Goal: Information Seeking & Learning: Compare options

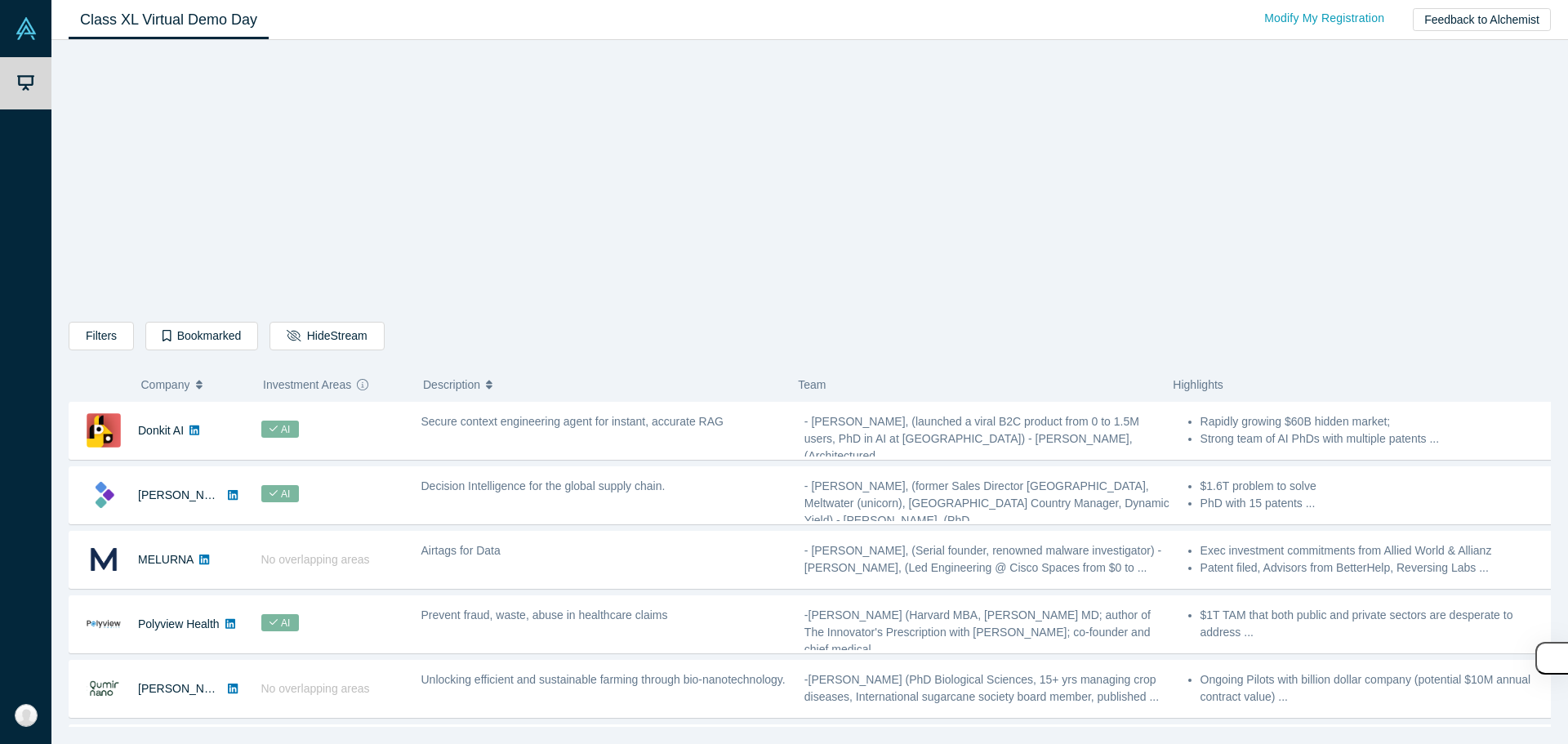
drag, startPoint x: 573, startPoint y: 429, endPoint x: 443, endPoint y: 441, distance: 130.6
click at [573, 435] on div "Secure context engineering agent for instant, accurate RAG" at bounding box center [603, 431] width 383 height 52
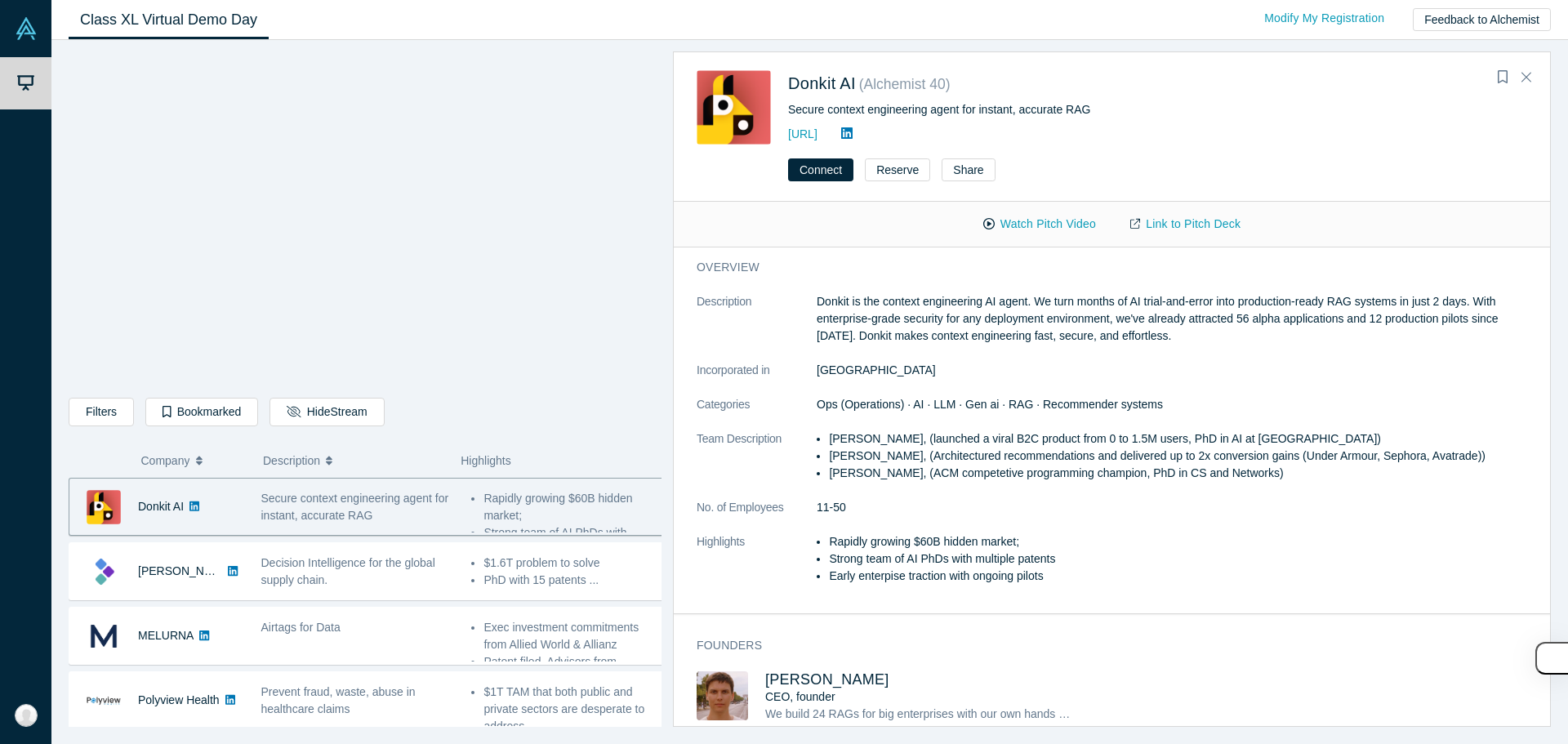
click at [781, 316] on p "Donkit is the context engineering AI agent. We turn months of AI trial-and-erro…" at bounding box center [1177, 319] width 722 height 52
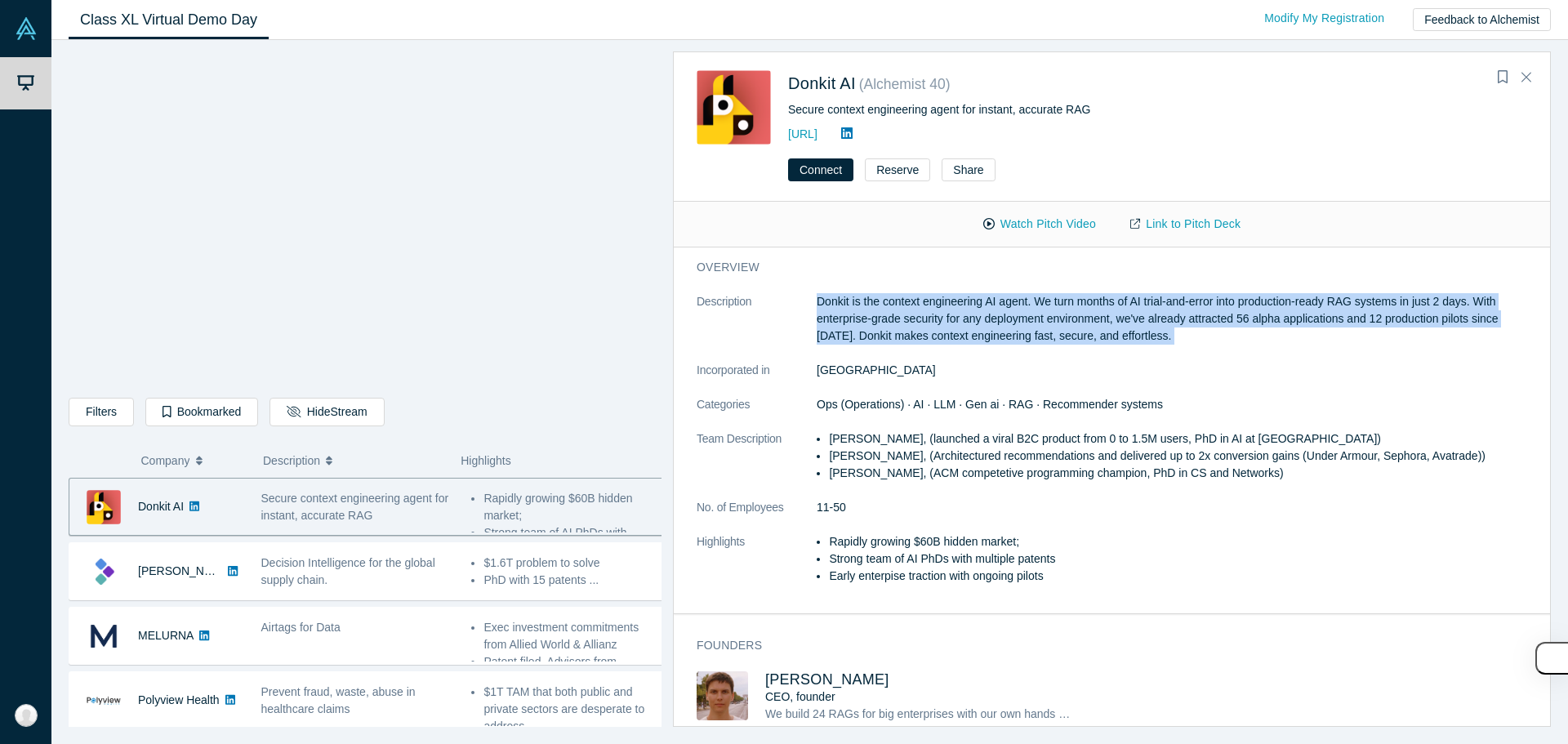
click at [781, 316] on p "Donkit is the context engineering AI agent. We turn months of AI trial-and-erro…" at bounding box center [1177, 319] width 722 height 52
click at [781, 318] on p "Donkit is the context engineering AI agent. We turn months of AI trial-and-erro…" at bounding box center [1177, 319] width 722 height 52
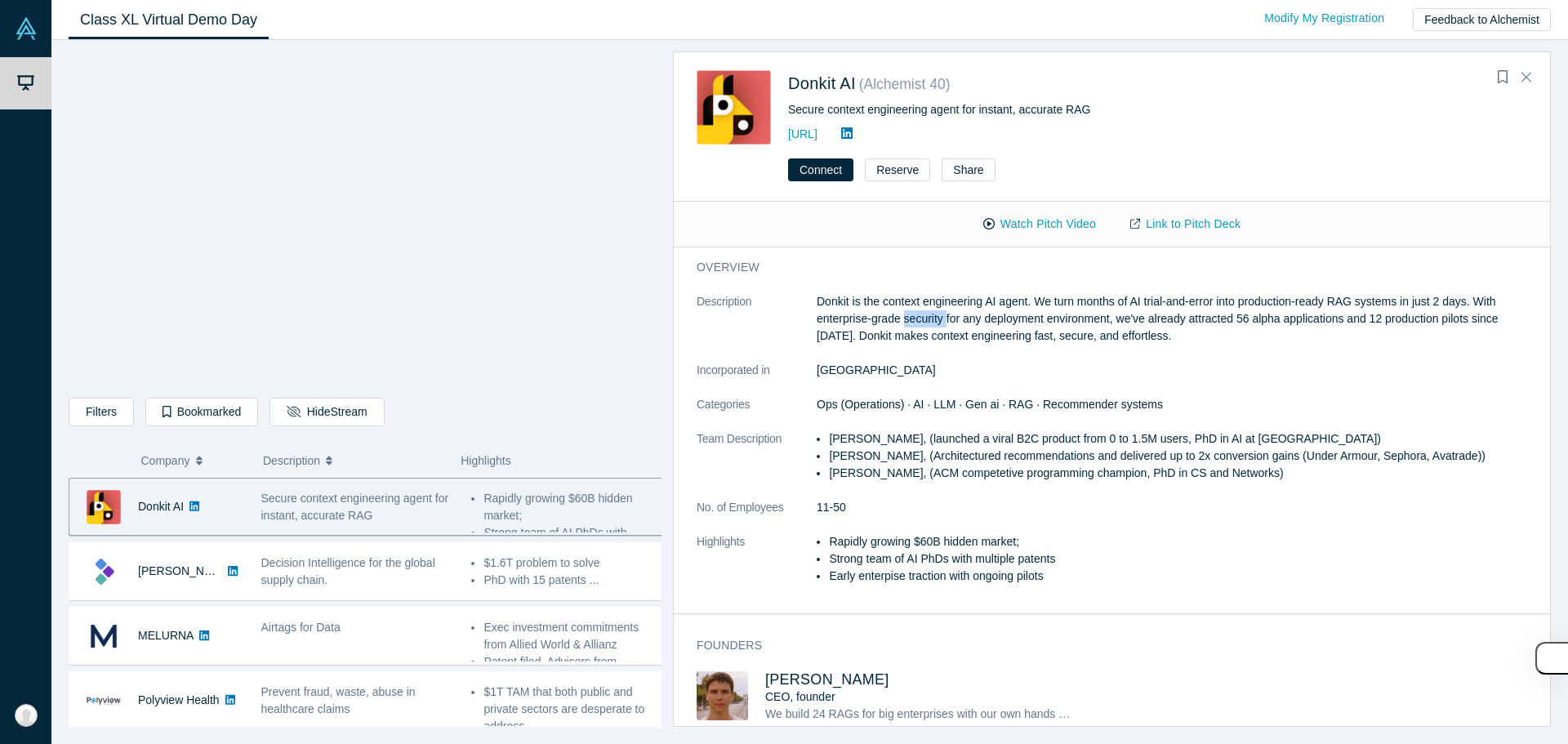
click at [781, 318] on p "Donkit is the context engineering AI agent. We turn months of AI trial-and-erro…" at bounding box center [1177, 319] width 722 height 52
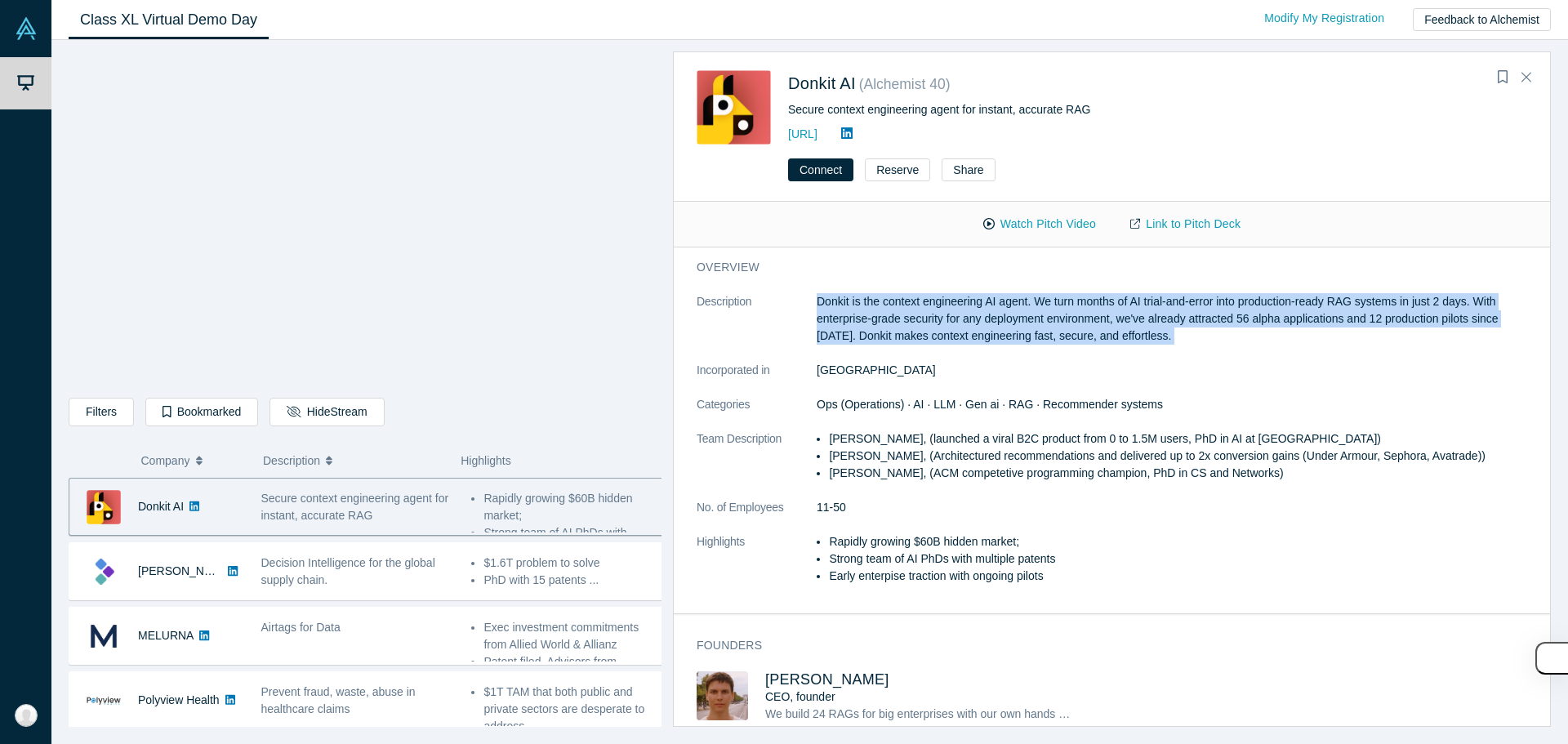
drag, startPoint x: 931, startPoint y: 318, endPoint x: 876, endPoint y: 328, distance: 55.9
click at [781, 320] on p "Donkit is the context engineering AI agent. We turn months of AI trial-and-erro…" at bounding box center [1177, 319] width 722 height 52
click at [781, 328] on p "Donkit is the context engineering AI agent. We turn months of AI trial-and-erro…" at bounding box center [1177, 319] width 722 height 52
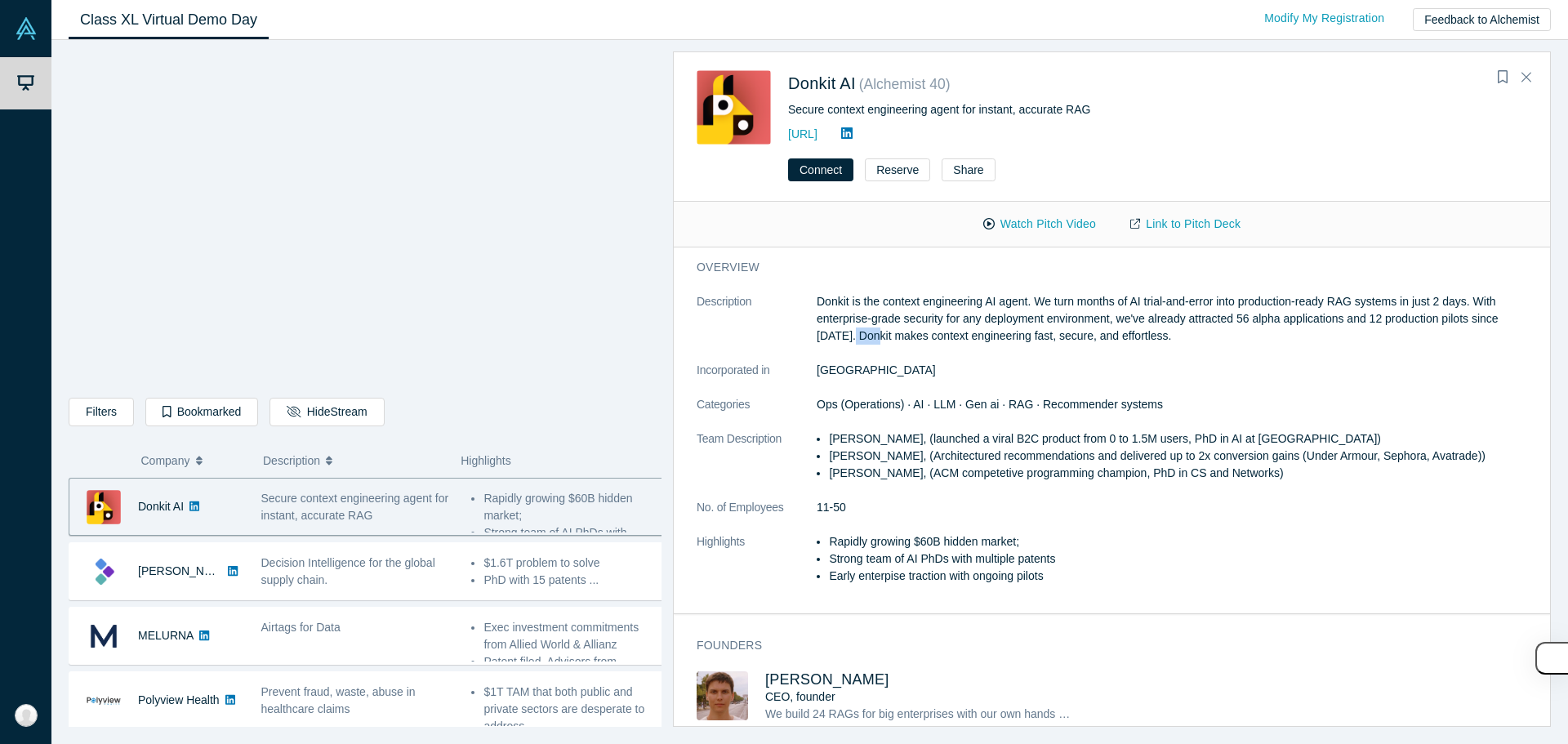
click at [781, 328] on p "Donkit is the context engineering AI agent. We turn months of AI trial-and-erro…" at bounding box center [1177, 319] width 722 height 52
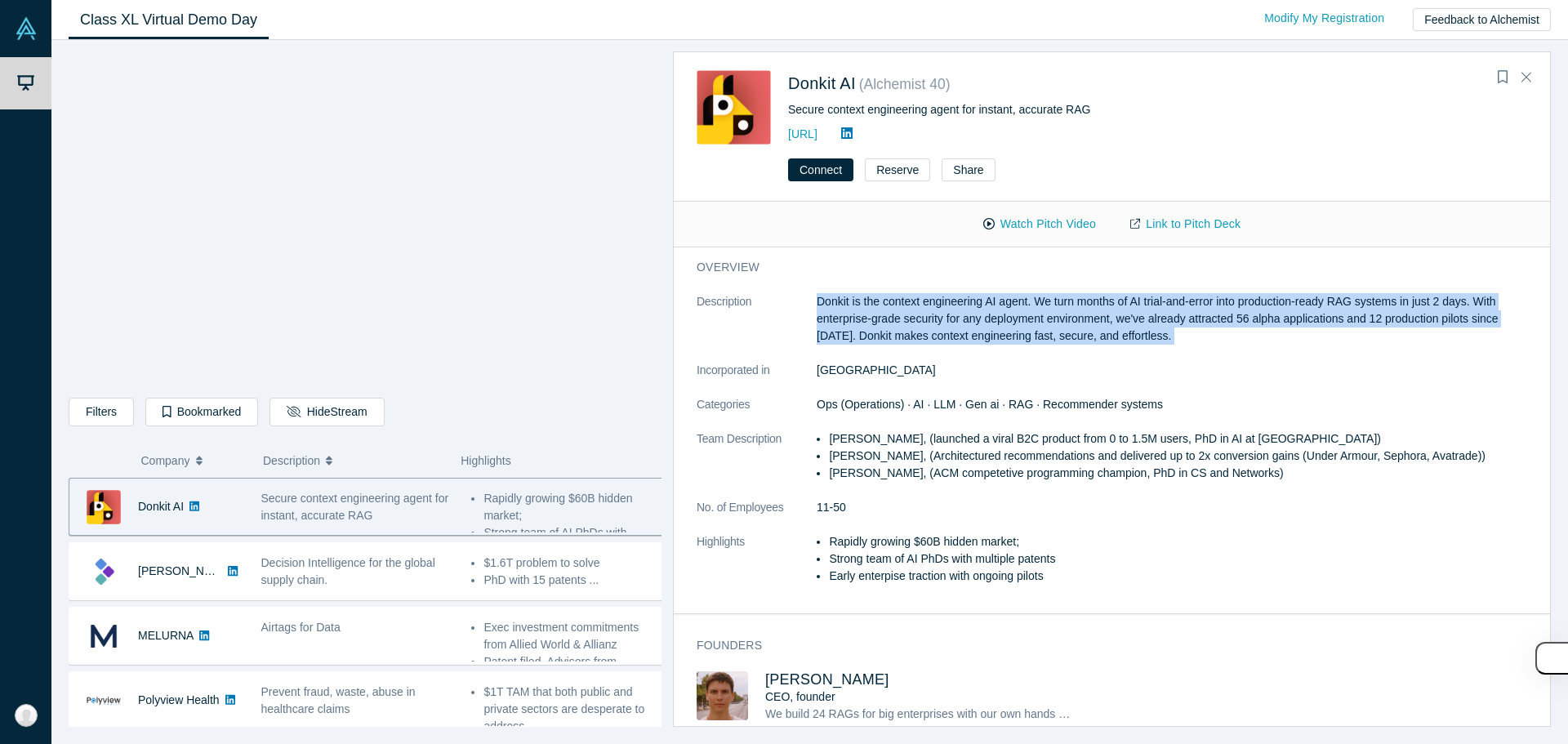
click at [781, 328] on p "Donkit is the context engineering AI agent. We turn months of AI trial-and-erro…" at bounding box center [1177, 319] width 722 height 52
click at [781, 334] on p "Donkit is the context engineering AI agent. We turn months of AI trial-and-erro…" at bounding box center [1177, 319] width 722 height 52
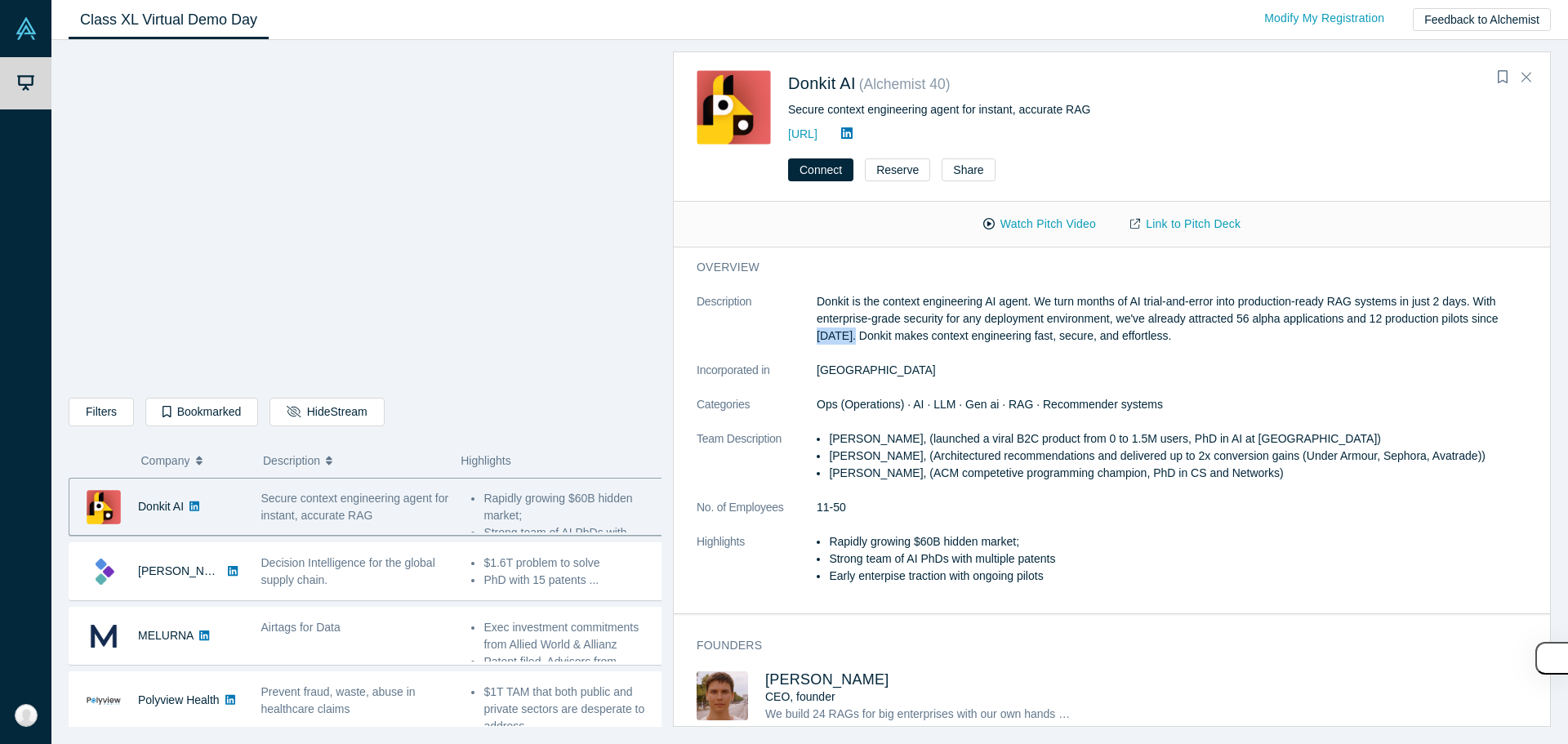
click at [781, 334] on p "Donkit is the context engineering AI agent. We turn months of AI trial-and-erro…" at bounding box center [1177, 319] width 722 height 52
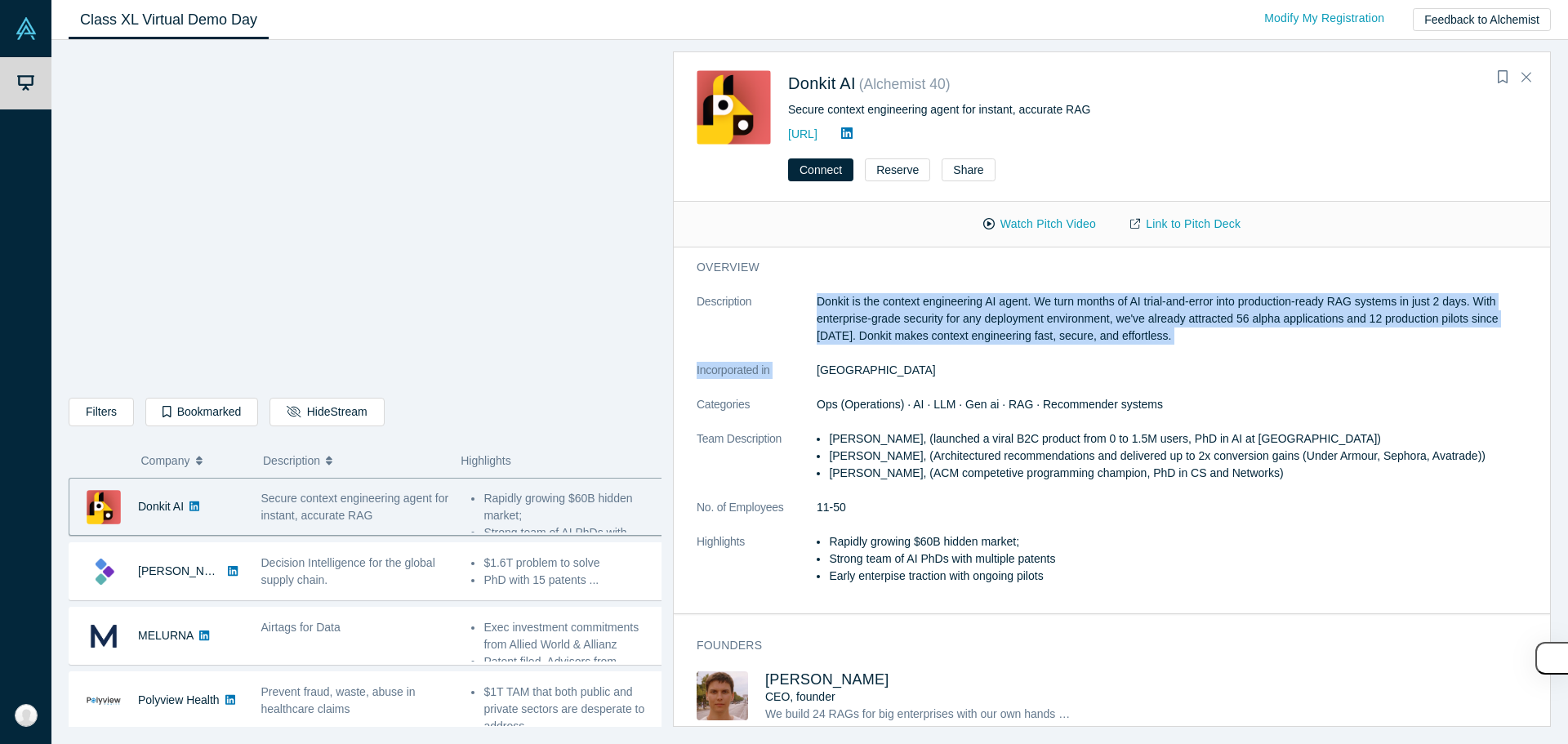
drag, startPoint x: 817, startPoint y: 334, endPoint x: 821, endPoint y: 387, distance: 53.2
click at [781, 387] on dl "Description Donkit is the context engineering AI agent. We turn months of AI tr…" at bounding box center [1117, 447] width 843 height 309
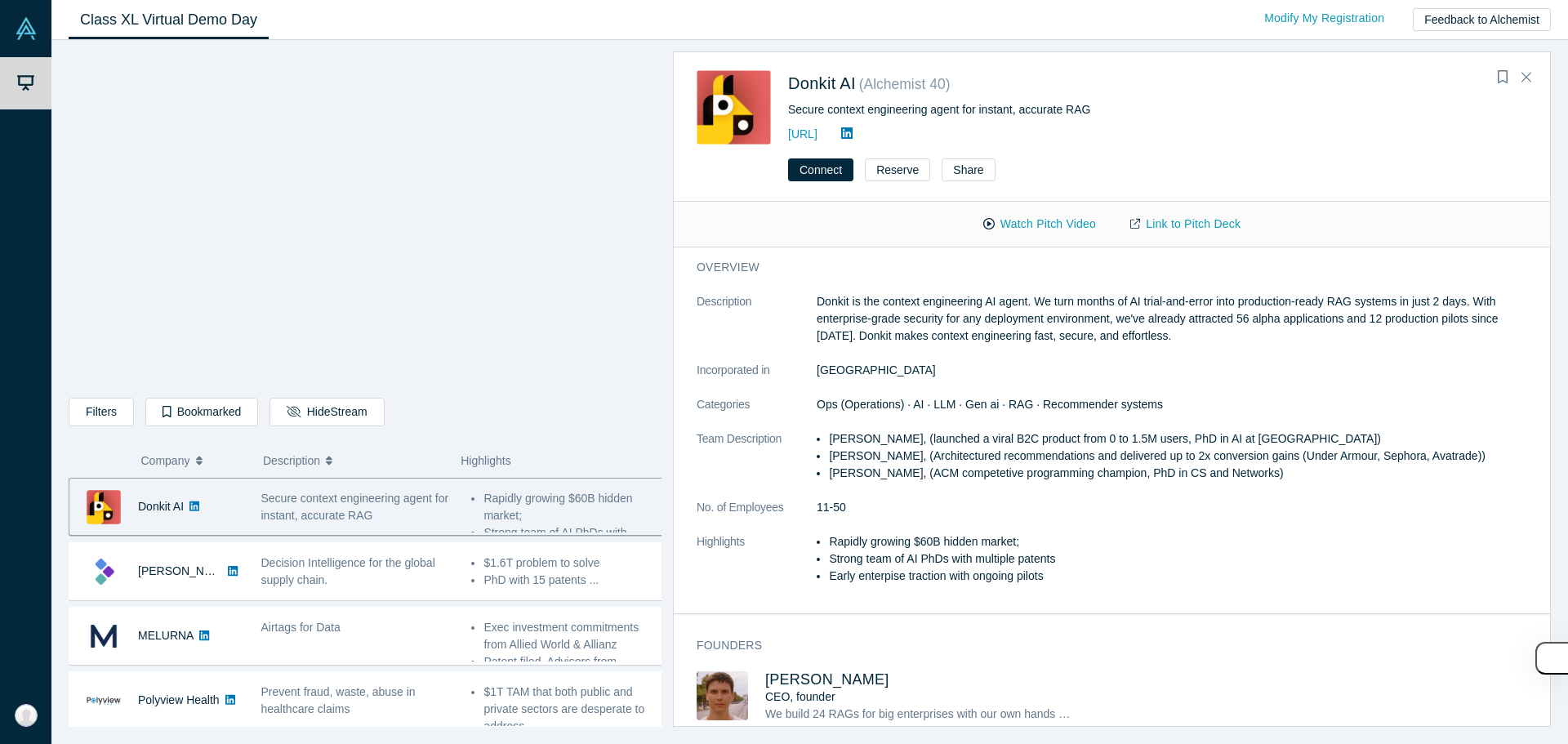
click at [781, 387] on dl "Description Donkit is the context engineering AI agent. We turn months of AI tr…" at bounding box center [1117, 447] width 843 height 309
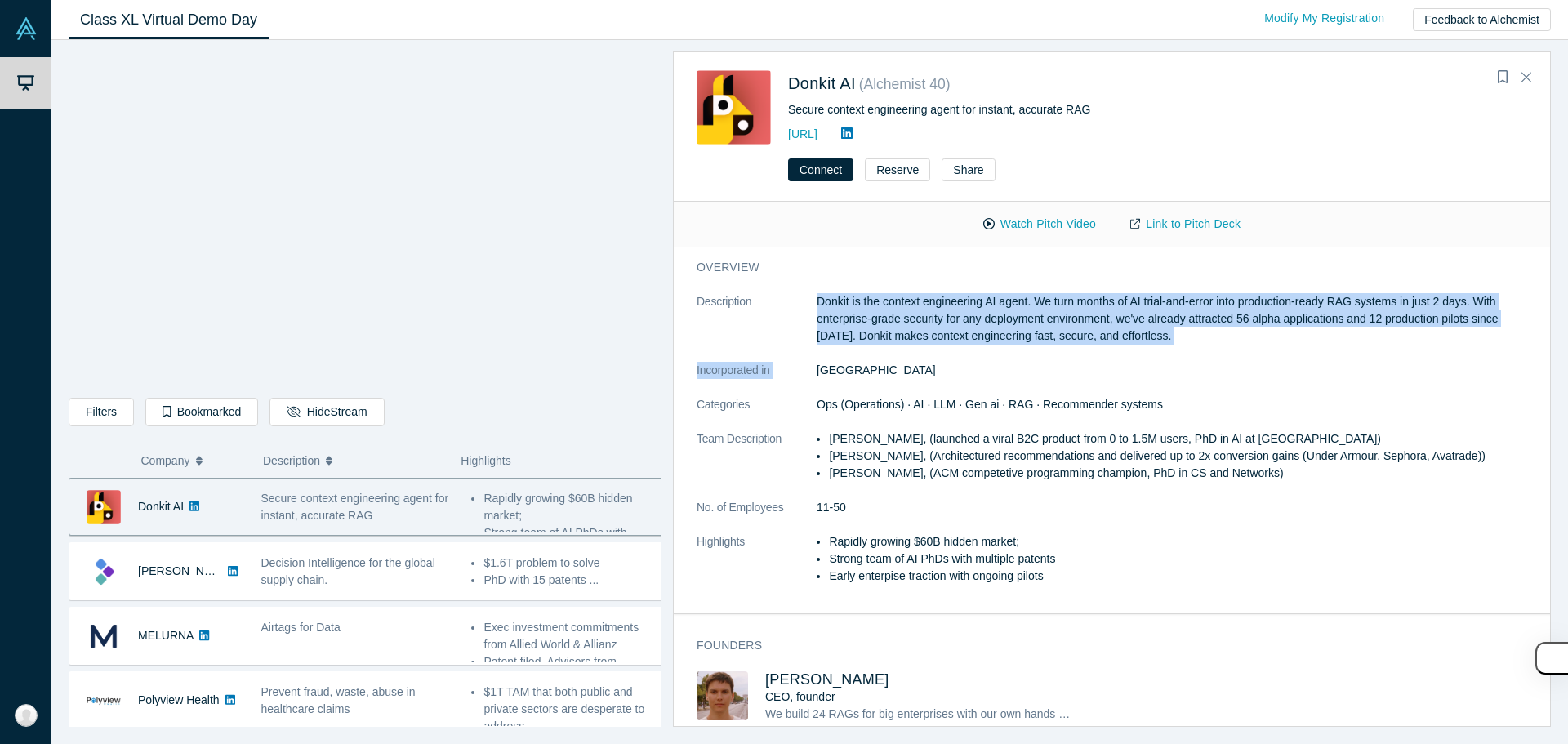
drag, startPoint x: 821, startPoint y: 387, endPoint x: 830, endPoint y: 342, distance: 45.9
click at [781, 342] on dl "Description Donkit is the context engineering AI agent. We turn months of AI tr…" at bounding box center [1117, 447] width 843 height 309
click at [781, 342] on p "Donkit is the context engineering AI agent. We turn months of AI trial-and-erro…" at bounding box center [1177, 319] width 722 height 52
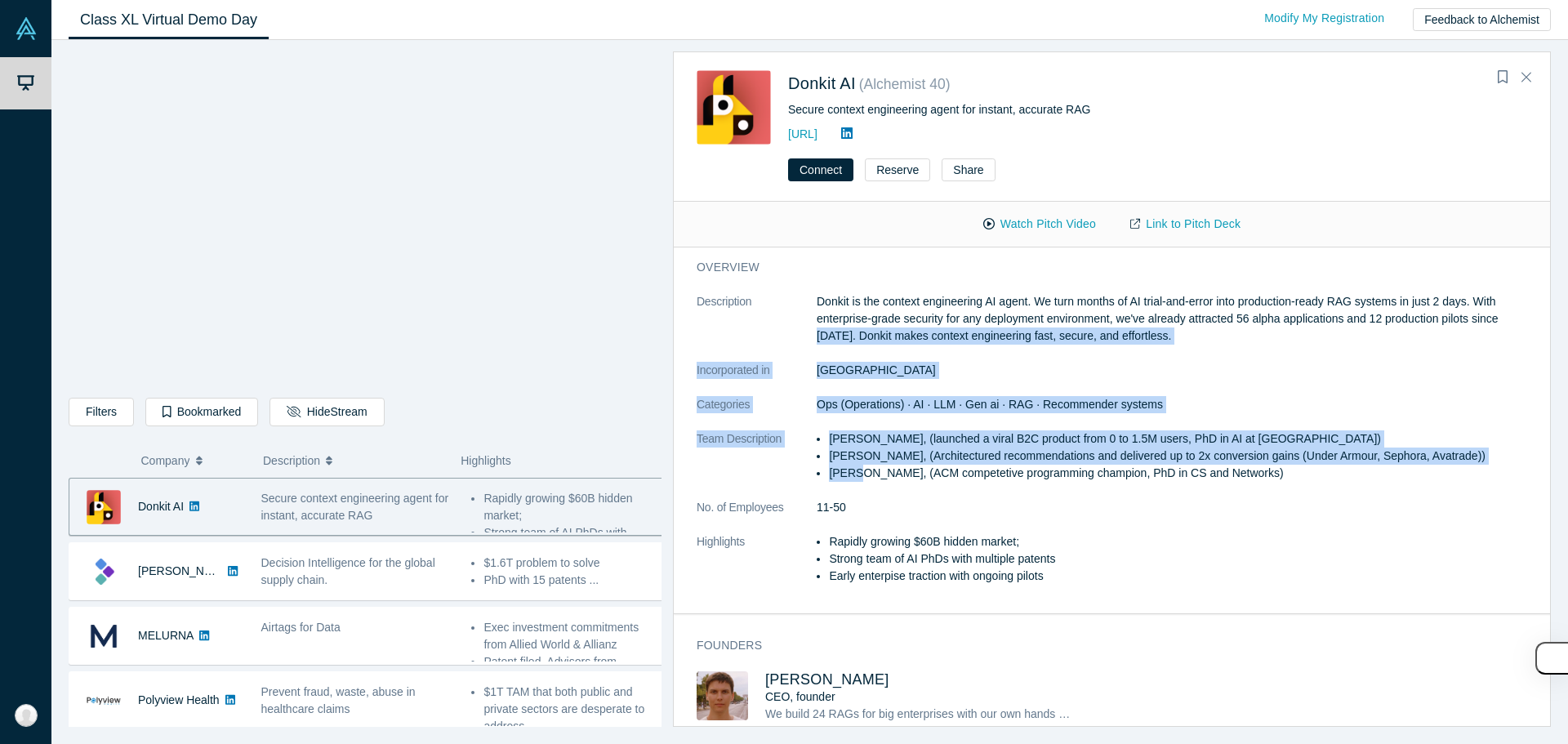
drag, startPoint x: 830, startPoint y: 342, endPoint x: 854, endPoint y: 479, distance: 139.1
click at [781, 479] on dl "Description Donkit is the context engineering AI agent. We turn months of AI tr…" at bounding box center [1117, 447] width 843 height 309
click at [781, 479] on li "Pavel Pristupa, (ACM competetive programming champion, PhD in CS and Networks)" at bounding box center [1184, 473] width 711 height 17
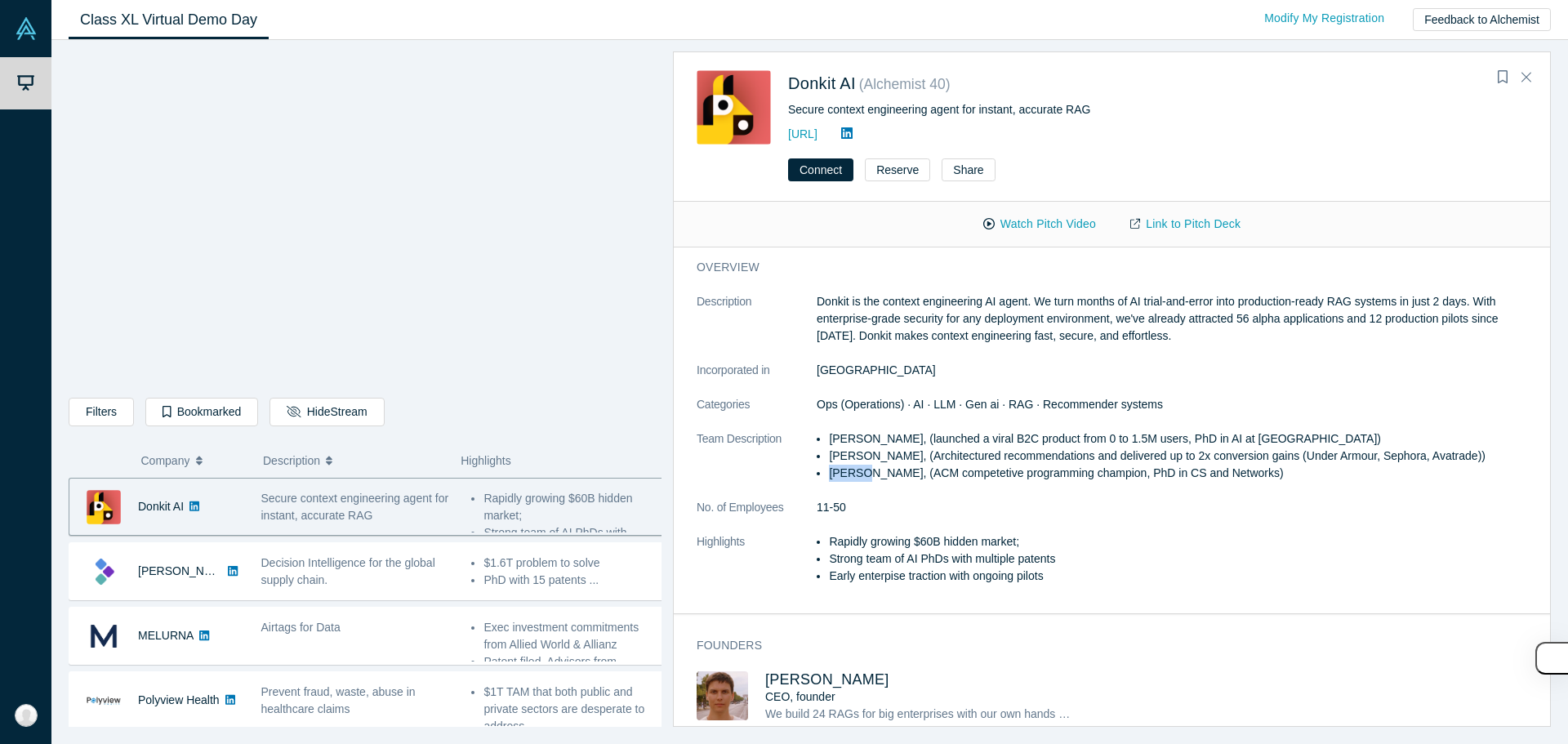
click at [781, 479] on li "Pavel Pristupa, (ACM competetive programming champion, PhD in CS and Networks)" at bounding box center [1184, 473] width 711 height 17
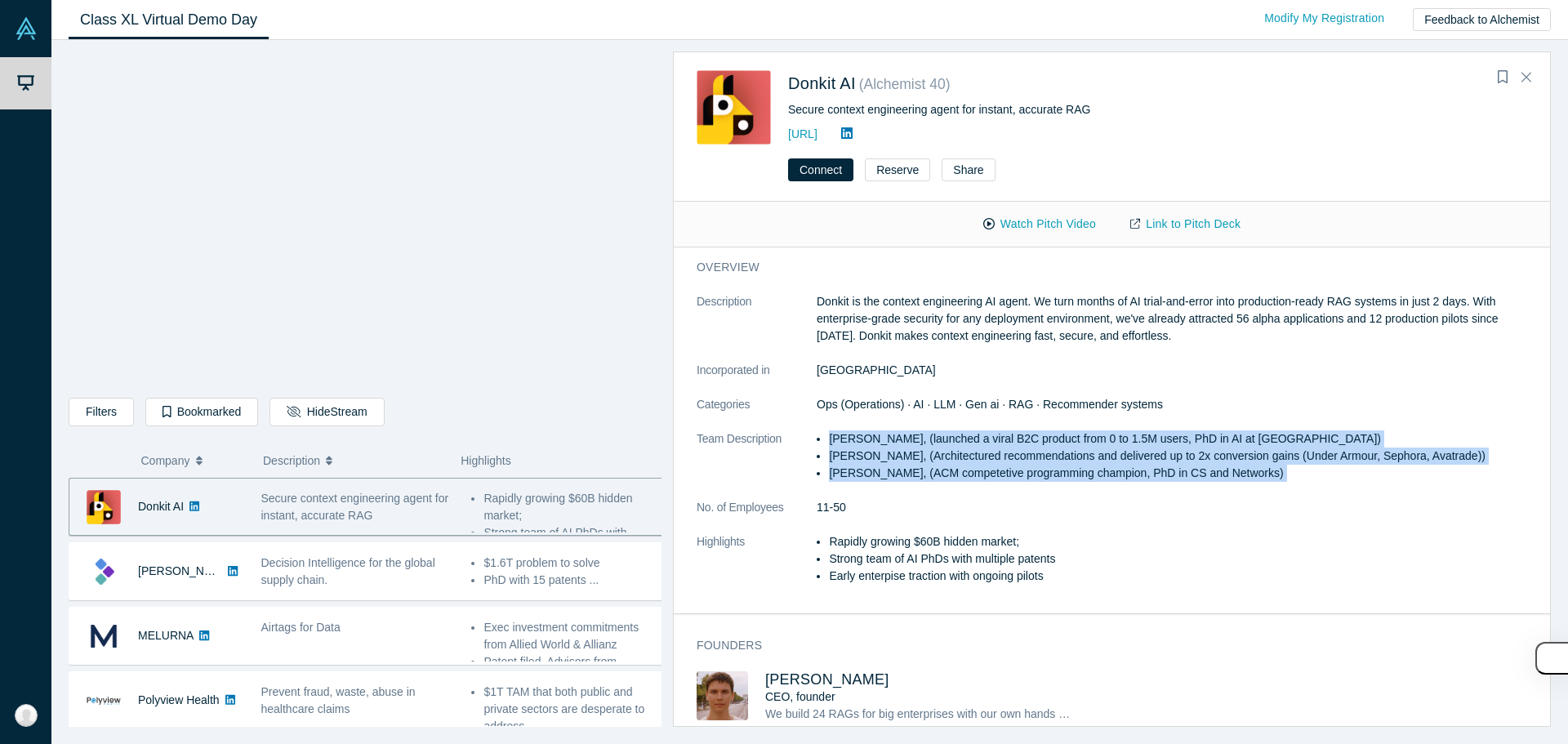
drag, startPoint x: 854, startPoint y: 479, endPoint x: 856, endPoint y: 435, distance: 44.0
click at [781, 435] on ul "Mikhail Baklanov, (launched a viral B2C product from 0 to 1.5M users, PhD in AI…" at bounding box center [1177, 456] width 722 height 52
click at [781, 435] on li "Mikhail Baklanov, (launched a viral B2C product from 0 to 1.5M users, PhD in AI…" at bounding box center [1184, 438] width 711 height 17
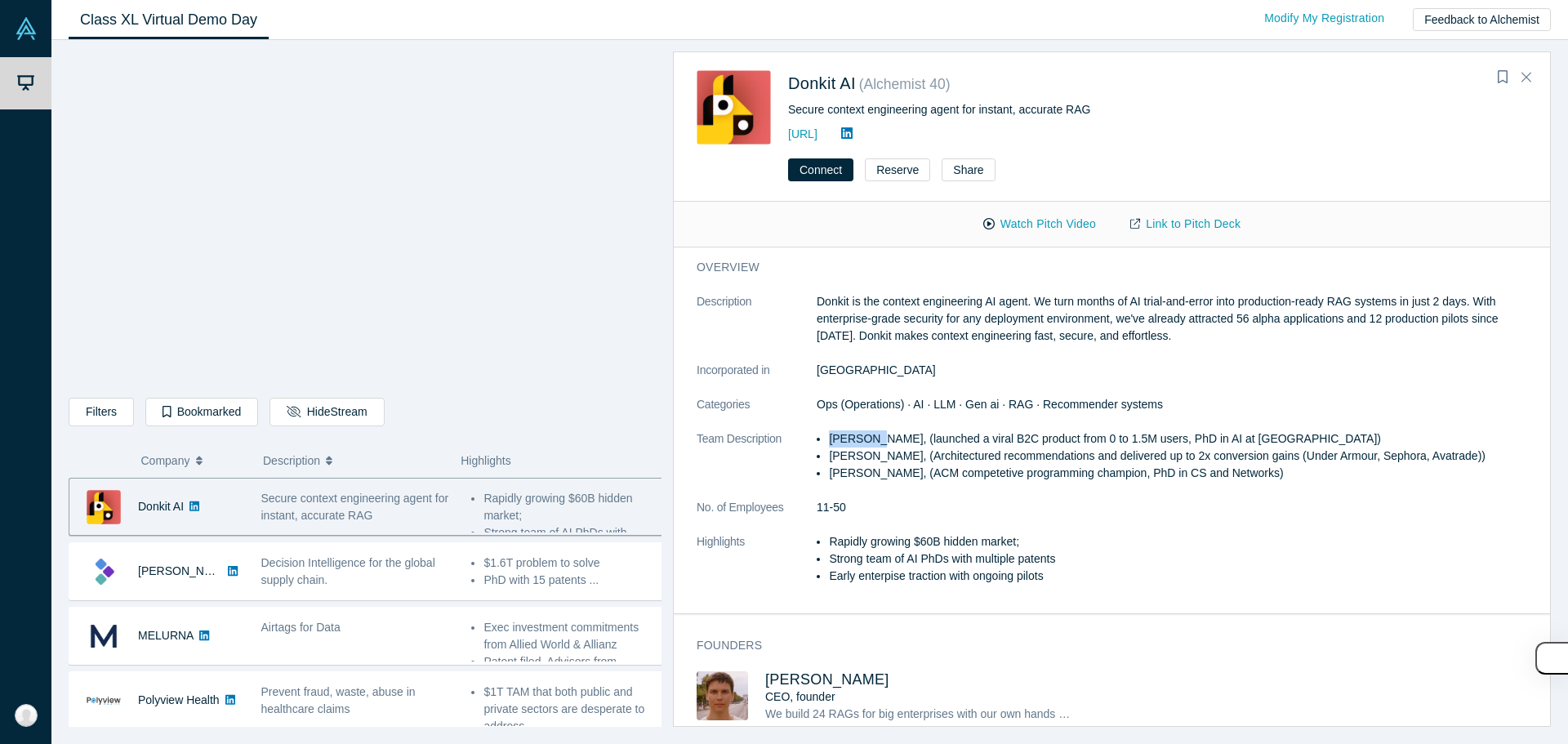
click at [781, 435] on li "Mikhail Baklanov, (launched a viral B2C product from 0 to 1.5M users, PhD in AI…" at bounding box center [1184, 438] width 711 height 17
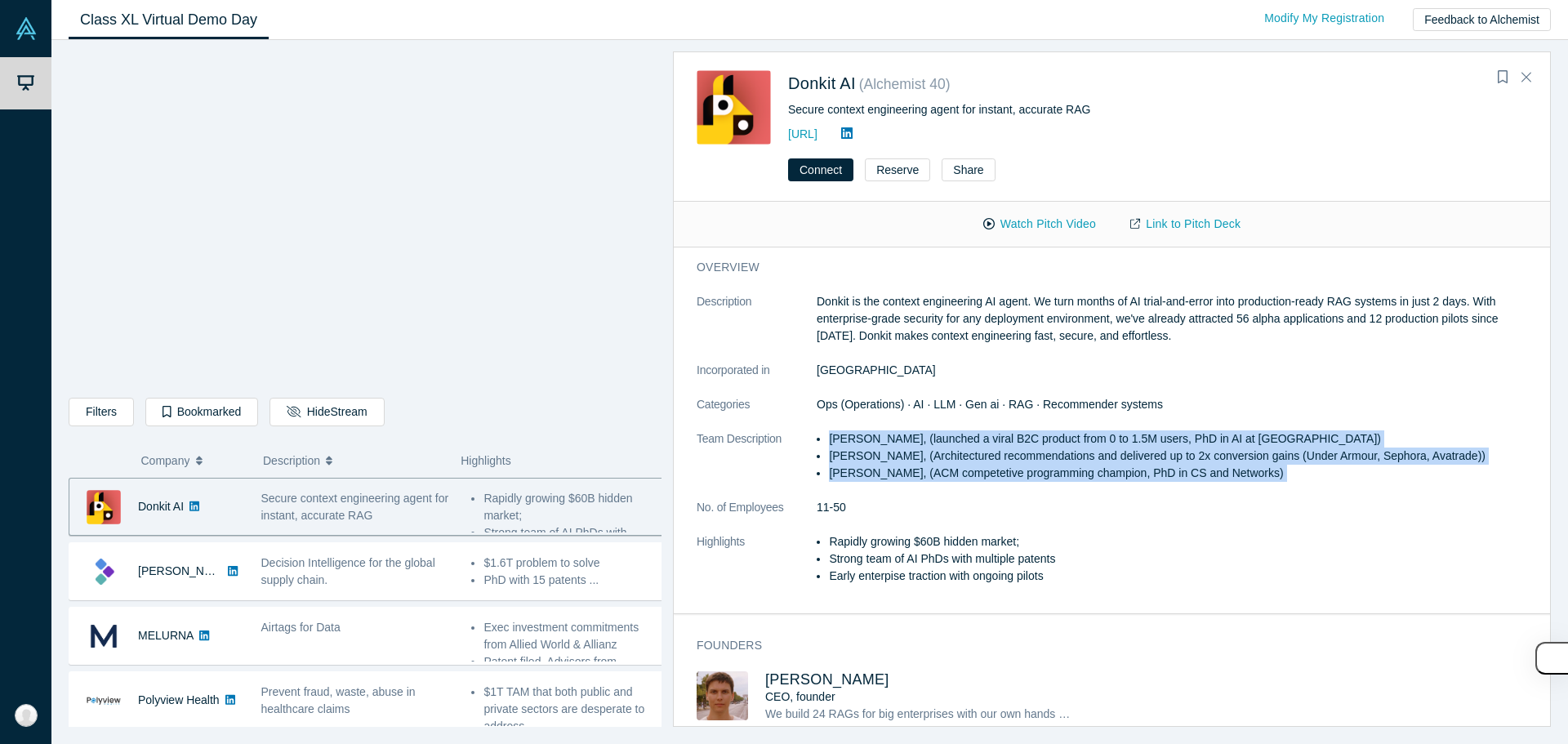
drag, startPoint x: 856, startPoint y: 435, endPoint x: 858, endPoint y: 481, distance: 46.0
click at [781, 481] on ul "Mikhail Baklanov, (launched a viral B2C product from 0 to 1.5M users, PhD in AI…" at bounding box center [1177, 456] width 722 height 52
click at [781, 481] on li "Pavel Pristupa, (ACM competetive programming champion, PhD in CS and Networks)" at bounding box center [1184, 473] width 711 height 17
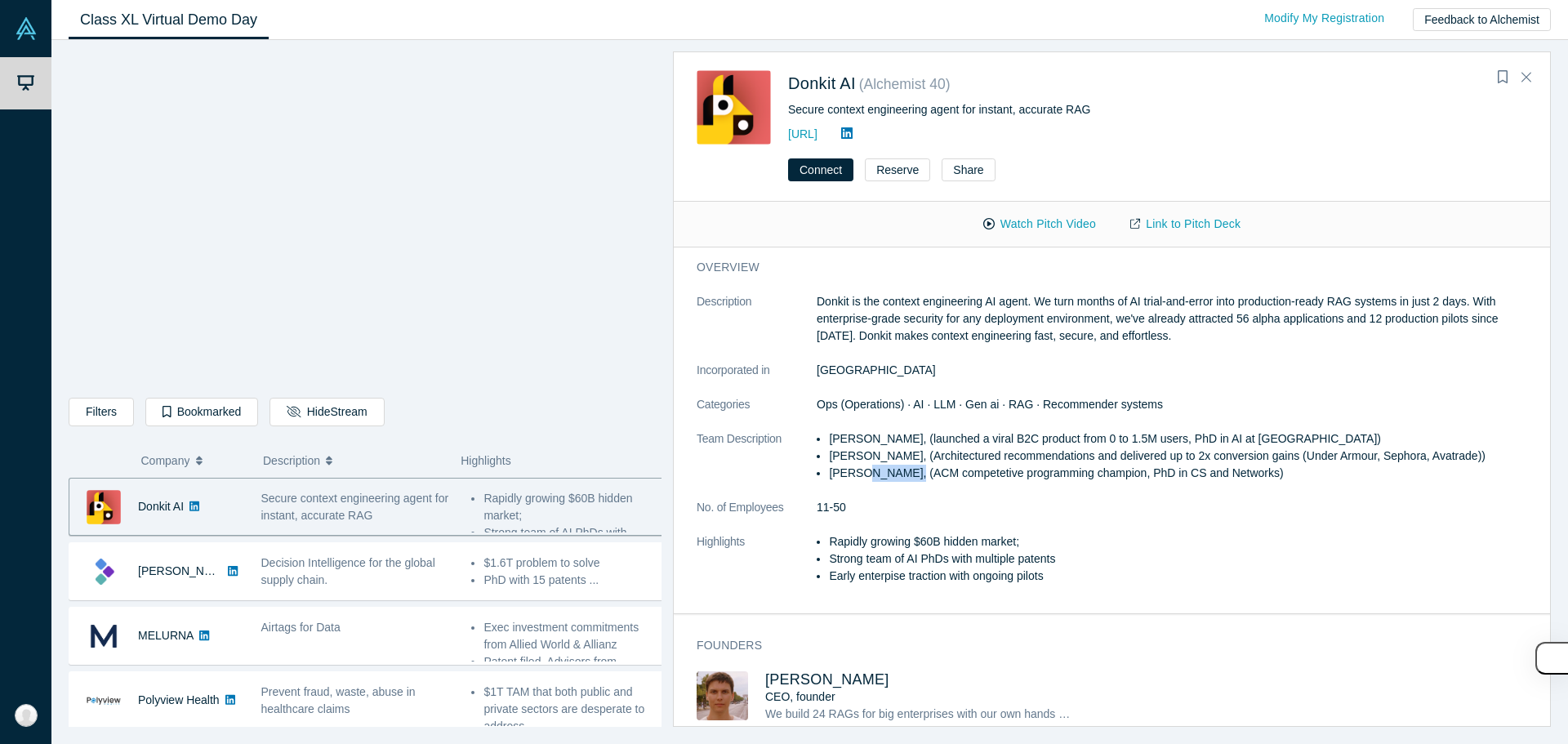
click at [781, 481] on li "Pavel Pristupa, (ACM competetive programming champion, PhD in CS and Networks)" at bounding box center [1184, 473] width 711 height 17
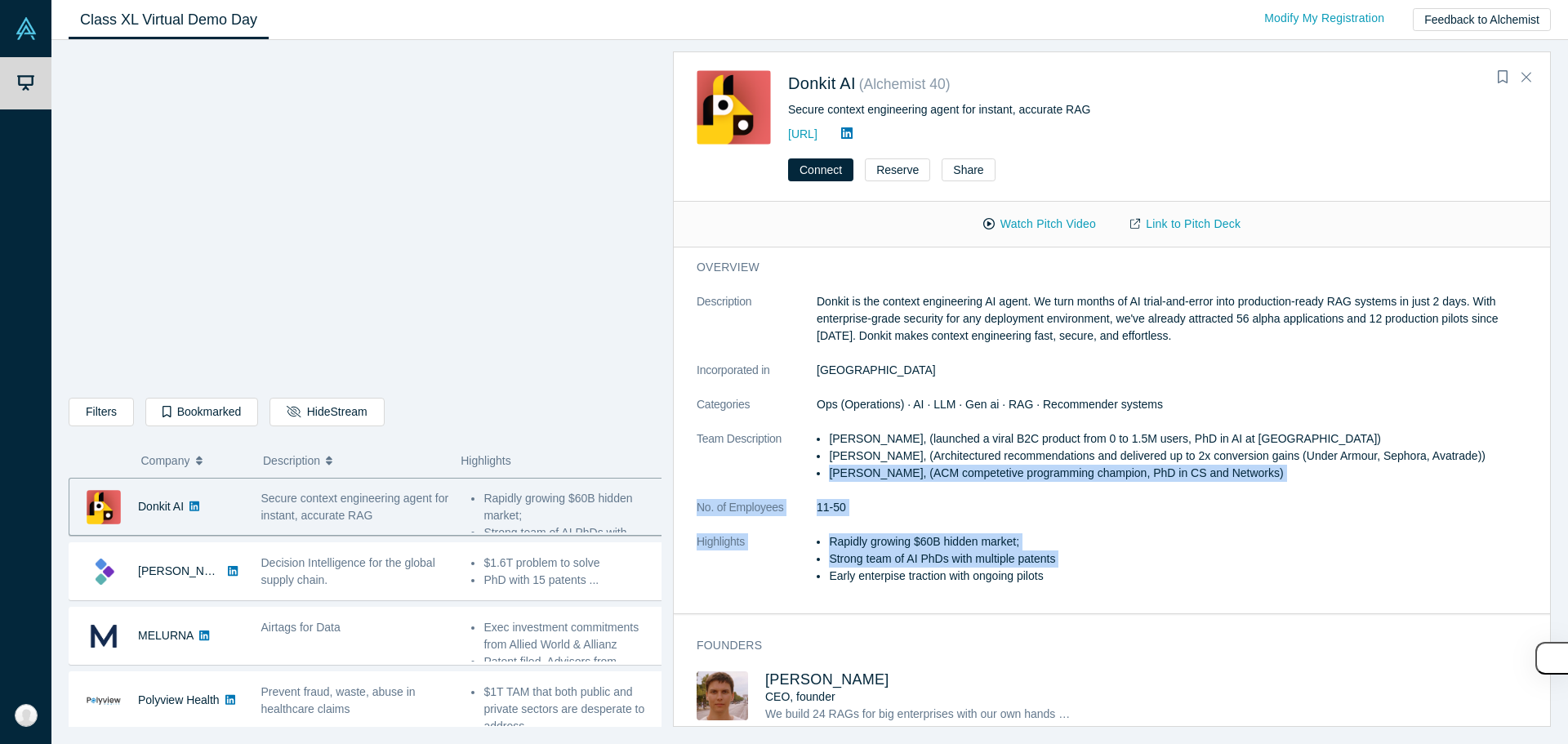
drag, startPoint x: 858, startPoint y: 481, endPoint x: 868, endPoint y: 563, distance: 82.6
click at [781, 563] on dl "Description Donkit is the context engineering AI agent. We turn months of AI tr…" at bounding box center [1117, 447] width 843 height 309
click at [781, 563] on li "Strong team of AI PhDs with multiple patents" at bounding box center [1184, 559] width 711 height 17
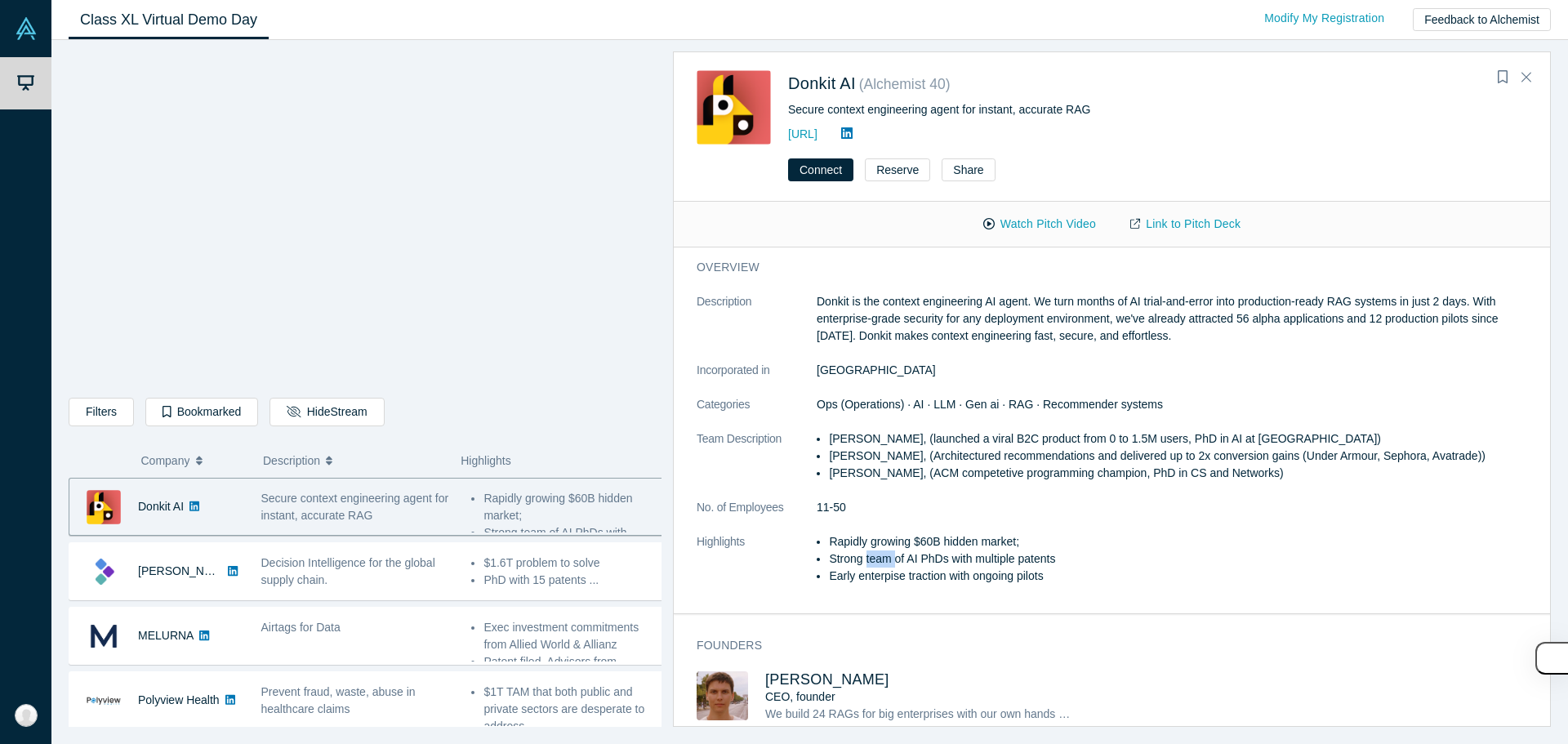
click at [781, 563] on li "Strong team of AI PhDs with multiple patents" at bounding box center [1184, 559] width 711 height 17
drag, startPoint x: 868, startPoint y: 563, endPoint x: 856, endPoint y: 503, distance: 61.2
click at [781, 503] on dl "Description Donkit is the context engineering AI agent. We turn months of AI tr…" at bounding box center [1117, 447] width 843 height 309
click at [781, 503] on dd "11-50" at bounding box center [1177, 507] width 722 height 17
click at [781, 131] on icon at bounding box center [847, 132] width 12 height 12
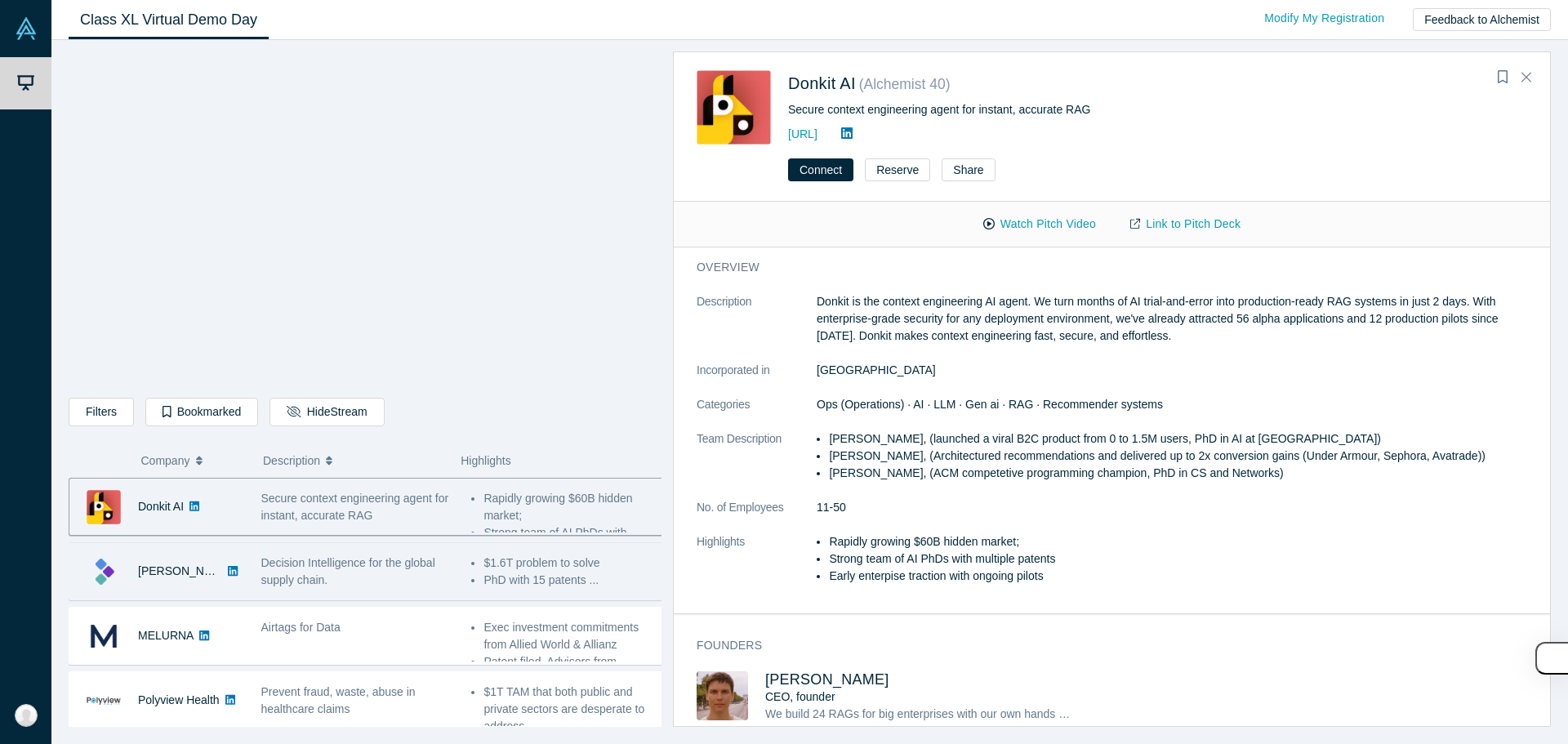
click at [342, 580] on div "Decision Intelligence for the global supply chain." at bounding box center [358, 571] width 193 height 34
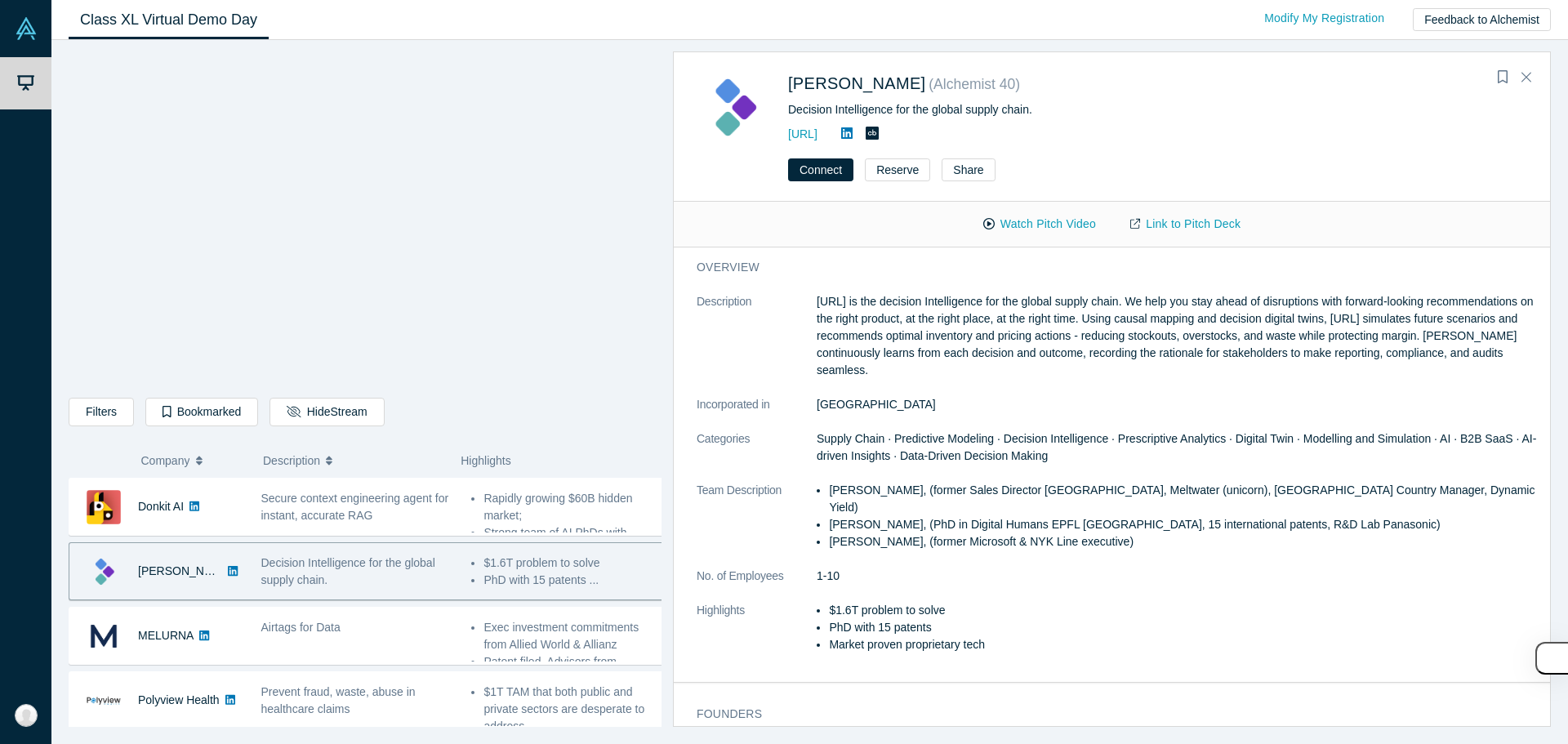
click at [781, 321] on p "Kimaru.ai is the decision Intelligence for the global supply chain. We help you…" at bounding box center [1177, 336] width 722 height 86
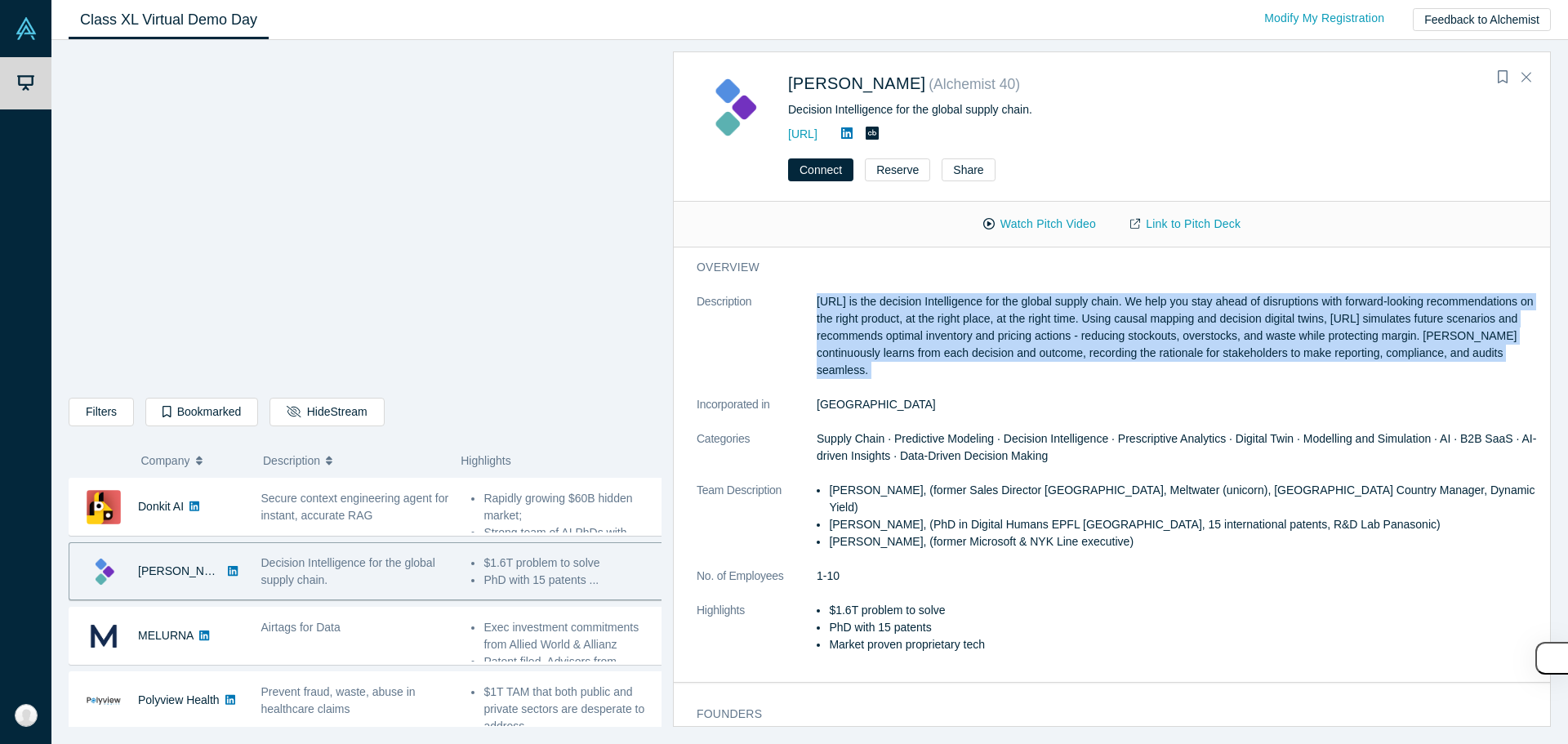
click at [781, 321] on p "Kimaru.ai is the decision Intelligence for the global supply chain. We help you…" at bounding box center [1177, 336] width 722 height 86
click at [781, 326] on p "Kimaru.ai is the decision Intelligence for the global supply chain. We help you…" at bounding box center [1177, 336] width 722 height 86
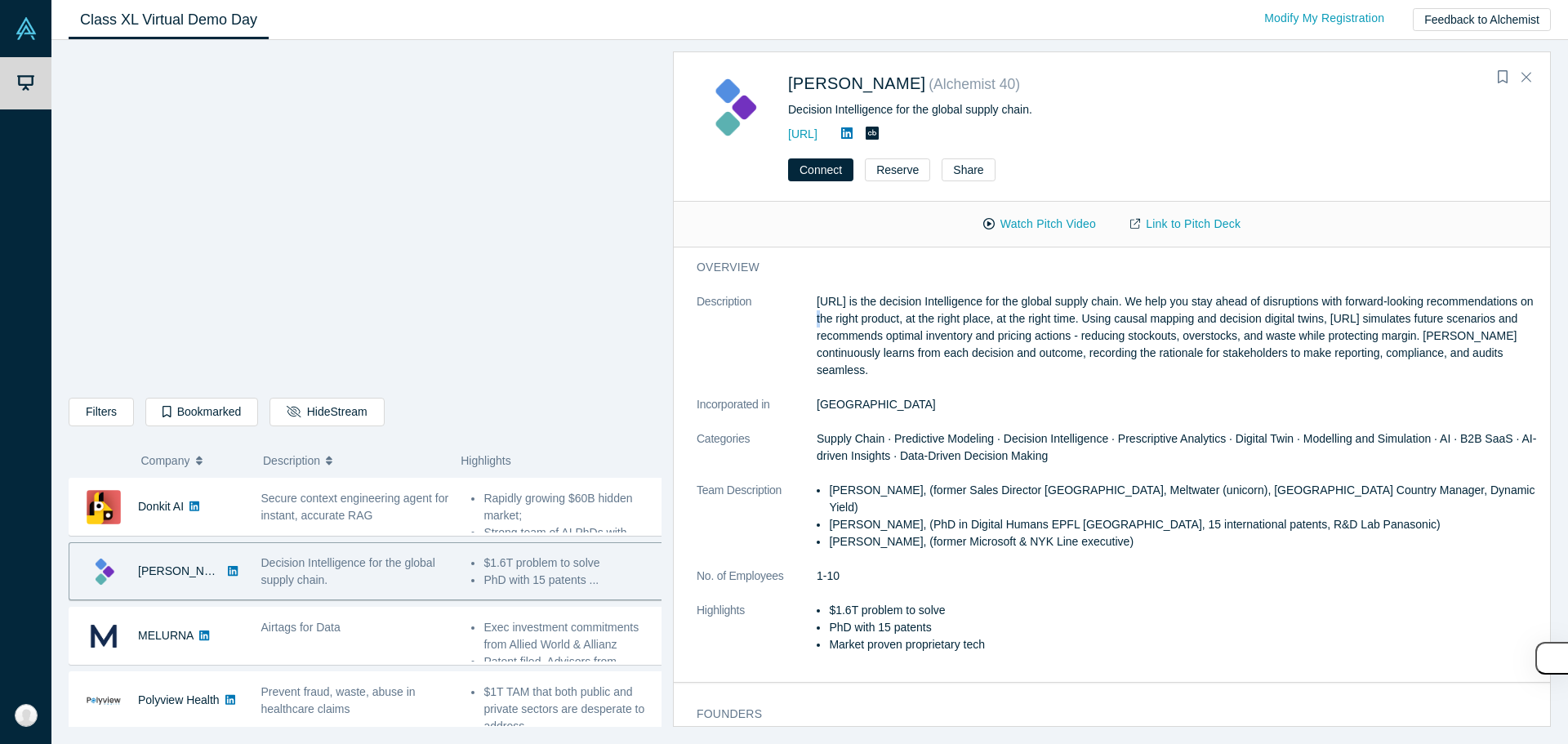
click at [781, 326] on p "Kimaru.ai is the decision Intelligence for the global supply chain. We help you…" at bounding box center [1177, 336] width 722 height 86
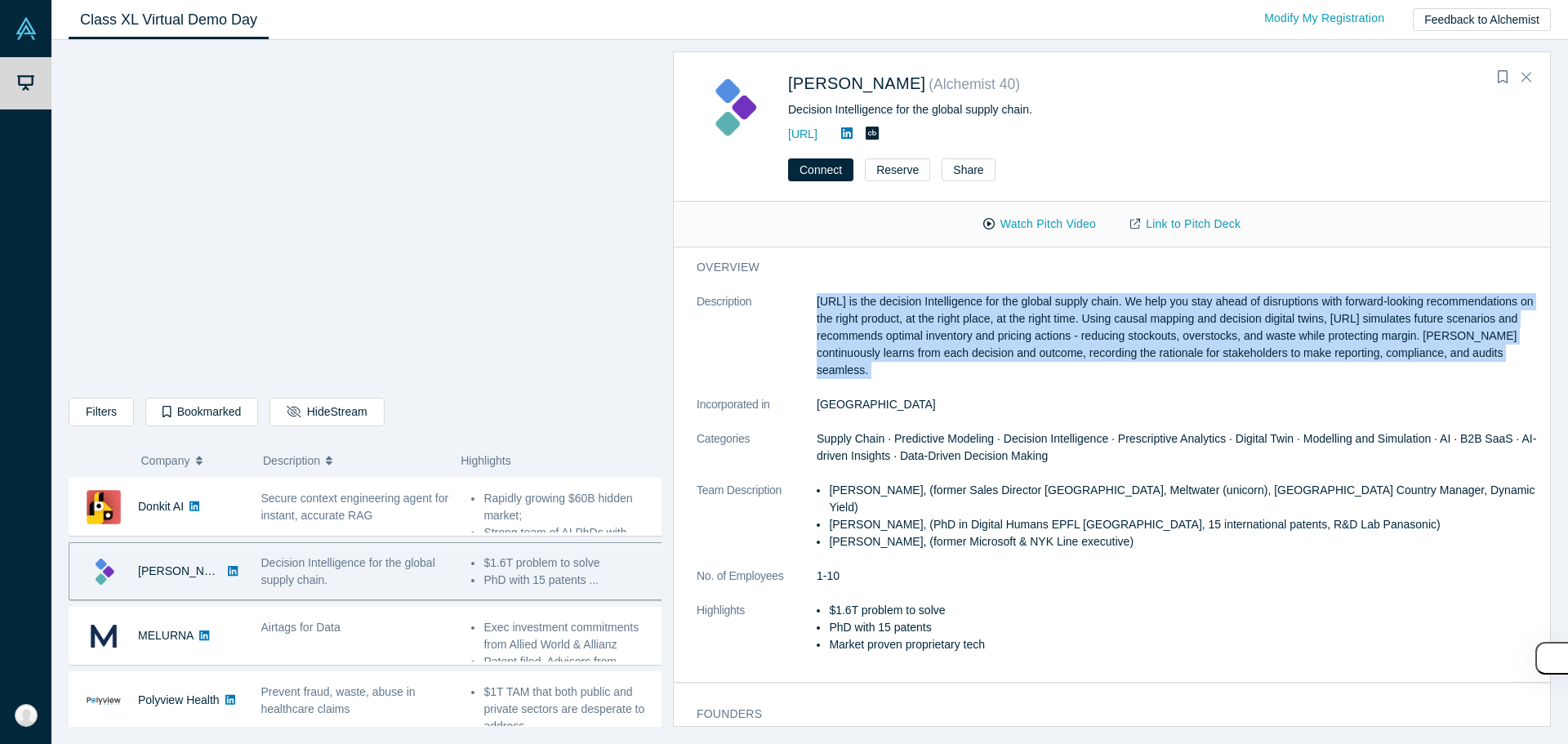
drag, startPoint x: 906, startPoint y: 326, endPoint x: 893, endPoint y: 346, distance: 23.9
click at [781, 331] on p "Kimaru.ai is the decision Intelligence for the global supply chain. We help you…" at bounding box center [1177, 336] width 722 height 86
click at [781, 347] on p "Kimaru.ai is the decision Intelligence for the global supply chain. We help you…" at bounding box center [1177, 336] width 722 height 86
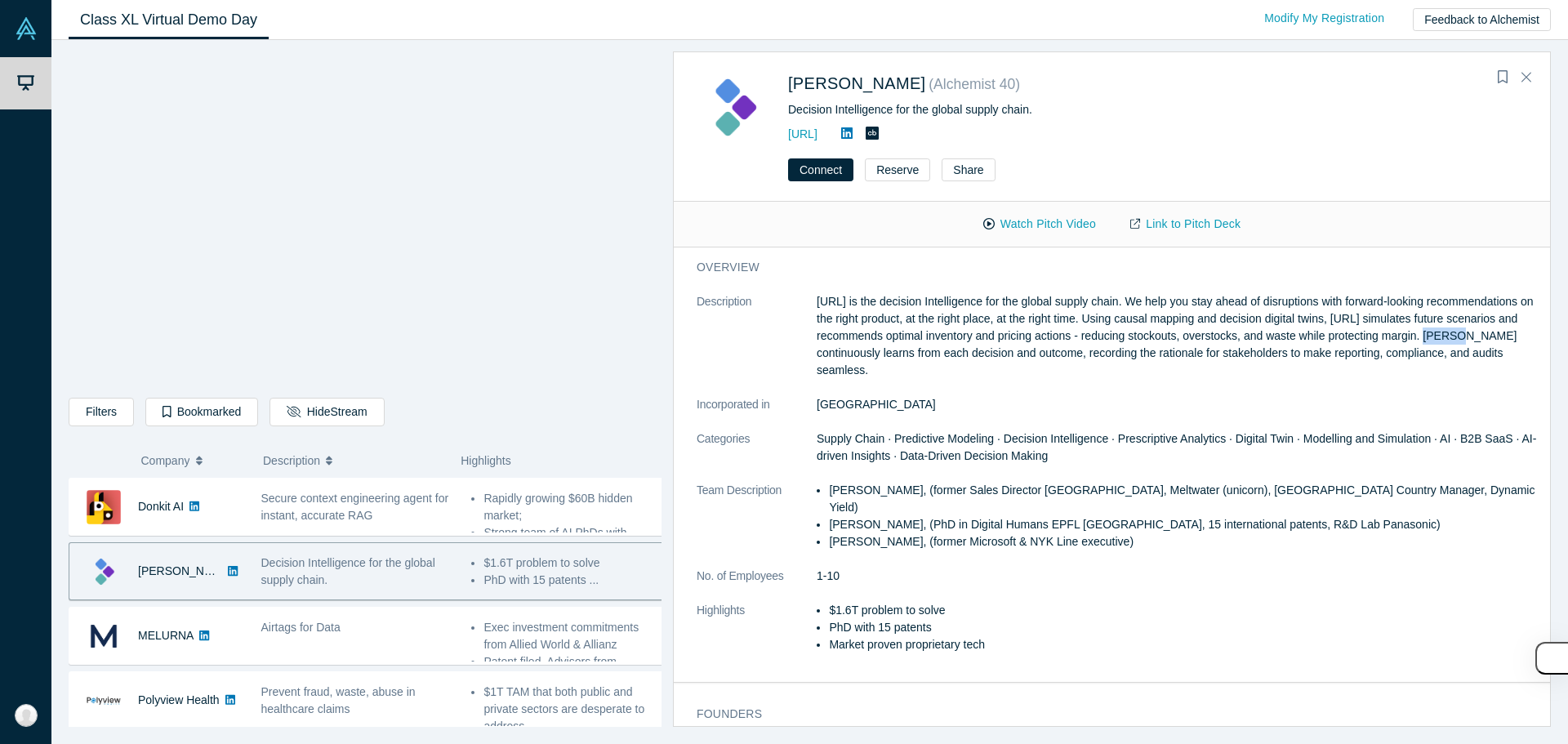
click at [781, 351] on p "Kimaru.ai is the decision Intelligence for the global supply chain. We help you…" at bounding box center [1177, 336] width 722 height 86
click at [781, 334] on p "Kimaru.ai is the decision Intelligence for the global supply chain. We help you…" at bounding box center [1177, 336] width 722 height 86
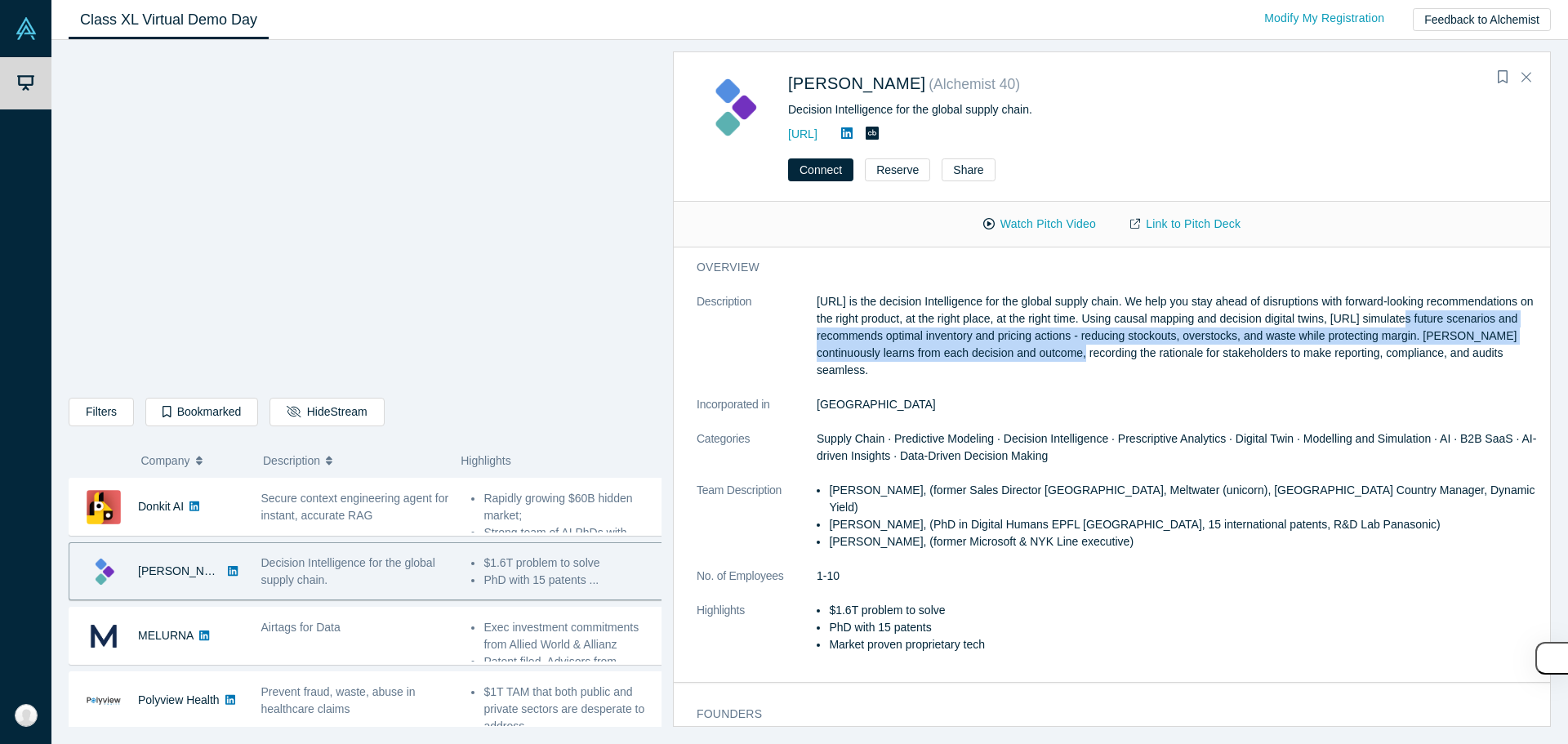
drag, startPoint x: 825, startPoint y: 334, endPoint x: 1212, endPoint y: 350, distance: 387.3
click at [781, 350] on p "Kimaru.ai is the decision Intelligence for the global supply chain. We help you…" at bounding box center [1177, 336] width 722 height 86
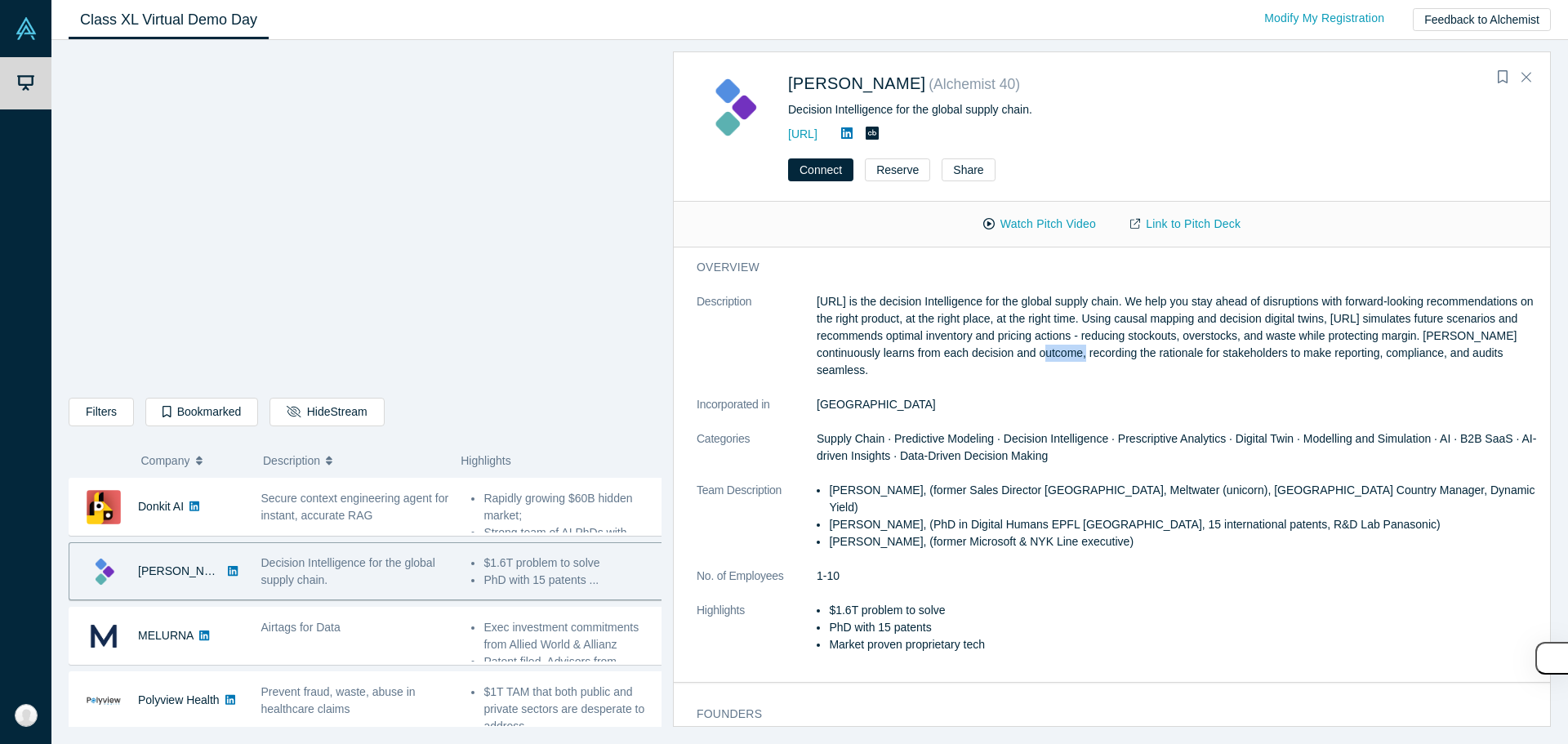
click at [781, 350] on p "Kimaru.ai is the decision Intelligence for the global supply chain. We help you…" at bounding box center [1177, 336] width 722 height 86
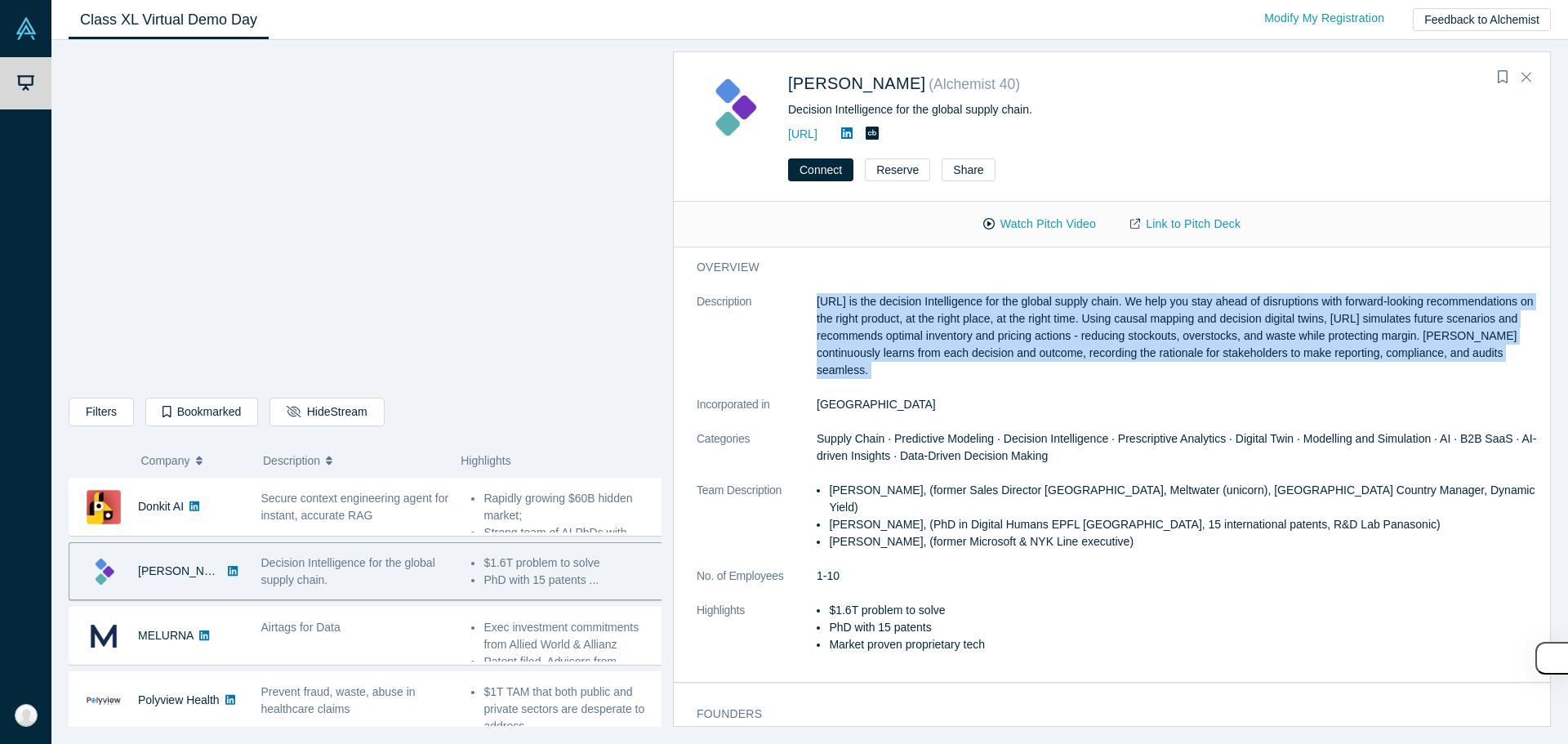
drag, startPoint x: 1212, startPoint y: 350, endPoint x: 1076, endPoint y: 363, distance: 136.6
click at [781, 352] on p "Kimaru.ai is the decision Intelligence for the global supply chain. We help you…" at bounding box center [1177, 336] width 722 height 86
click at [781, 363] on p "Kimaru.ai is the decision Intelligence for the global supply chain. We help you…" at bounding box center [1177, 336] width 722 height 86
drag, startPoint x: 1074, startPoint y: 363, endPoint x: 1054, endPoint y: 363, distance: 20.0
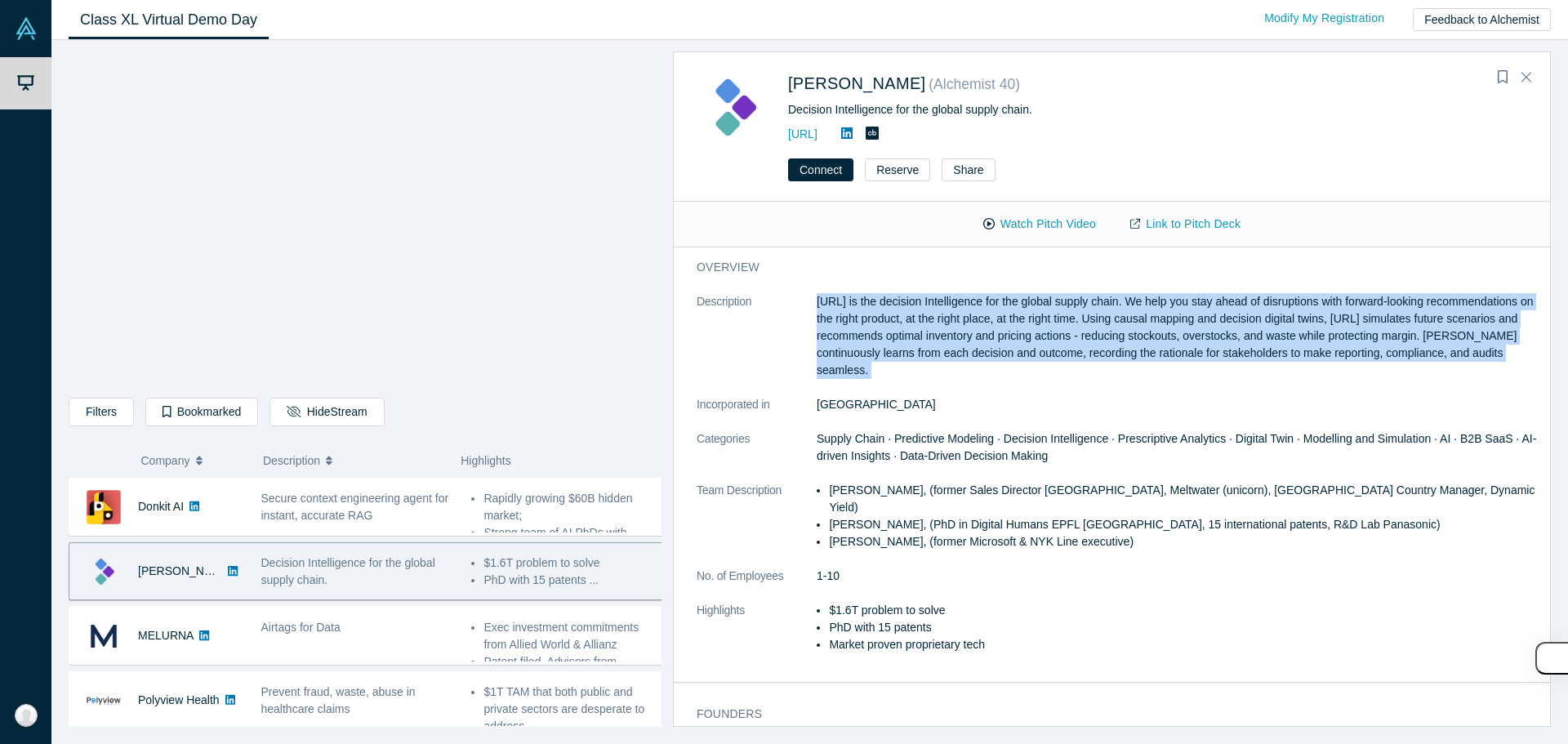
click at [781, 363] on p "Kimaru.ai is the decision Intelligence for the global supply chain. We help you…" at bounding box center [1177, 336] width 722 height 86
click at [781, 367] on p "Kimaru.ai is the decision Intelligence for the global supply chain. We help you…" at bounding box center [1177, 336] width 722 height 86
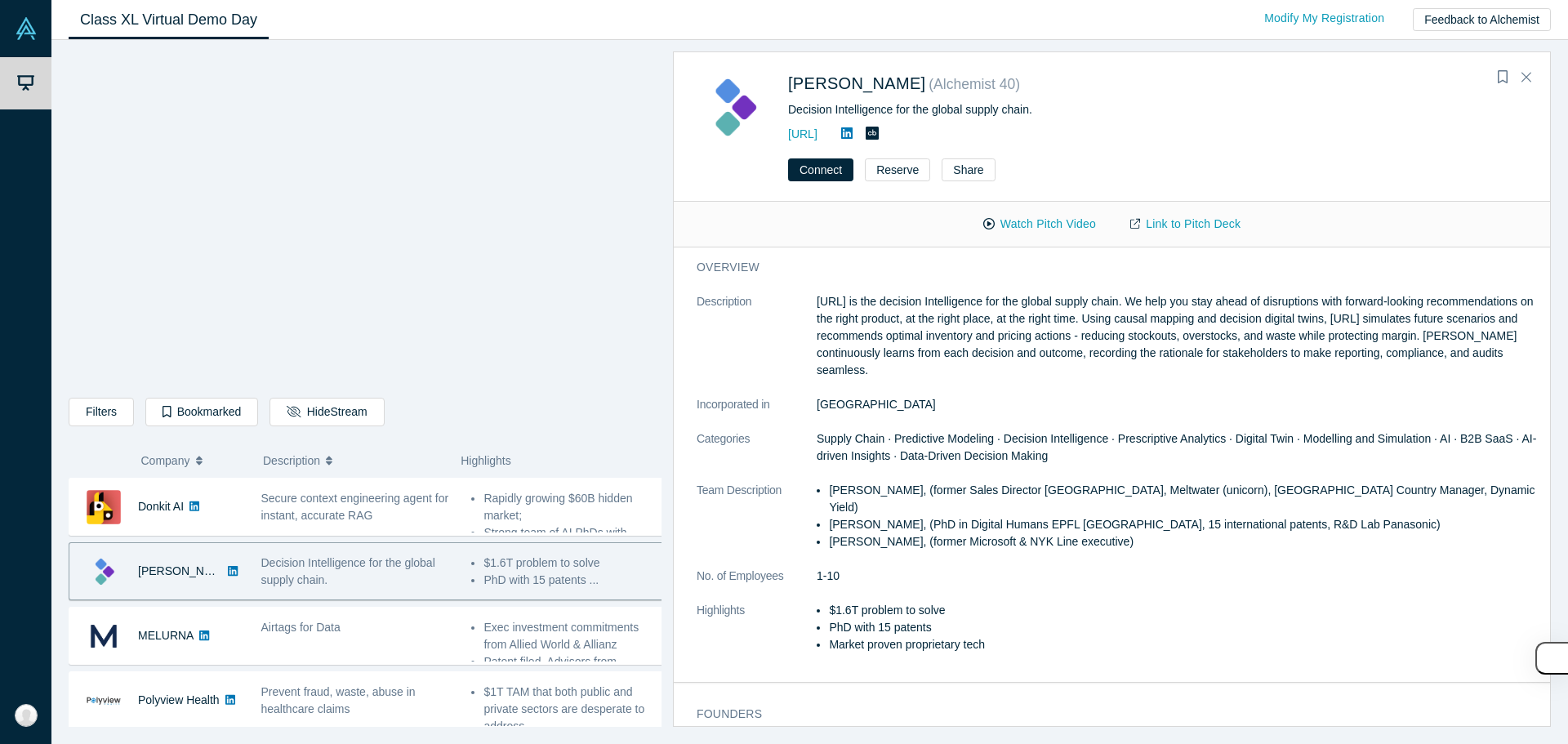
click at [781, 375] on p "Kimaru.ai is the decision Intelligence for the global supply chain. We help you…" at bounding box center [1177, 336] width 722 height 86
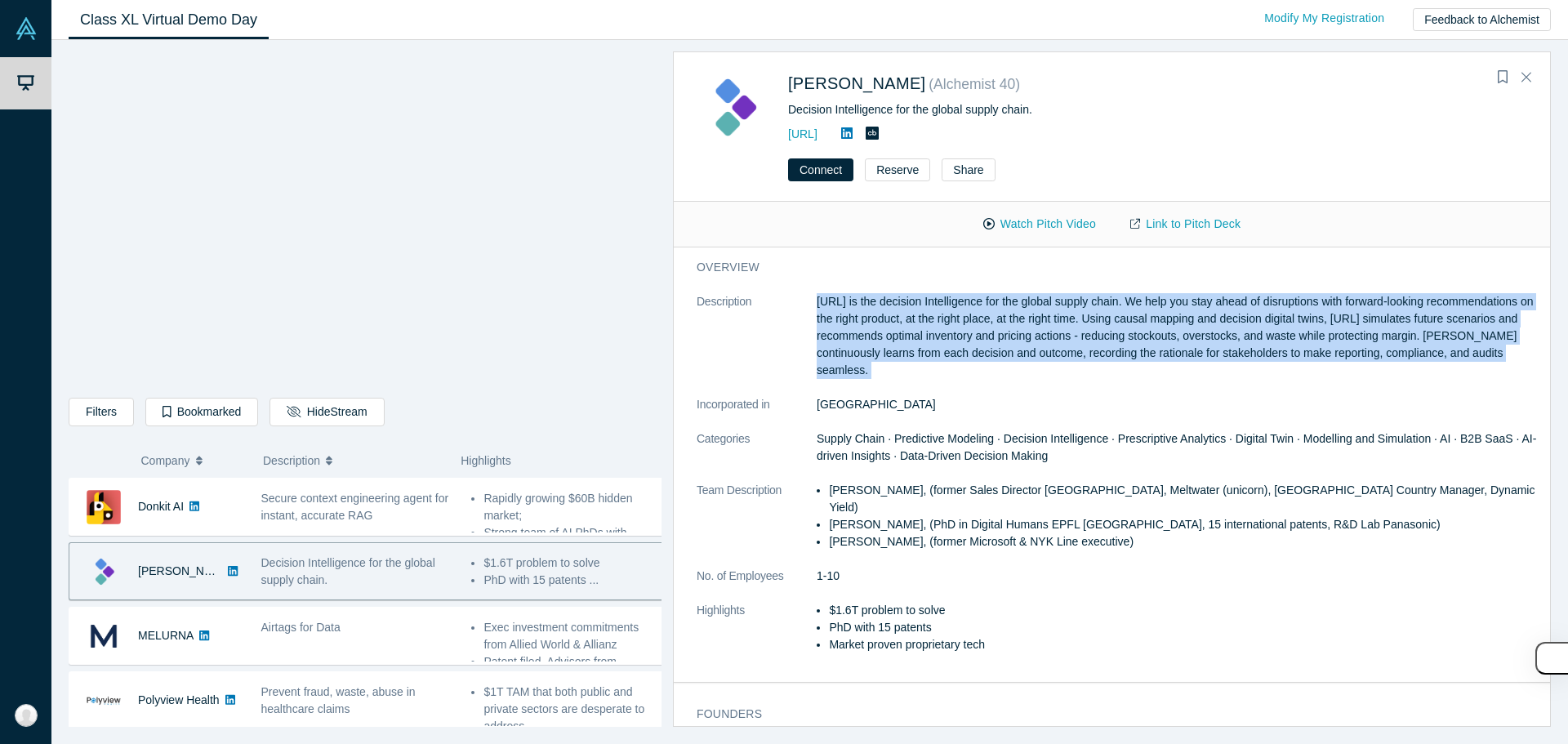
click at [781, 375] on p "Kimaru.ai is the decision Intelligence for the global supply chain. We help you…" at bounding box center [1177, 336] width 722 height 86
click at [781, 358] on p "Kimaru.ai is the decision Intelligence for the global supply chain. We help you…" at bounding box center [1177, 336] width 722 height 86
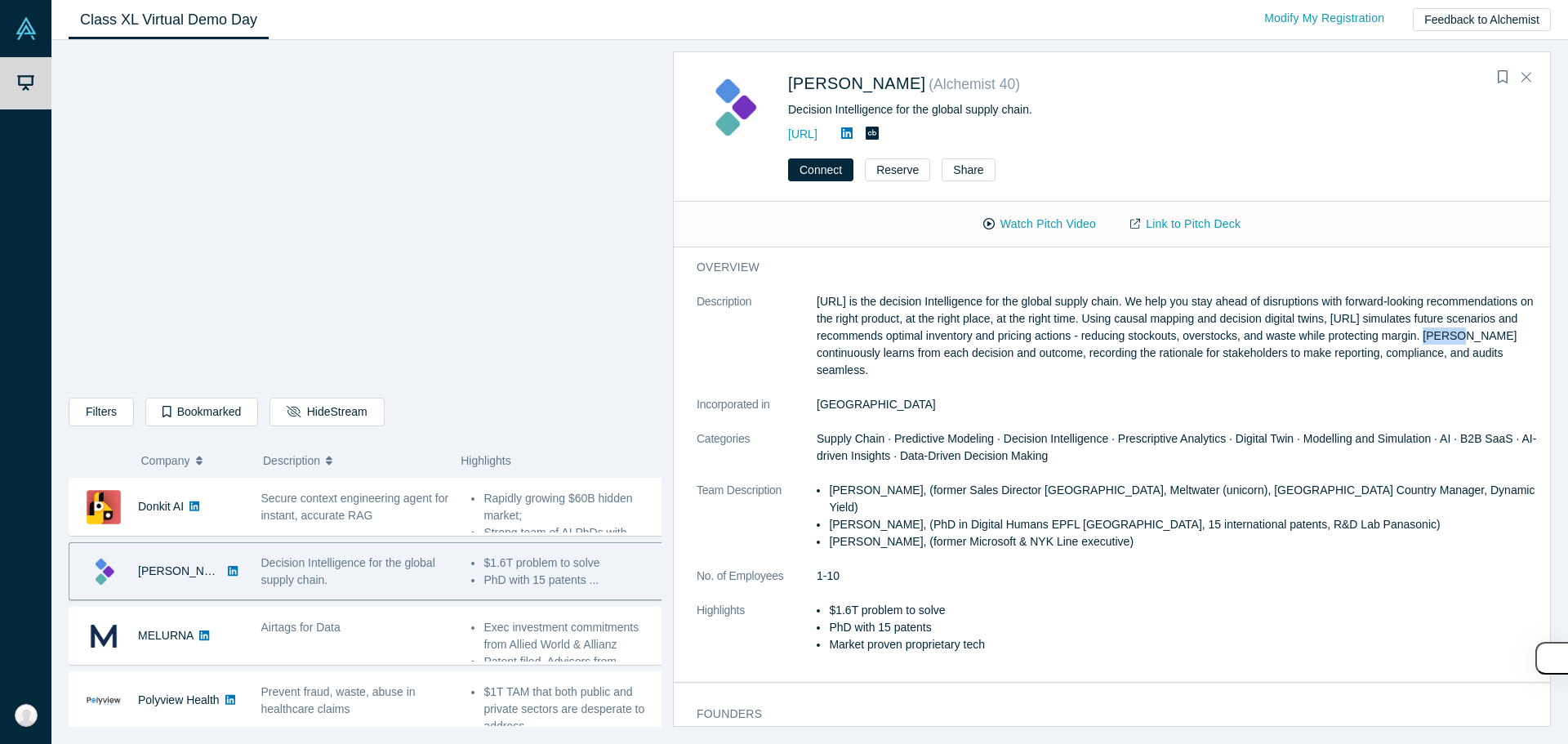
click at [781, 358] on p "Kimaru.ai is the decision Intelligence for the global supply chain. We help you…" at bounding box center [1177, 336] width 722 height 86
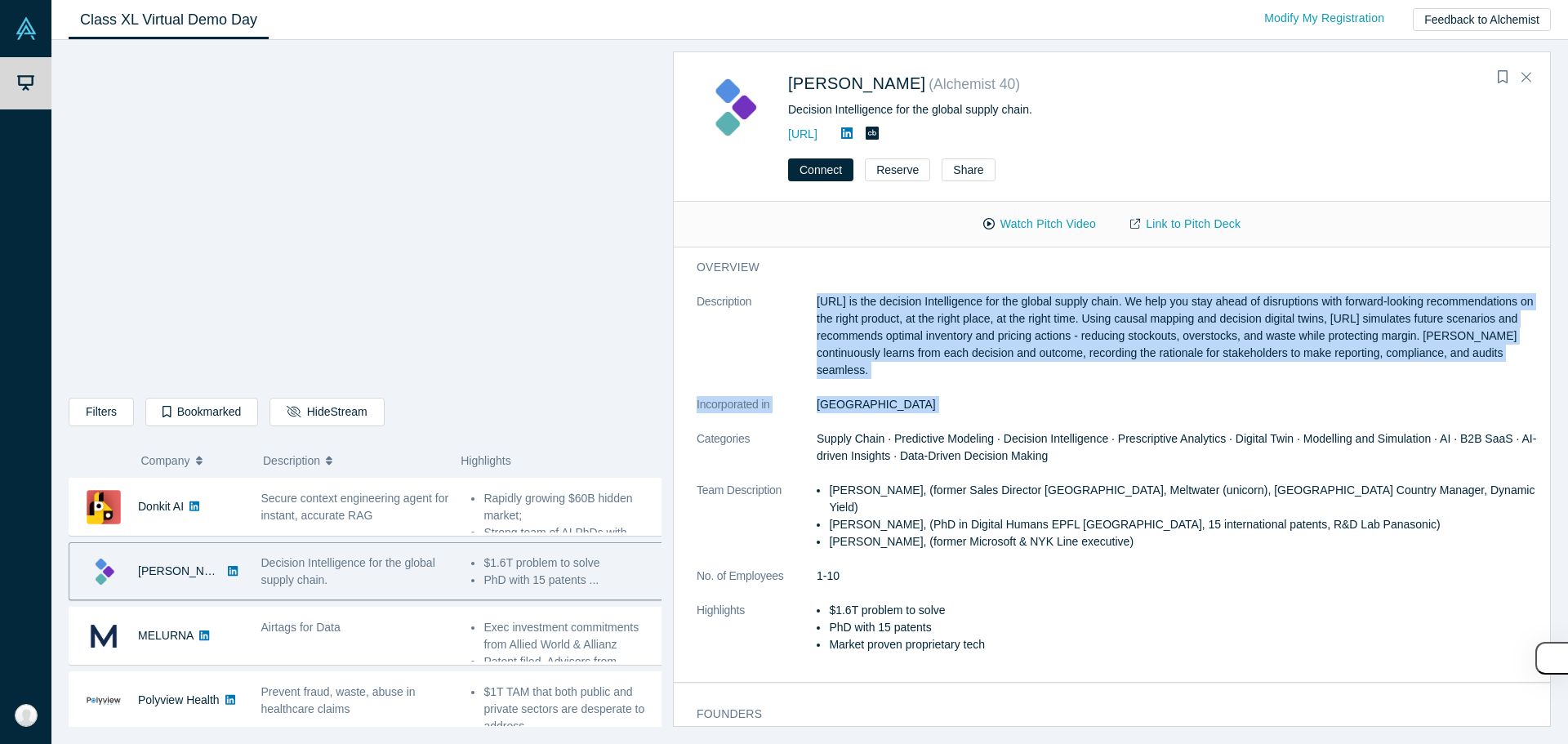
drag, startPoint x: 881, startPoint y: 358, endPoint x: 877, endPoint y: 416, distance: 58.1
click at [781, 416] on dl "Description Kimaru.ai is the decision Intelligence for the global supply chain.…" at bounding box center [1117, 482] width 843 height 377
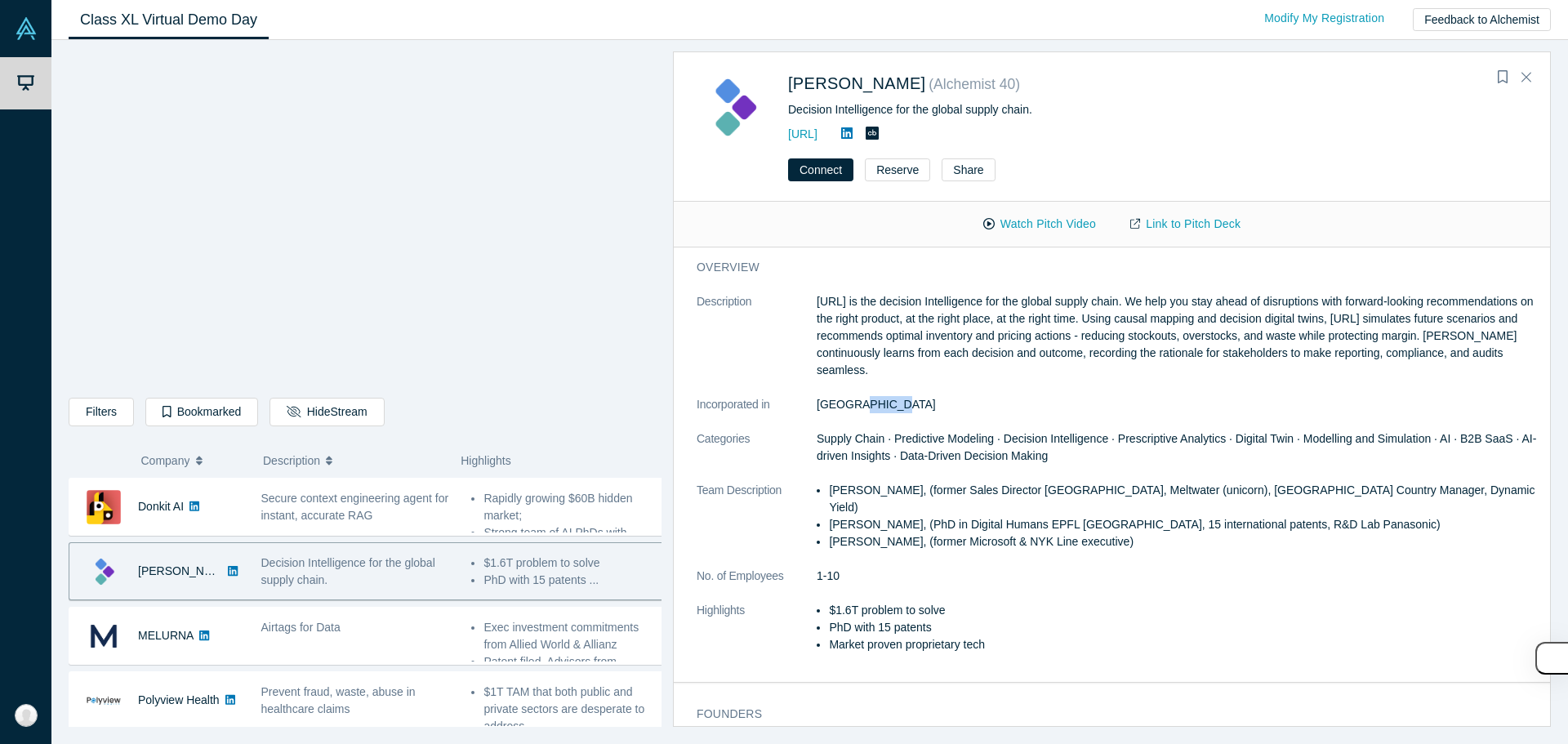
click at [781, 416] on dl "Description Kimaru.ai is the decision Intelligence for the global supply chain.…" at bounding box center [1117, 482] width 843 height 377
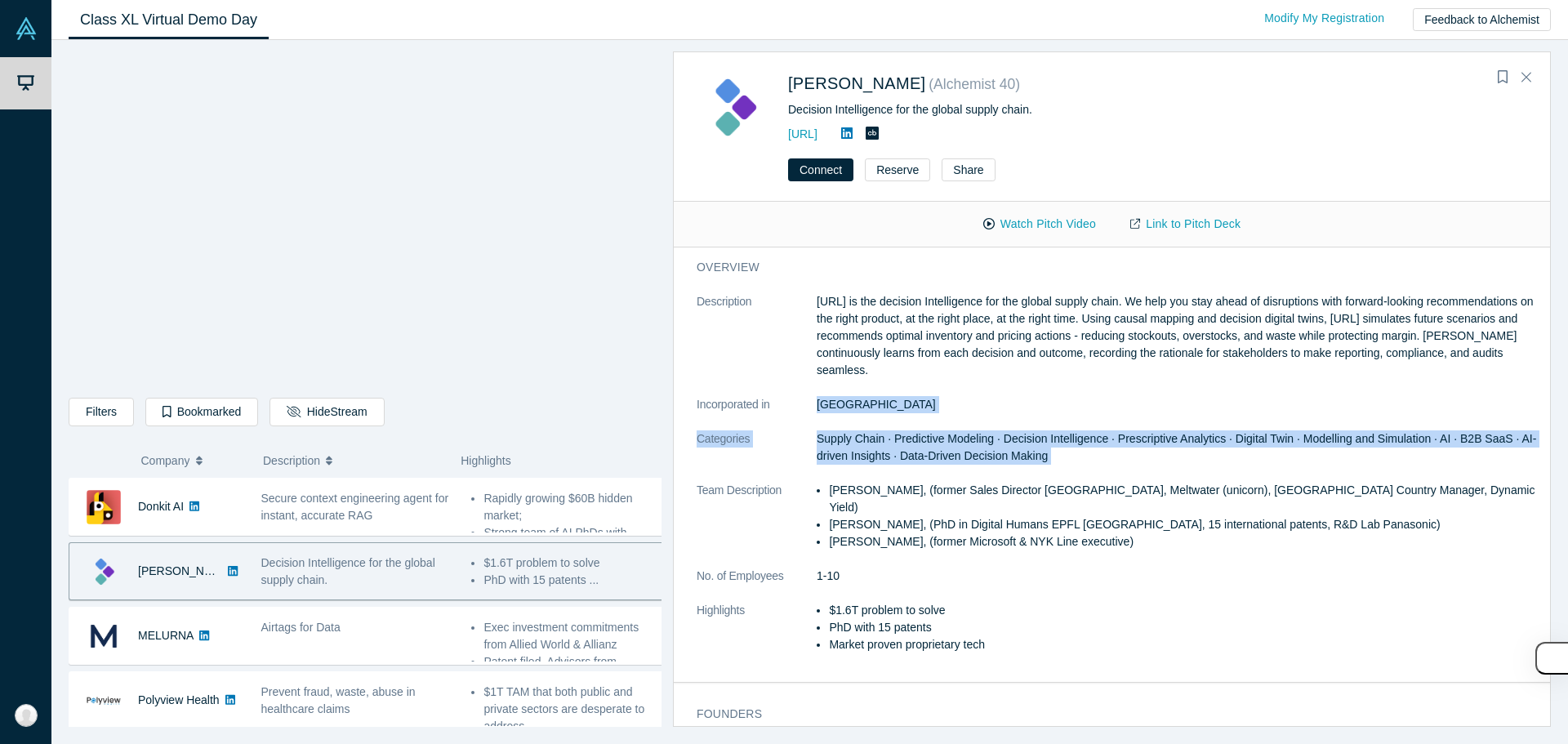
drag, startPoint x: 877, startPoint y: 416, endPoint x: 877, endPoint y: 452, distance: 36.0
click at [781, 452] on dl "Description Kimaru.ai is the decision Intelligence for the global supply chain.…" at bounding box center [1117, 482] width 843 height 377
click at [781, 452] on span "Supply Chain · Predictive Modeling · Decision Intelligence · Prescriptive Analy…" at bounding box center [1176, 447] width 720 height 30
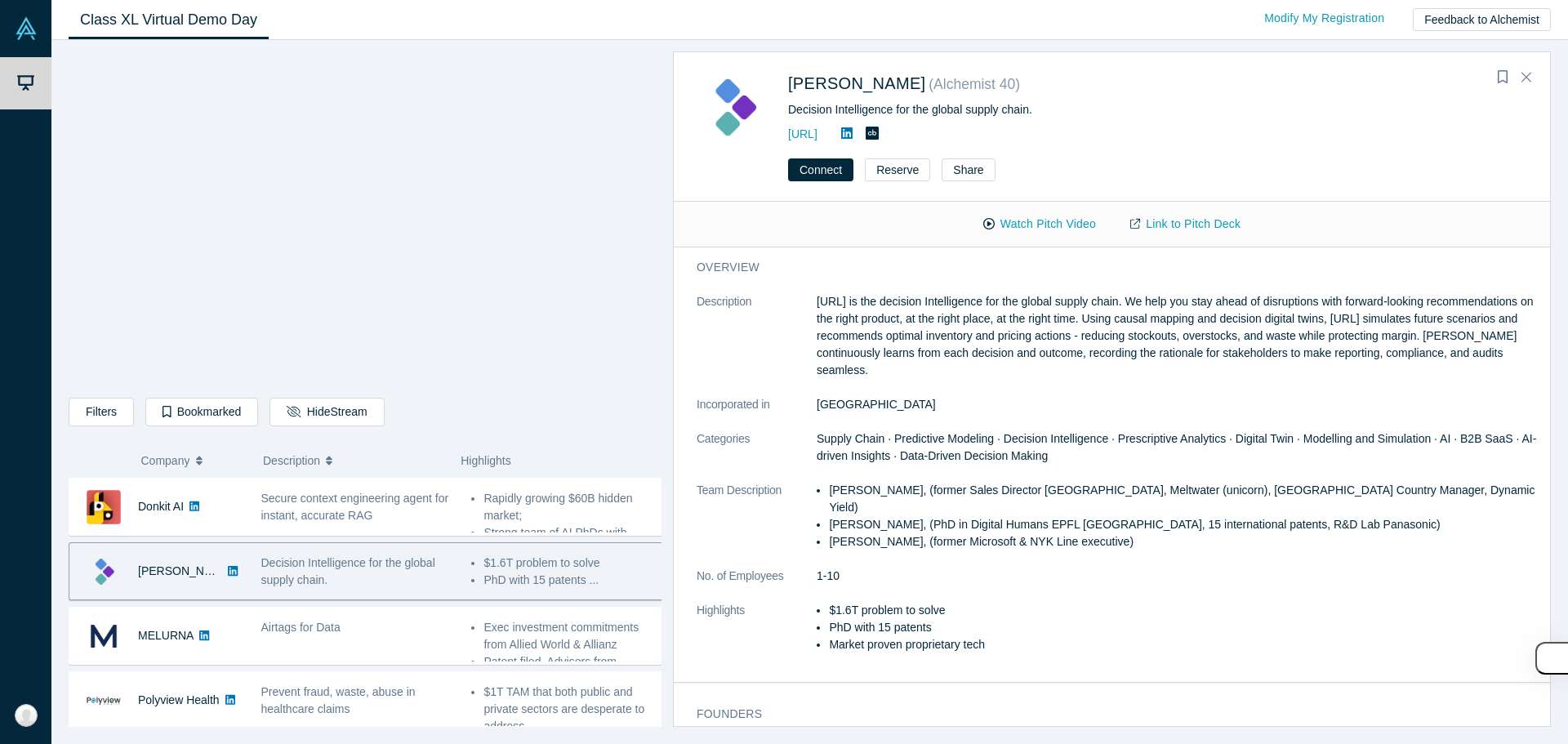
click at [781, 134] on icon at bounding box center [847, 133] width 12 height 13
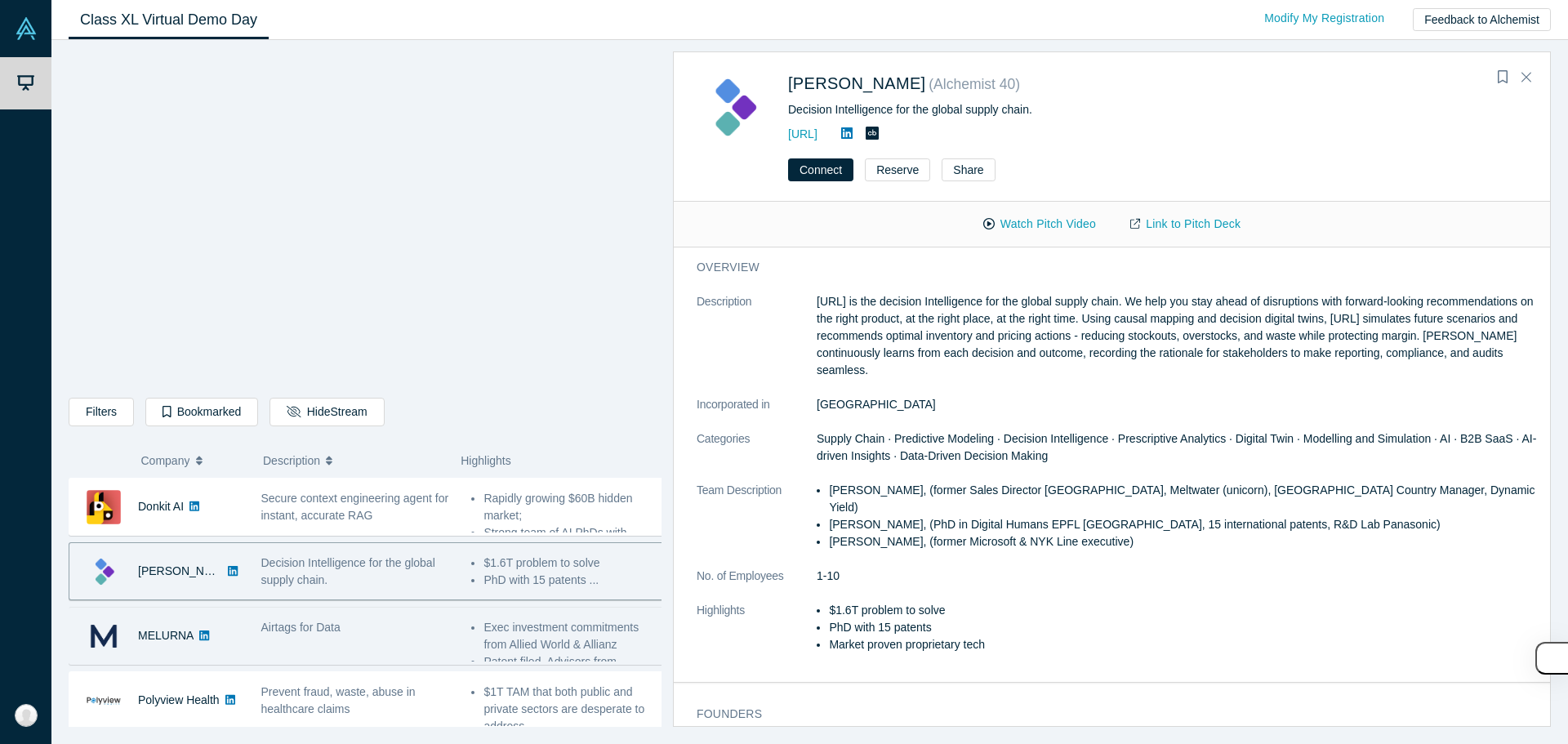
click at [380, 620] on div "Airtags for Data" at bounding box center [358, 627] width 193 height 17
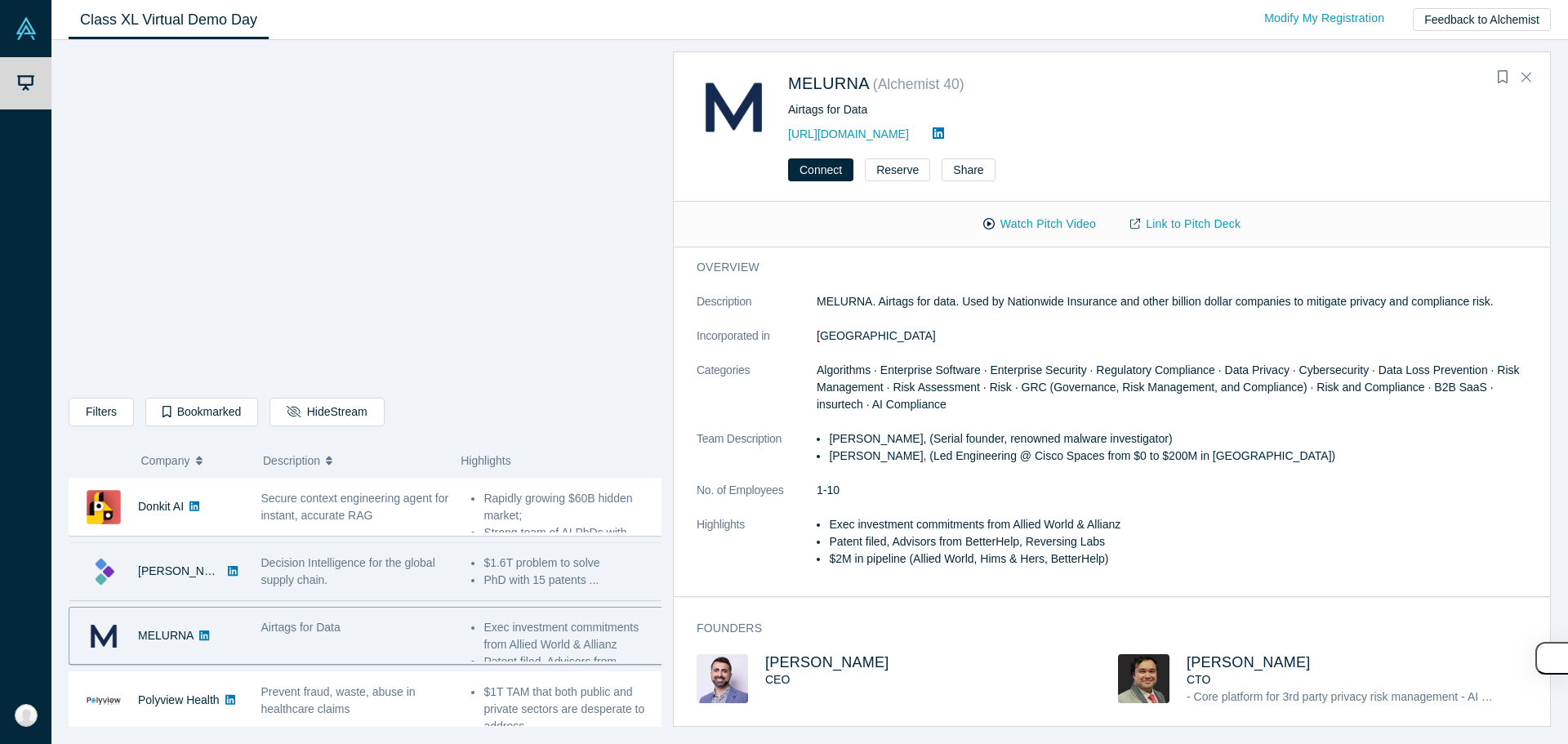
click at [453, 584] on div "Decision Intelligence for the global supply chain." at bounding box center [358, 571] width 211 height 52
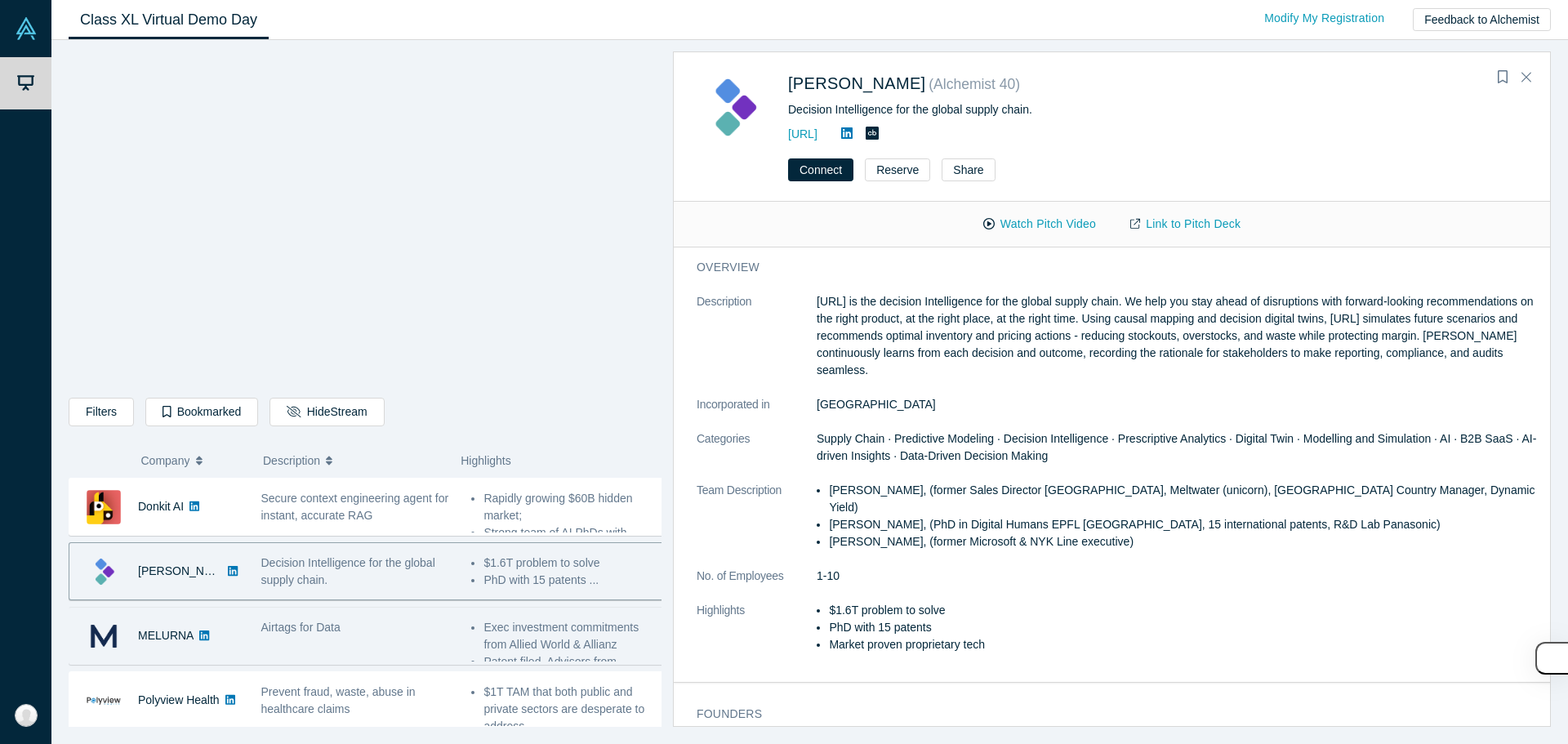
click at [436, 618] on div "Airtags for Data" at bounding box center [358, 636] width 211 height 52
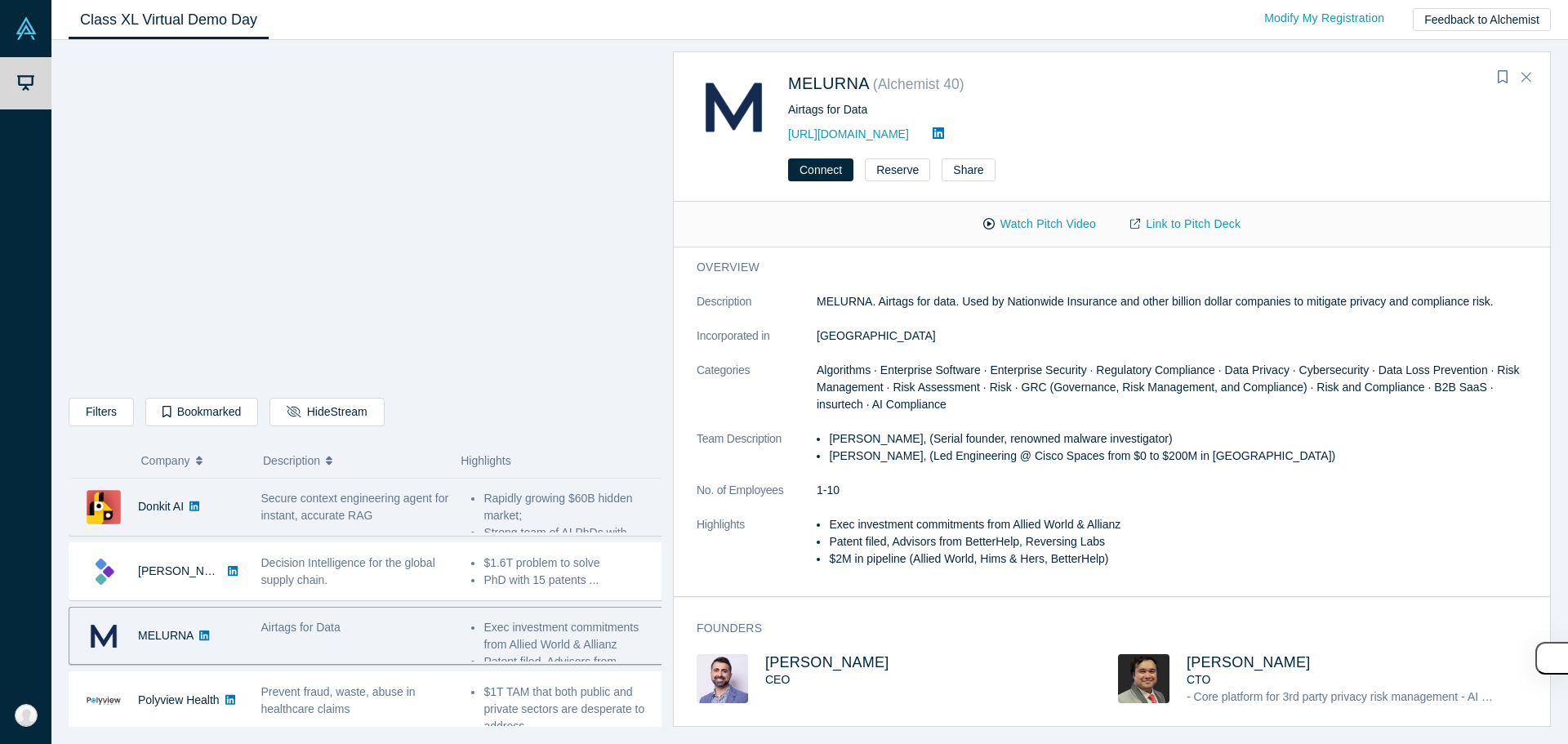
click at [434, 517] on div "Secure context engineering agent for instant, accurate RAG" at bounding box center [358, 507] width 193 height 34
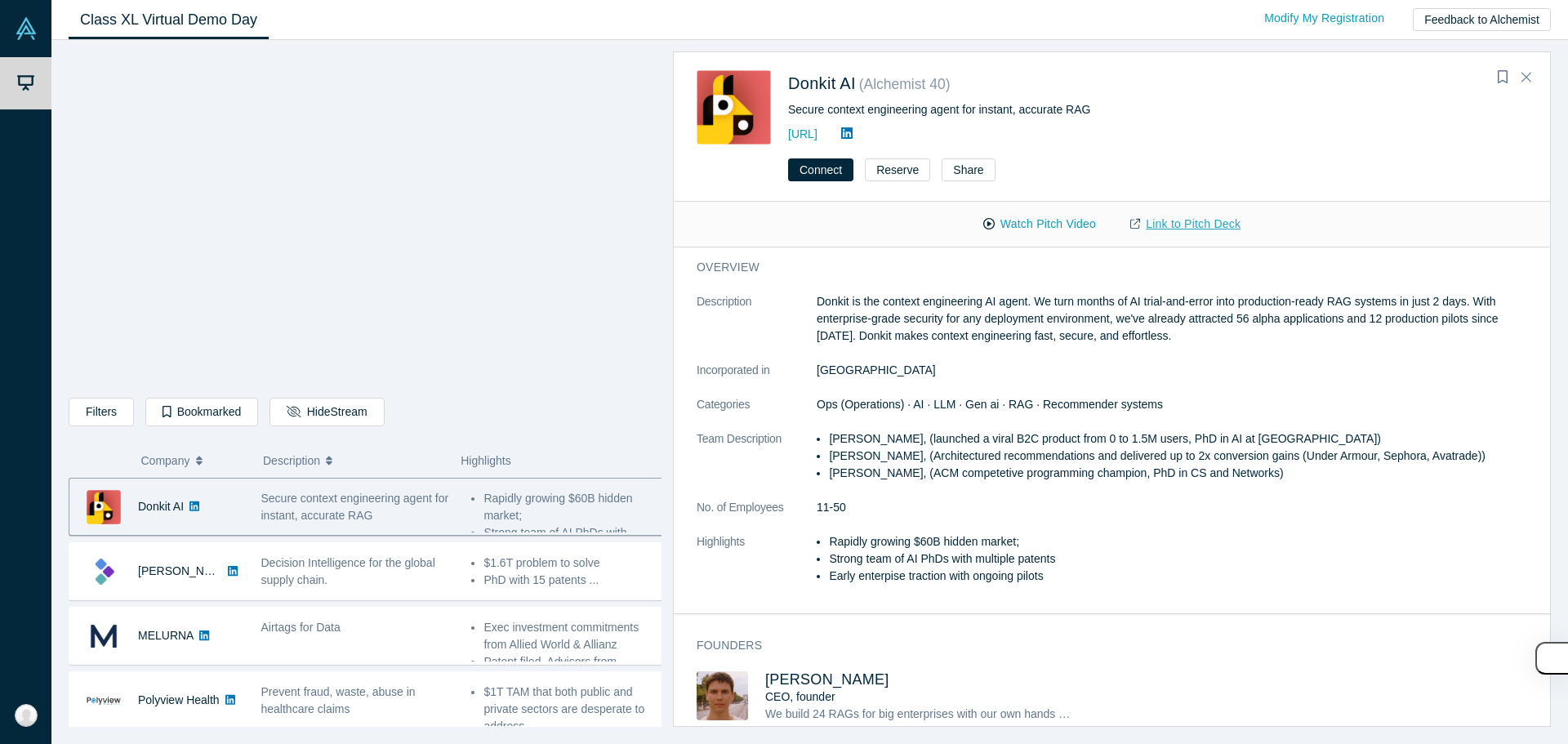
click at [781, 232] on link "Link to Pitch Deck" at bounding box center [1185, 224] width 145 height 29
click at [781, 140] on link "https://donkit.ai/" at bounding box center [802, 133] width 30 height 13
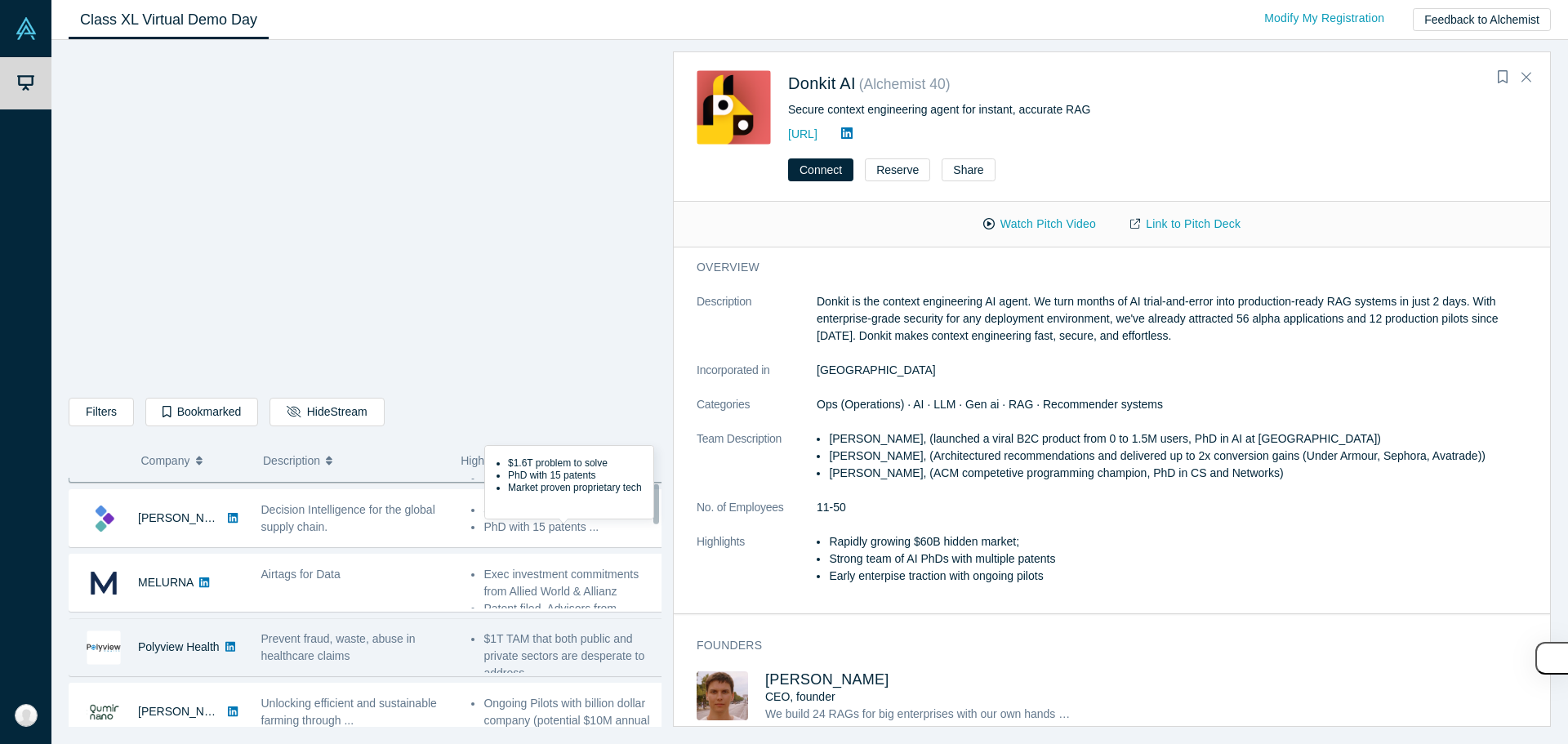
scroll to position [81, 0]
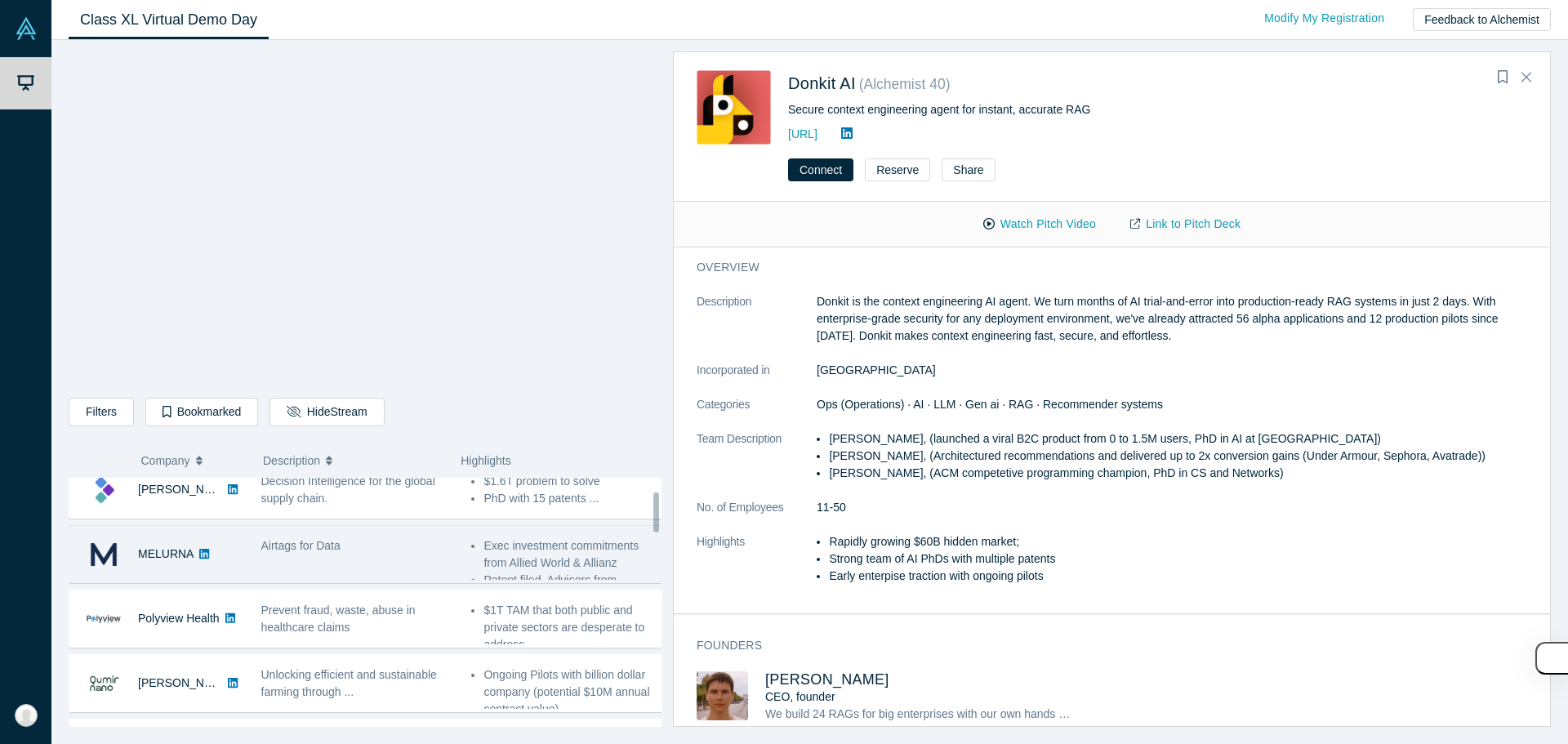
click at [499, 566] on li "Exec investment commitments from Allied World & Allianz" at bounding box center [574, 554] width 181 height 34
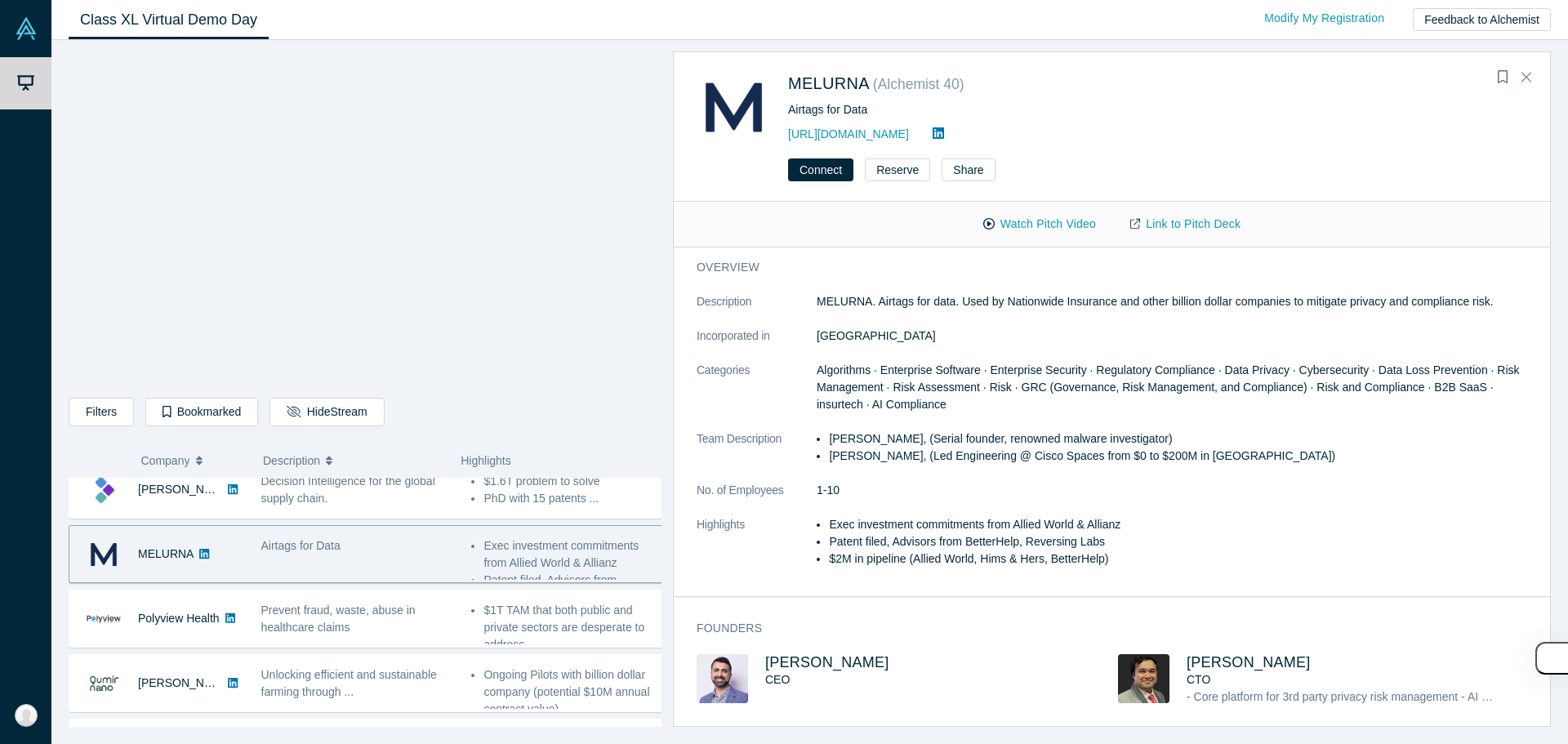
click at [781, 305] on p "MELURNA. Airtags for data. Used by Nationwide Insurance and other billion dolla…" at bounding box center [1177, 301] width 722 height 17
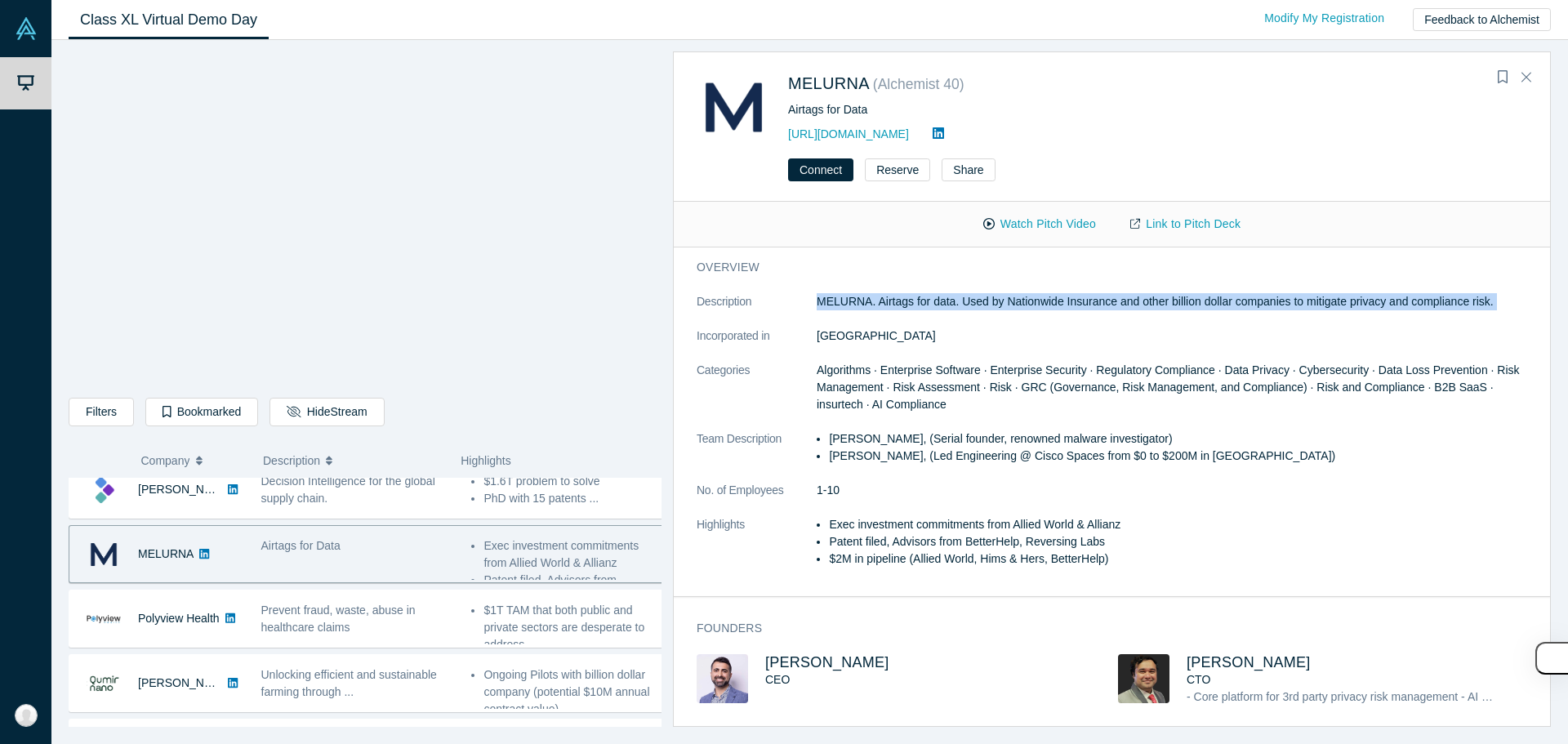
click at [781, 305] on p "MELURNA. Airtags for data. Used by Nationwide Insurance and other billion dolla…" at bounding box center [1177, 301] width 722 height 17
drag, startPoint x: 1051, startPoint y: 305, endPoint x: 1051, endPoint y: 323, distance: 18.0
click at [781, 323] on dl "Description MELURNA. Airtags for data. Used by Nationwide Insurance and other b…" at bounding box center [1117, 439] width 843 height 292
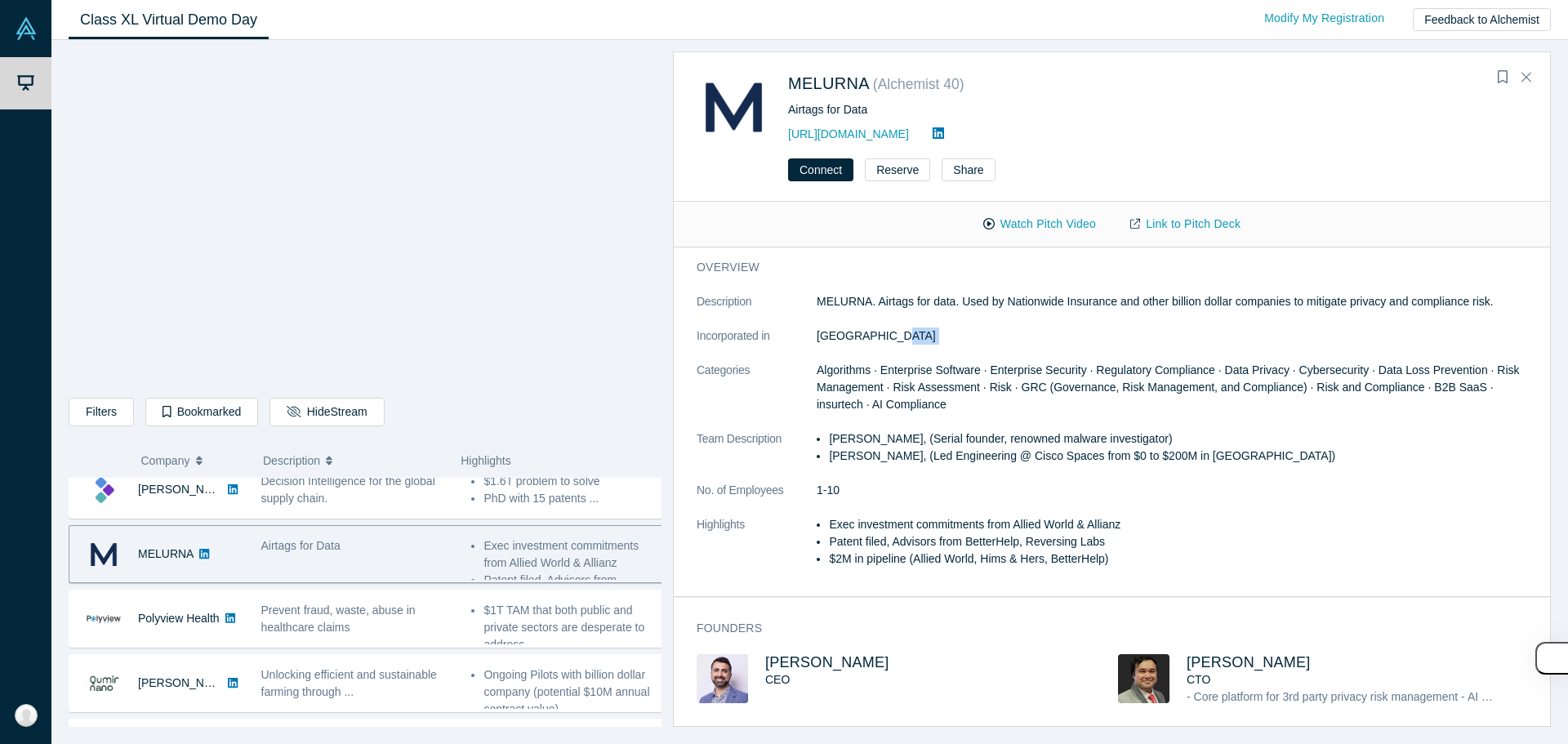
click at [781, 323] on dl "Description MELURNA. Airtags for data. Used by Nationwide Insurance and other b…" at bounding box center [1117, 439] width 843 height 292
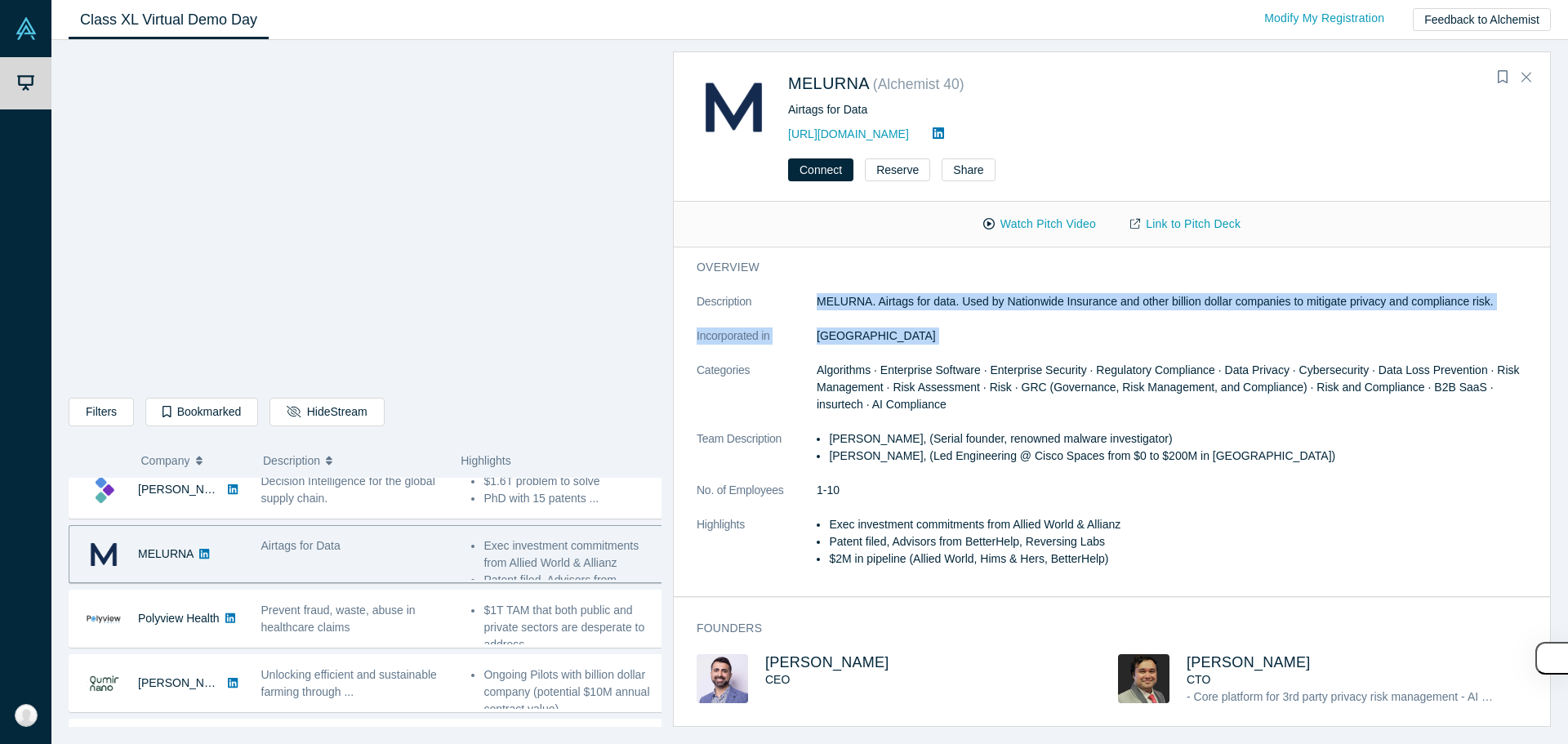
drag, startPoint x: 1051, startPoint y: 323, endPoint x: 1032, endPoint y: 306, distance: 25.5
click at [781, 306] on dl "Description MELURNA. Airtags for data. Used by Nationwide Insurance and other b…" at bounding box center [1117, 439] width 843 height 292
click at [781, 306] on p "MELURNA. Airtags for data. Used by Nationwide Insurance and other billion dolla…" at bounding box center [1177, 301] width 722 height 17
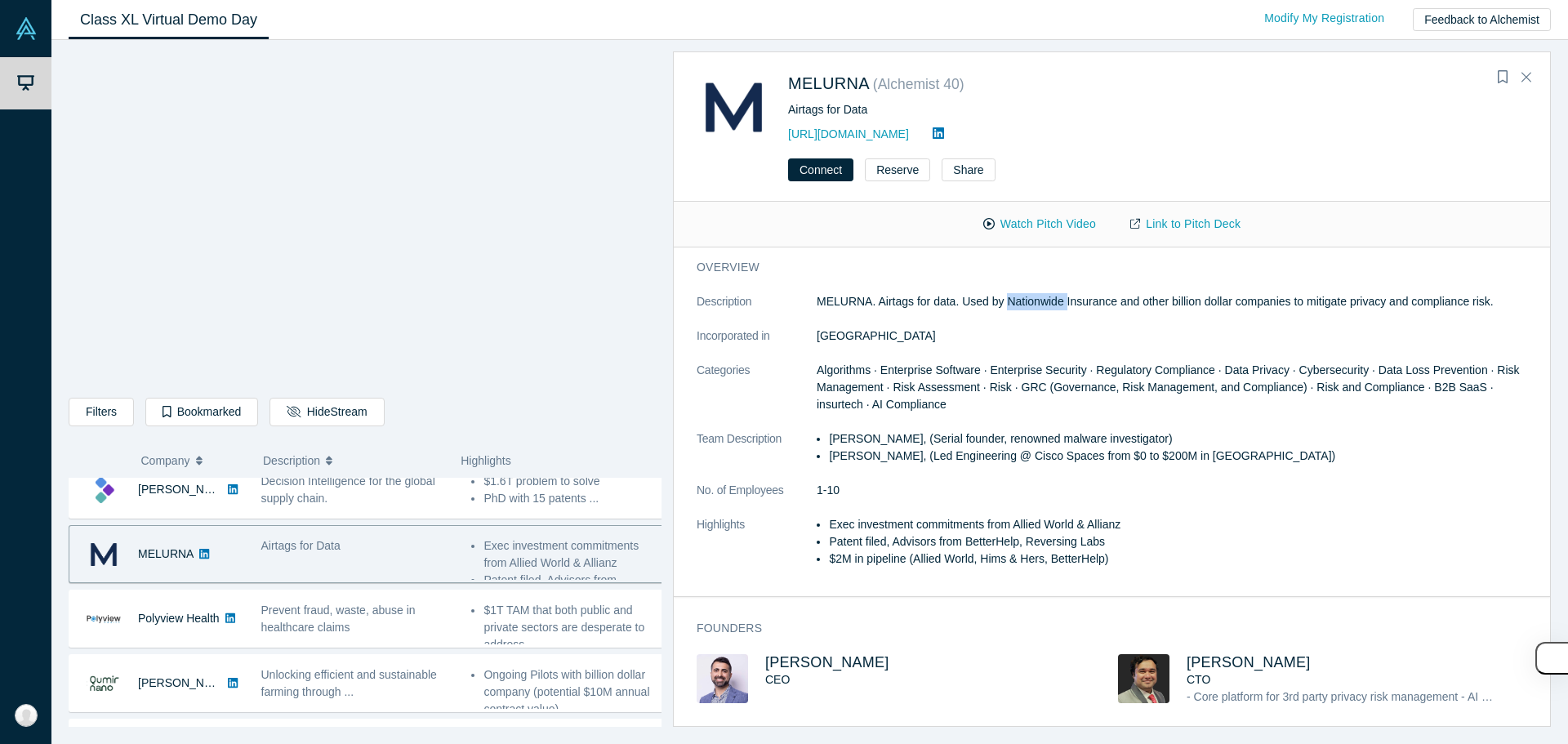
click at [781, 306] on p "MELURNA. Airtags for data. Used by Nationwide Insurance and other billion dolla…" at bounding box center [1177, 301] width 722 height 17
click at [781, 389] on span "Algorithms · Enterprise Software · Enterprise Security · Regulatory Compliance …" at bounding box center [1168, 386] width 703 height 47
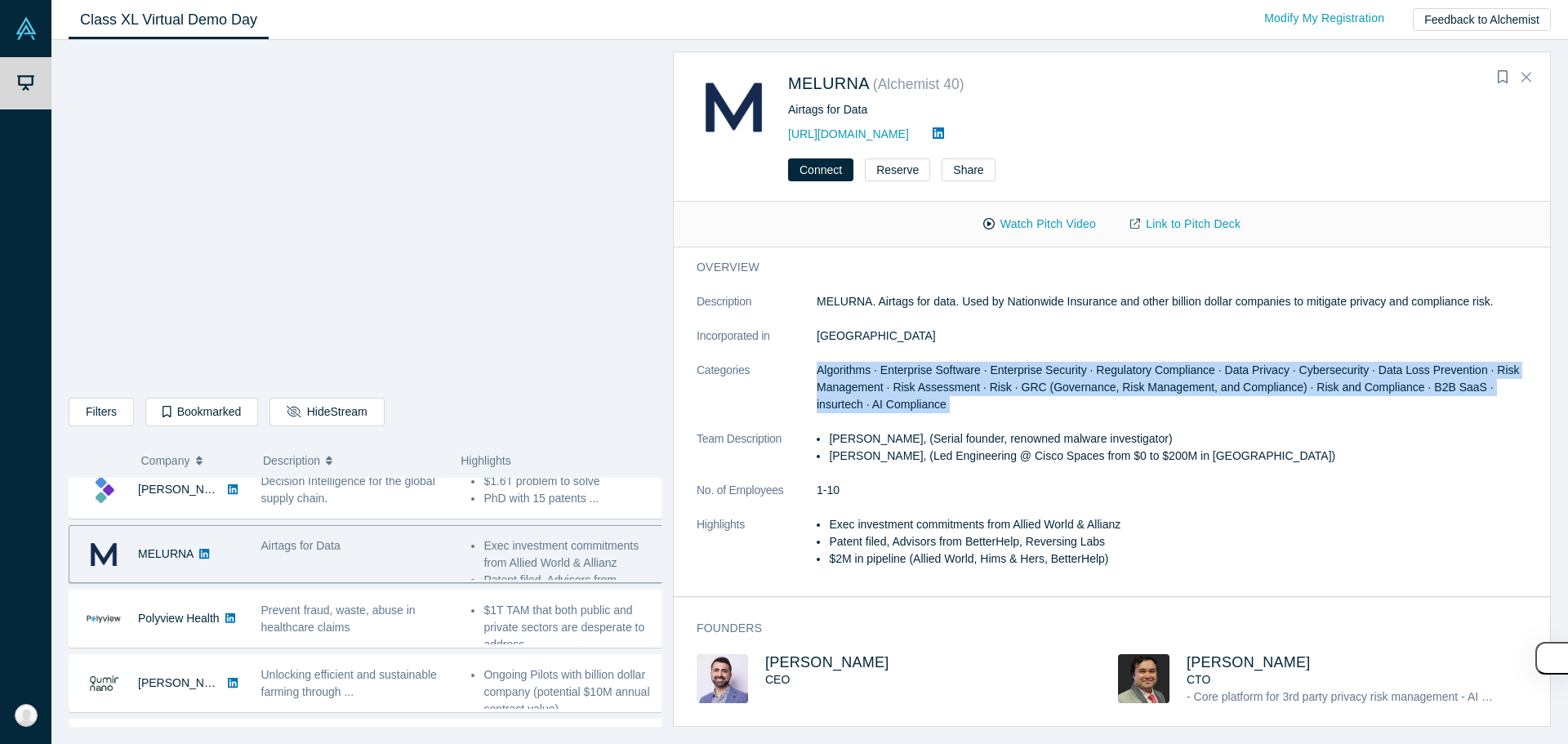
drag, startPoint x: 1003, startPoint y: 389, endPoint x: 999, endPoint y: 407, distance: 18.4
click at [781, 407] on dd "Algorithms · Enterprise Software · Enterprise Security · Regulatory Compliance …" at bounding box center [1177, 388] width 722 height 52
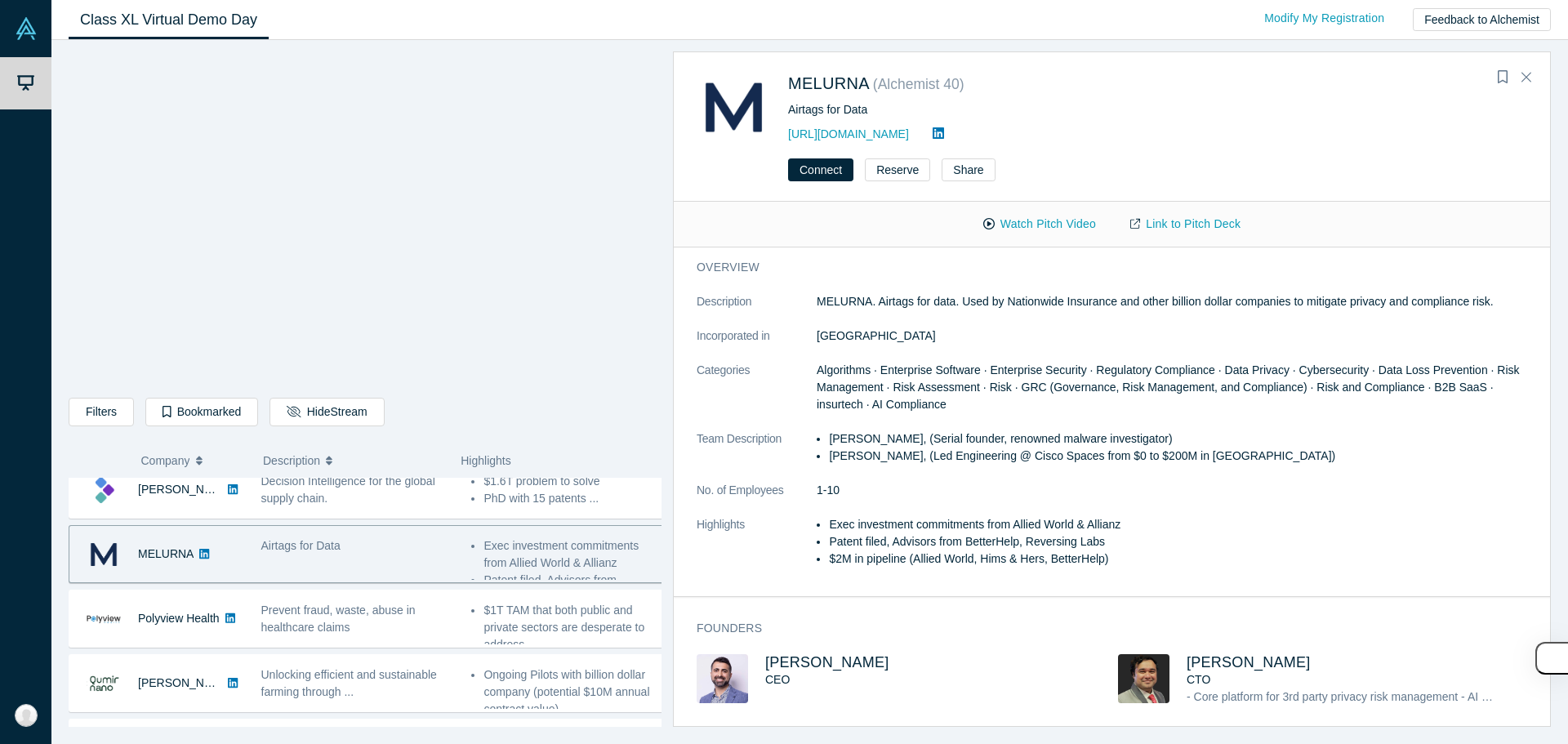
click at [781, 407] on dd "Algorithms · Enterprise Software · Enterprise Security · Regulatory Compliance …" at bounding box center [1177, 388] width 722 height 52
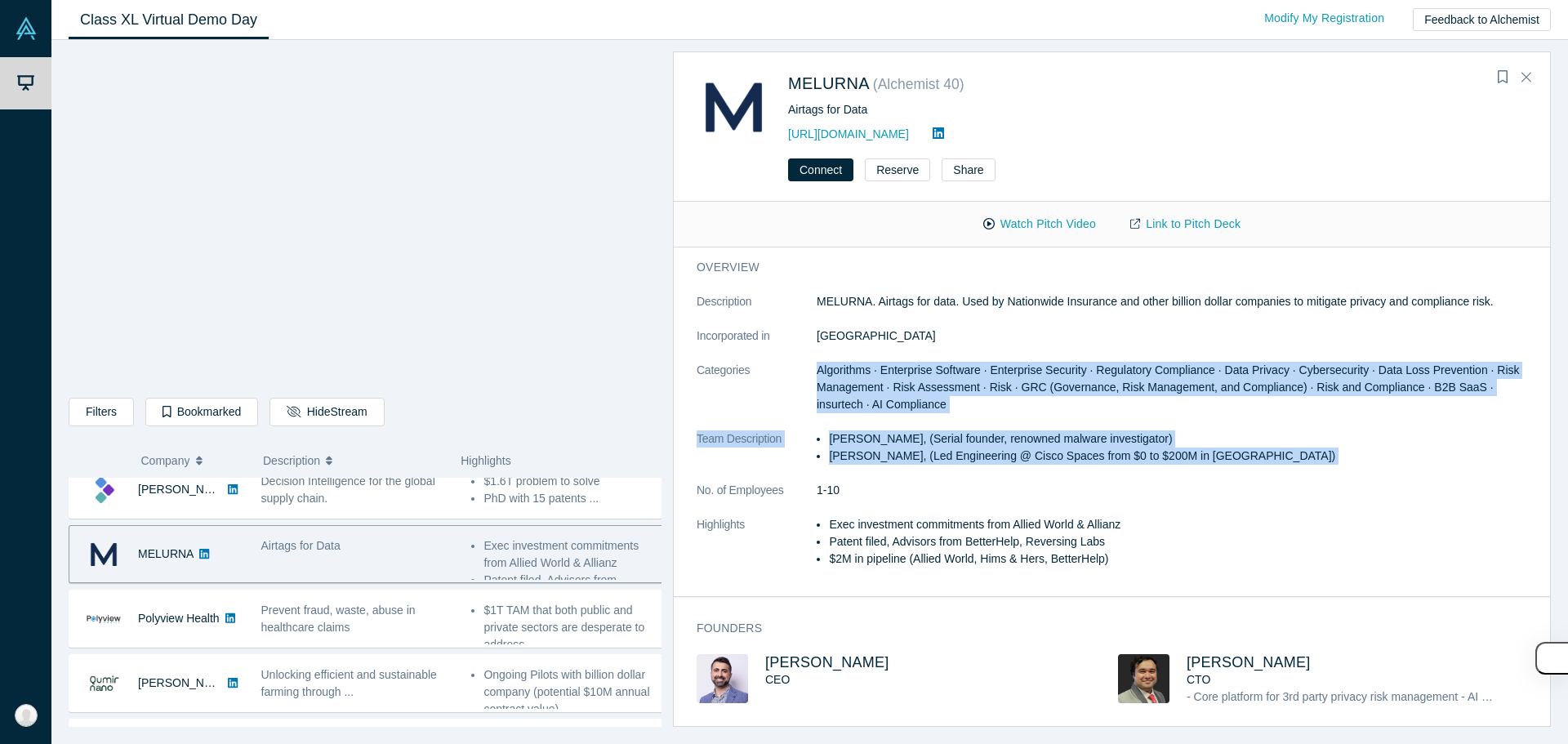
drag, startPoint x: 999, startPoint y: 407, endPoint x: 997, endPoint y: 464, distance: 57.0
click at [781, 464] on dl "Description MELURNA. Airtags for data. Used by Nationwide Insurance and other b…" at bounding box center [1117, 439] width 843 height 292
click at [781, 464] on li "Abhishek Bhattacharyya, (Led Engineering @ Cisco Spaces from $0 to $200M in ARR)" at bounding box center [1184, 456] width 711 height 17
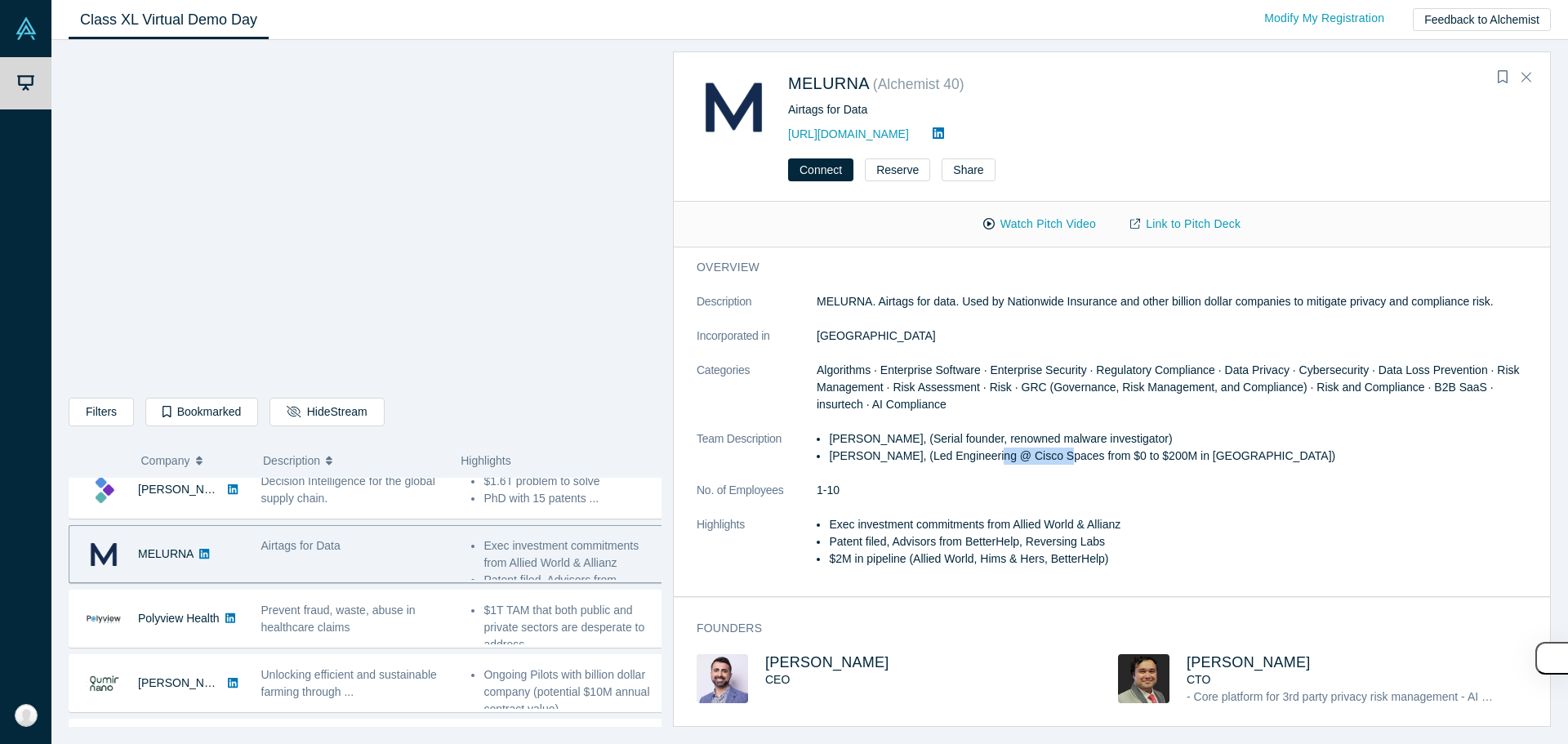
click at [781, 464] on li "Abhishek Bhattacharyya, (Led Engineering @ Cisco Spaces from $0 to $200M in ARR)" at bounding box center [1184, 456] width 711 height 17
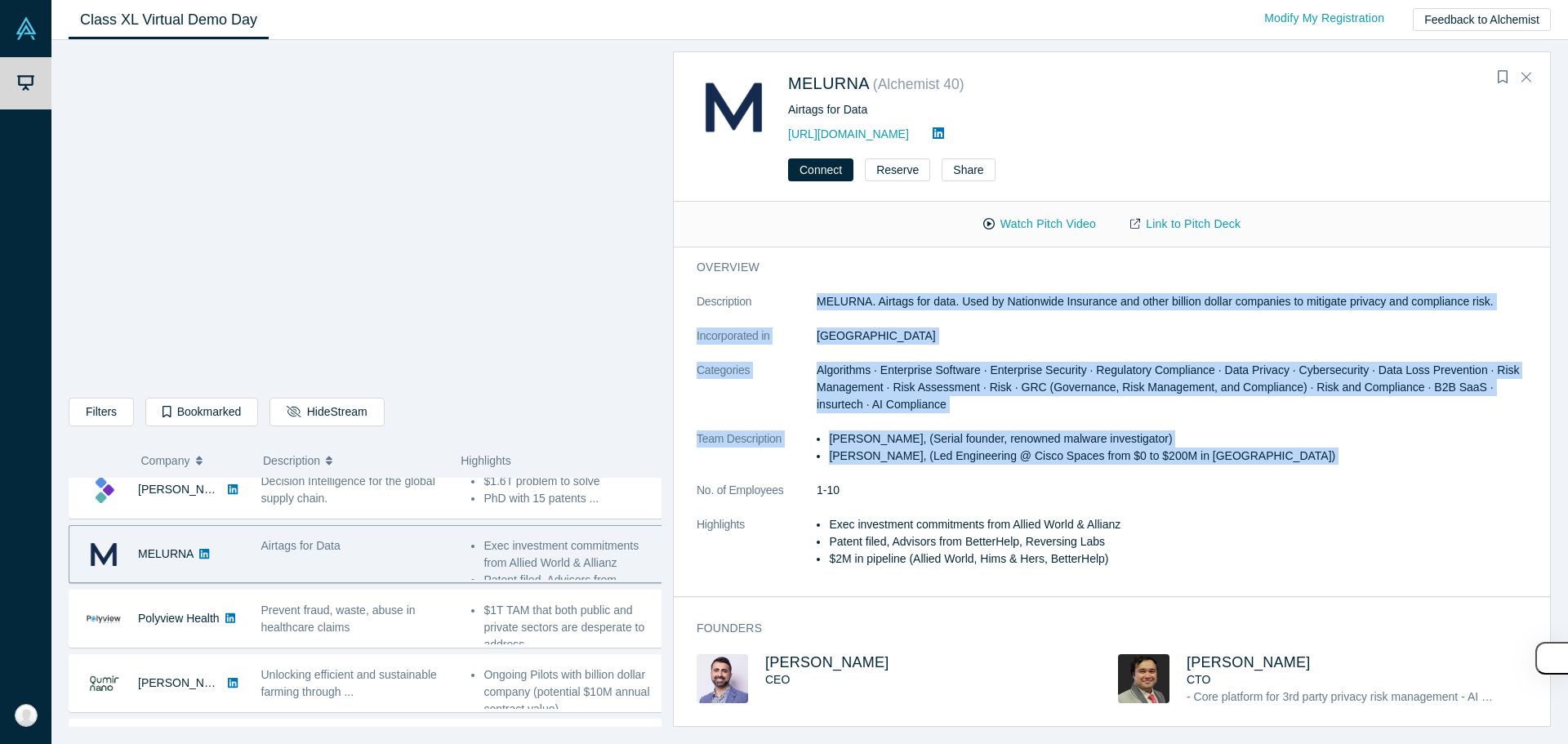
drag, startPoint x: 997, startPoint y: 464, endPoint x: 916, endPoint y: 305, distance: 178.4
click at [781, 305] on dl "Description MELURNA. Airtags for data. Used by Nationwide Insurance and other b…" at bounding box center [1117, 439] width 843 height 292
click at [781, 305] on p "MELURNA. Airtags for data. Used by Nationwide Insurance and other billion dolla…" at bounding box center [1177, 301] width 722 height 17
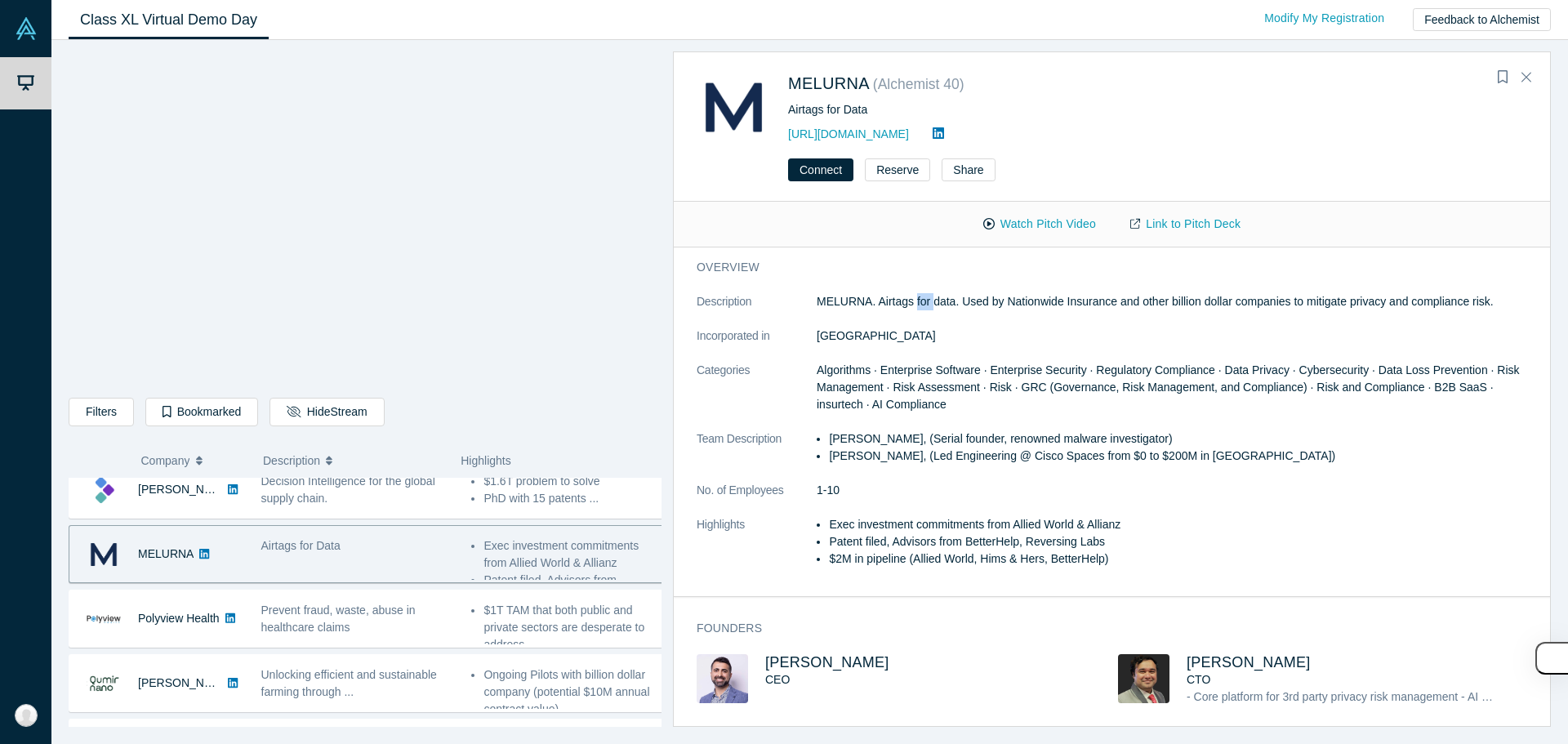
click at [781, 305] on p "MELURNA. Airtags for data. Used by Nationwide Insurance and other billion dolla…" at bounding box center [1177, 301] width 722 height 17
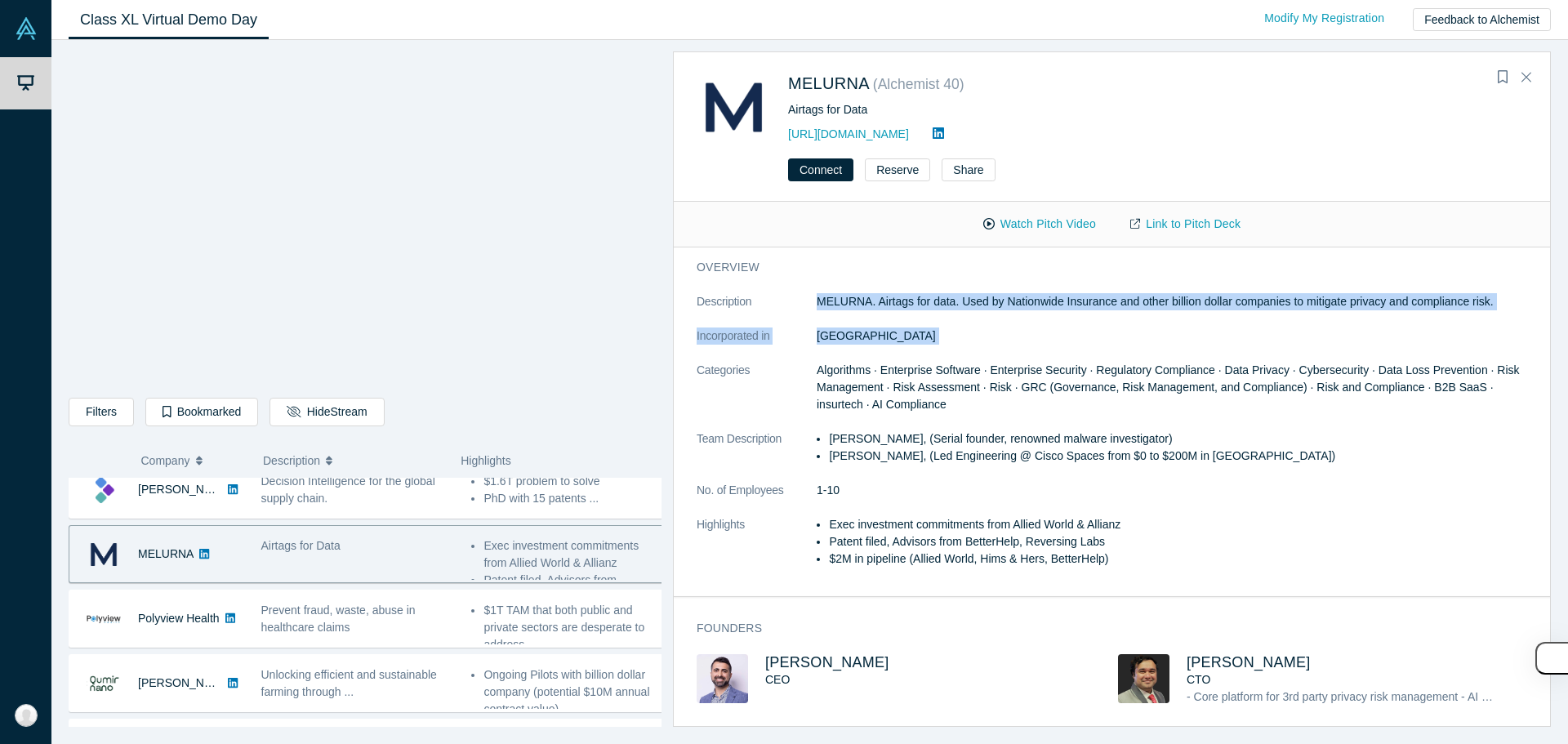
drag, startPoint x: 916, startPoint y: 305, endPoint x: 917, endPoint y: 347, distance: 42.0
click at [781, 347] on dl "Description MELURNA. Airtags for data. Used by Nationwide Insurance and other b…" at bounding box center [1117, 439] width 843 height 292
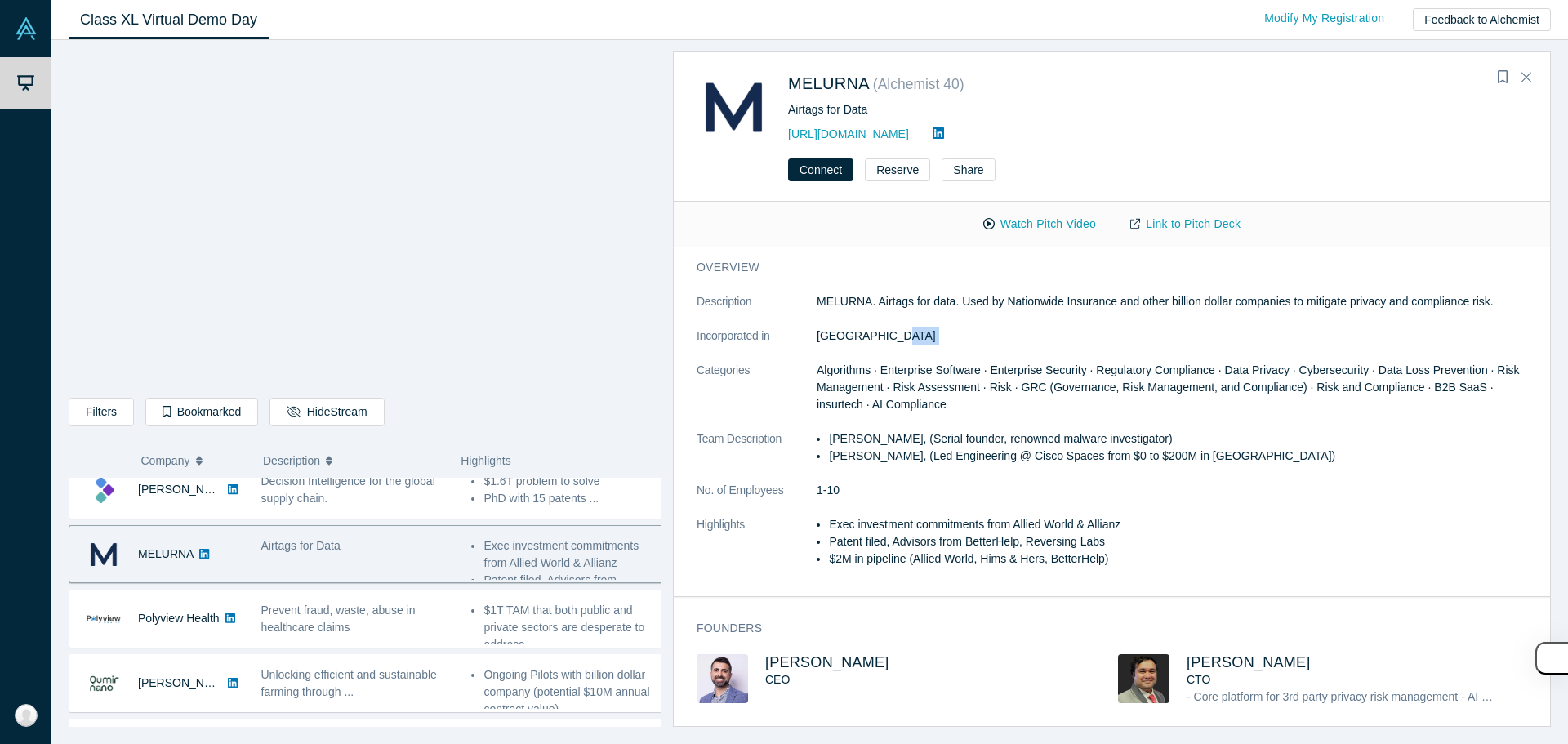
click at [781, 347] on dl "Description MELURNA. Airtags for data. Used by Nationwide Insurance and other b…" at bounding box center [1117, 439] width 843 height 292
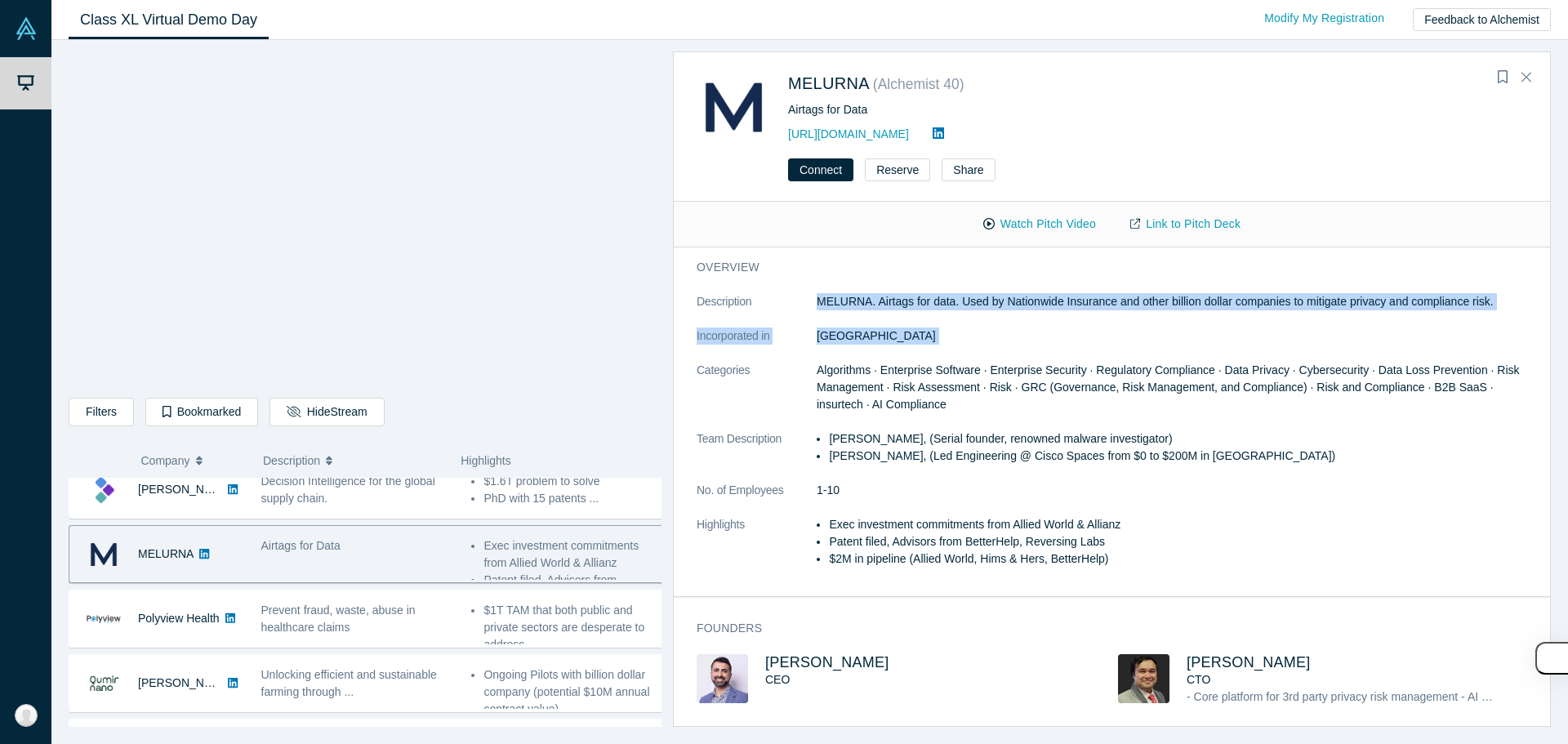
drag, startPoint x: 917, startPoint y: 347, endPoint x: 914, endPoint y: 310, distance: 37.1
click at [781, 310] on dl "Description MELURNA. Airtags for data. Used by Nationwide Insurance and other b…" at bounding box center [1117, 439] width 843 height 292
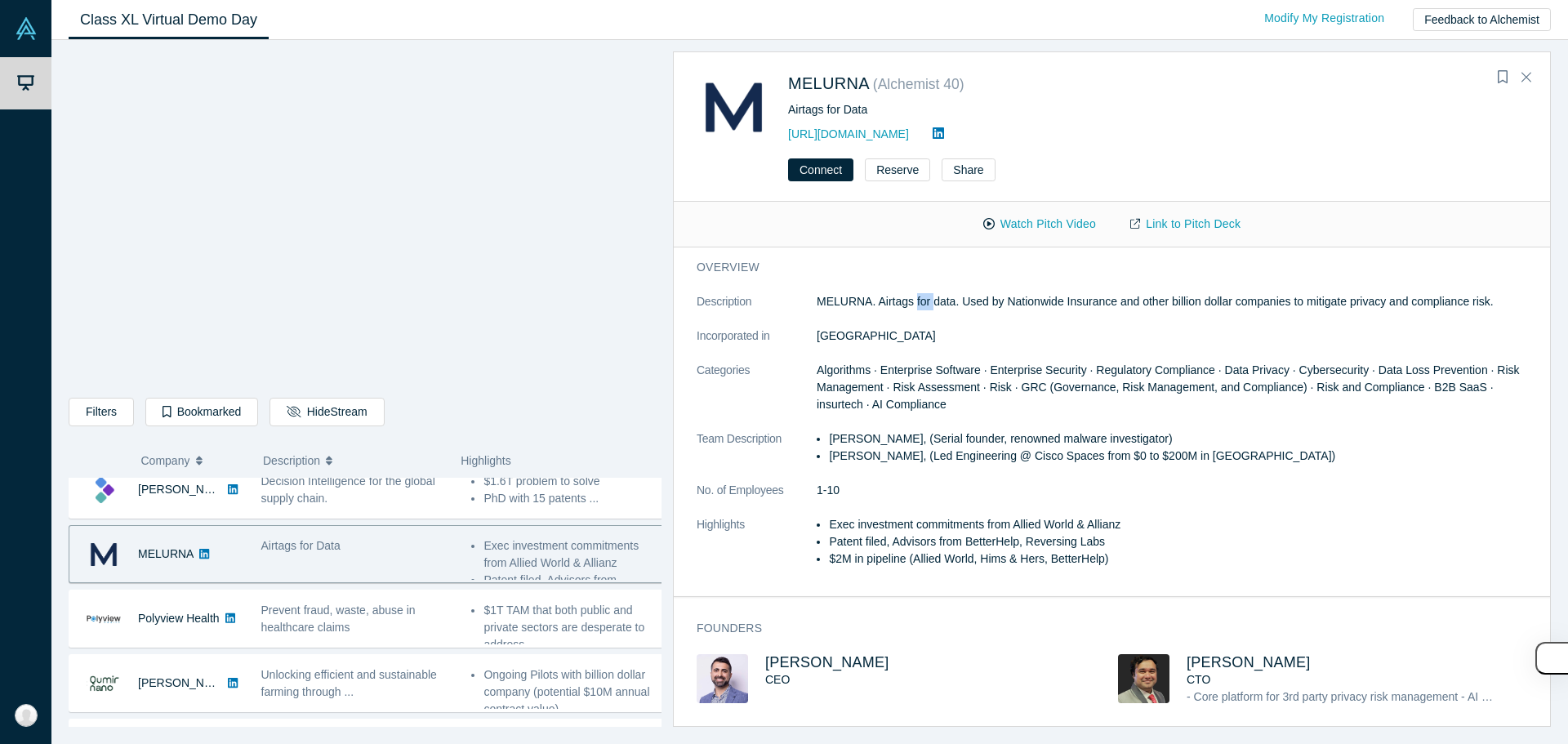
click at [781, 310] on dl "Description MELURNA. Airtags for data. Used by Nationwide Insurance and other b…" at bounding box center [1117, 439] width 843 height 292
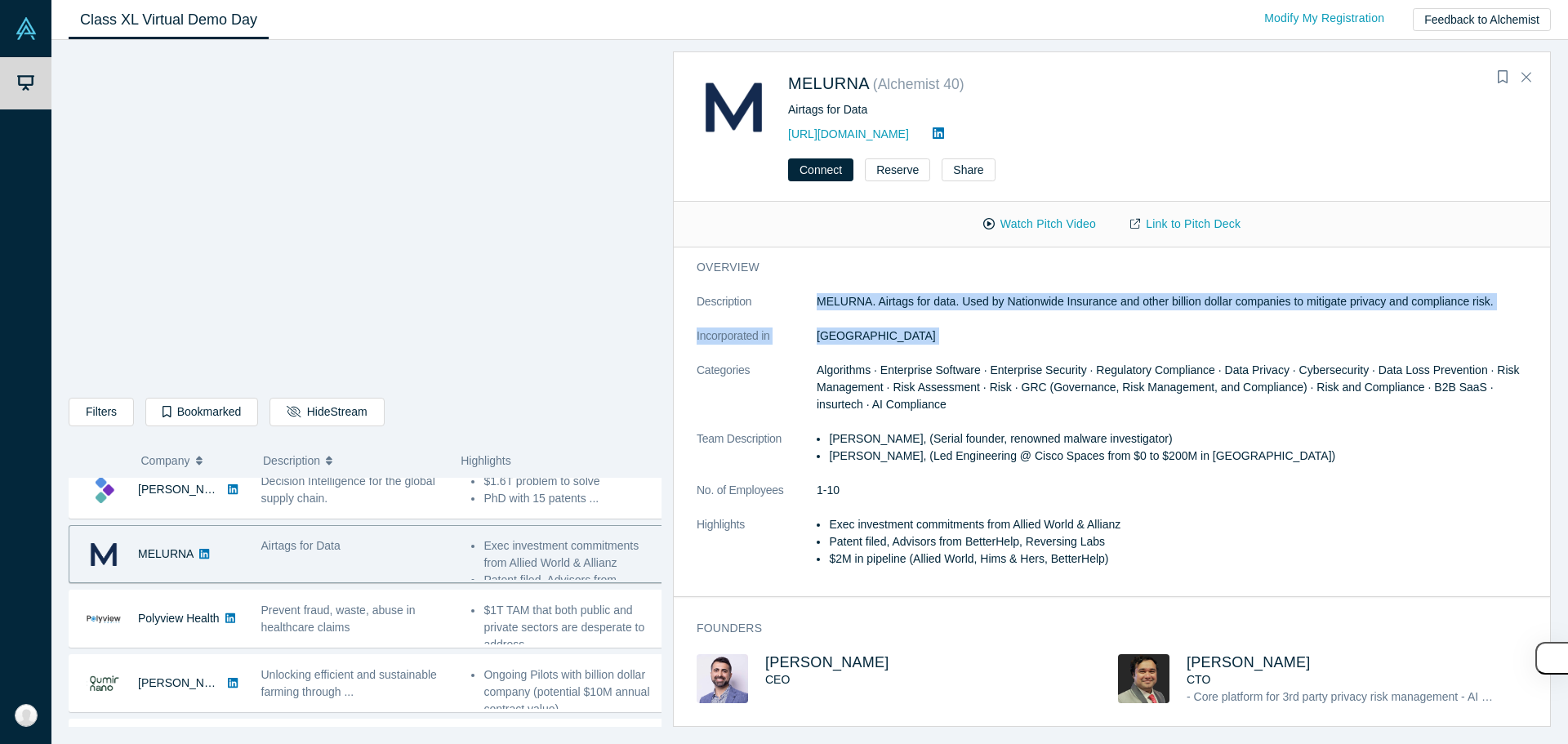
drag, startPoint x: 914, startPoint y: 310, endPoint x: 914, endPoint y: 334, distance: 24.0
click at [781, 334] on dl "Description MELURNA. Airtags for data. Used by Nationwide Insurance and other b…" at bounding box center [1117, 439] width 843 height 292
click at [781, 334] on dd "[GEOGRAPHIC_DATA]" at bounding box center [1177, 335] width 722 height 17
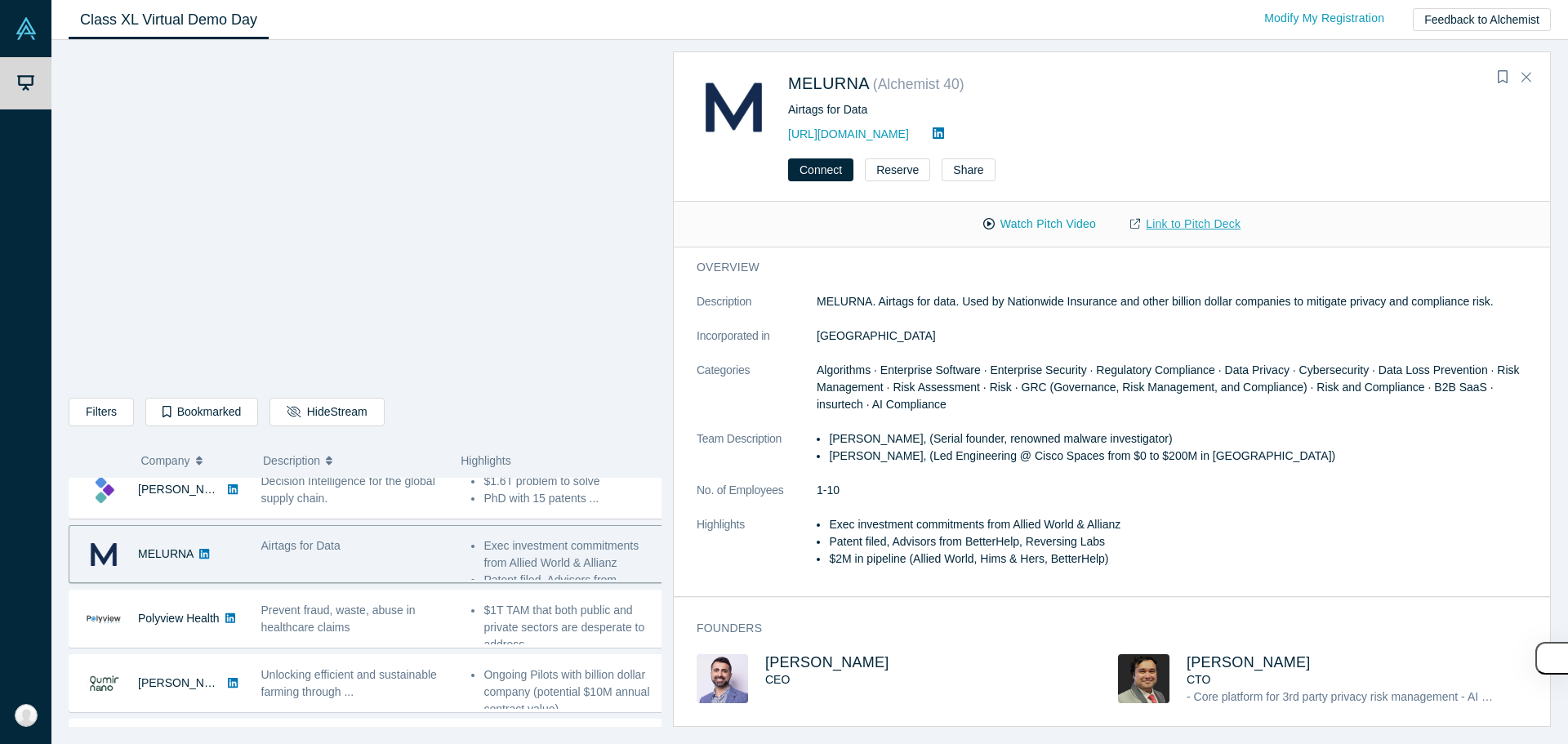
click at [781, 228] on link "Link to Pitch Deck" at bounding box center [1185, 224] width 145 height 29
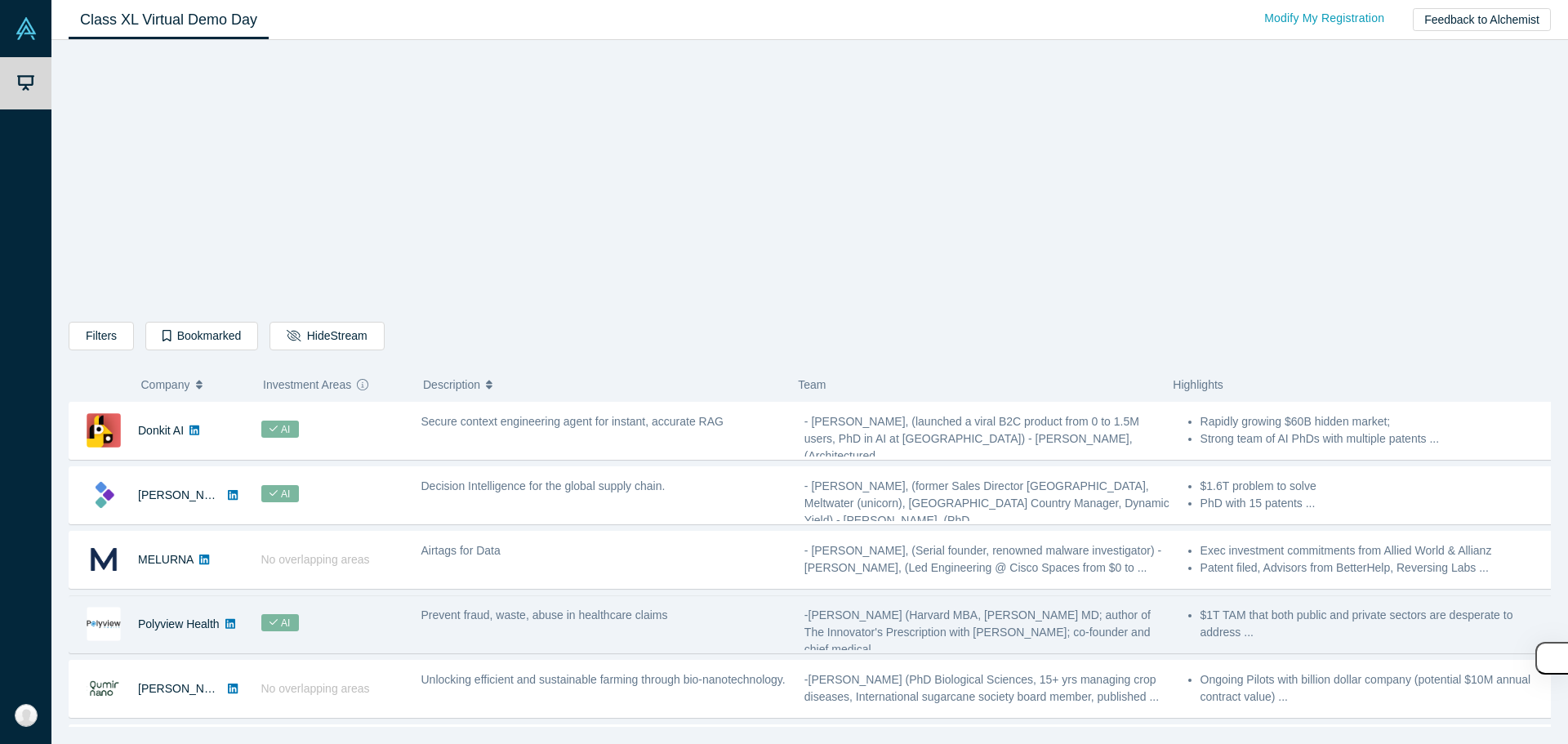
click at [326, 620] on div "AI" at bounding box center [332, 624] width 160 height 56
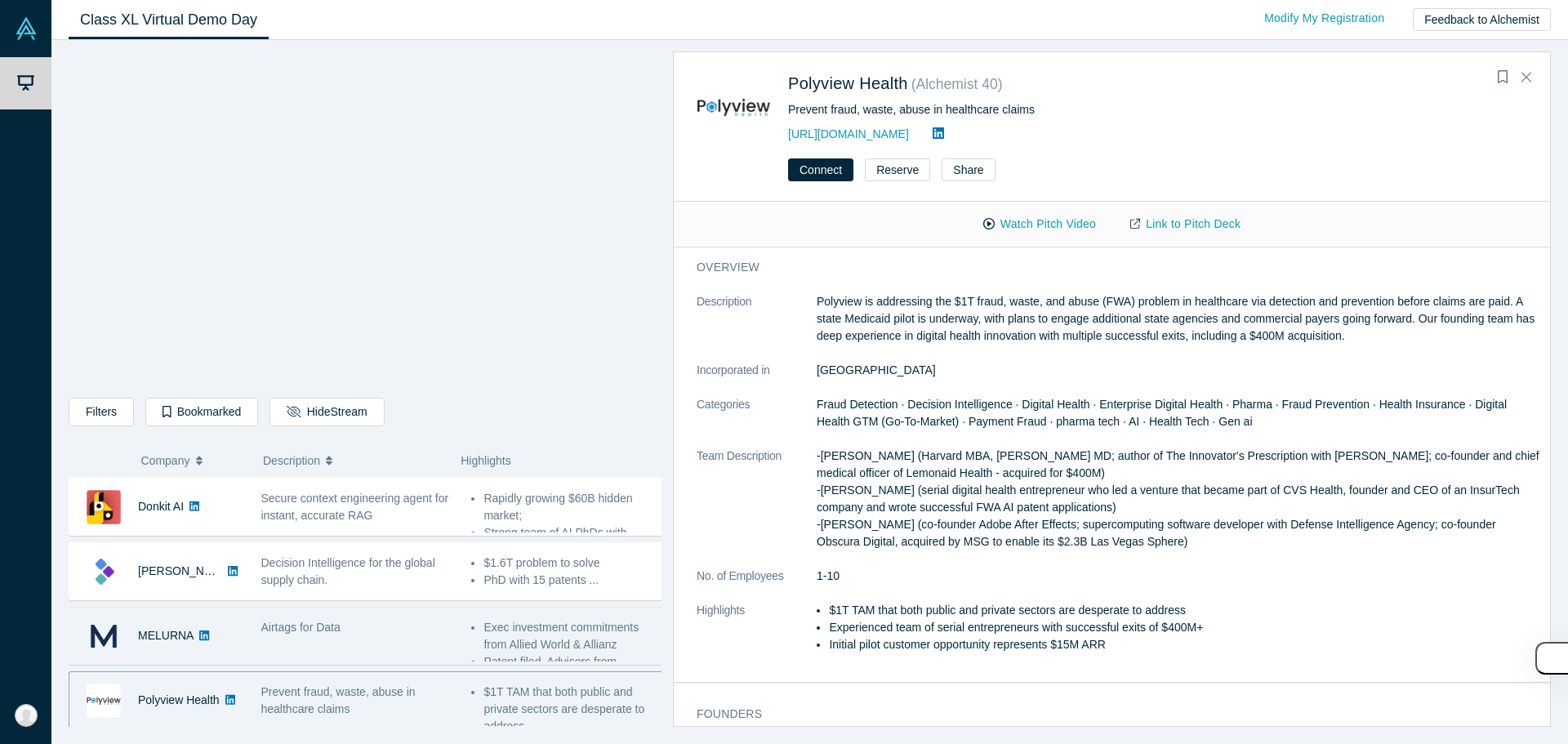
scroll to position [81, 0]
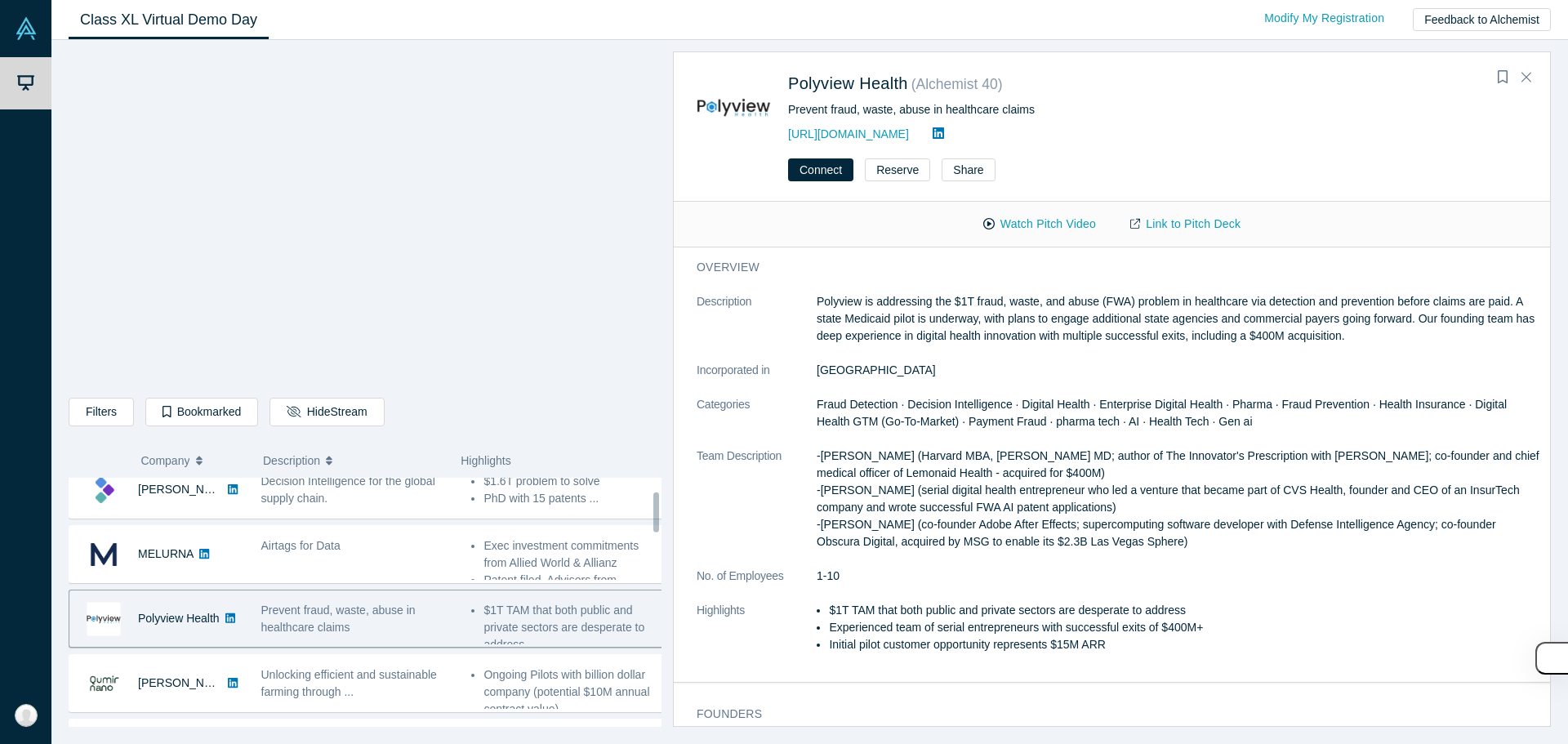
click at [1001, 331] on p "Polyview is addressing the $1T fraud, waste, and abuse (FWA) problem in healthc…" at bounding box center [1177, 319] width 722 height 52
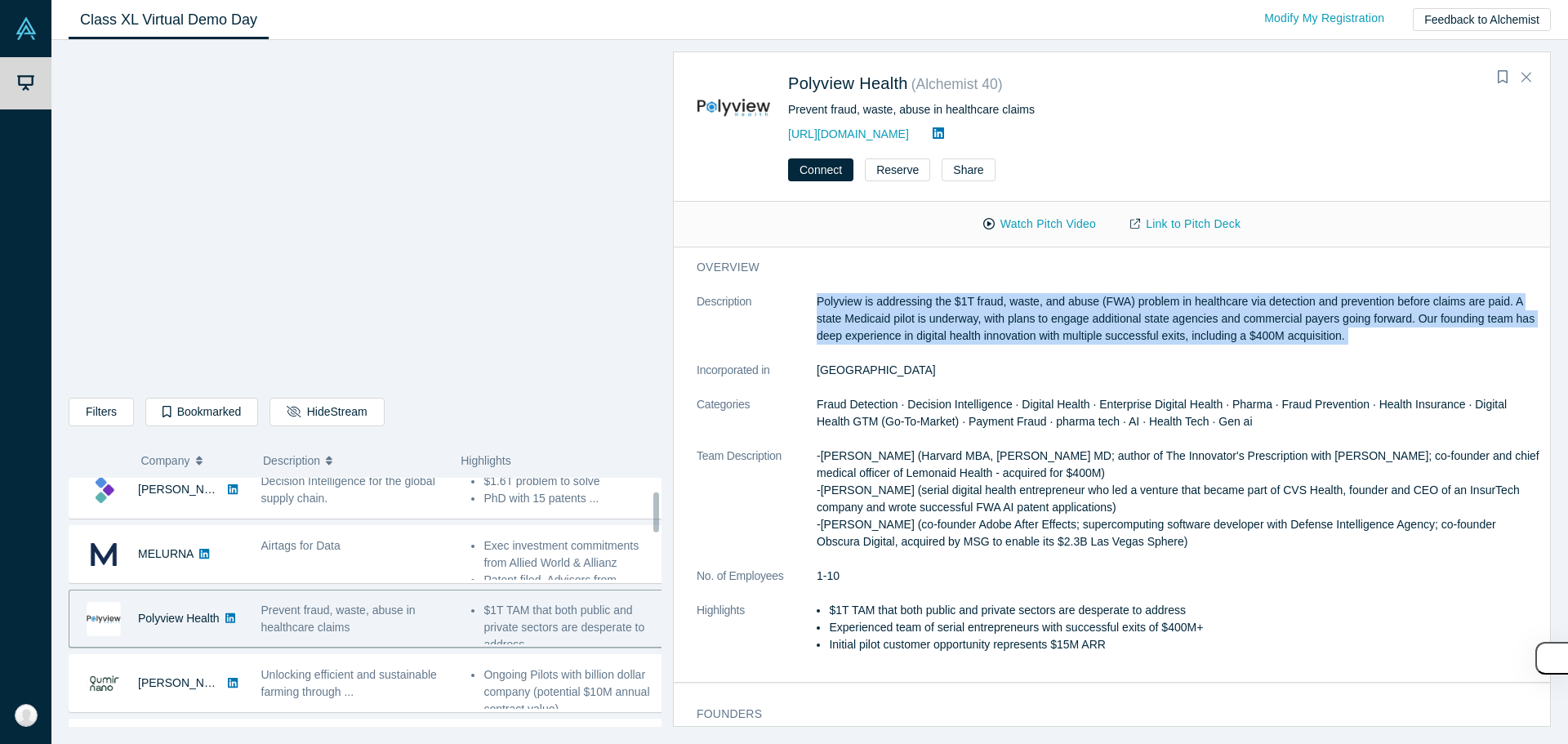
click at [1001, 331] on p "Polyview is addressing the $1T fraud, waste, and abuse (FWA) problem in healthc…" at bounding box center [1177, 319] width 722 height 52
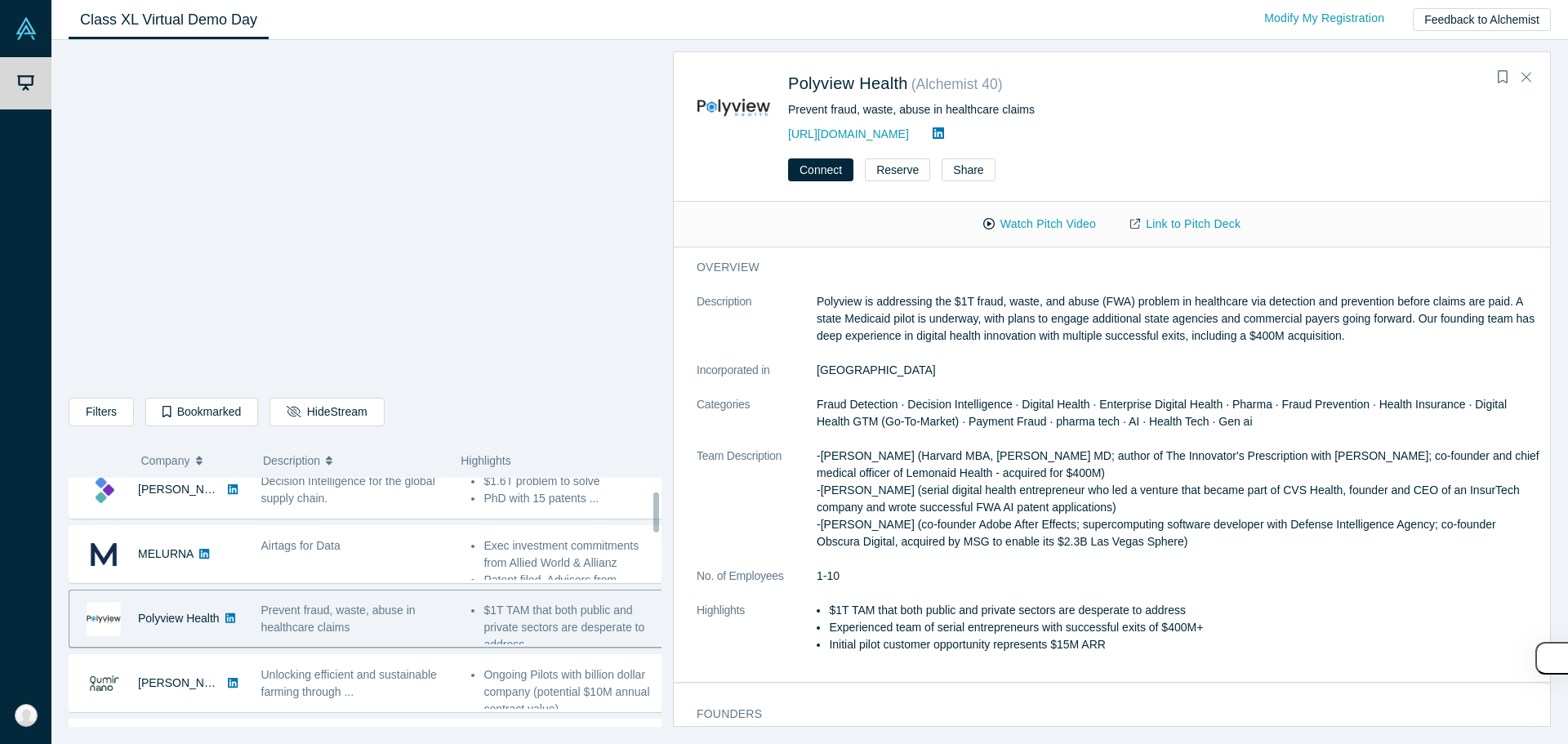
click at [986, 369] on dd "[GEOGRAPHIC_DATA]" at bounding box center [1177, 370] width 722 height 17
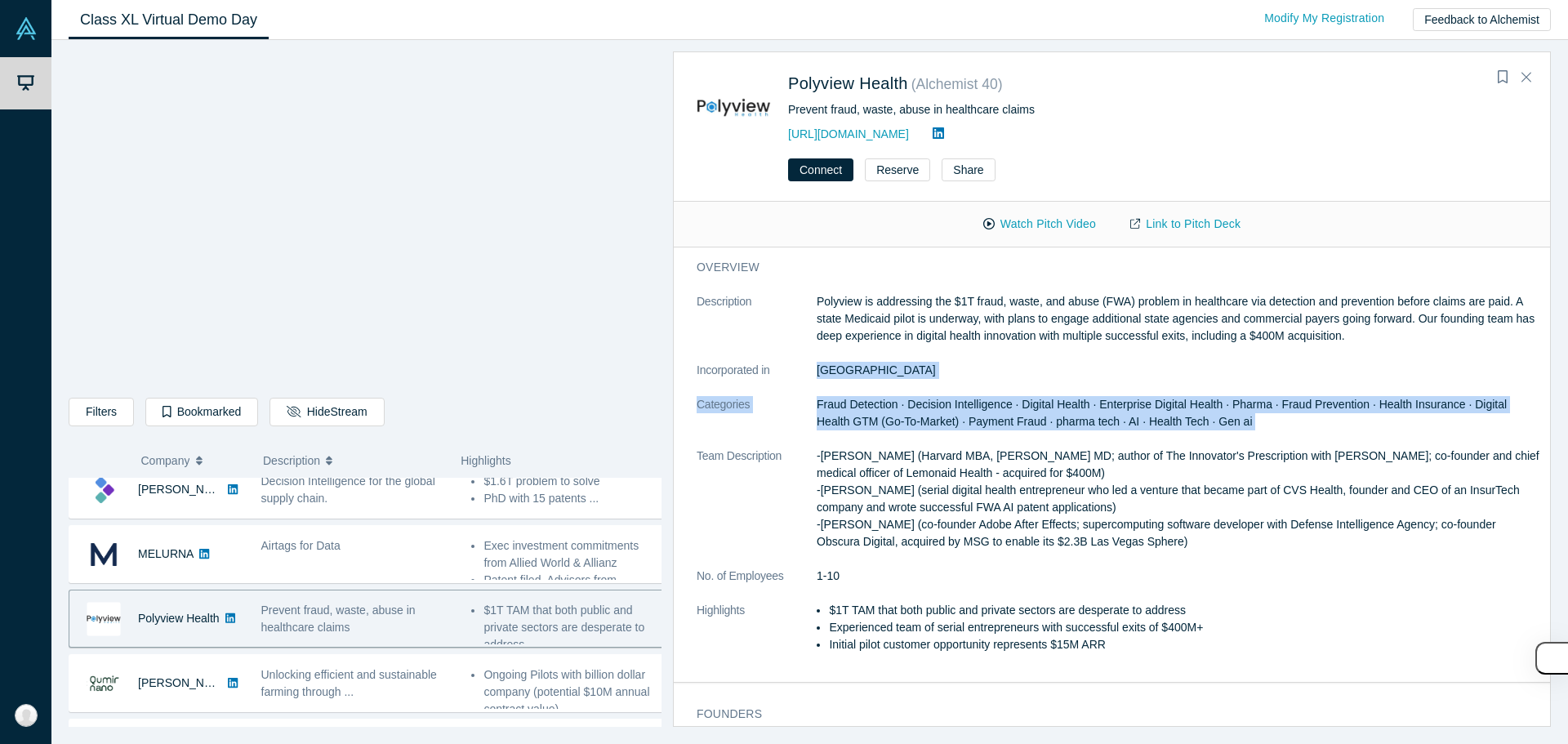
drag, startPoint x: 986, startPoint y: 369, endPoint x: 984, endPoint y: 396, distance: 27.1
click at [984, 396] on dl "Description Polyview is addressing the $1T fraud, waste, and abuse (FWA) proble…" at bounding box center [1117, 482] width 843 height 377
click at [984, 396] on dd "Fraud Detection · Decision Intelligence · Digital Health · Enterprise Digital H…" at bounding box center [1177, 413] width 722 height 34
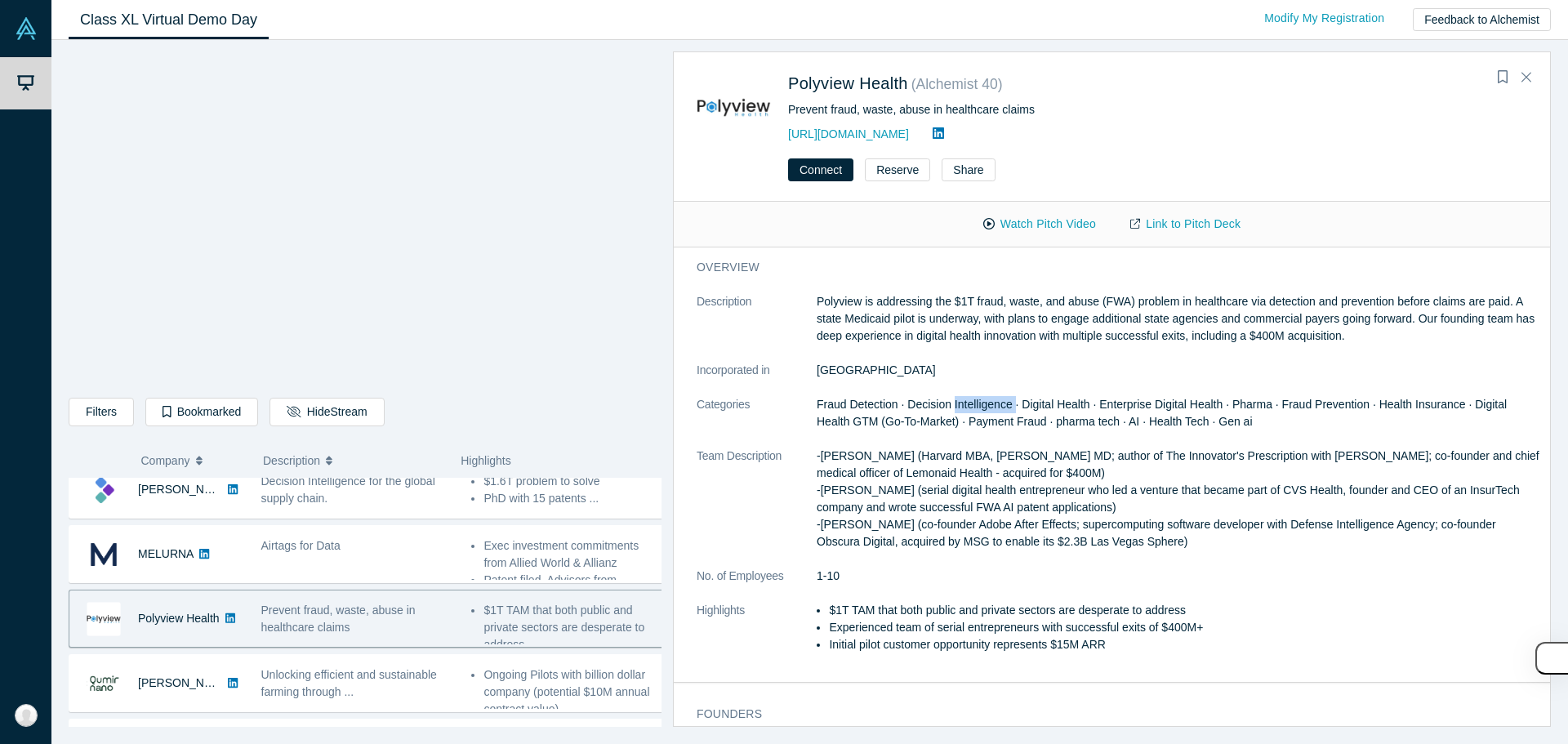
click at [984, 396] on dd "Fraud Detection · Decision Intelligence · Digital Health · Enterprise Digital H…" at bounding box center [1177, 413] width 722 height 34
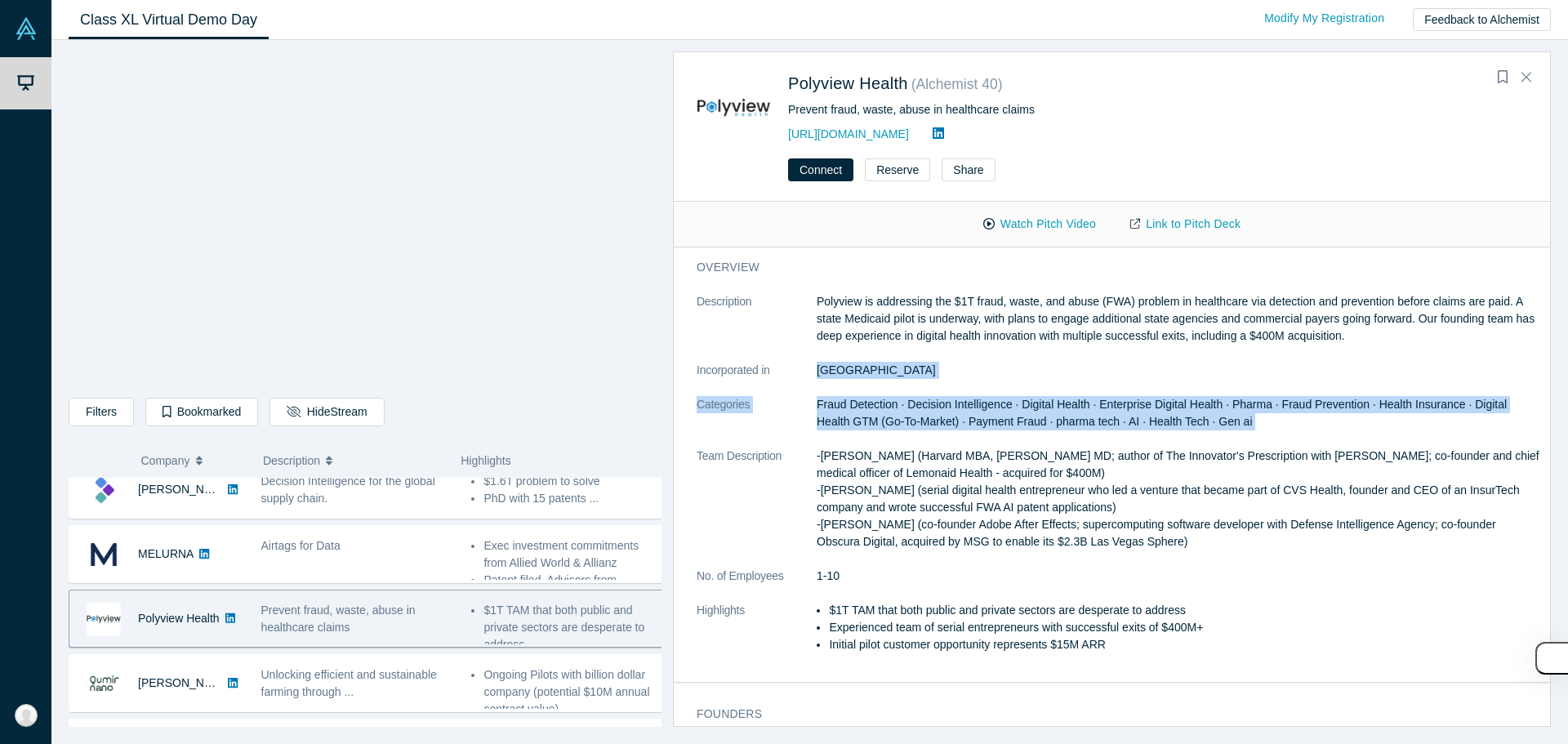
drag, startPoint x: 984, startPoint y: 396, endPoint x: 985, endPoint y: 376, distance: 20.0
click at [985, 376] on dl "Description Polyview is addressing the $1T fraud, waste, and abuse (FWA) proble…" at bounding box center [1117, 482] width 843 height 377
click at [985, 376] on dd "[GEOGRAPHIC_DATA]" at bounding box center [1177, 370] width 722 height 17
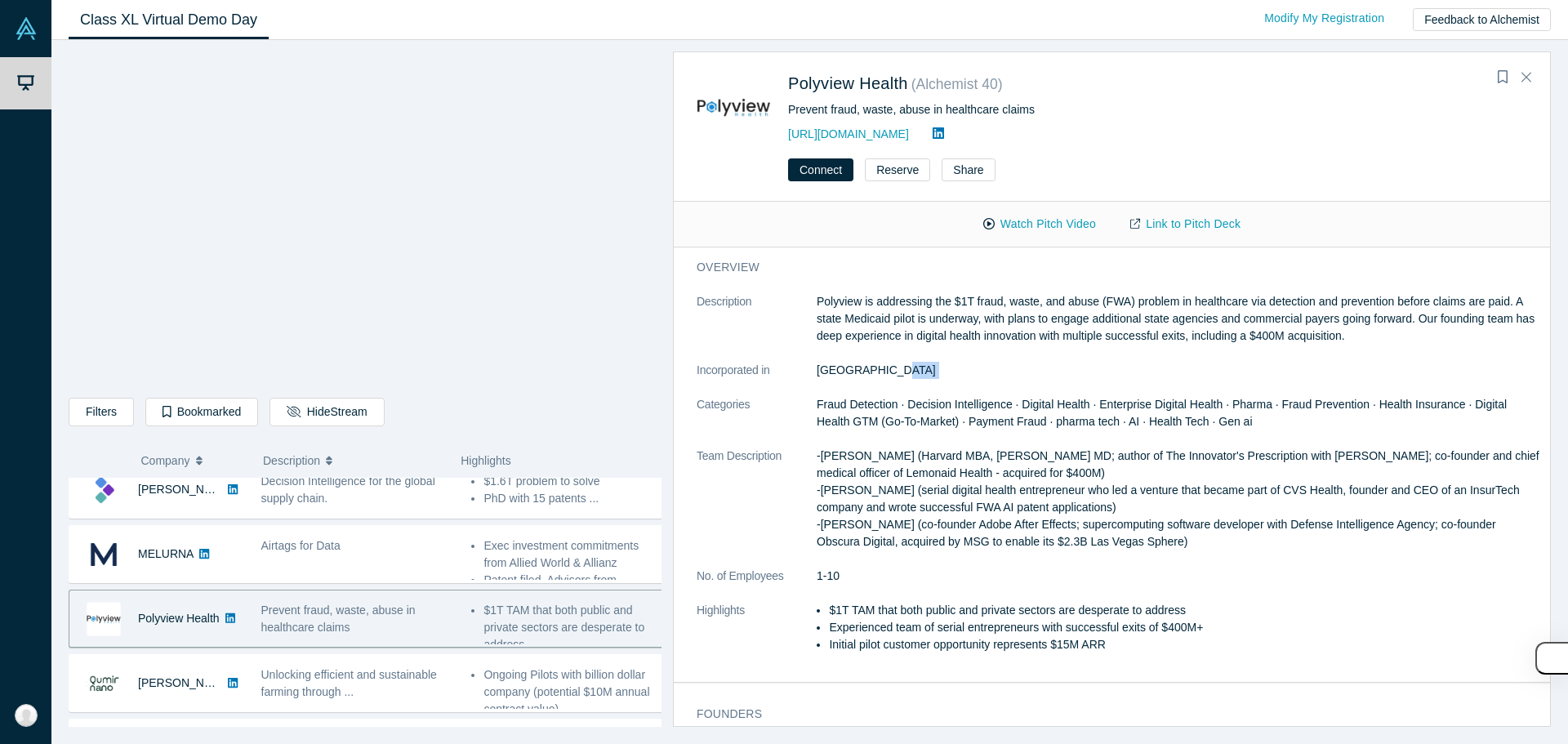
click at [985, 376] on dd "[GEOGRAPHIC_DATA]" at bounding box center [1177, 370] width 722 height 17
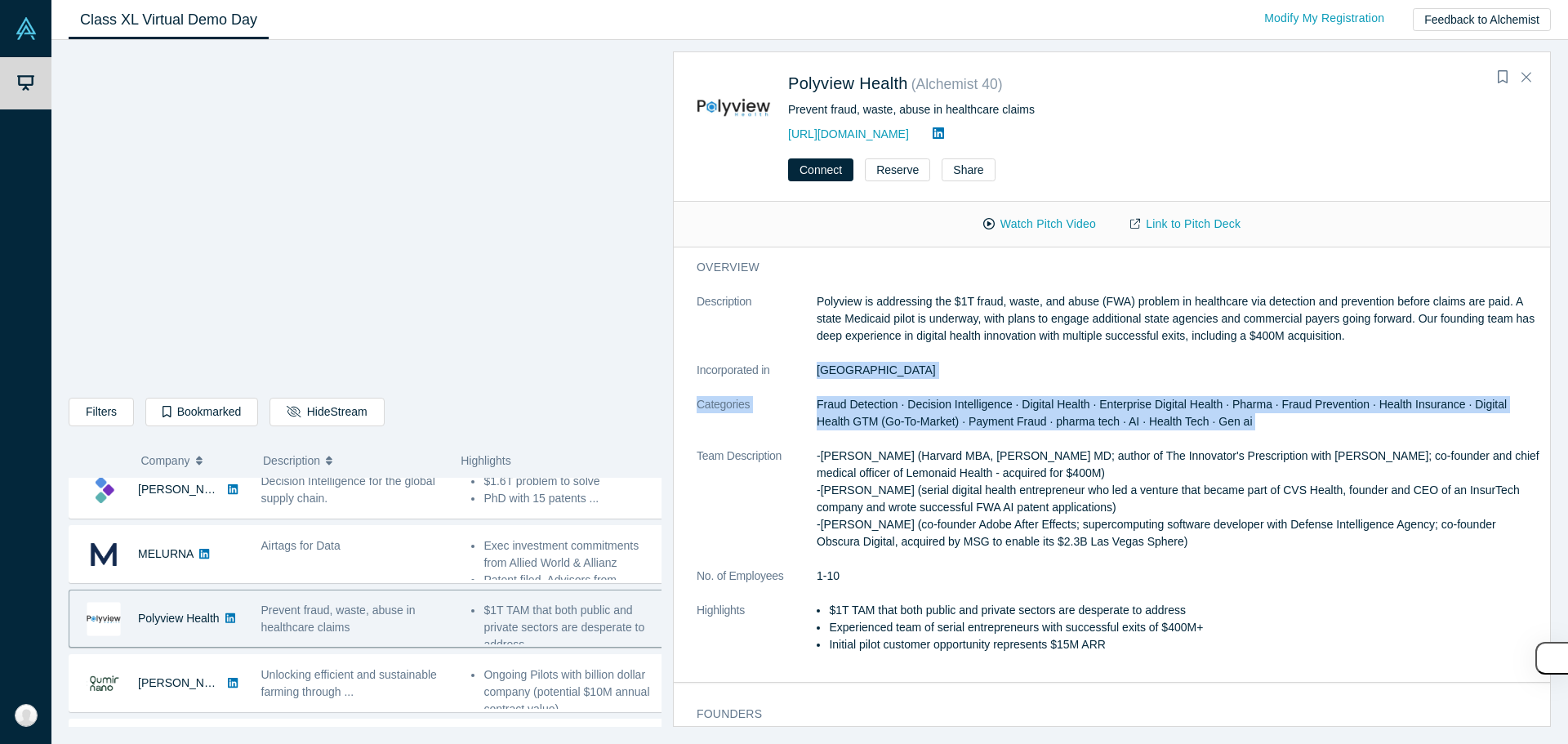
drag, startPoint x: 985, startPoint y: 376, endPoint x: 985, endPoint y: 406, distance: 30.0
click at [985, 406] on dl "Description Polyview is addressing the $1T fraud, waste, and abuse (FWA) proble…" at bounding box center [1117, 482] width 843 height 377
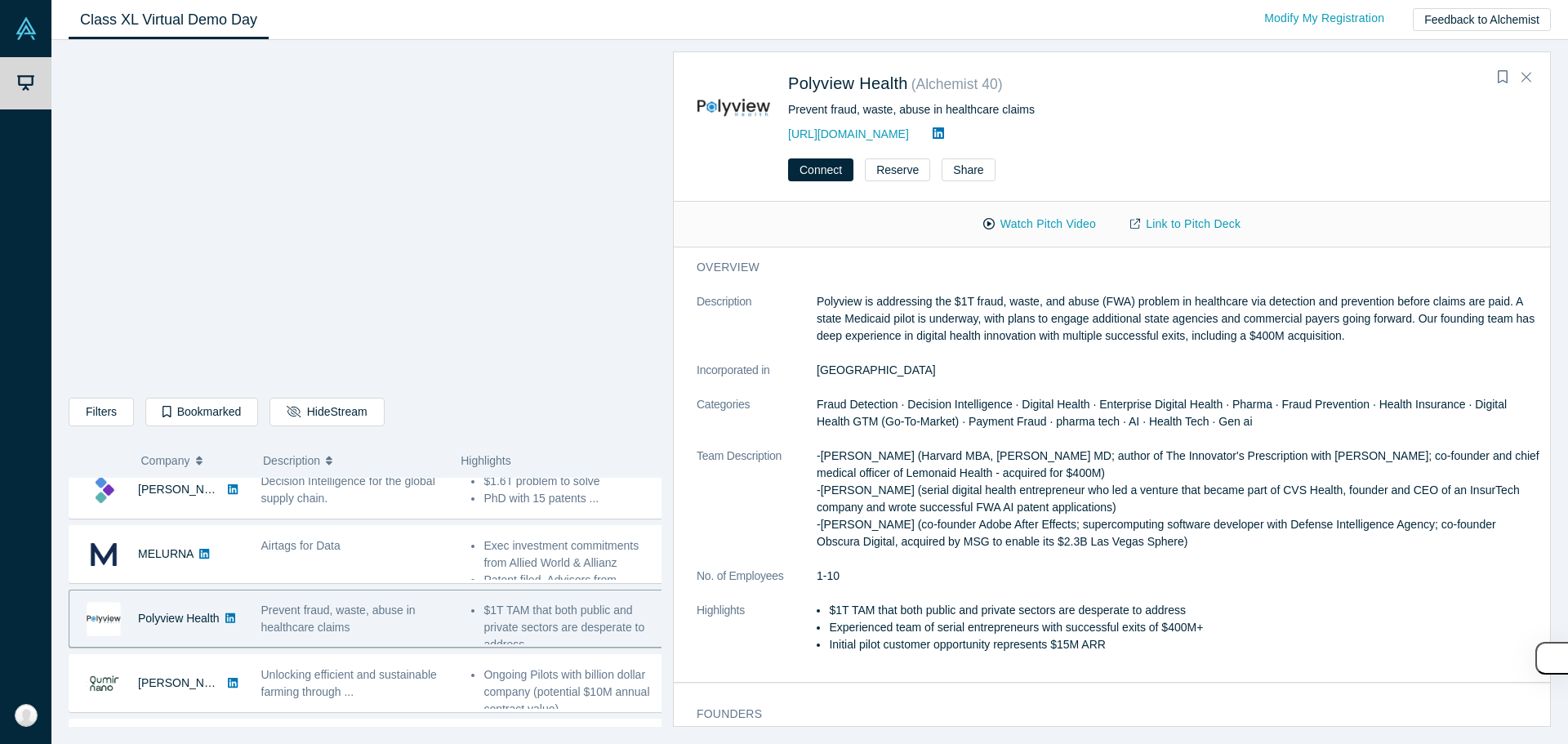
click at [999, 333] on p "Polyview is addressing the $1T fraud, waste, and abuse (FWA) problem in healthc…" at bounding box center [1177, 319] width 722 height 52
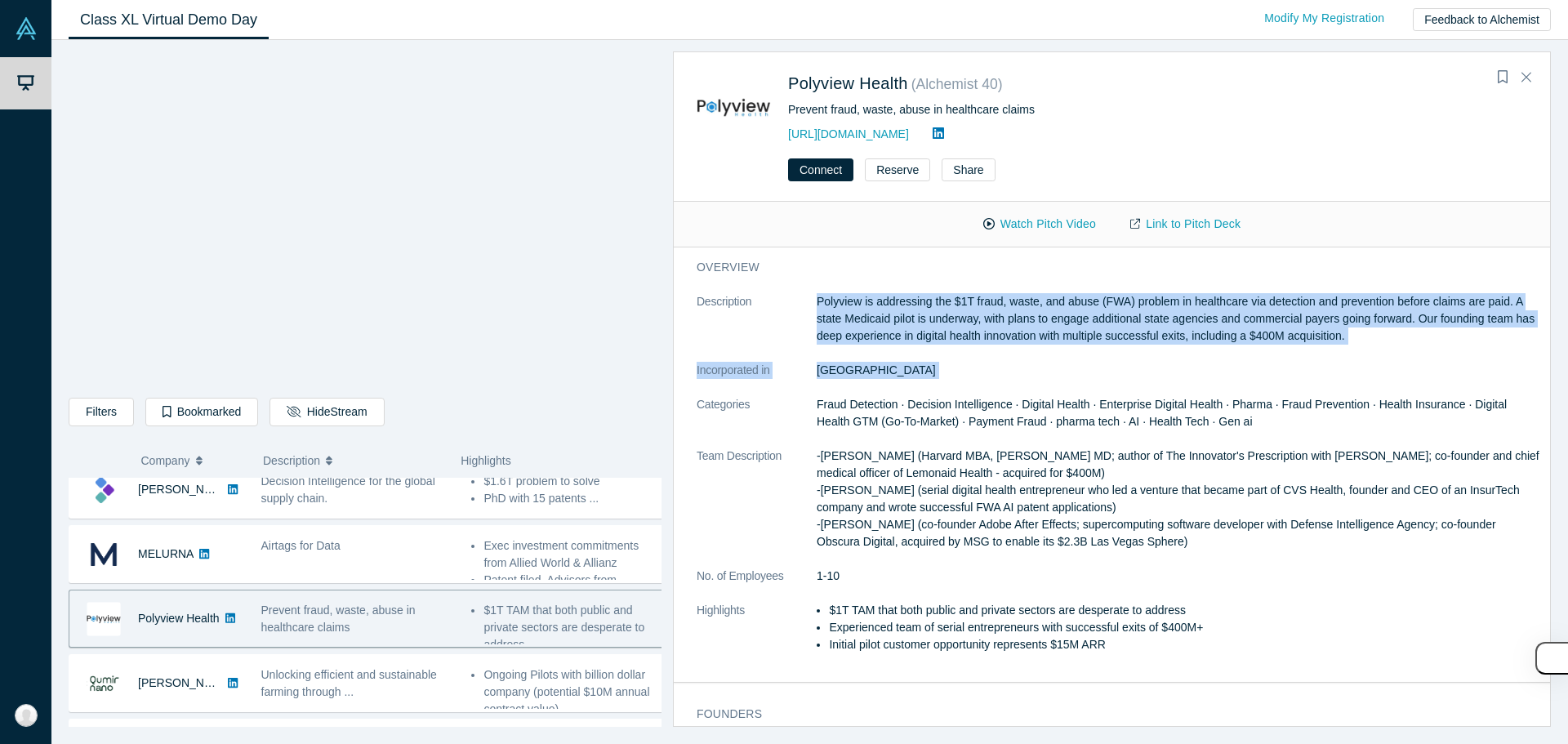
drag, startPoint x: 999, startPoint y: 333, endPoint x: 995, endPoint y: 354, distance: 21.4
click at [995, 354] on dl "Description Polyview is addressing the $1T fraud, waste, and abuse (FWA) proble…" at bounding box center [1117, 482] width 843 height 377
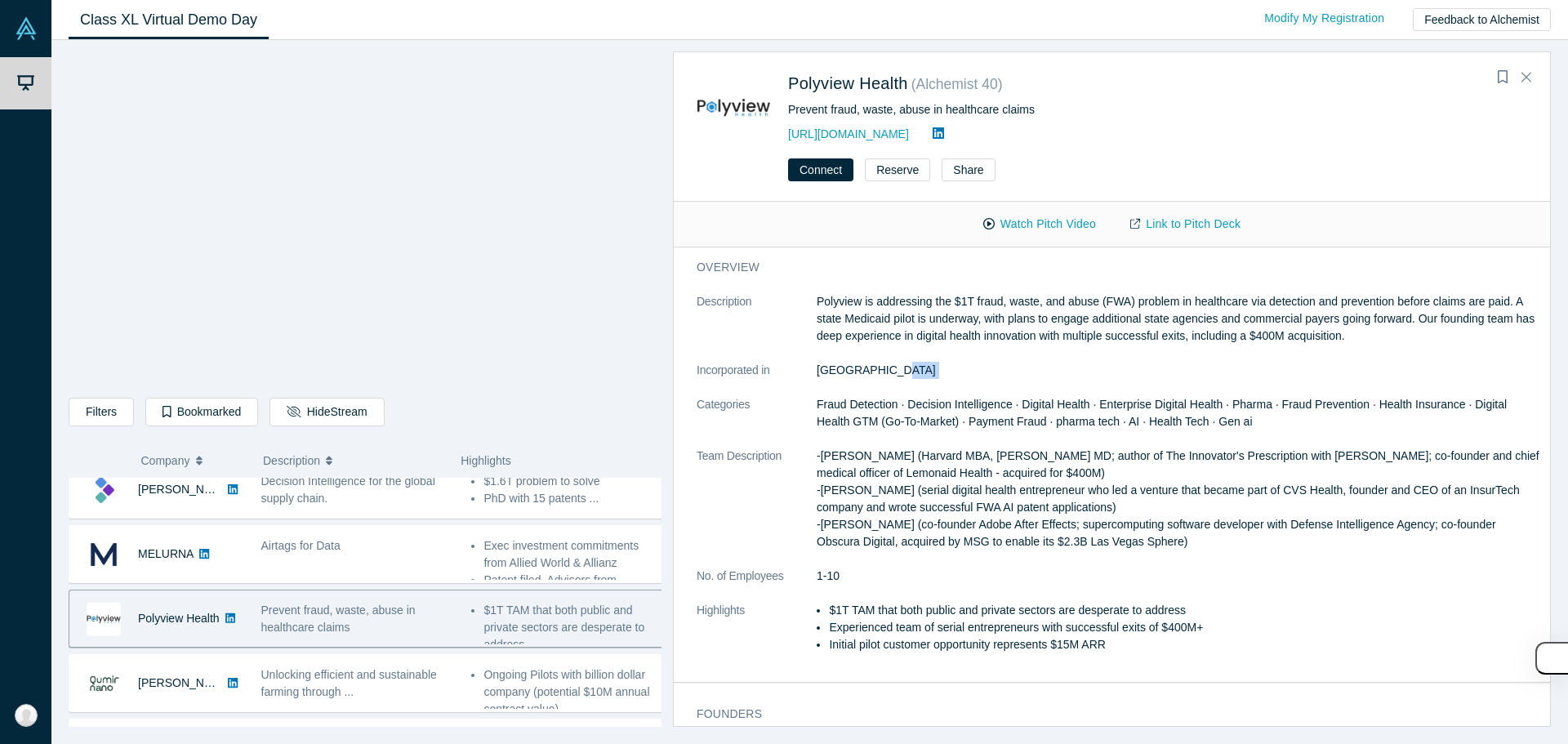
click at [995, 354] on dl "Description Polyview is addressing the $1T fraud, waste, and abuse (FWA) proble…" at bounding box center [1117, 482] width 843 height 377
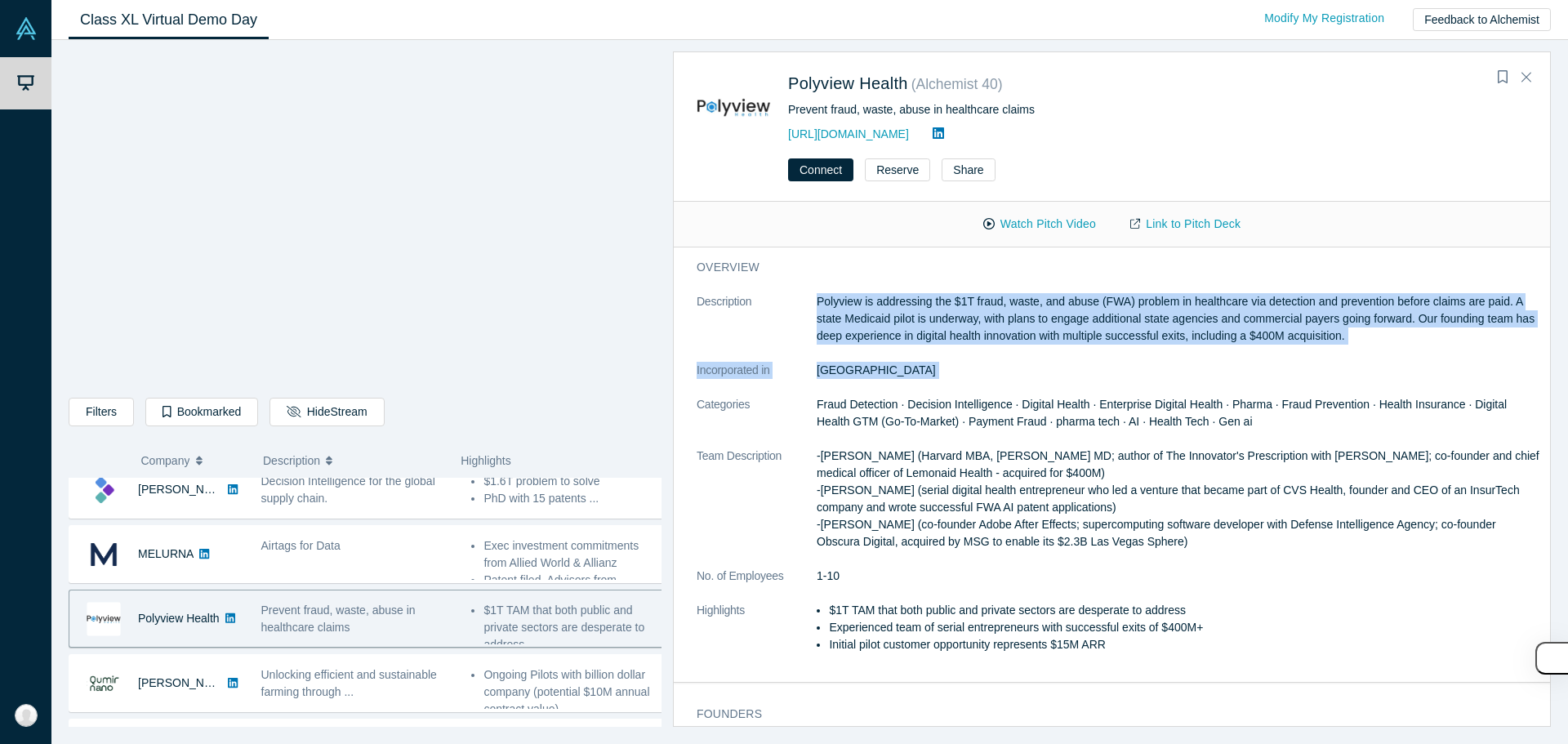
drag, startPoint x: 995, startPoint y: 354, endPoint x: 994, endPoint y: 326, distance: 28.0
click at [994, 326] on dl "Description Polyview is addressing the $1T fraud, waste, and abuse (FWA) proble…" at bounding box center [1117, 482] width 843 height 377
click at [994, 326] on p "Polyview is addressing the $1T fraud, waste, and abuse (FWA) problem in healthc…" at bounding box center [1177, 319] width 722 height 52
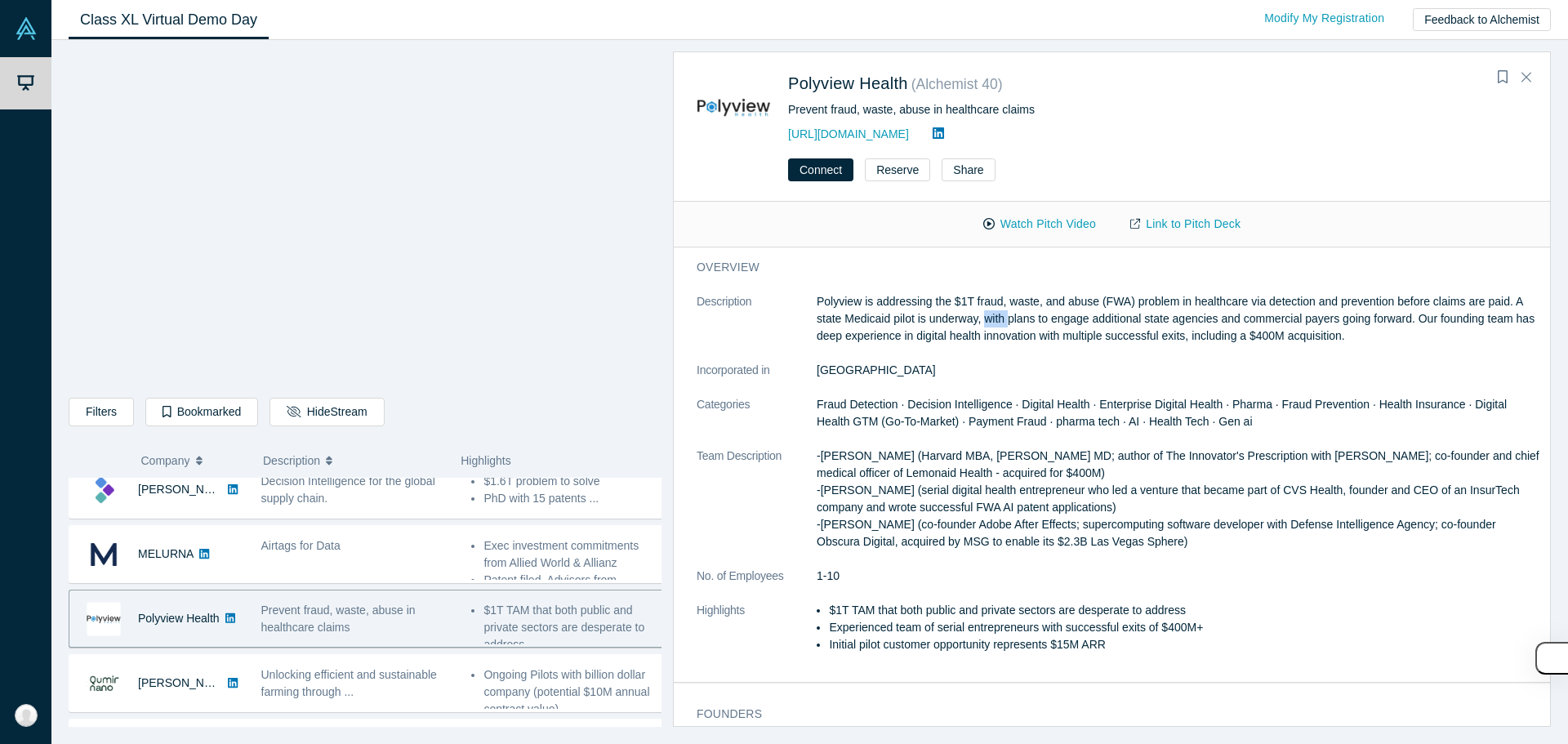
click at [994, 326] on p "Polyview is addressing the $1T fraud, waste, and abuse (FWA) problem in healthc…" at bounding box center [1177, 319] width 722 height 52
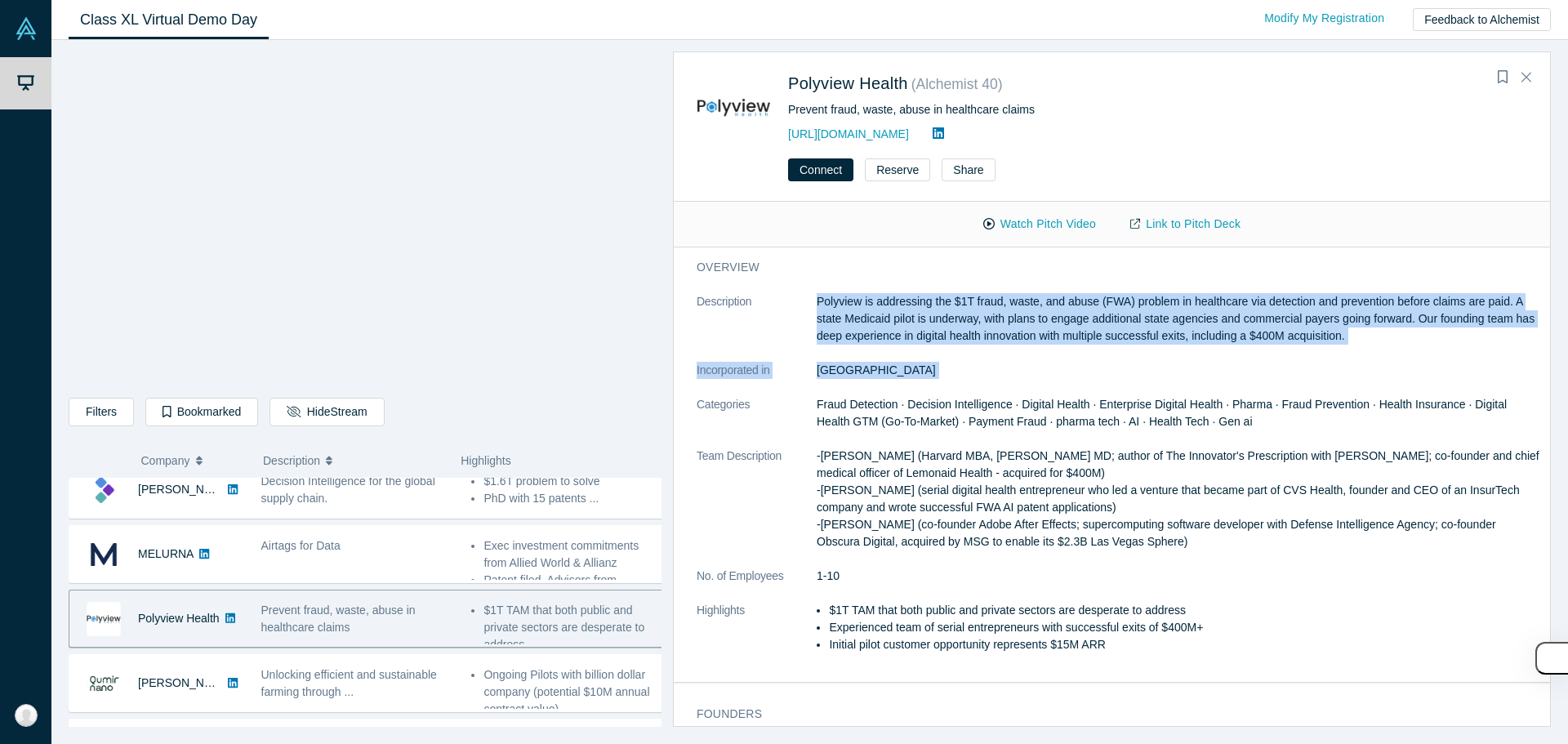
drag, startPoint x: 994, startPoint y: 326, endPoint x: 987, endPoint y: 361, distance: 35.7
click at [987, 362] on dl "Description Polyview is addressing the $1T fraud, waste, and abuse (FWA) proble…" at bounding box center [1117, 482] width 843 height 377
click at [987, 361] on dl "Description Polyview is addressing the $1T fraud, waste, and abuse (FWA) proble…" at bounding box center [1117, 482] width 843 height 377
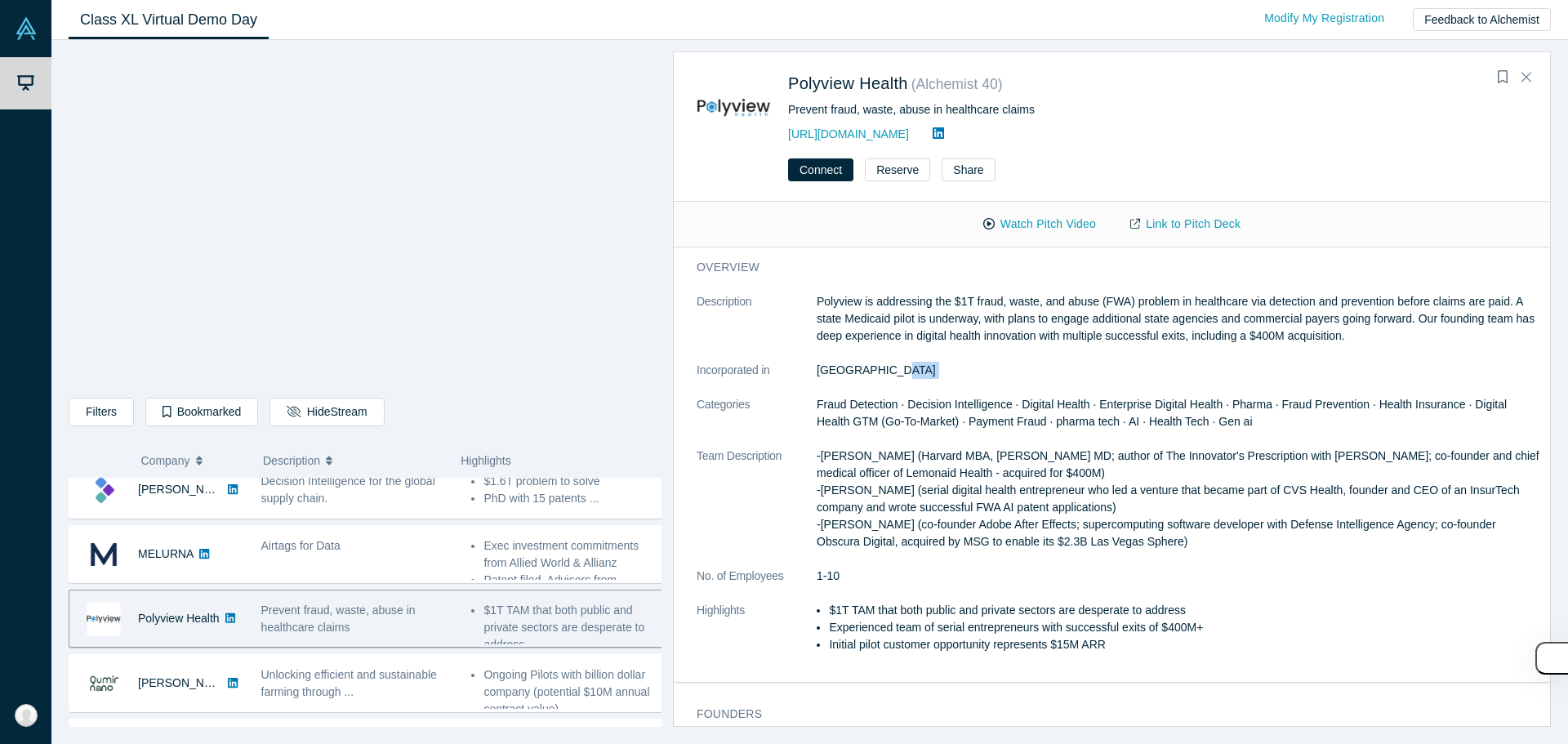
click at [987, 361] on dl "Description Polyview is addressing the $1T fraud, waste, and abuse (FWA) proble…" at bounding box center [1117, 482] width 843 height 377
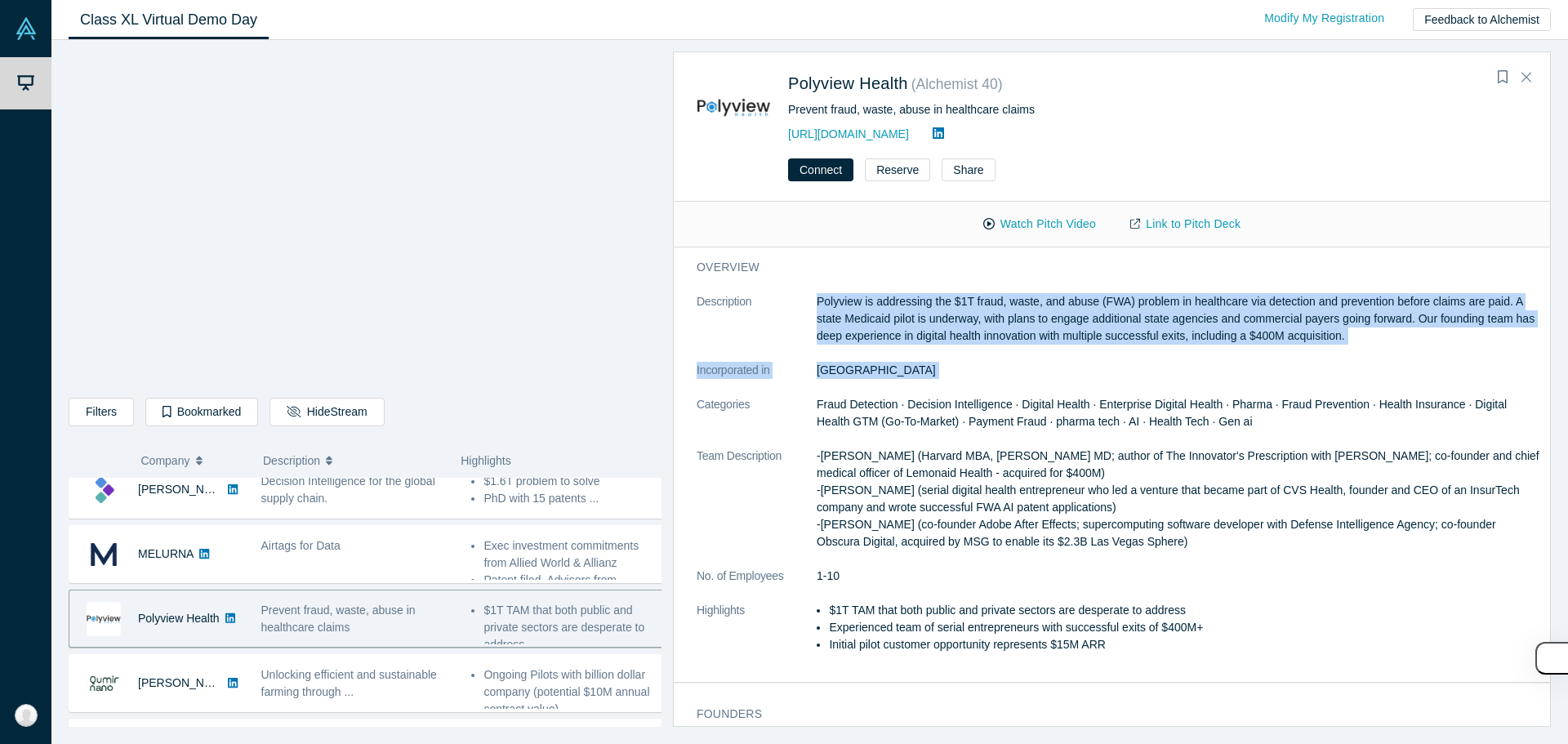
drag, startPoint x: 987, startPoint y: 361, endPoint x: 994, endPoint y: 331, distance: 30.8
click at [994, 331] on dl "Description Polyview is addressing the $1T fraud, waste, and abuse (FWA) proble…" at bounding box center [1117, 482] width 843 height 377
click at [994, 331] on p "Polyview is addressing the $1T fraud, waste, and abuse (FWA) problem in healthc…" at bounding box center [1177, 319] width 722 height 52
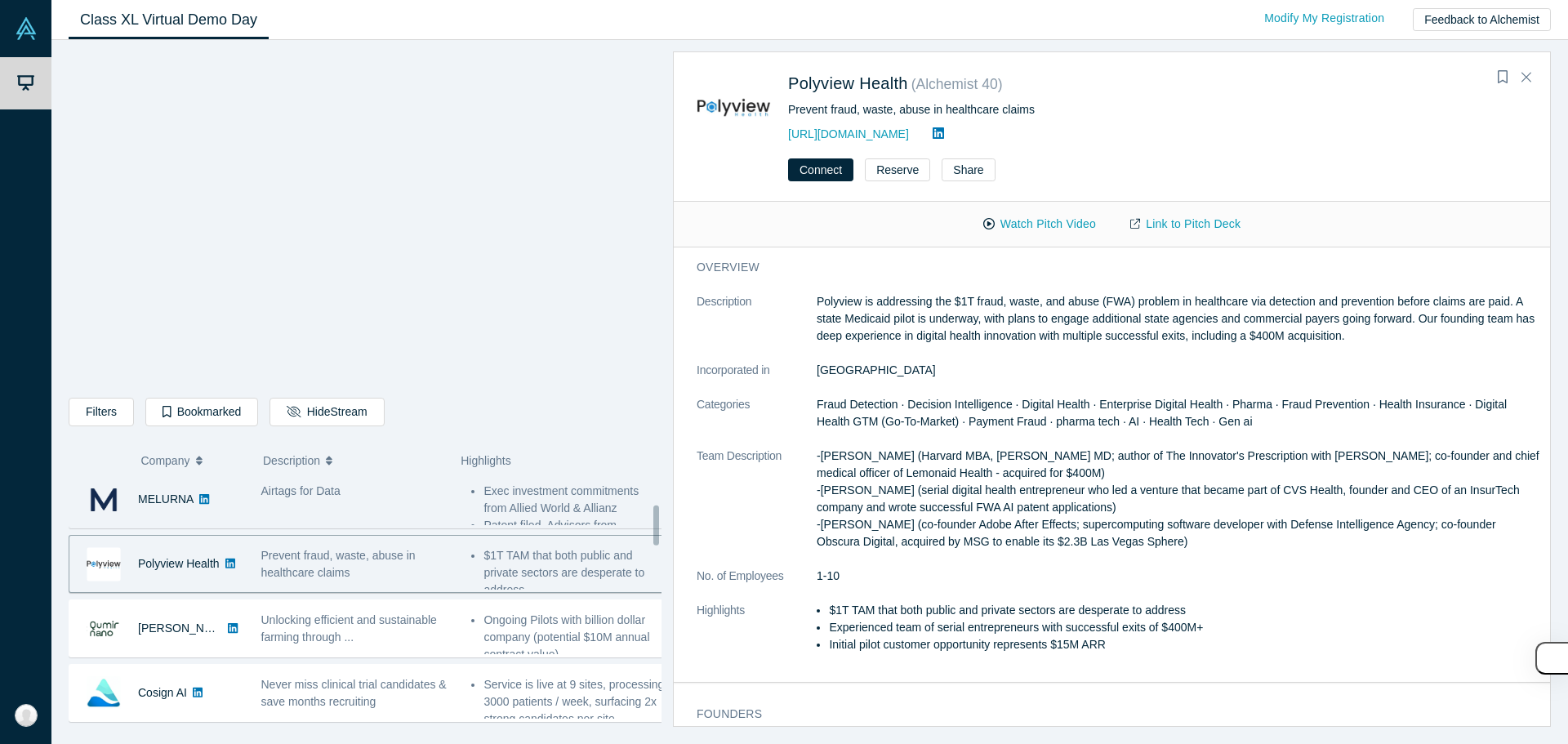
scroll to position [164, 0]
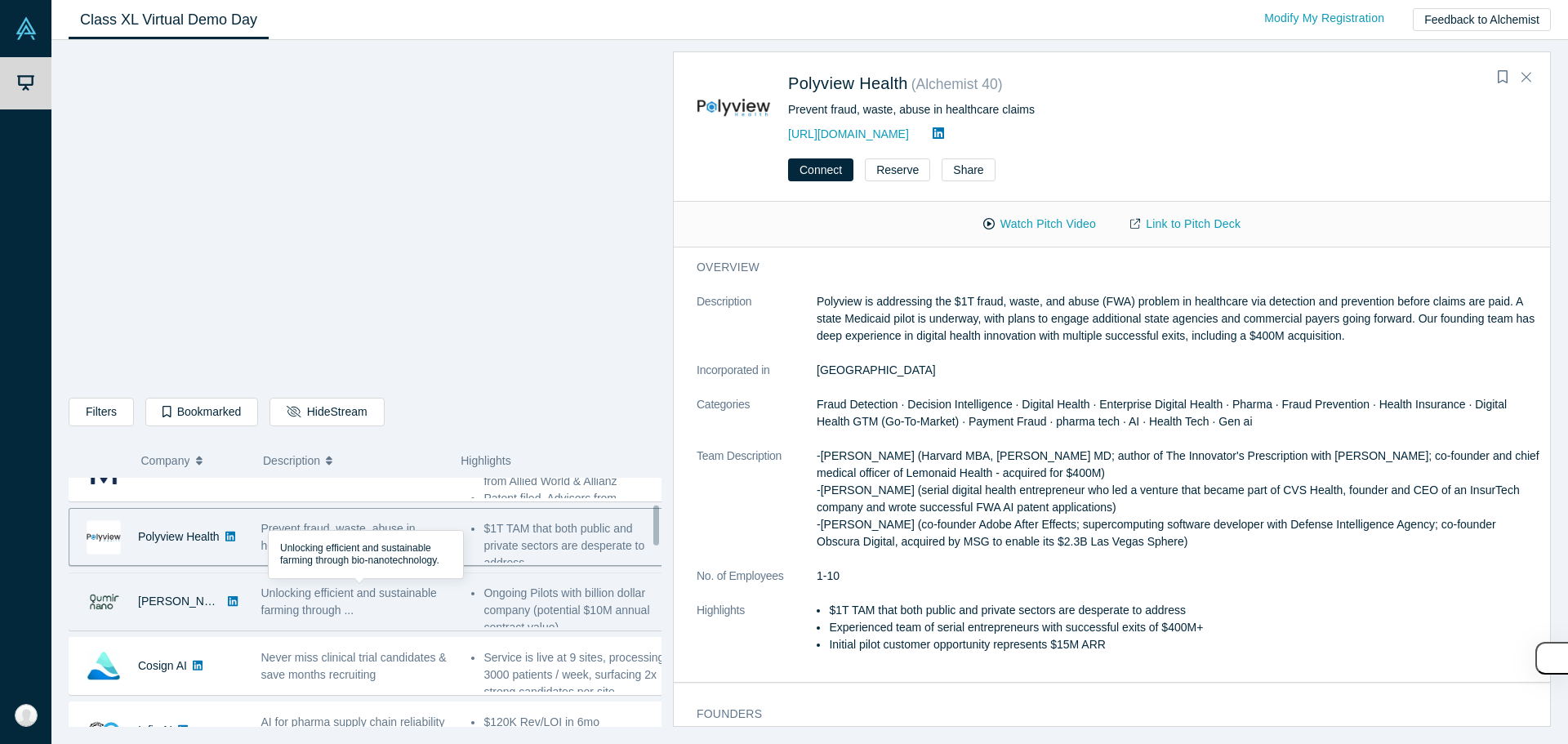
click at [390, 599] on span "Unlocking efficient and sustainable farming through ..." at bounding box center [349, 602] width 175 height 30
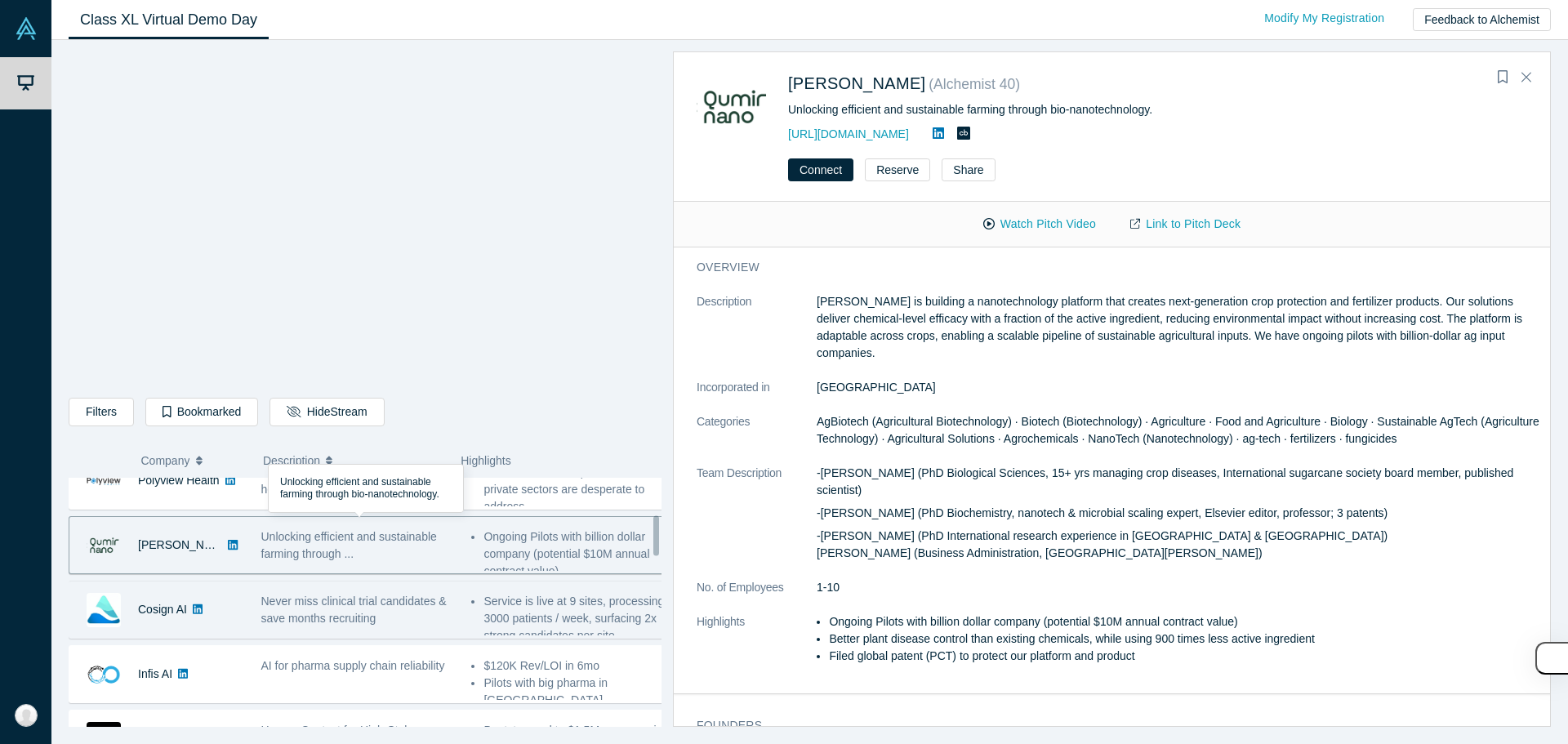
scroll to position [245, 0]
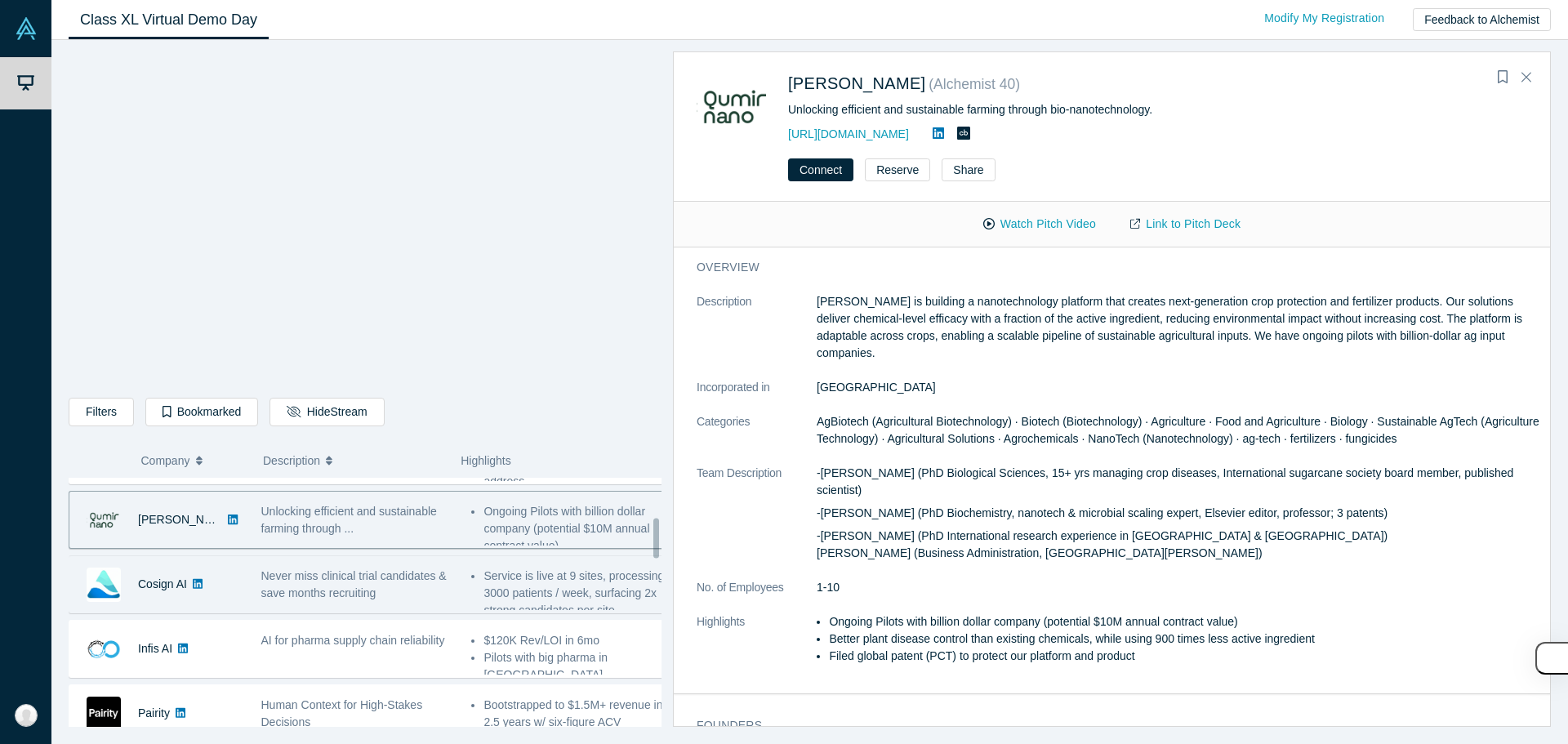
click at [370, 577] on span "Never miss clinical trial candidates & save months recruiting" at bounding box center [353, 585] width 185 height 30
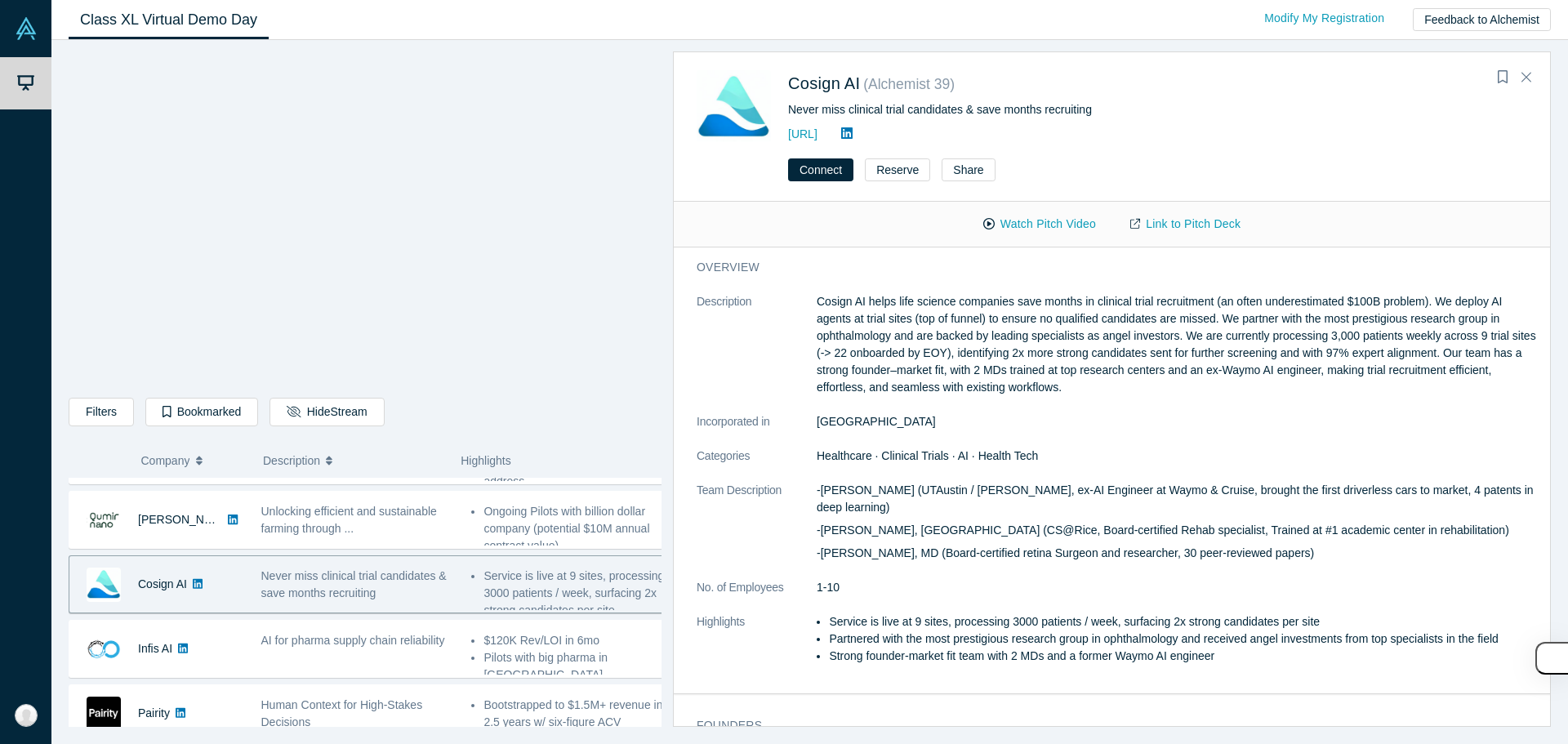
click at [1089, 344] on p "Cosign AI helps life science companies save months in clinical trial recruitmen…" at bounding box center [1177, 344] width 722 height 103
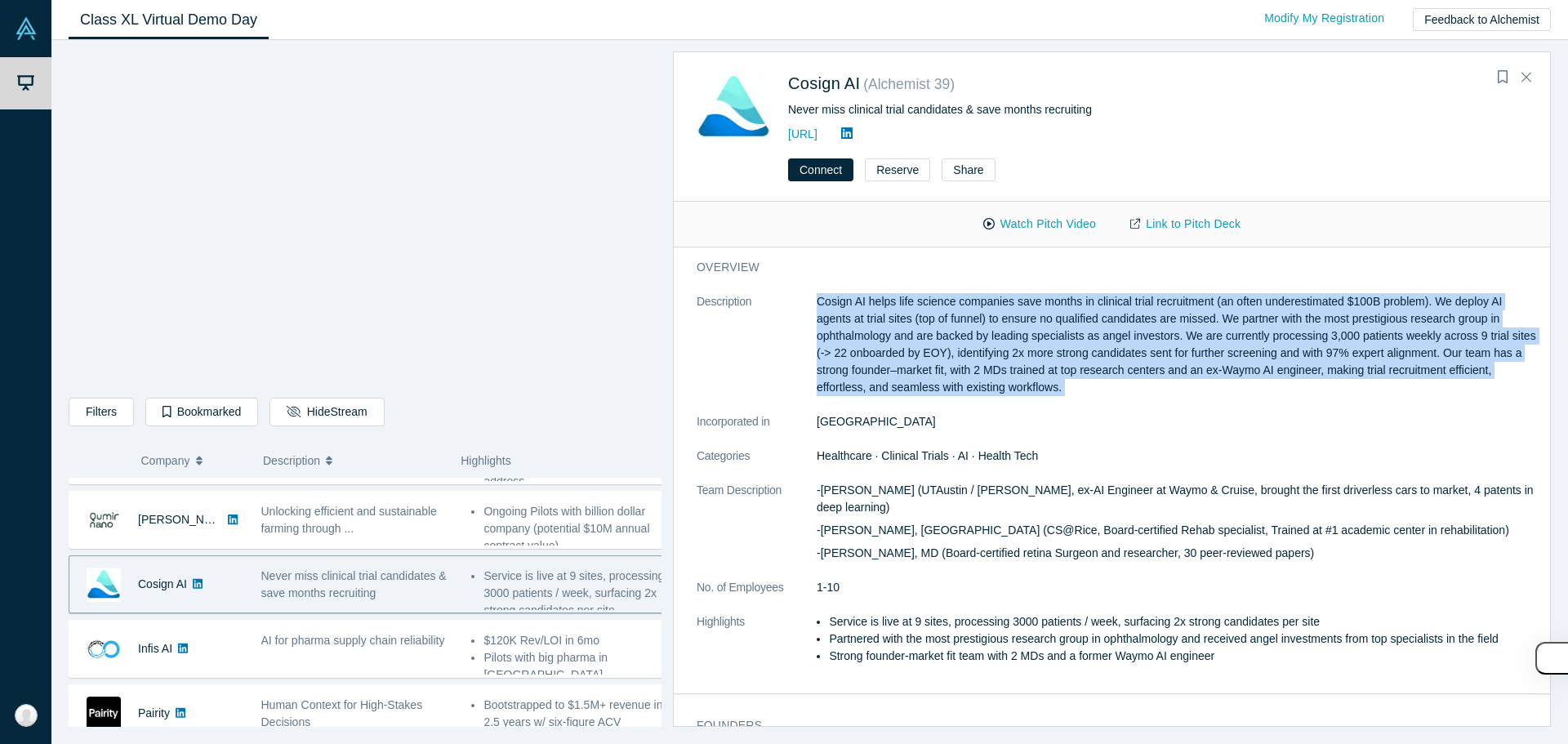
click at [1089, 344] on p "Cosign AI helps life science companies save months in clinical trial recruitmen…" at bounding box center [1177, 344] width 722 height 103
click at [1058, 358] on p "Cosign AI helps life science companies save months in clinical trial recruitmen…" at bounding box center [1177, 344] width 722 height 103
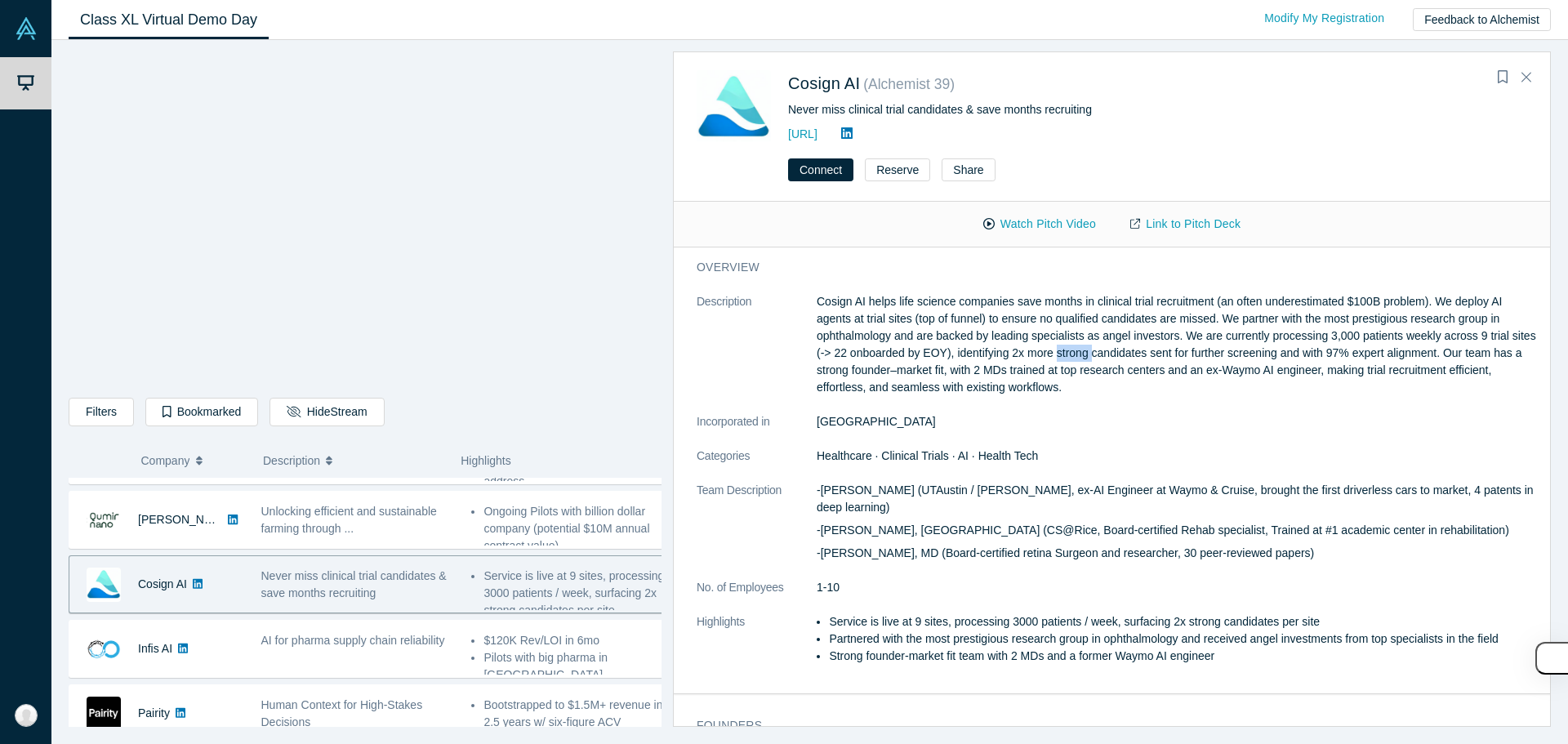
click at [1058, 358] on p "Cosign AI helps life science companies save months in clinical trial recruitmen…" at bounding box center [1177, 344] width 722 height 103
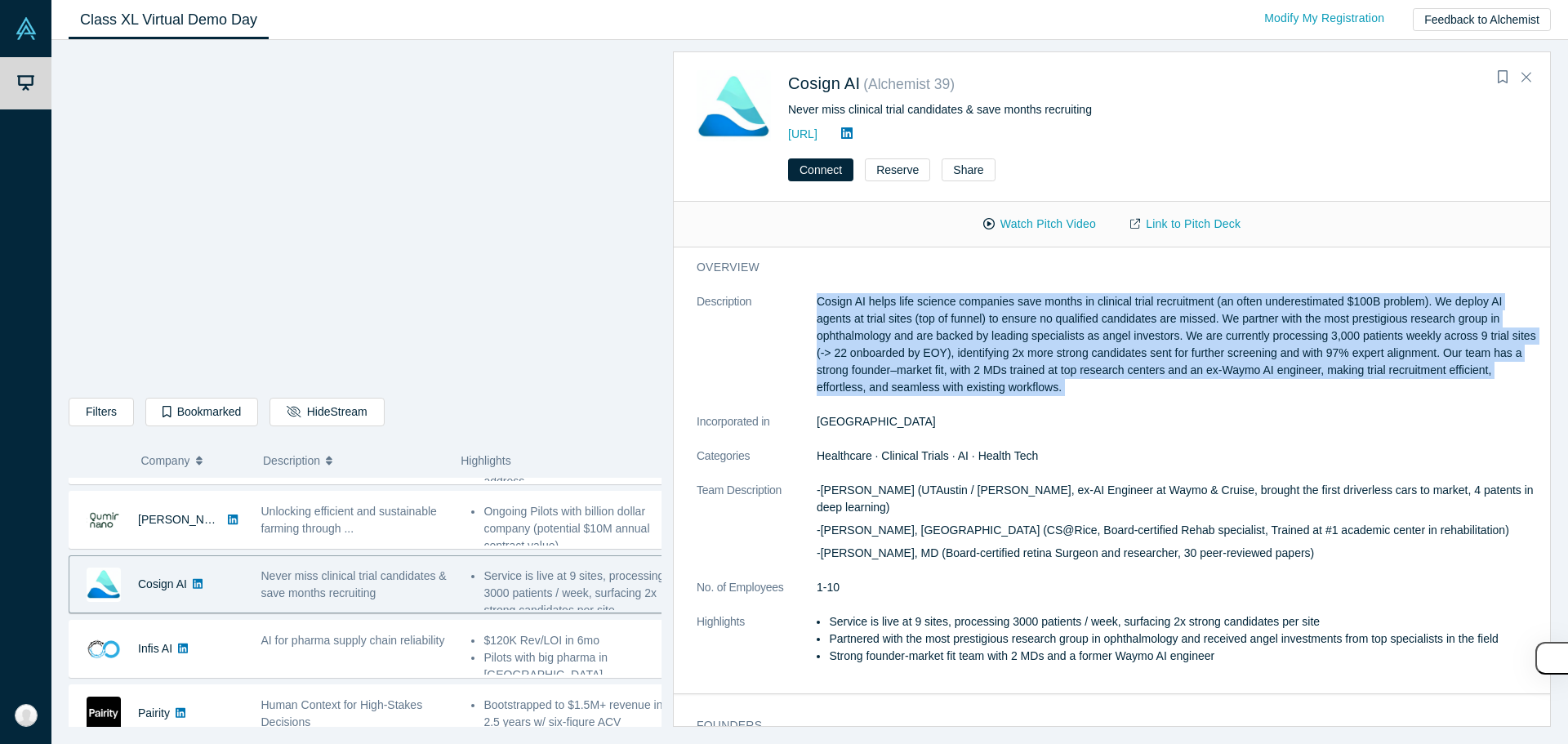
click at [1058, 358] on p "Cosign AI helps life science companies save months in clinical trial recruitmen…" at bounding box center [1177, 344] width 722 height 103
click at [1025, 370] on p "Cosign AI helps life science companies save months in clinical trial recruitmen…" at bounding box center [1177, 344] width 722 height 103
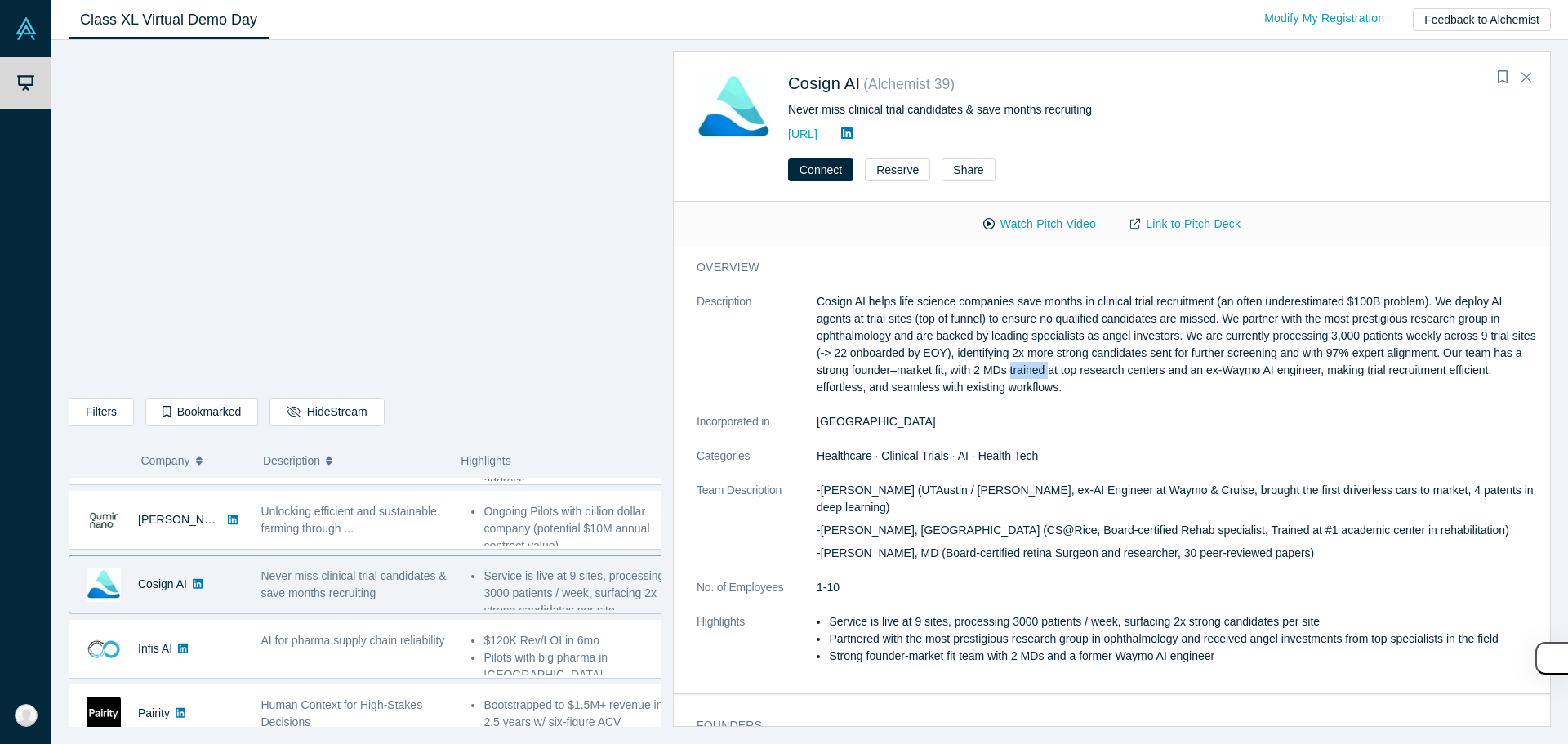
click at [1025, 370] on p "Cosign AI helps life science companies save months in clinical trial recruitmen…" at bounding box center [1177, 344] width 722 height 103
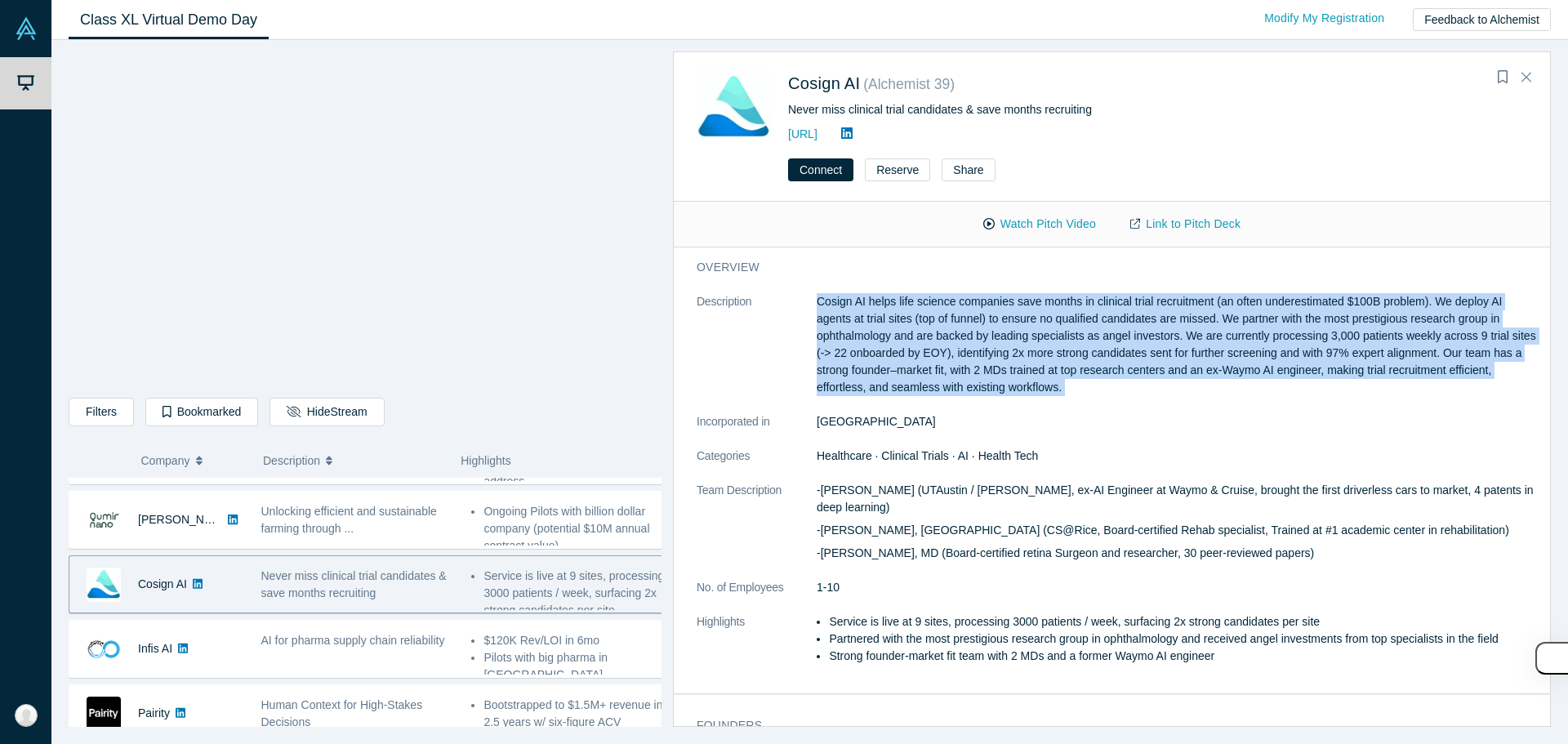
click at [1025, 370] on p "Cosign AI helps life science companies save months in clinical trial recruitmen…" at bounding box center [1177, 344] width 722 height 103
click at [994, 378] on p "Cosign AI helps life science companies save months in clinical trial recruitmen…" at bounding box center [1177, 344] width 722 height 103
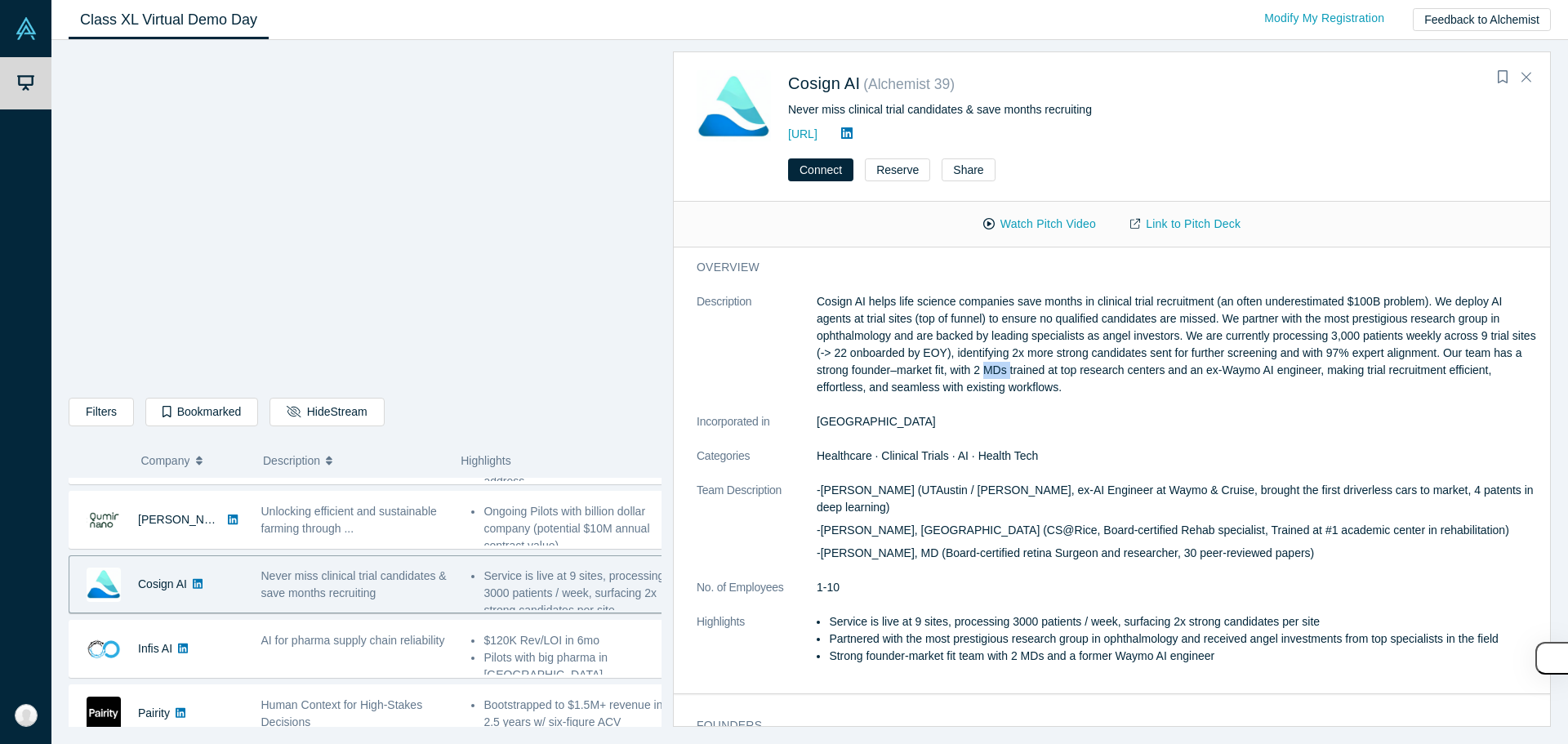
click at [994, 378] on p "Cosign AI helps life science companies save months in clinical trial recruitmen…" at bounding box center [1177, 344] width 722 height 103
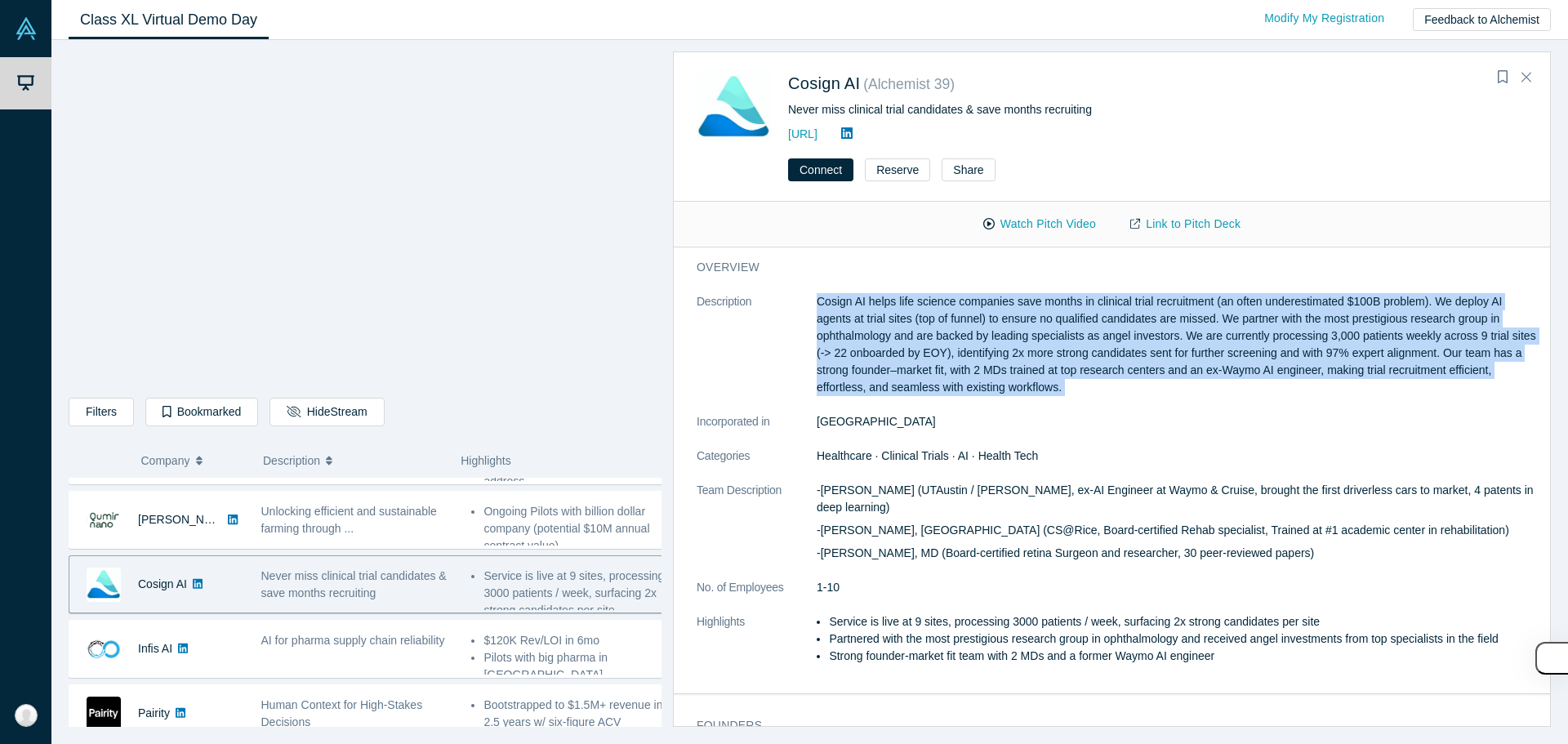
drag, startPoint x: 994, startPoint y: 378, endPoint x: 983, endPoint y: 385, distance: 13.0
click at [986, 383] on p "Cosign AI helps life science companies save months in clinical trial recruitmen…" at bounding box center [1177, 344] width 722 height 103
click at [963, 388] on p "Cosign AI helps life science companies save months in clinical trial recruitmen…" at bounding box center [1177, 344] width 722 height 103
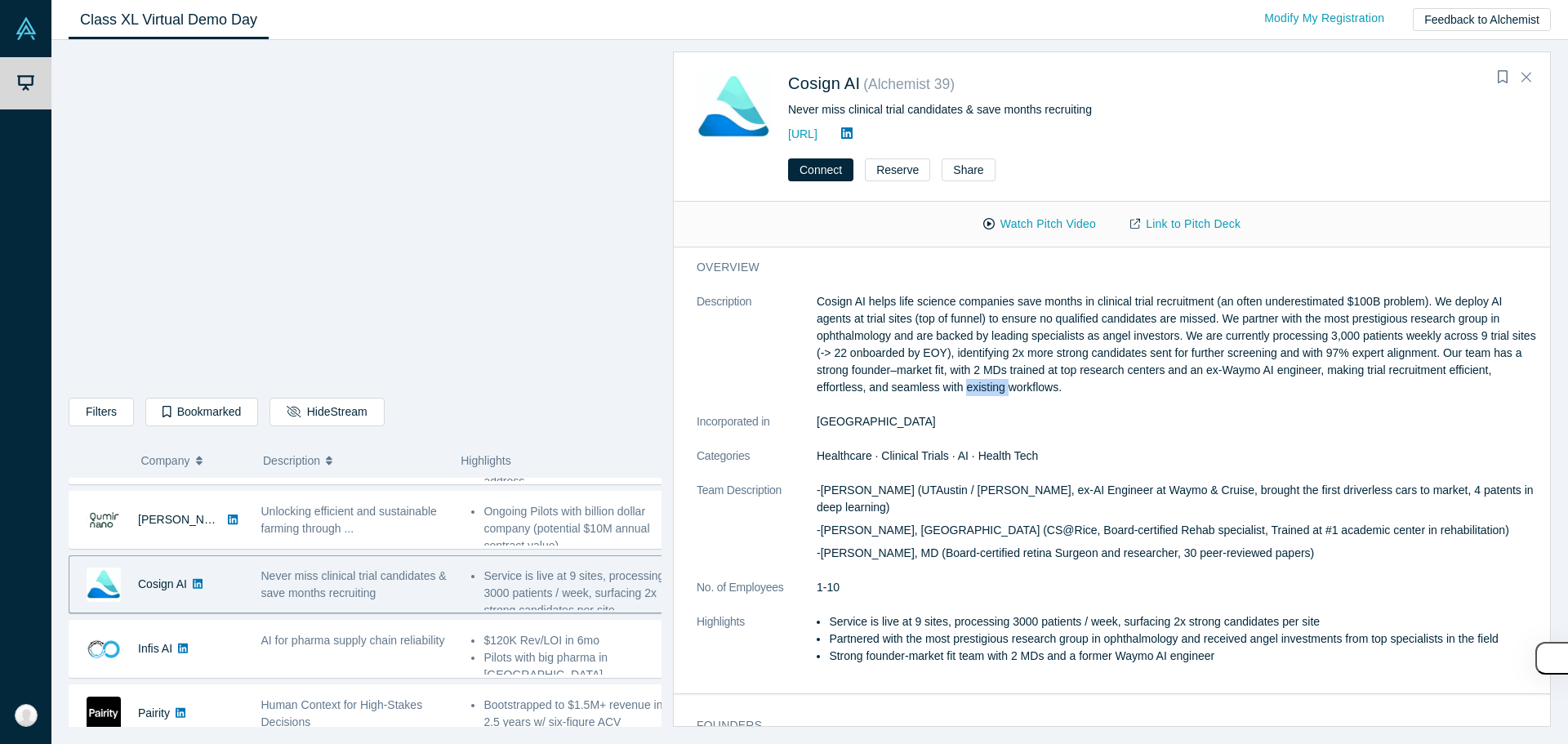
click at [962, 387] on p "Cosign AI helps life science companies save months in clinical trial recruitmen…" at bounding box center [1177, 344] width 722 height 103
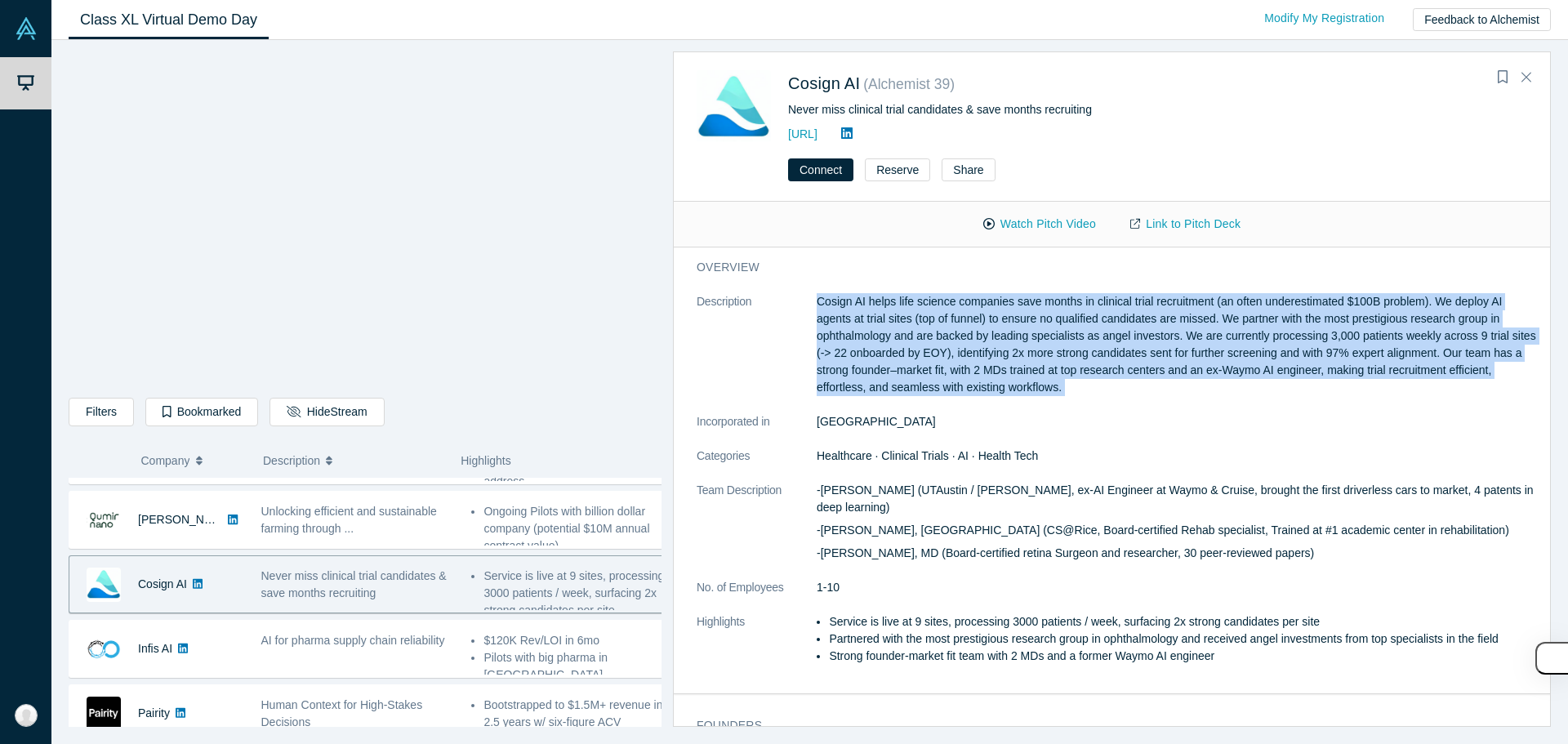
click at [962, 387] on p "Cosign AI helps life science companies save months in clinical trial recruitmen…" at bounding box center [1177, 344] width 722 height 103
click at [930, 384] on p "Cosign AI helps life science companies save months in clinical trial recruitmen…" at bounding box center [1177, 344] width 722 height 103
click at [908, 382] on p "Cosign AI helps life science companies save months in clinical trial recruitmen…" at bounding box center [1177, 344] width 722 height 103
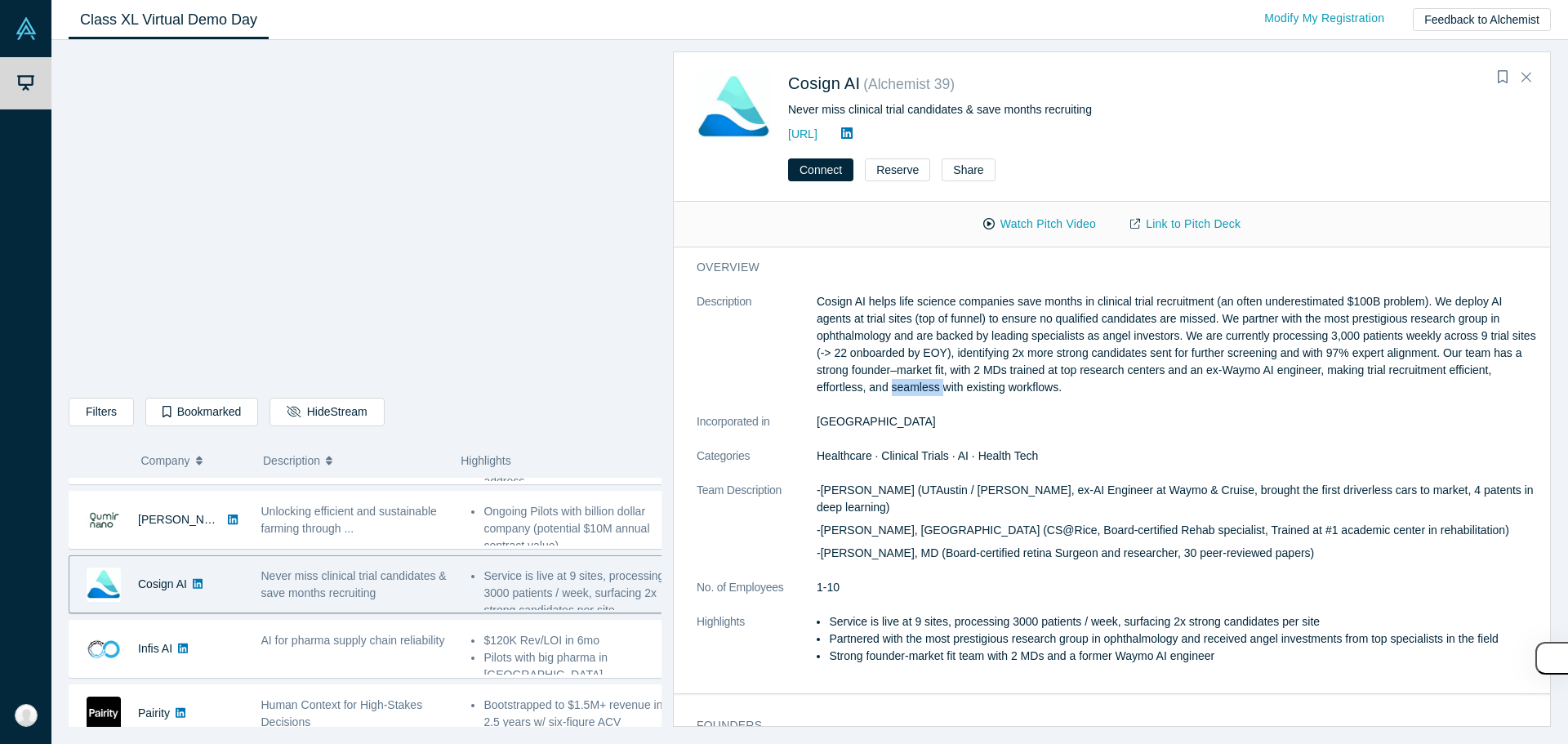
click at [908, 382] on p "Cosign AI helps life science companies save months in clinical trial recruitmen…" at bounding box center [1177, 344] width 722 height 103
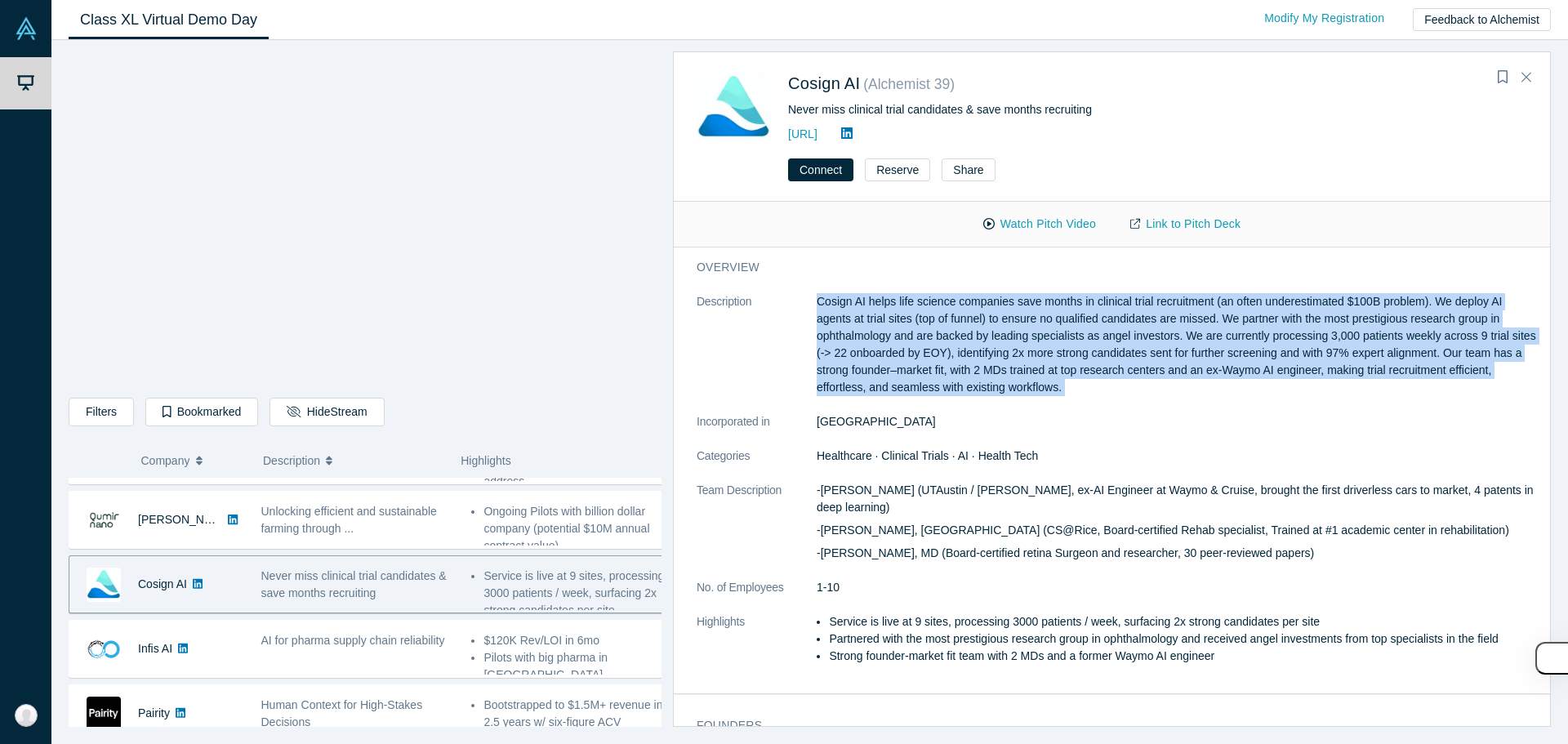
drag, startPoint x: 908, startPoint y: 382, endPoint x: 983, endPoint y: 381, distance: 75.0
click at [914, 383] on p "Cosign AI helps life science companies save months in clinical trial recruitmen…" at bounding box center [1177, 344] width 722 height 103
click at [989, 379] on p "Cosign AI helps life science companies save months in clinical trial recruitmen…" at bounding box center [1177, 344] width 722 height 103
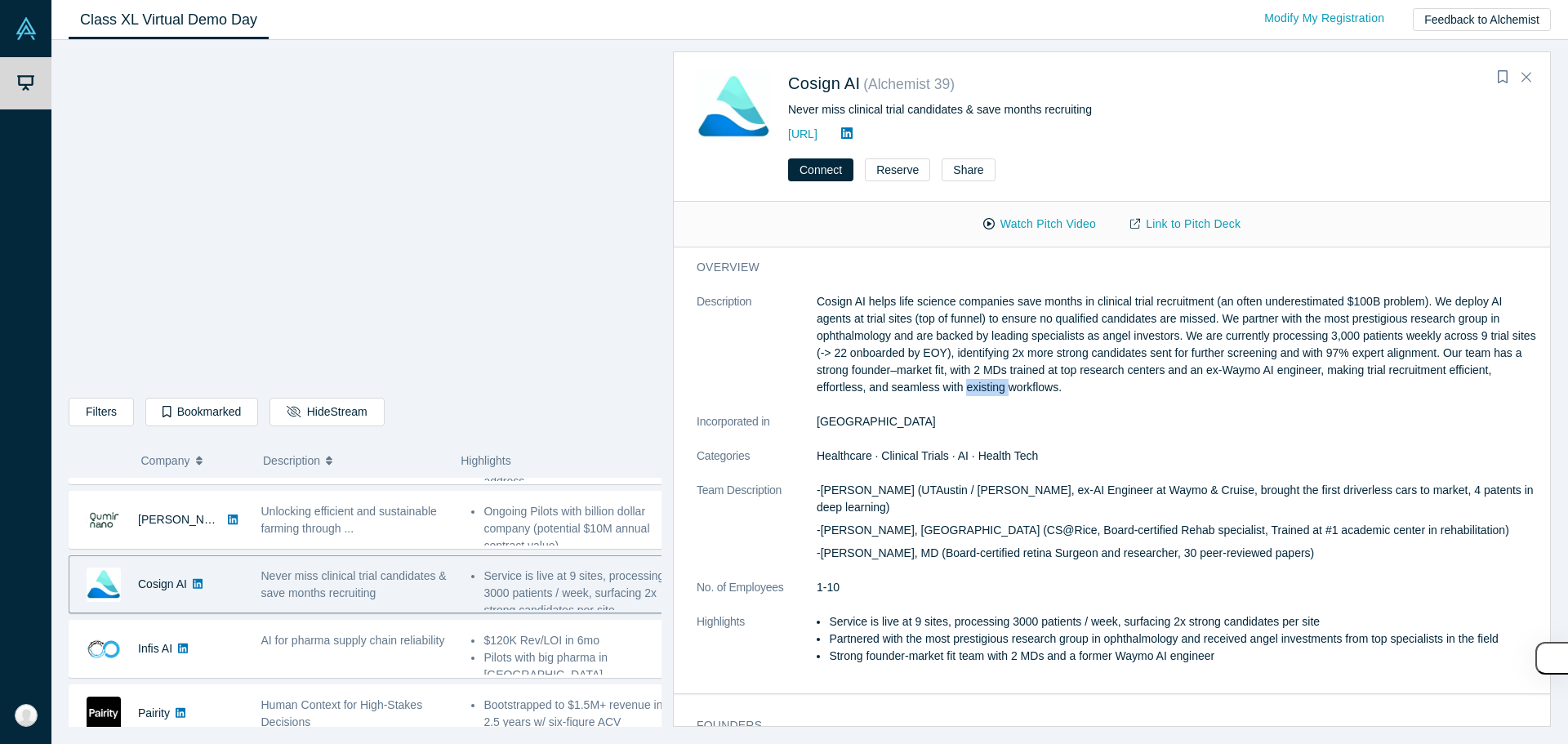
click at [989, 379] on p "Cosign AI helps life science companies save months in clinical trial recruitmen…" at bounding box center [1177, 344] width 722 height 103
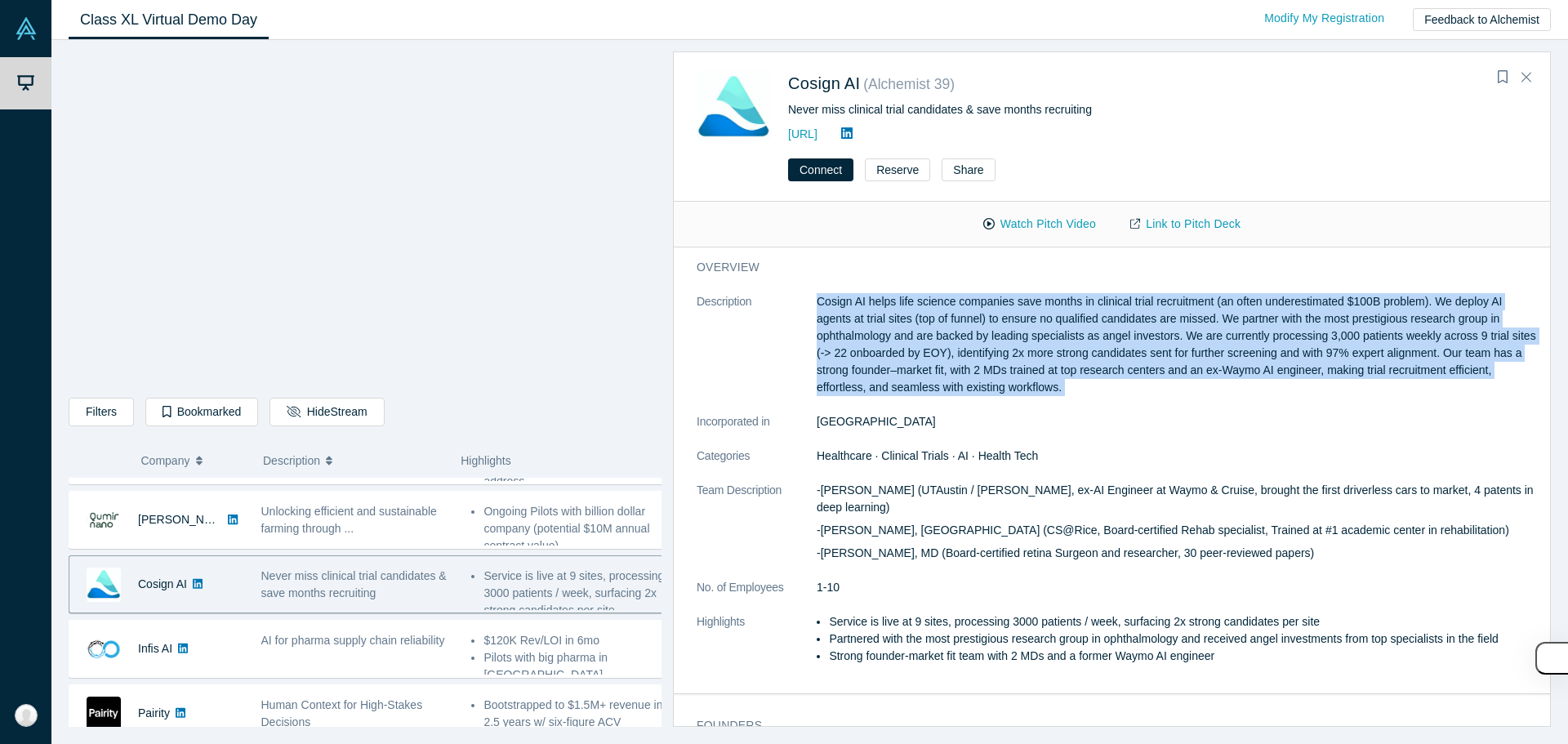
drag, startPoint x: 989, startPoint y: 379, endPoint x: 967, endPoint y: 371, distance: 23.4
click at [986, 378] on p "Cosign AI helps life science companies save months in clinical trial recruitmen…" at bounding box center [1177, 344] width 722 height 103
click at [967, 371] on p "Cosign AI helps life science companies save months in clinical trial recruitmen…" at bounding box center [1177, 344] width 722 height 103
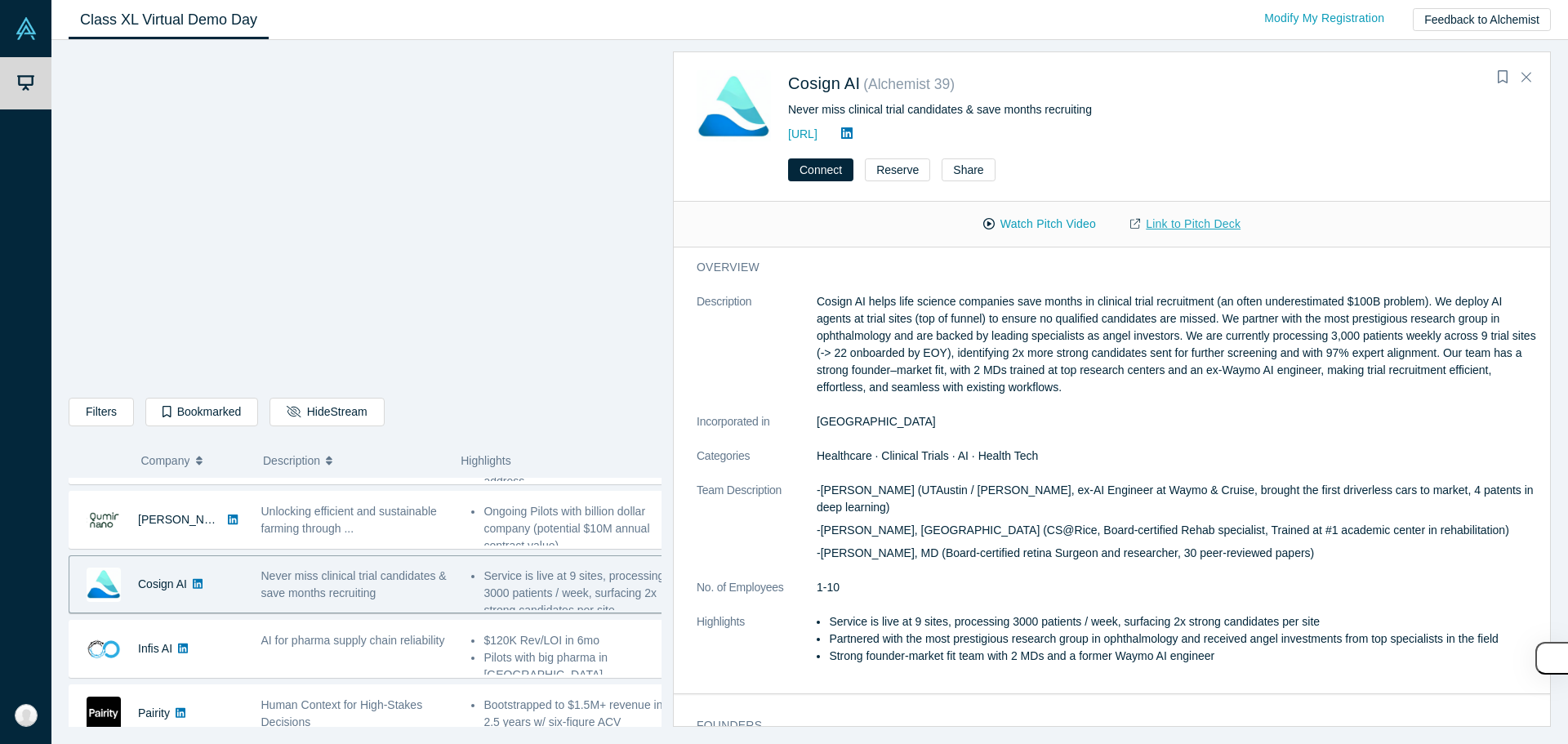
click at [1201, 225] on link "Link to Pitch Deck" at bounding box center [1185, 224] width 145 height 29
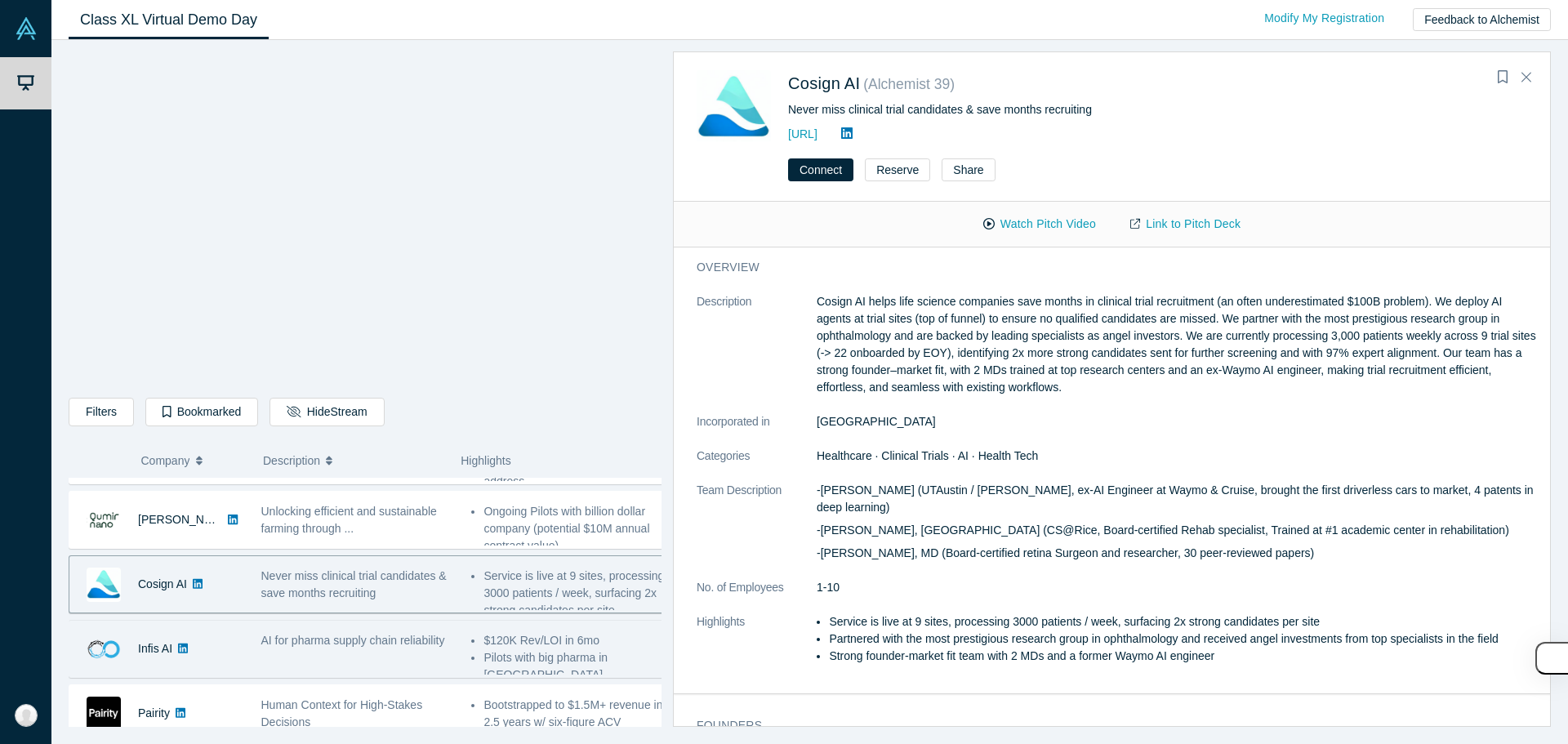
click at [445, 637] on span "AI for pharma supply chain reliability" at bounding box center [353, 640] width 184 height 13
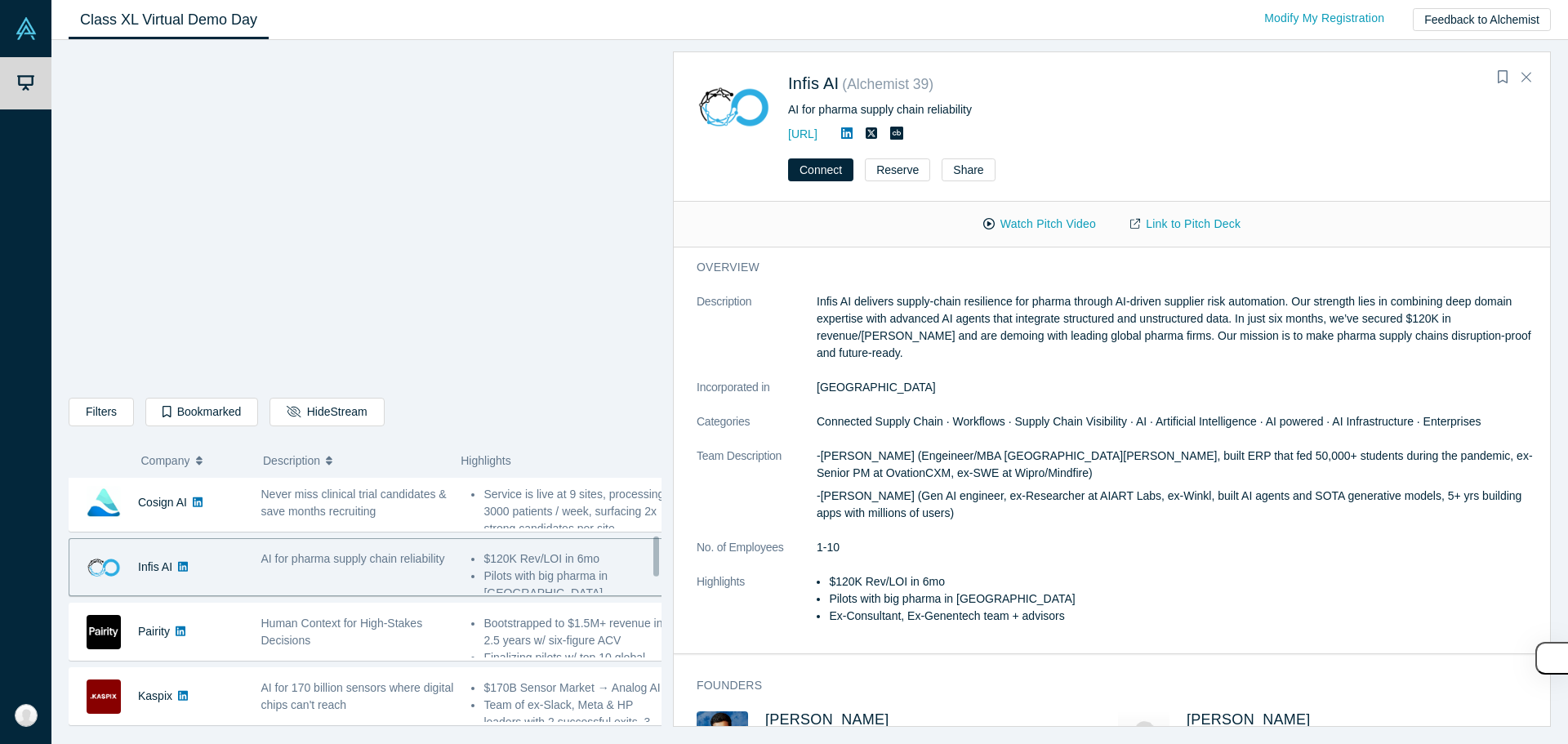
scroll to position [409, 0]
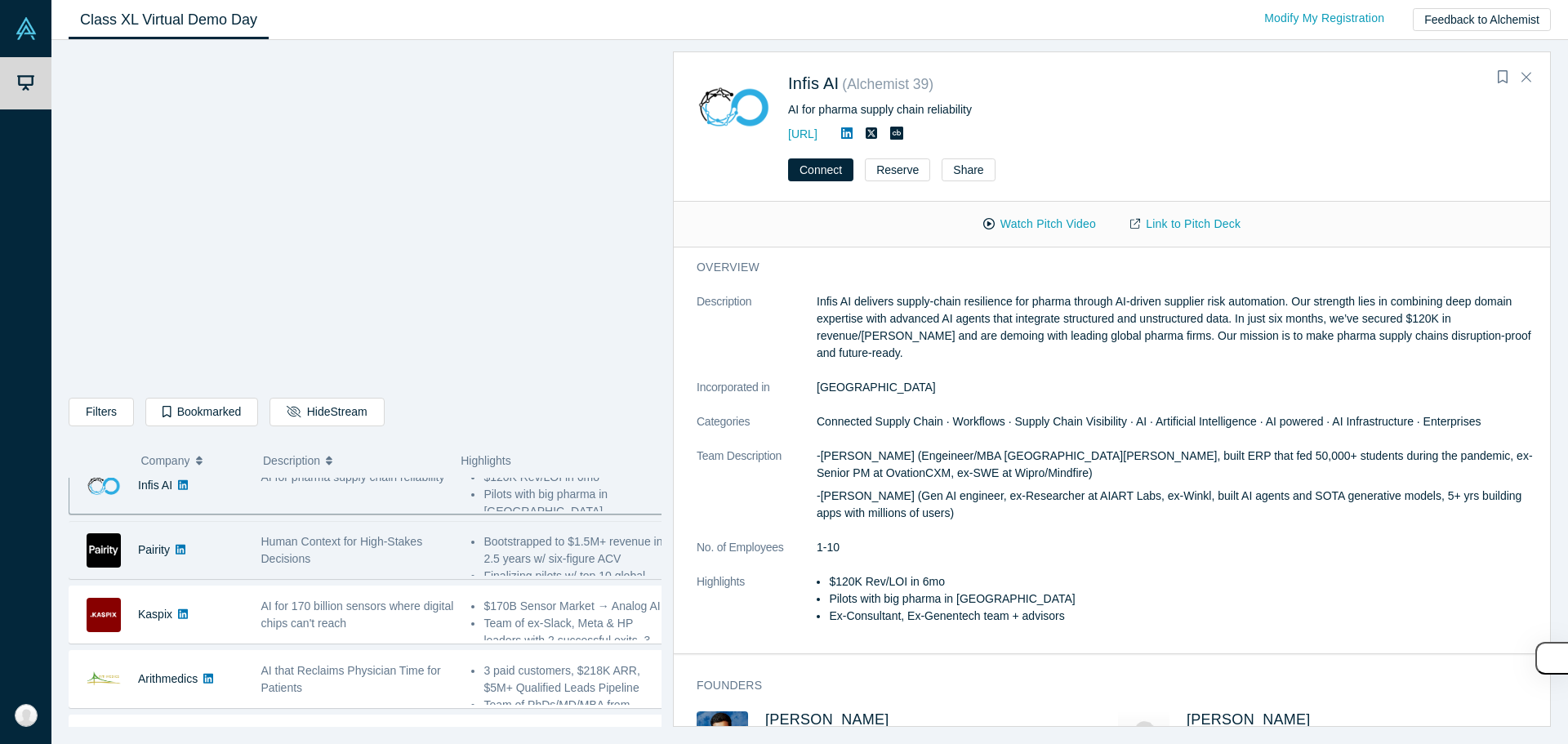
click at [449, 552] on div "Human Context for High-Stakes Decisions" at bounding box center [358, 550] width 211 height 52
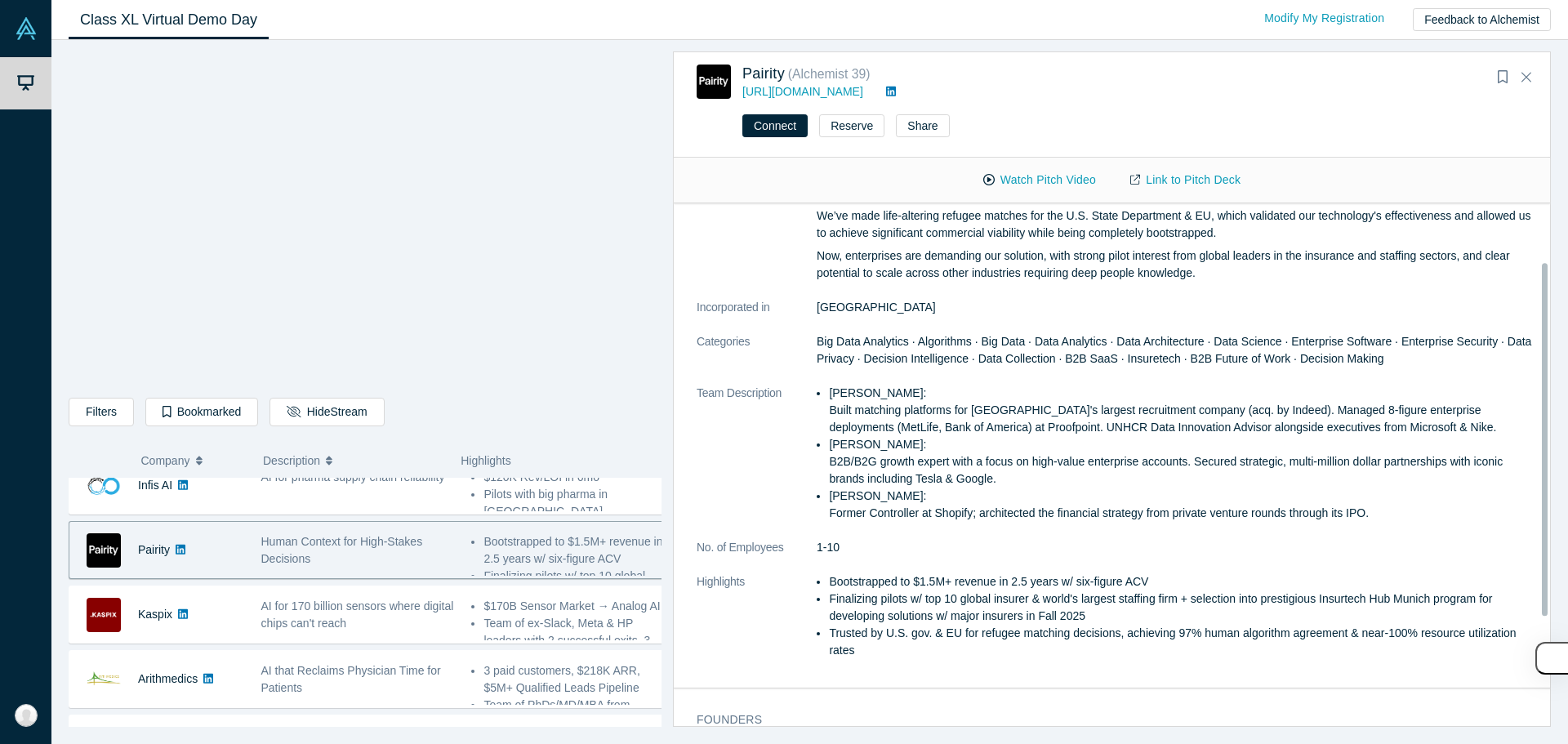
scroll to position [164, 0]
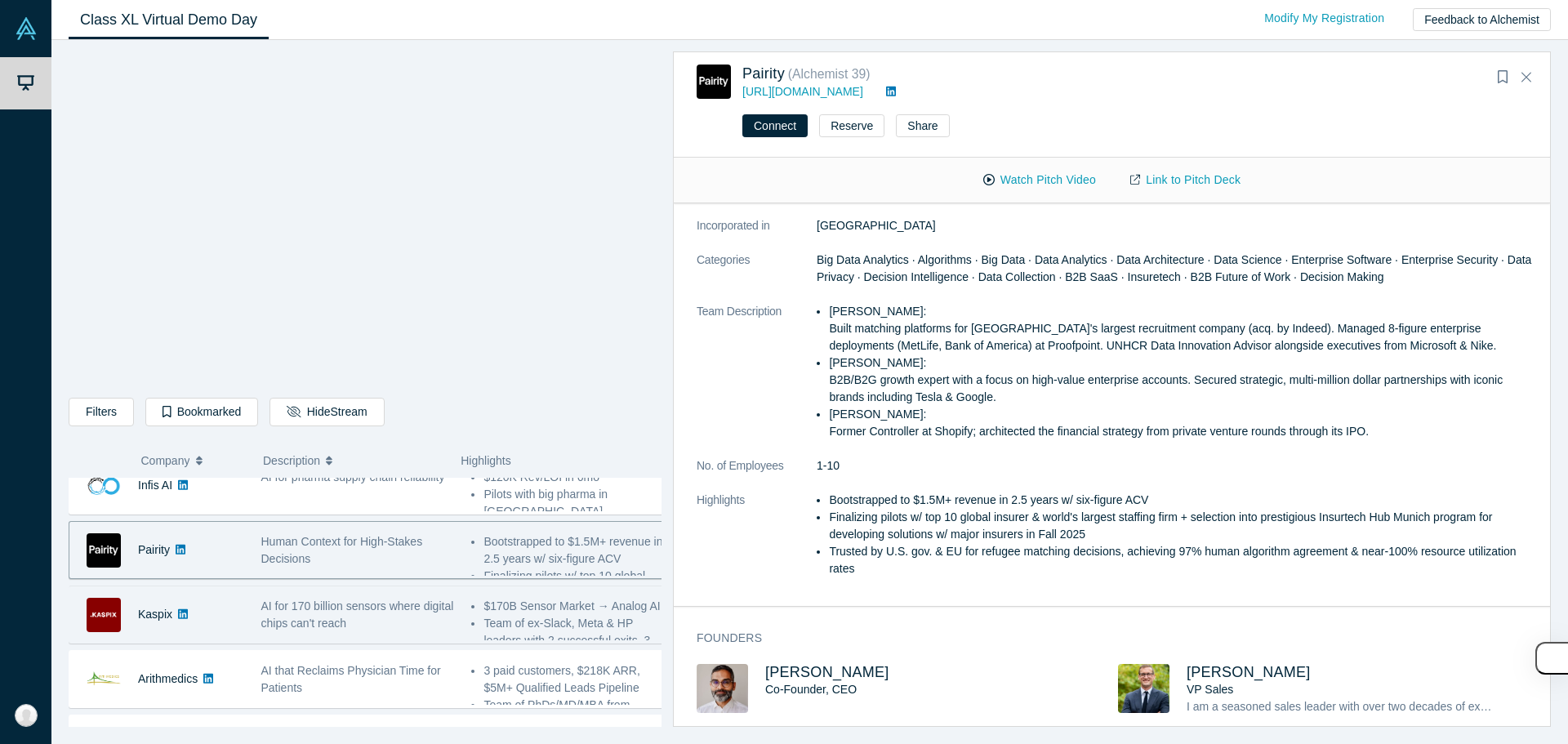
click at [360, 612] on span "AI for 170 billion sensors where digital chips can't reach" at bounding box center [358, 614] width 193 height 30
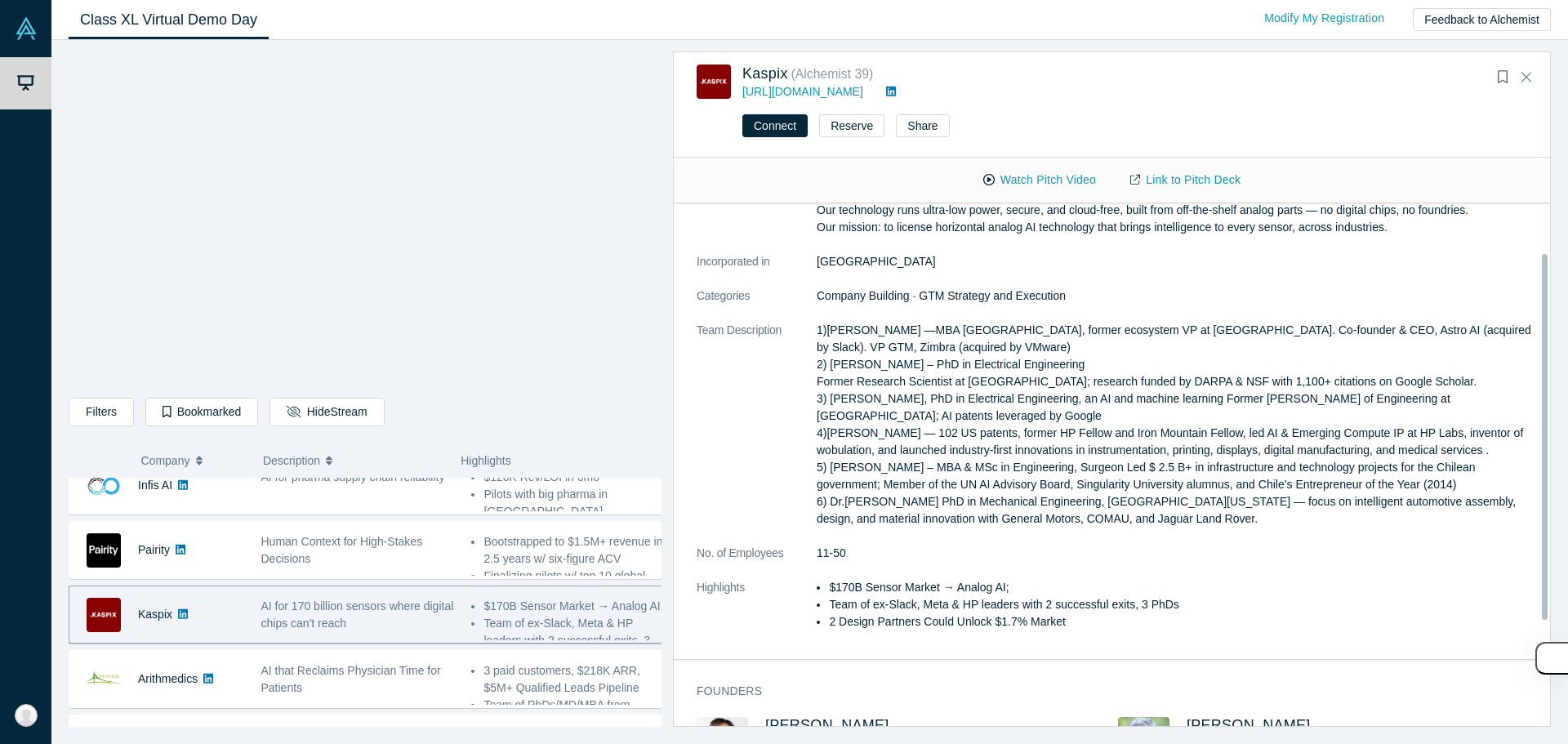
scroll to position [0, 0]
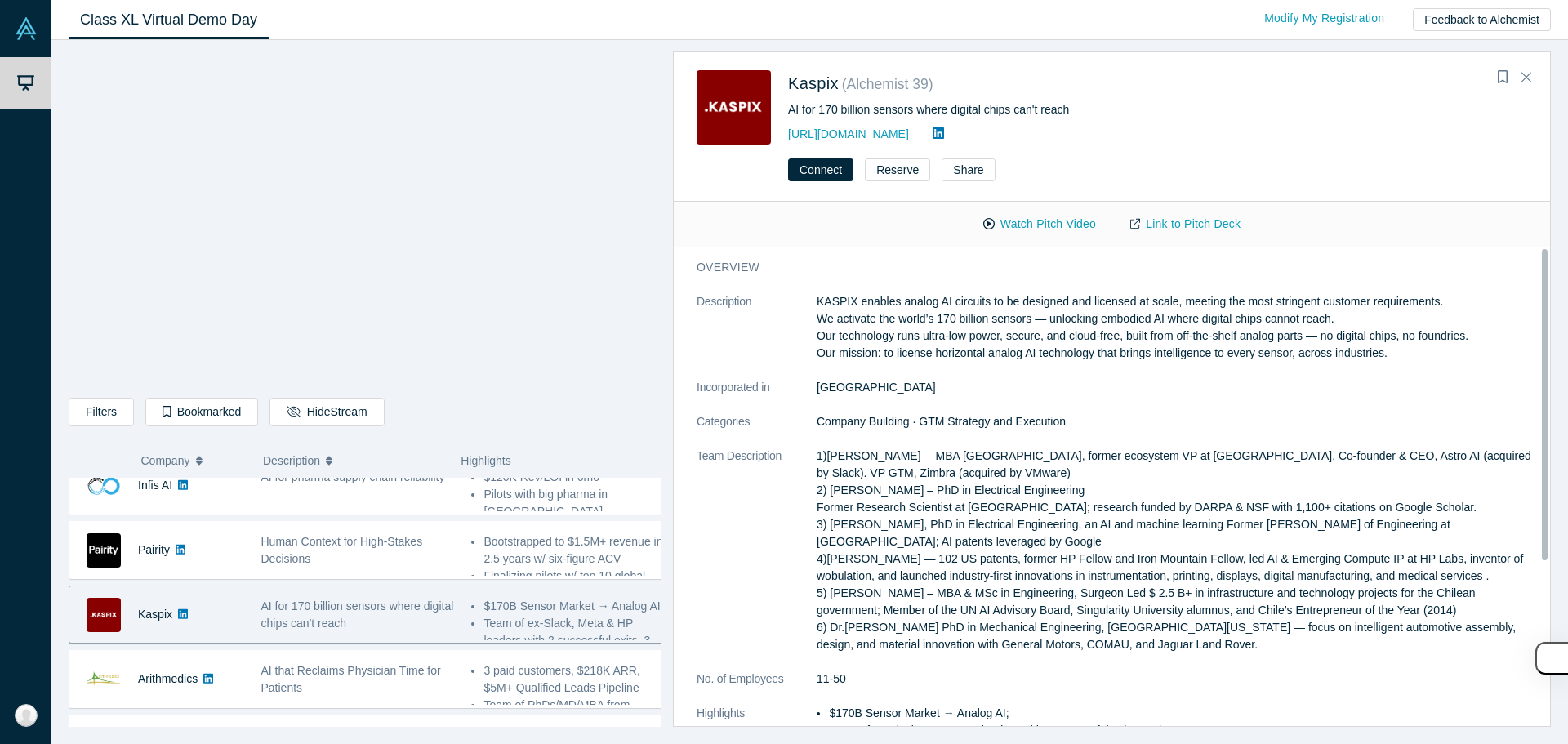
click at [948, 327] on p "KASPIX enables analog AI circuits to be designed and licensed at scale, meeting…" at bounding box center [1177, 327] width 722 height 69
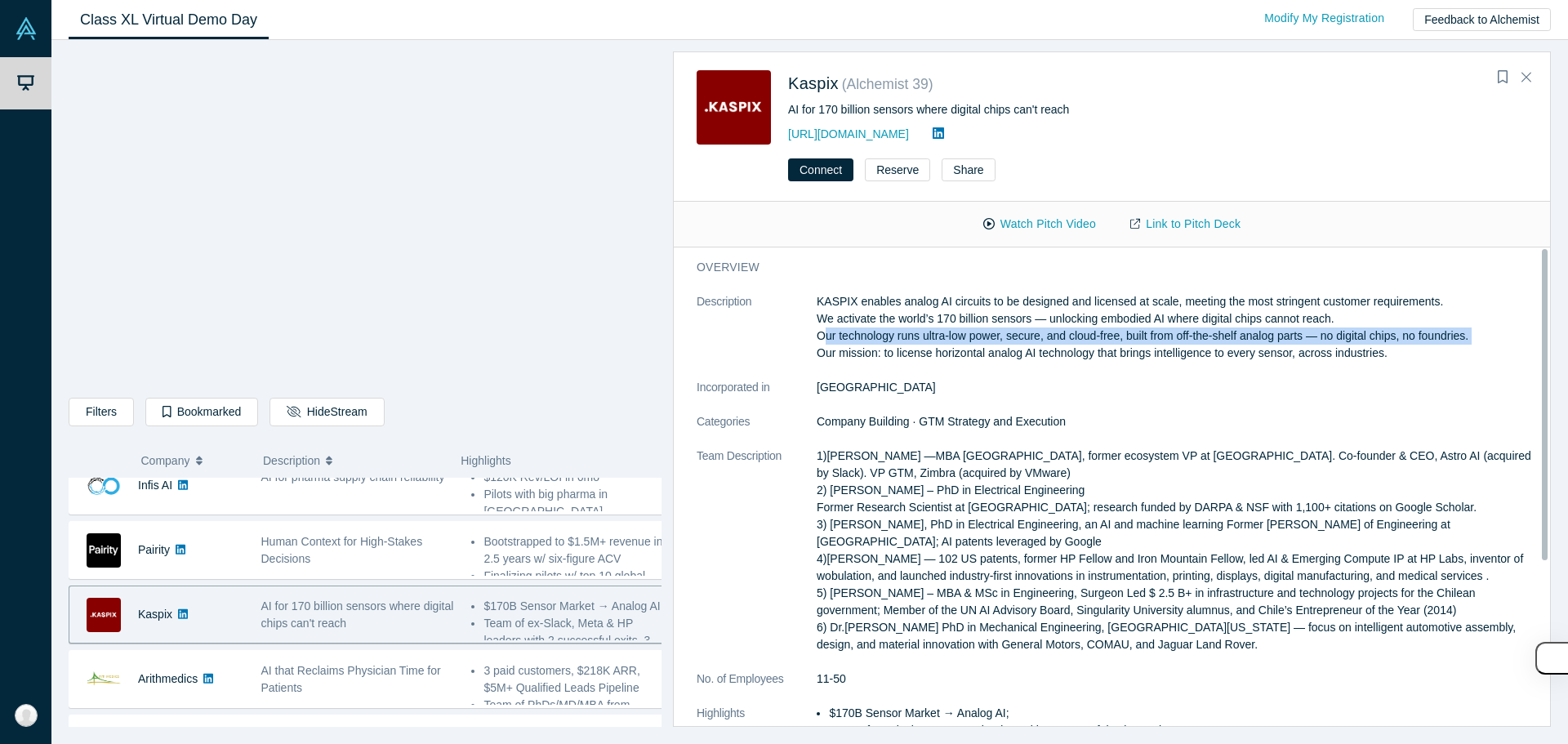
click at [948, 327] on p "KASPIX enables analog AI circuits to be designed and licensed at scale, meeting…" at bounding box center [1177, 327] width 722 height 69
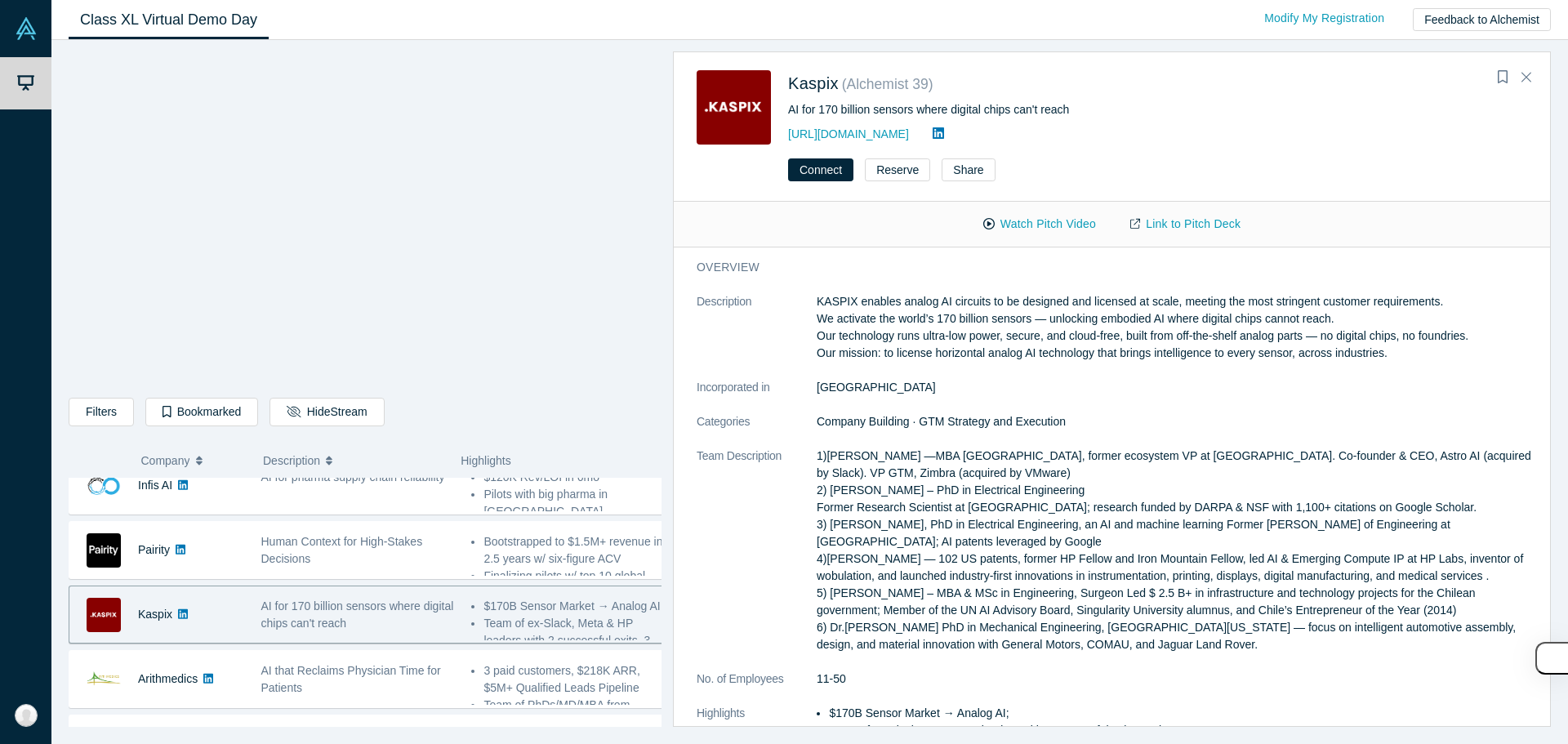
click at [1039, 293] on p "KASPIX enables analog AI circuits to be designed and licensed at scale, meeting…" at bounding box center [1177, 327] width 722 height 69
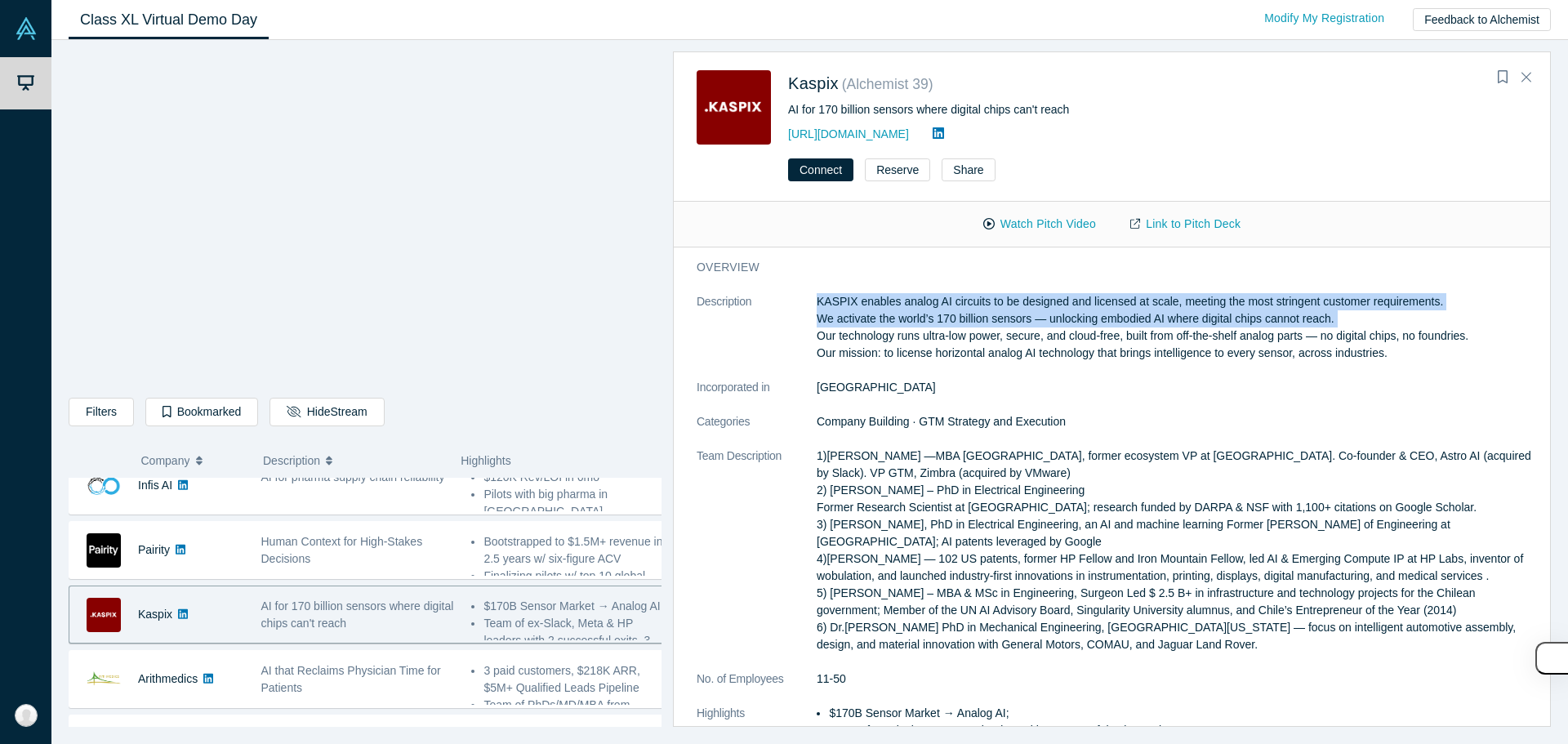
drag, startPoint x: 1039, startPoint y: 293, endPoint x: 1034, endPoint y: 313, distance: 20.6
click at [1034, 313] on p "KASPIX enables analog AI circuits to be designed and licensed at scale, meeting…" at bounding box center [1177, 327] width 722 height 69
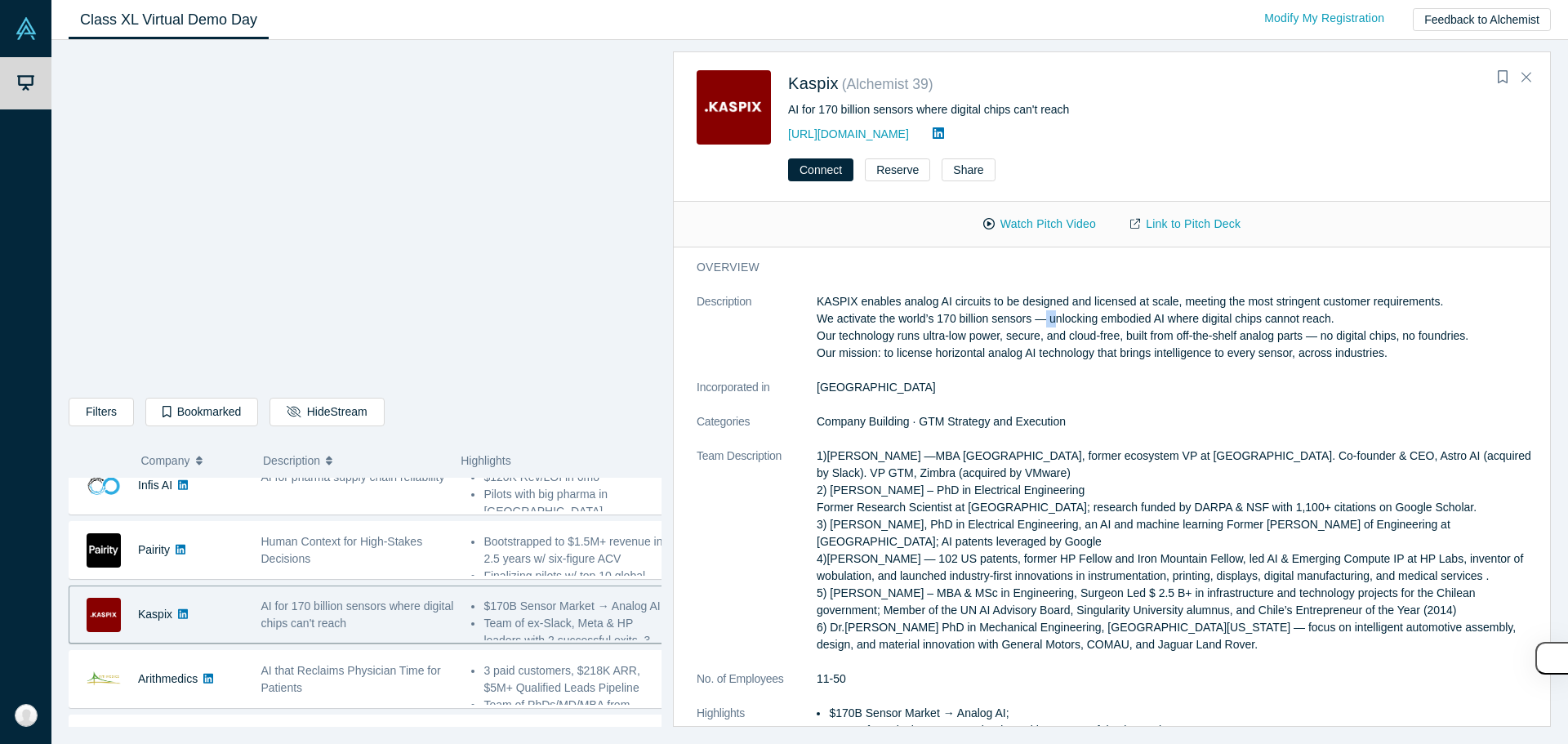
click at [1034, 313] on p "KASPIX enables analog AI circuits to be designed and licensed at scale, meeting…" at bounding box center [1177, 327] width 722 height 69
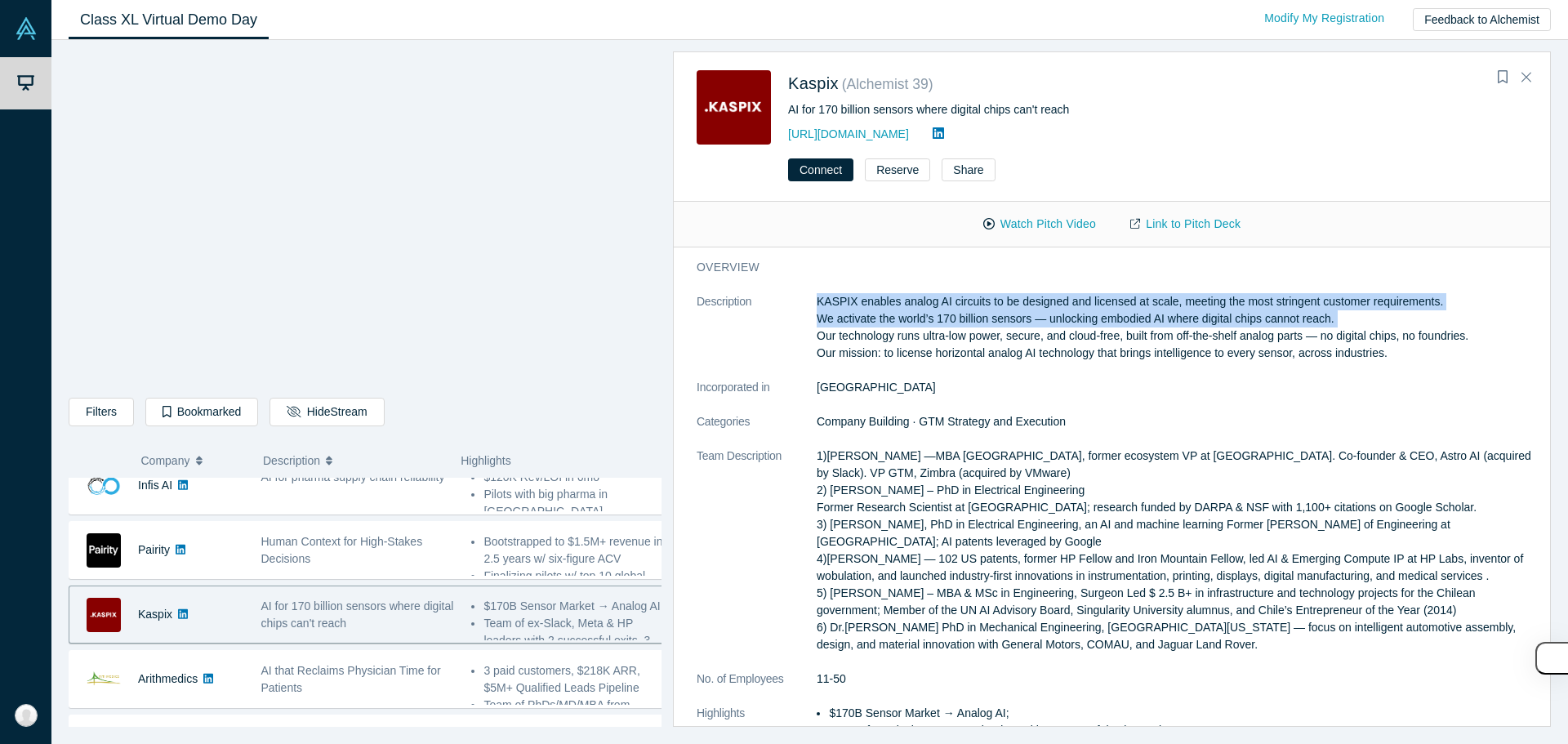
click at [1036, 308] on p "KASPIX enables analog AI circuits to be designed and licensed at scale, meeting…" at bounding box center [1177, 327] width 722 height 69
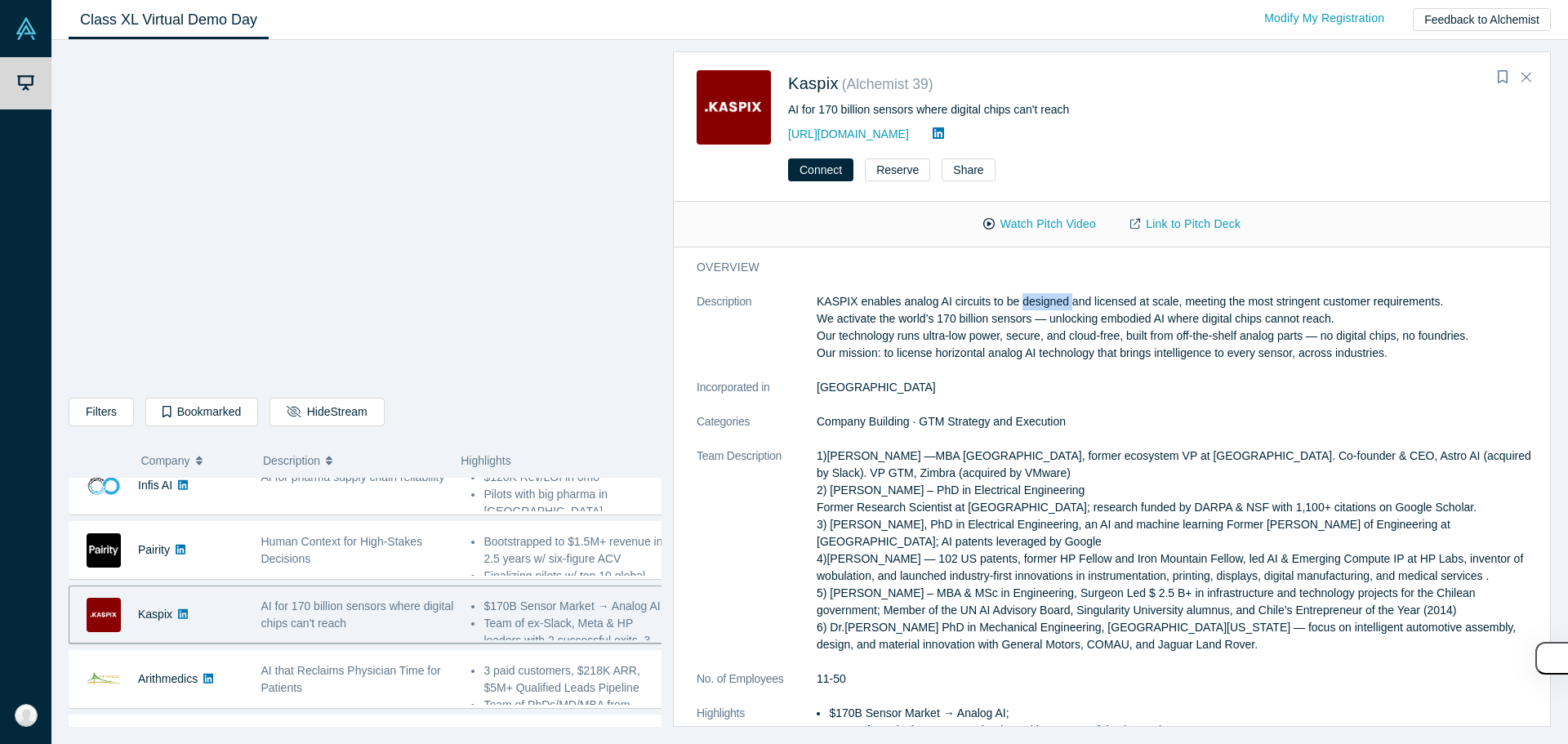
click at [1036, 308] on p "KASPIX enables analog AI circuits to be designed and licensed at scale, meeting…" at bounding box center [1177, 327] width 722 height 69
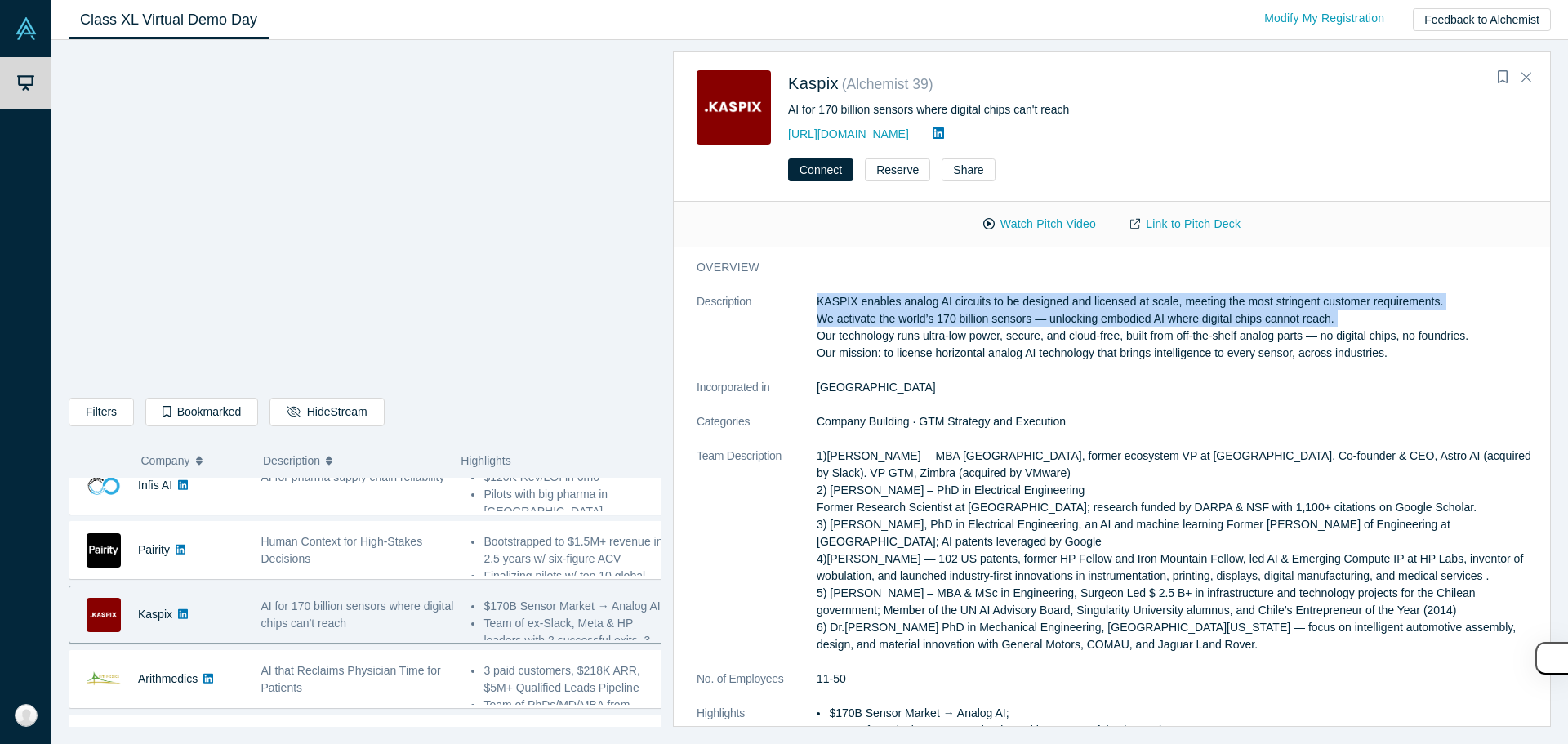
drag, startPoint x: 1036, startPoint y: 308, endPoint x: 1036, endPoint y: 323, distance: 15.0
click at [1036, 323] on p "KASPIX enables analog AI circuits to be designed and licensed at scale, meeting…" at bounding box center [1177, 327] width 722 height 69
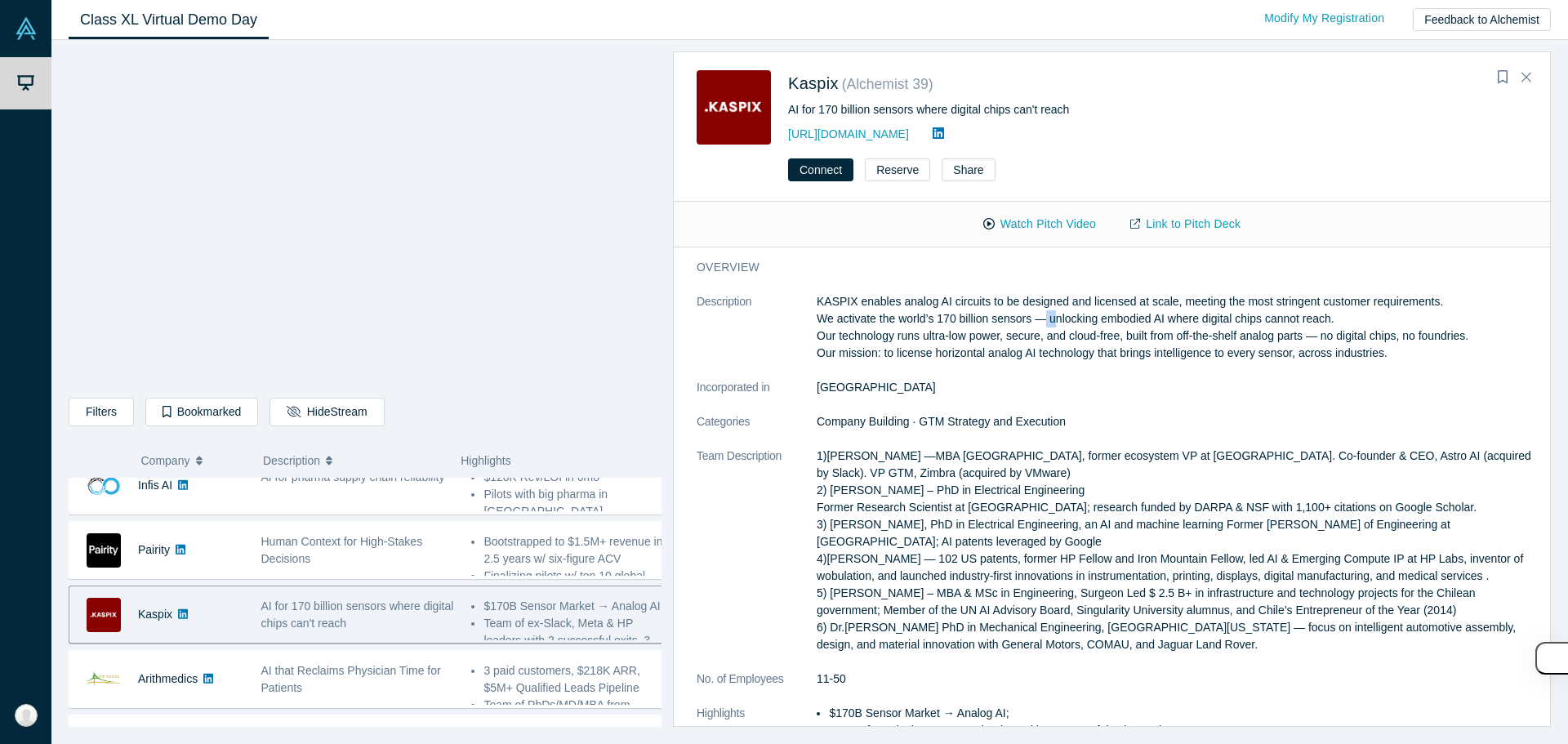
click at [1036, 323] on p "KASPIX enables analog AI circuits to be designed and licensed at scale, meeting…" at bounding box center [1177, 327] width 722 height 69
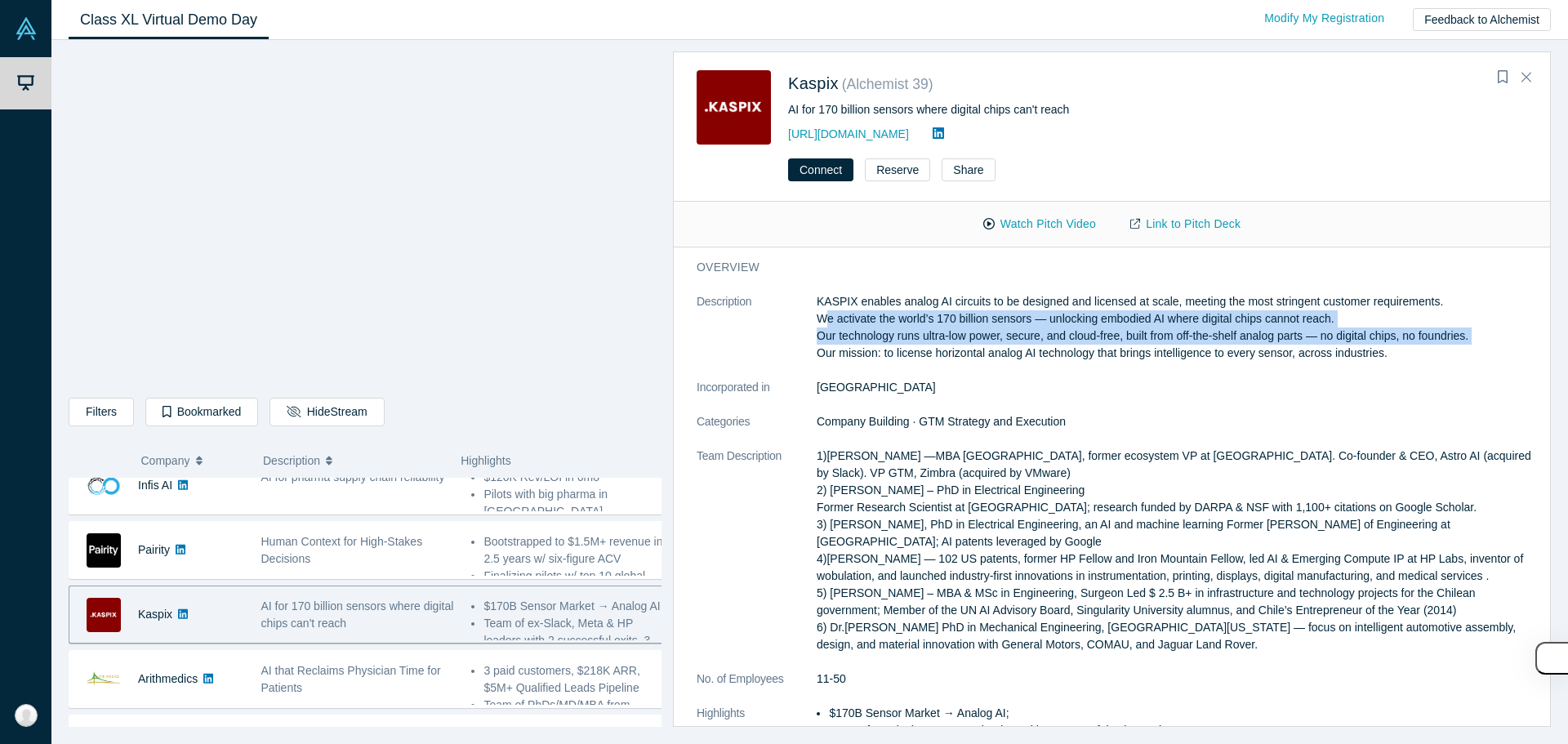
click at [1036, 331] on p "KASPIX enables analog AI circuits to be designed and licensed at scale, meeting…" at bounding box center [1177, 327] width 722 height 69
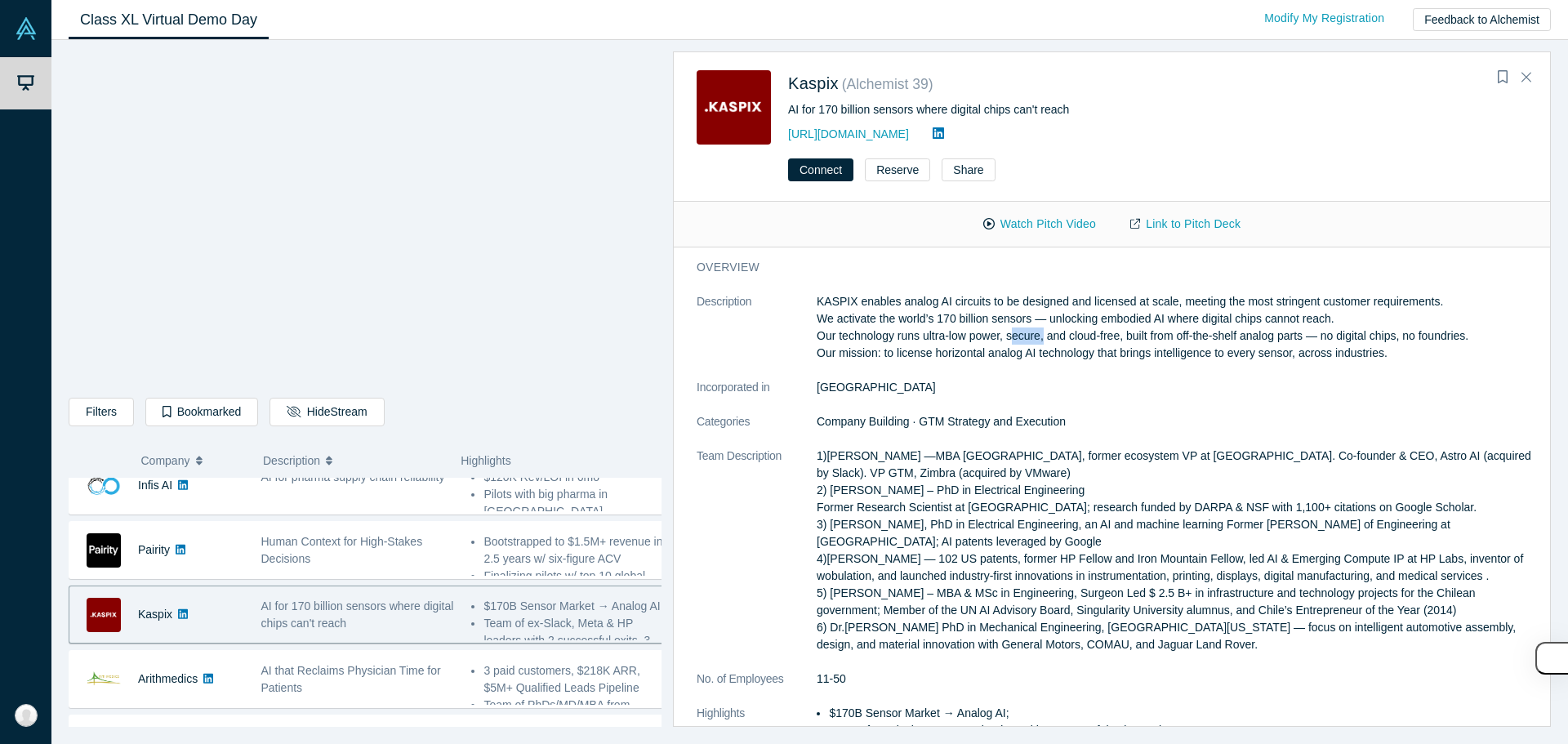
click at [1036, 331] on p "KASPIX enables analog AI circuits to be designed and licensed at scale, meeting…" at bounding box center [1177, 327] width 722 height 69
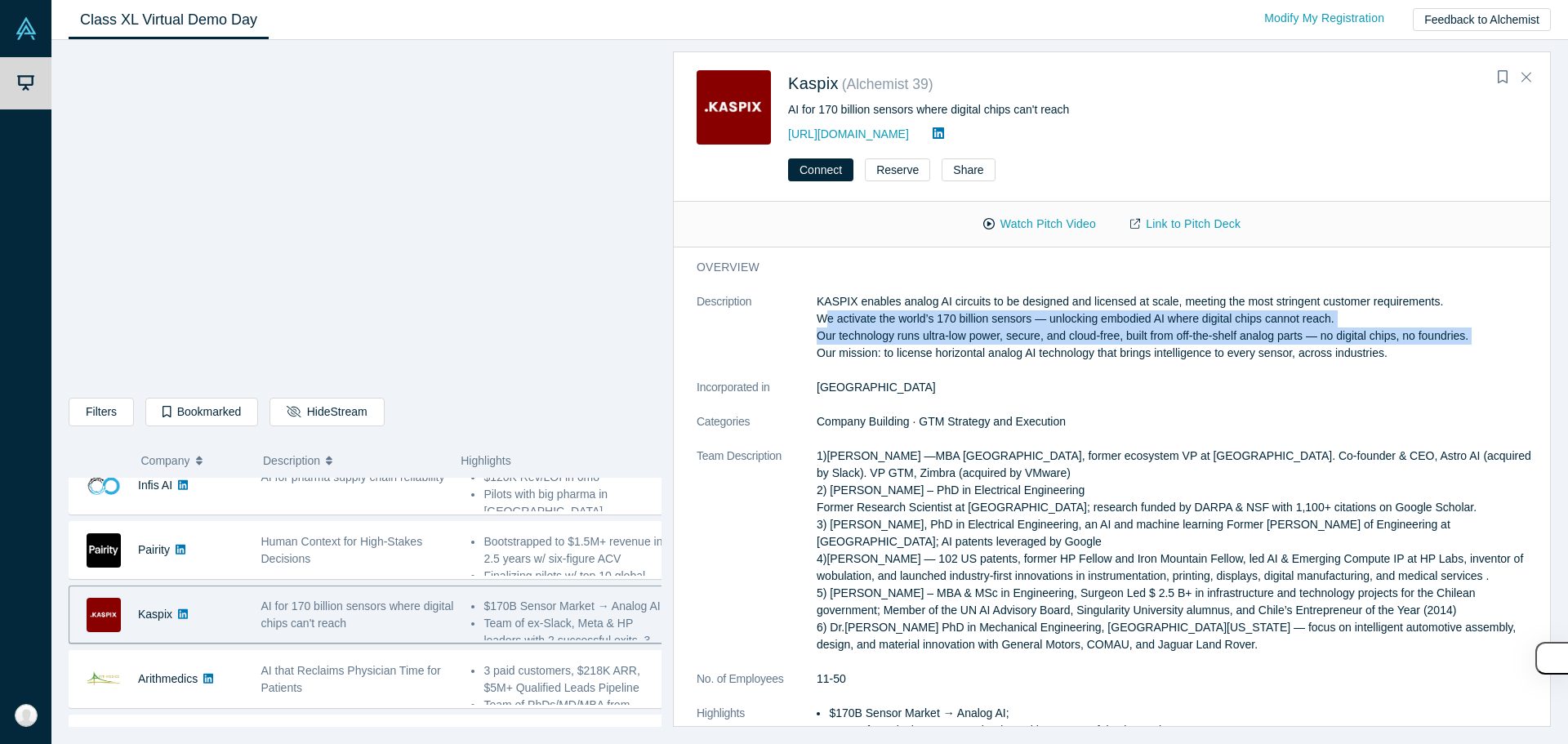
drag, startPoint x: 1036, startPoint y: 331, endPoint x: 1036, endPoint y: 320, distance: 11.0
click at [1036, 320] on p "KASPIX enables analog AI circuits to be designed and licensed at scale, meeting…" at bounding box center [1177, 327] width 722 height 69
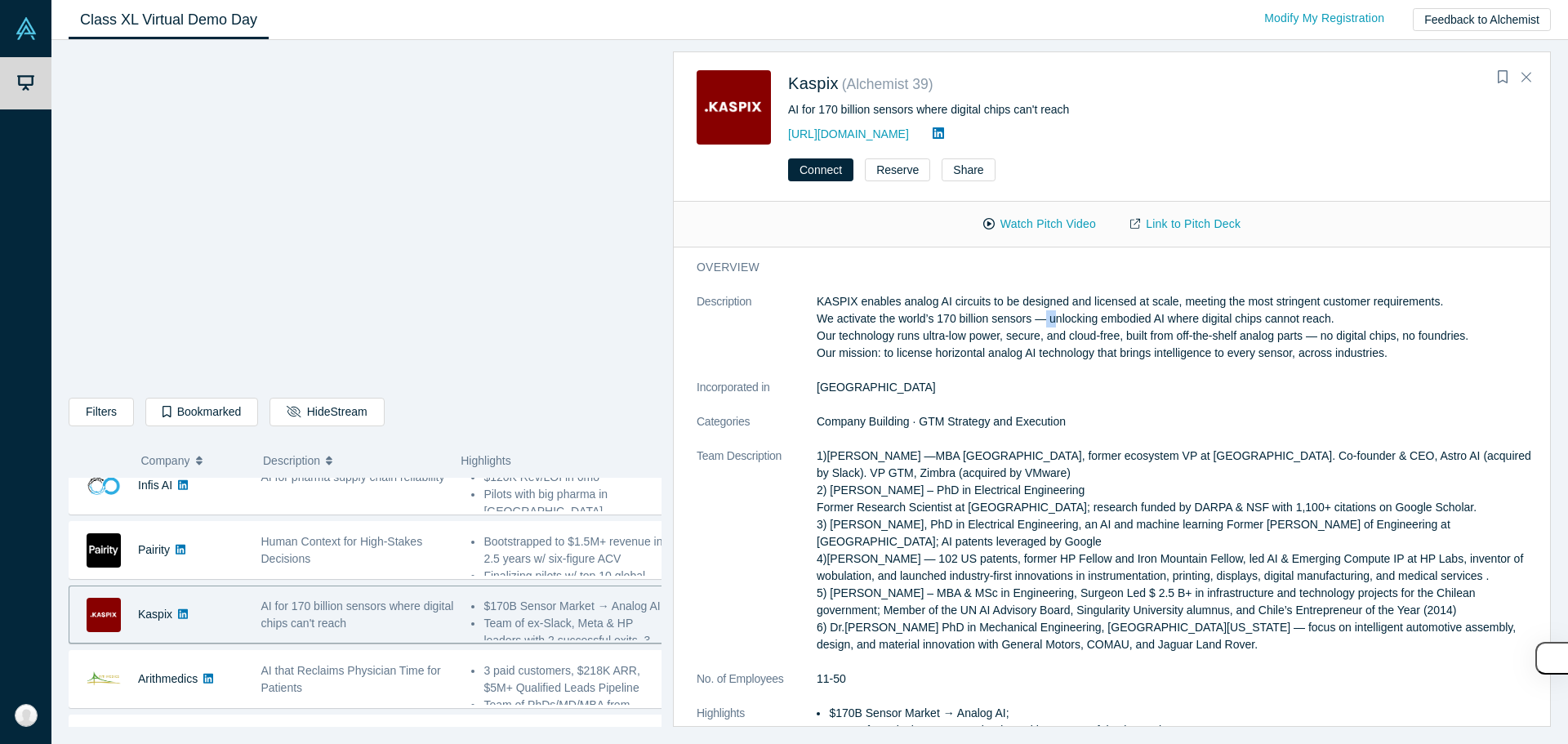
click at [1036, 320] on p "KASPIX enables analog AI circuits to be designed and licensed at scale, meeting…" at bounding box center [1177, 327] width 722 height 69
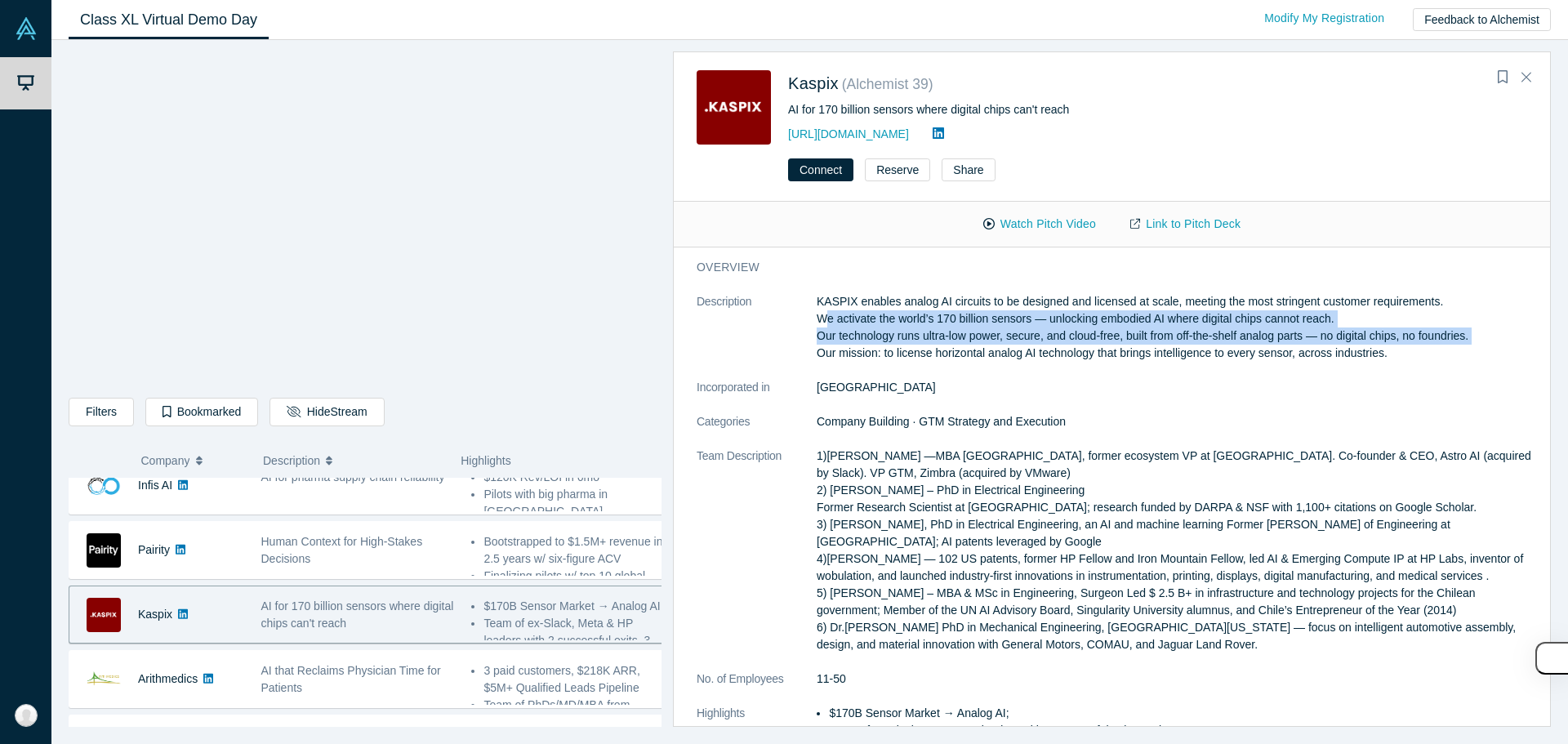
drag, startPoint x: 1036, startPoint y: 320, endPoint x: 1034, endPoint y: 333, distance: 13.2
click at [1034, 333] on p "KASPIX enables analog AI circuits to be designed and licensed at scale, meeting…" at bounding box center [1177, 327] width 722 height 69
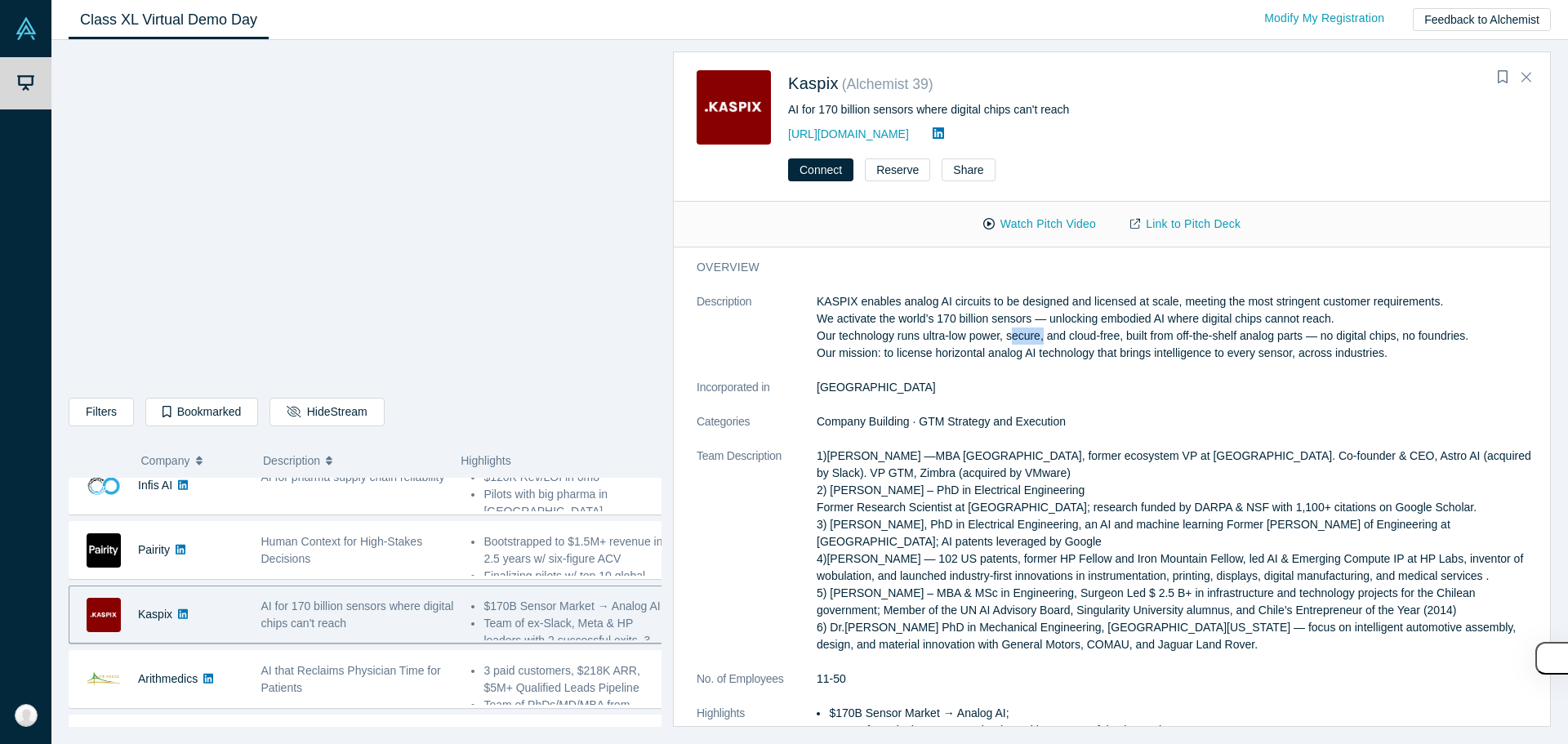
click at [1034, 333] on p "KASPIX enables analog AI circuits to be designed and licensed at scale, meeting…" at bounding box center [1177, 327] width 722 height 69
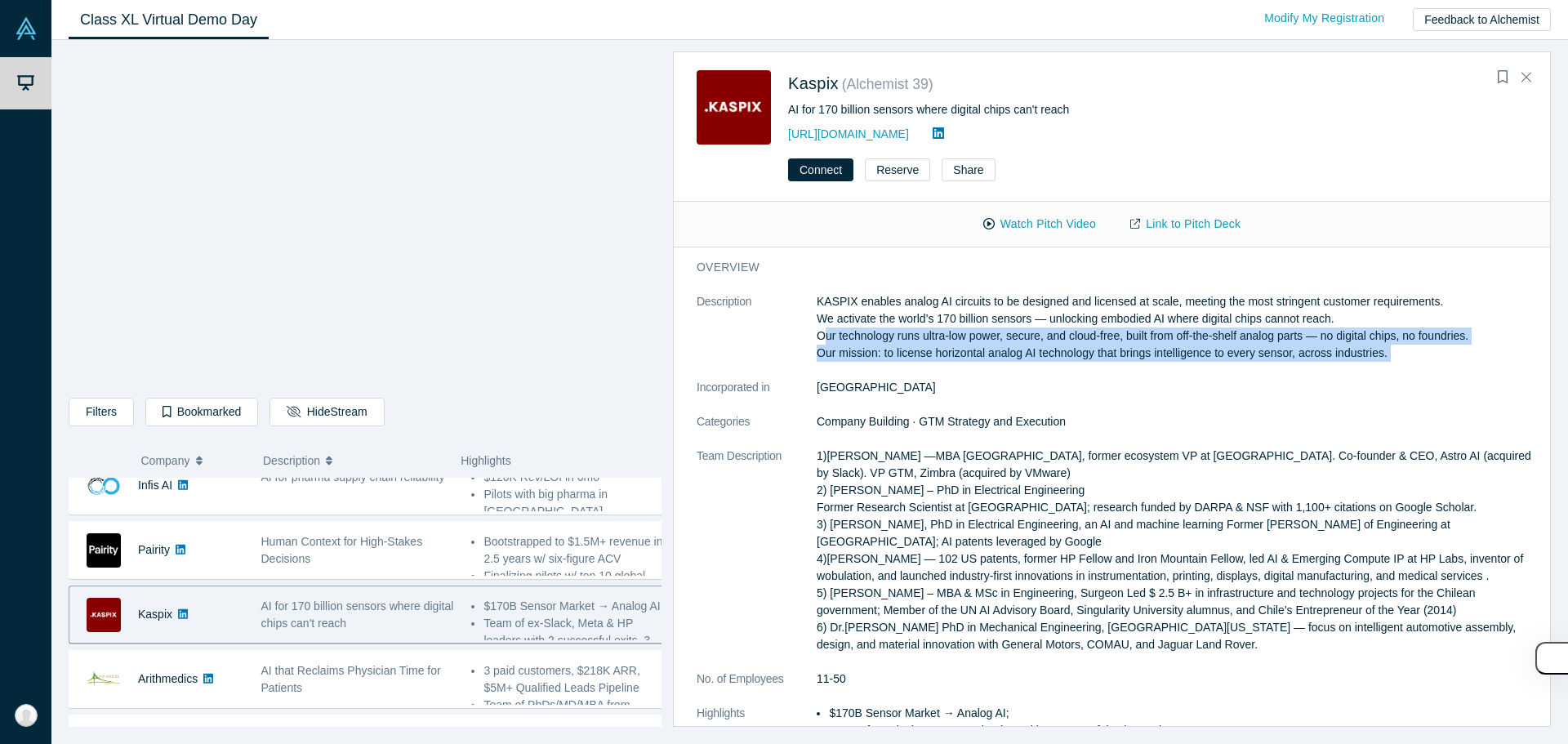
drag, startPoint x: 1034, startPoint y: 333, endPoint x: 1031, endPoint y: 344, distance: 11.4
click at [1031, 344] on p "KASPIX enables analog AI circuits to be designed and licensed at scale, meeting…" at bounding box center [1177, 327] width 722 height 69
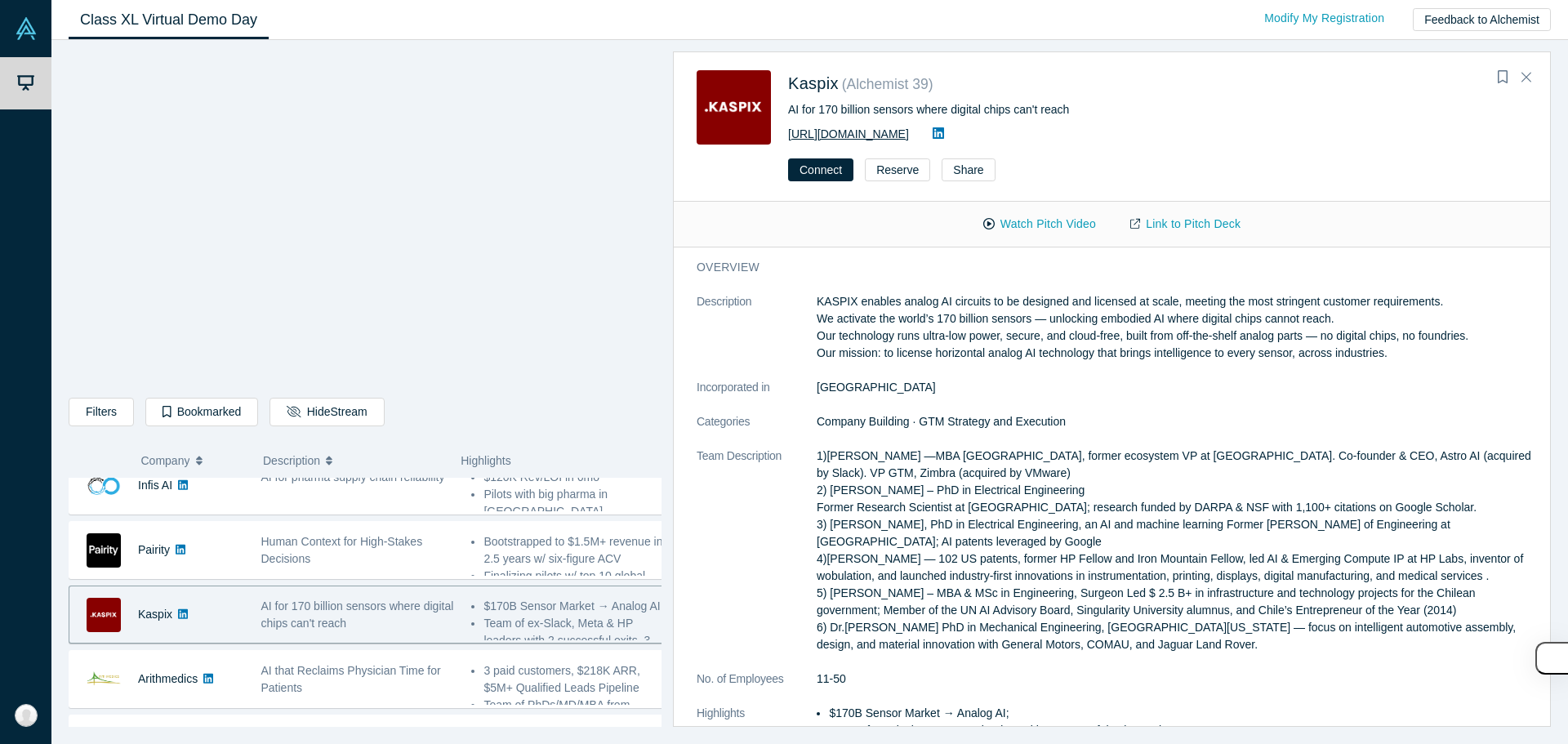
click at [838, 136] on link "[URL][DOMAIN_NAME]" at bounding box center [847, 133] width 121 height 13
click at [1207, 225] on link "Link to Pitch Deck" at bounding box center [1185, 224] width 145 height 29
click at [826, 174] on button "Connect" at bounding box center [820, 170] width 65 height 23
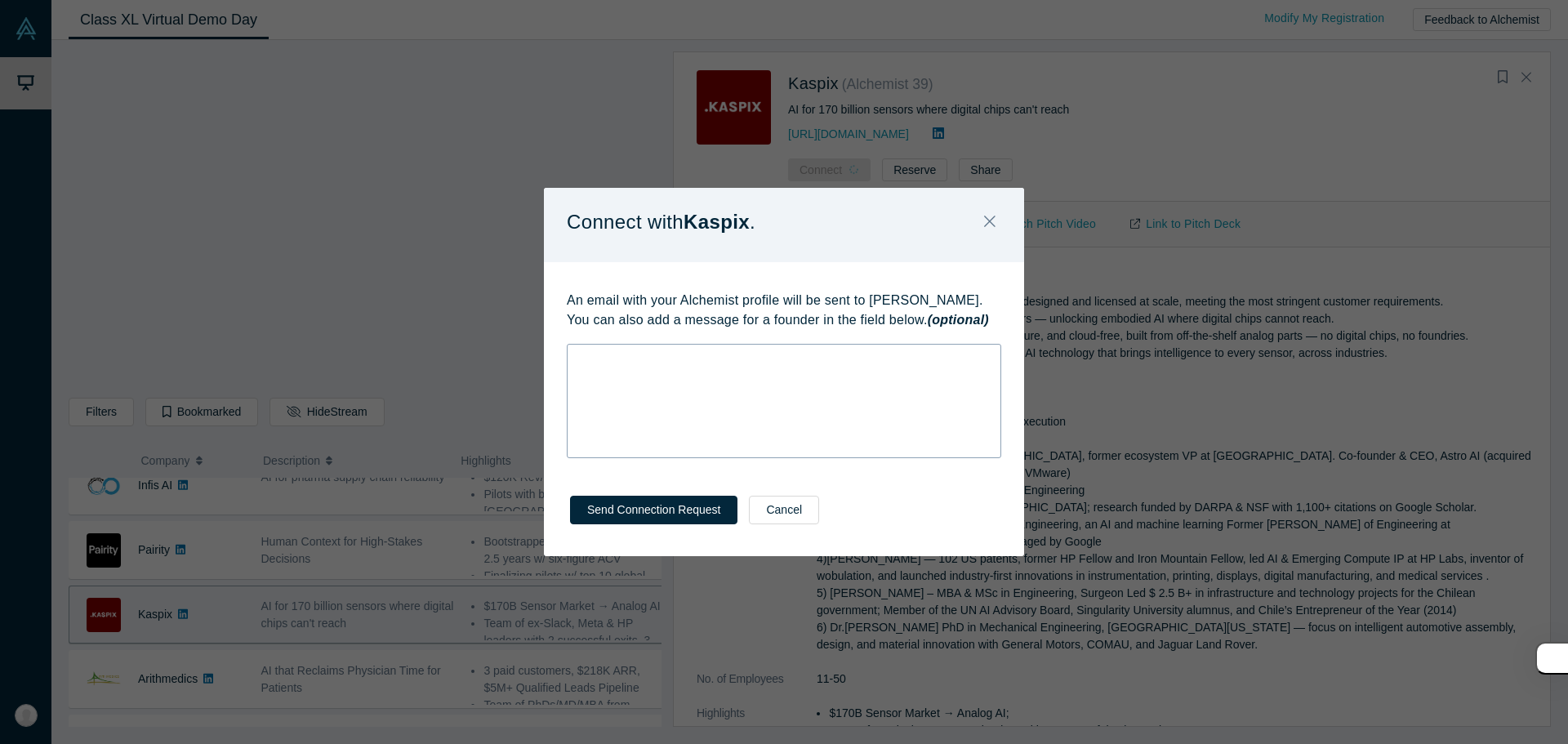
click at [753, 371] on div "rdw-wrapper" at bounding box center [784, 402] width 434 height 114
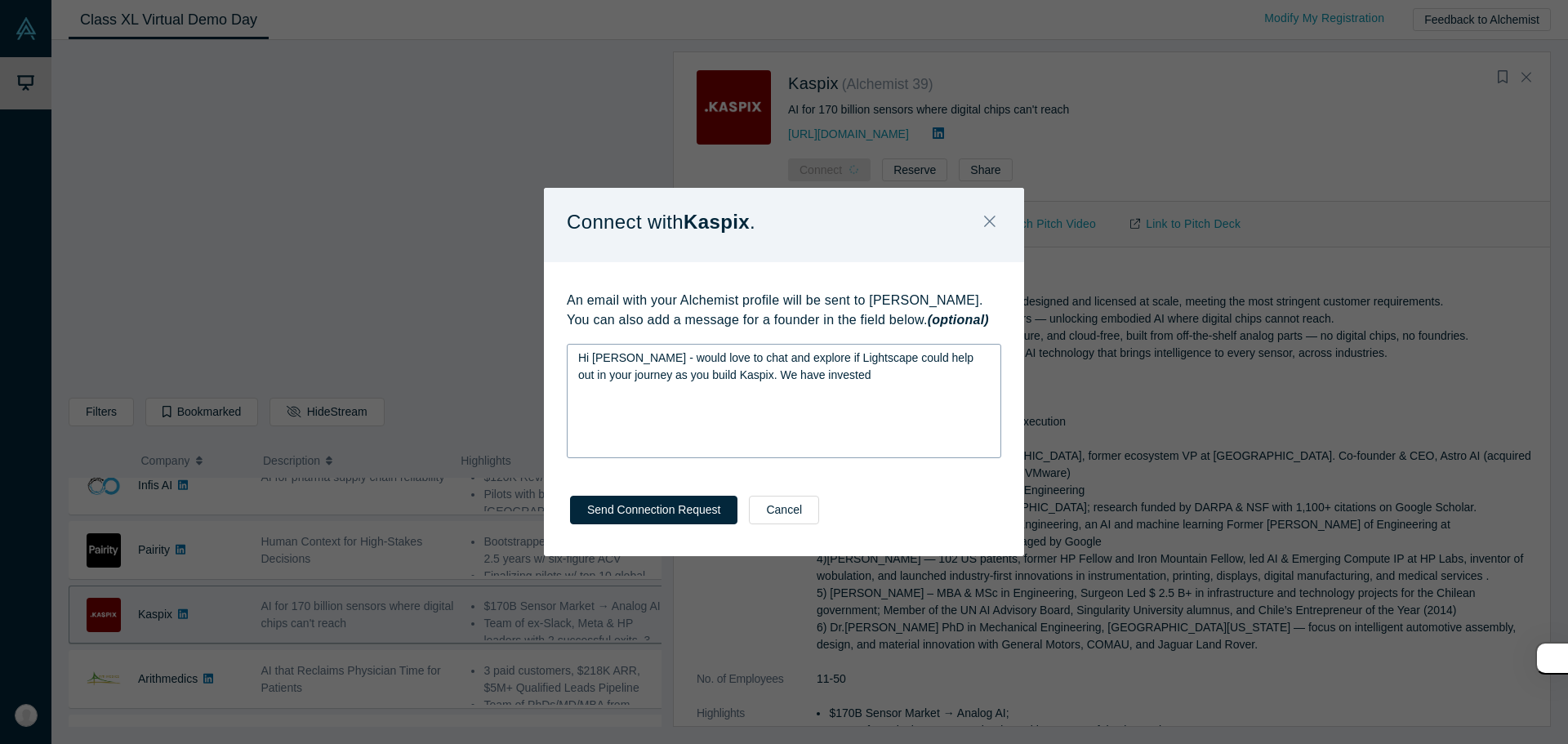
click at [832, 376] on div "Hi [PERSON_NAME] - would love to chat and explore if Lightscape could help out …" at bounding box center [784, 367] width 412 height 34
click at [728, 374] on span "Hi [PERSON_NAME] - would love to chat and explore if Lightscape could help out …" at bounding box center [778, 367] width 399 height 30
drag, startPoint x: 729, startPoint y: 375, endPoint x: 846, endPoint y: 377, distance: 117.0
click at [846, 377] on div "Hi [PERSON_NAME] - would love to chat and explore if Lightscape could help out …" at bounding box center [784, 367] width 412 height 34
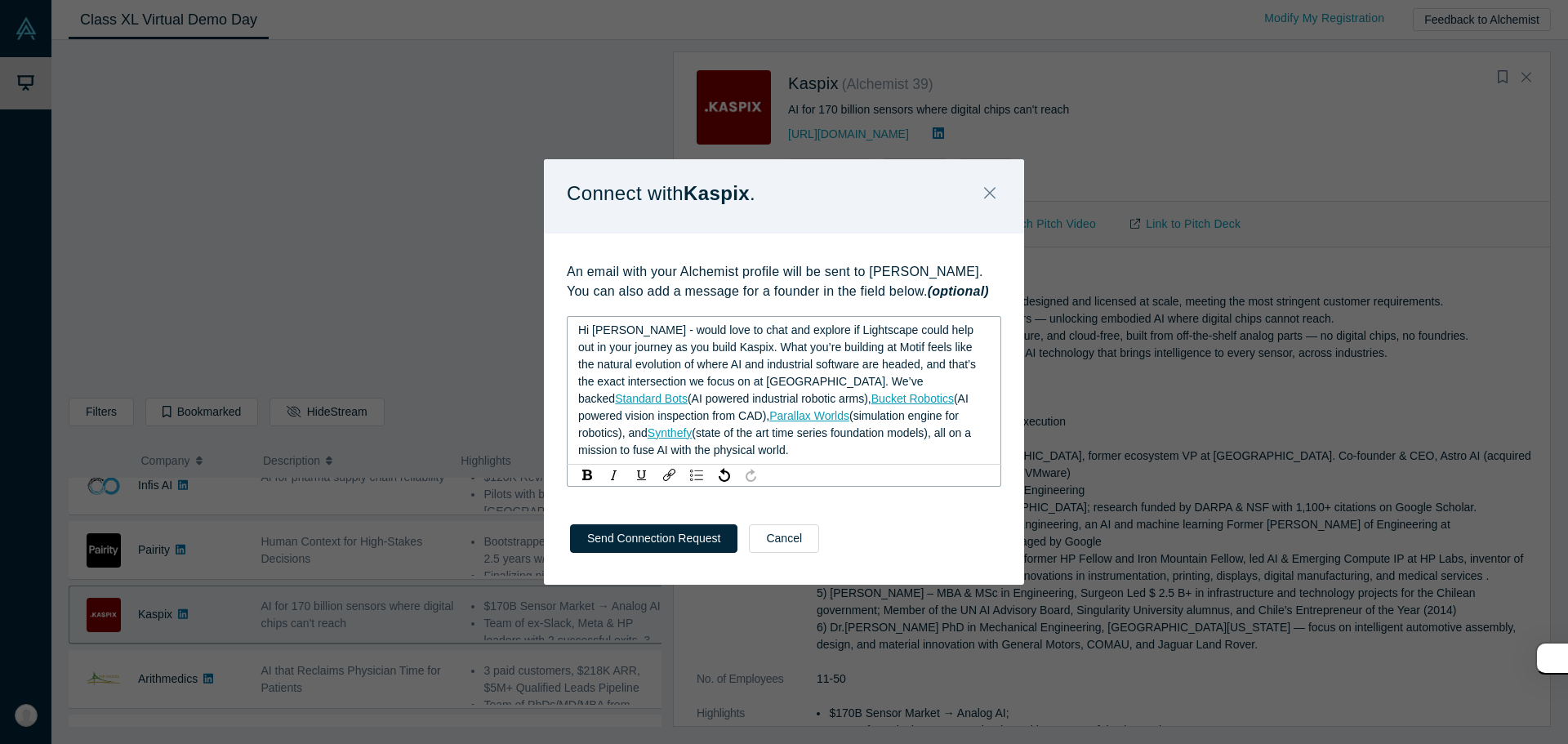
click at [692, 363] on span "Hi [PERSON_NAME] - would love to chat and explore if Lightscape could help out …" at bounding box center [779, 364] width 400 height 81
drag, startPoint x: 692, startPoint y: 363, endPoint x: 839, endPoint y: 367, distance: 147.1
click at [839, 367] on span "Hi [PERSON_NAME] - would love to chat and explore if Lightscape could help out …" at bounding box center [779, 364] width 400 height 81
click at [648, 330] on span "Hi [PERSON_NAME] - would love to chat and explore if Lightscape could help out …" at bounding box center [779, 364] width 400 height 81
drag, startPoint x: 648, startPoint y: 330, endPoint x: 716, endPoint y: 351, distance: 71.2
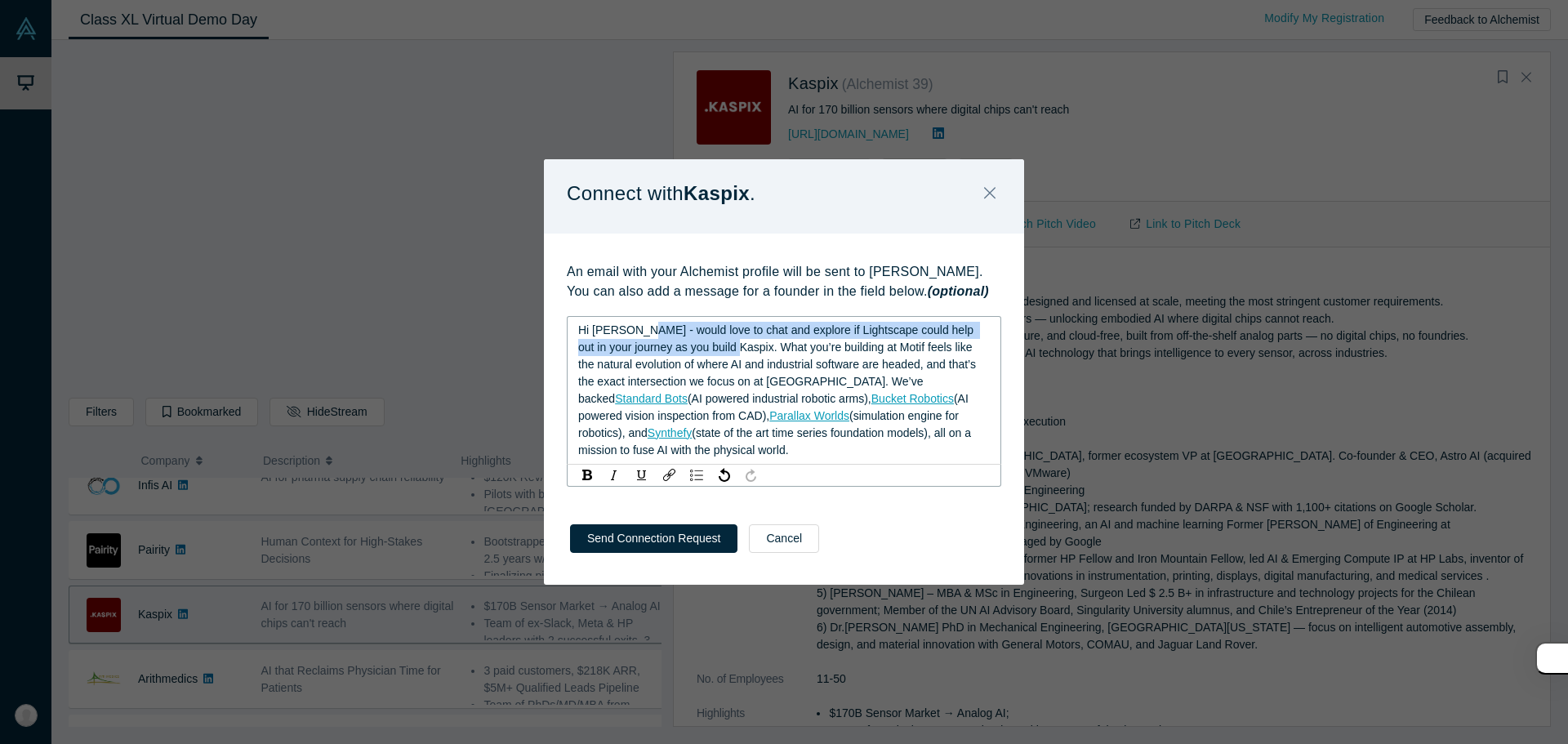
click at [716, 351] on span "Hi [PERSON_NAME] - would love to chat and explore if Lightscape could help out …" at bounding box center [779, 364] width 400 height 81
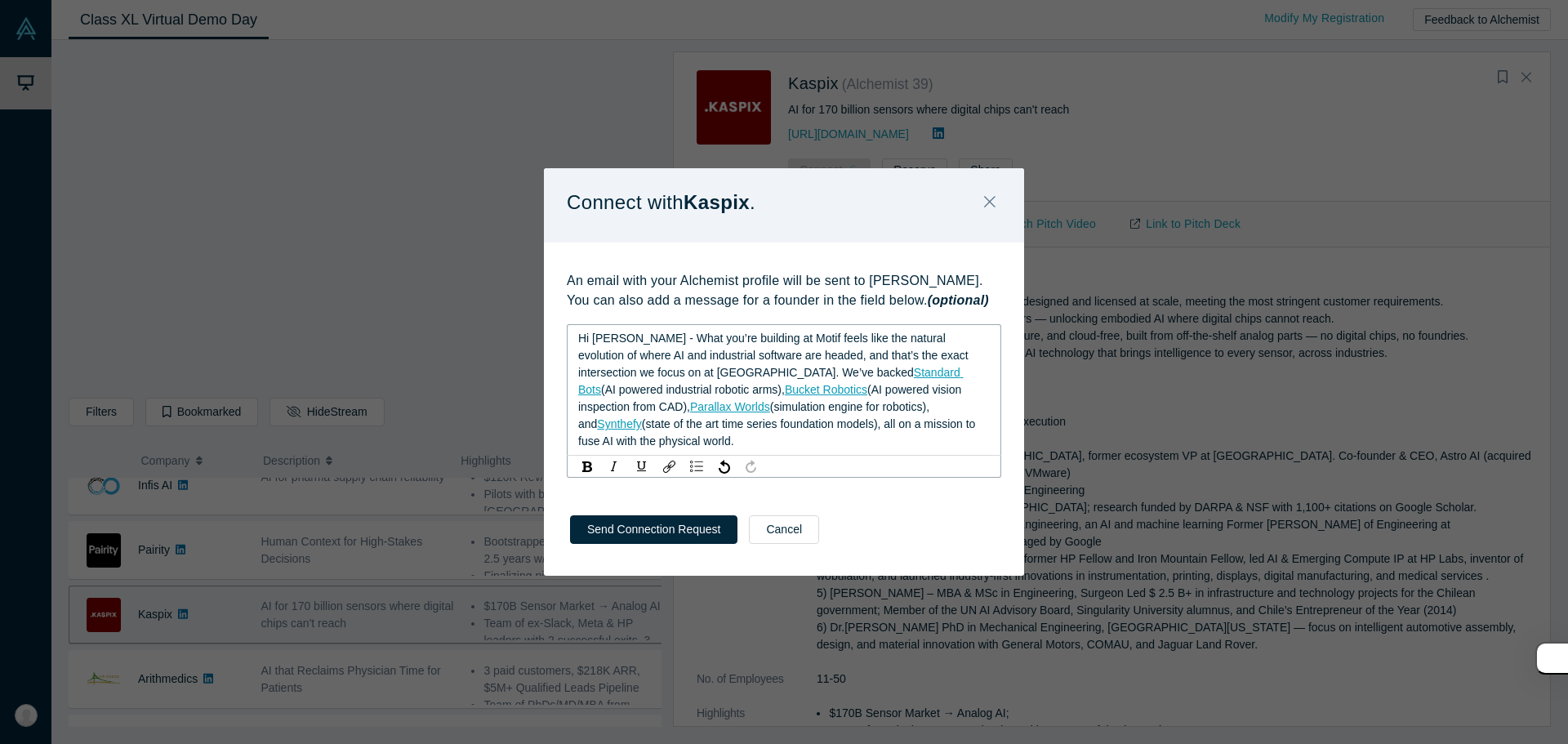
click at [766, 353] on span "Hi [PERSON_NAME] - What you’re building at Motif feels like the natural evoluti…" at bounding box center [775, 355] width 393 height 47
click at [685, 358] on span "Hi [PERSON_NAME] - What you’re building at [GEOGRAPHIC_DATA] feels like the nat…" at bounding box center [782, 364] width 408 height 64
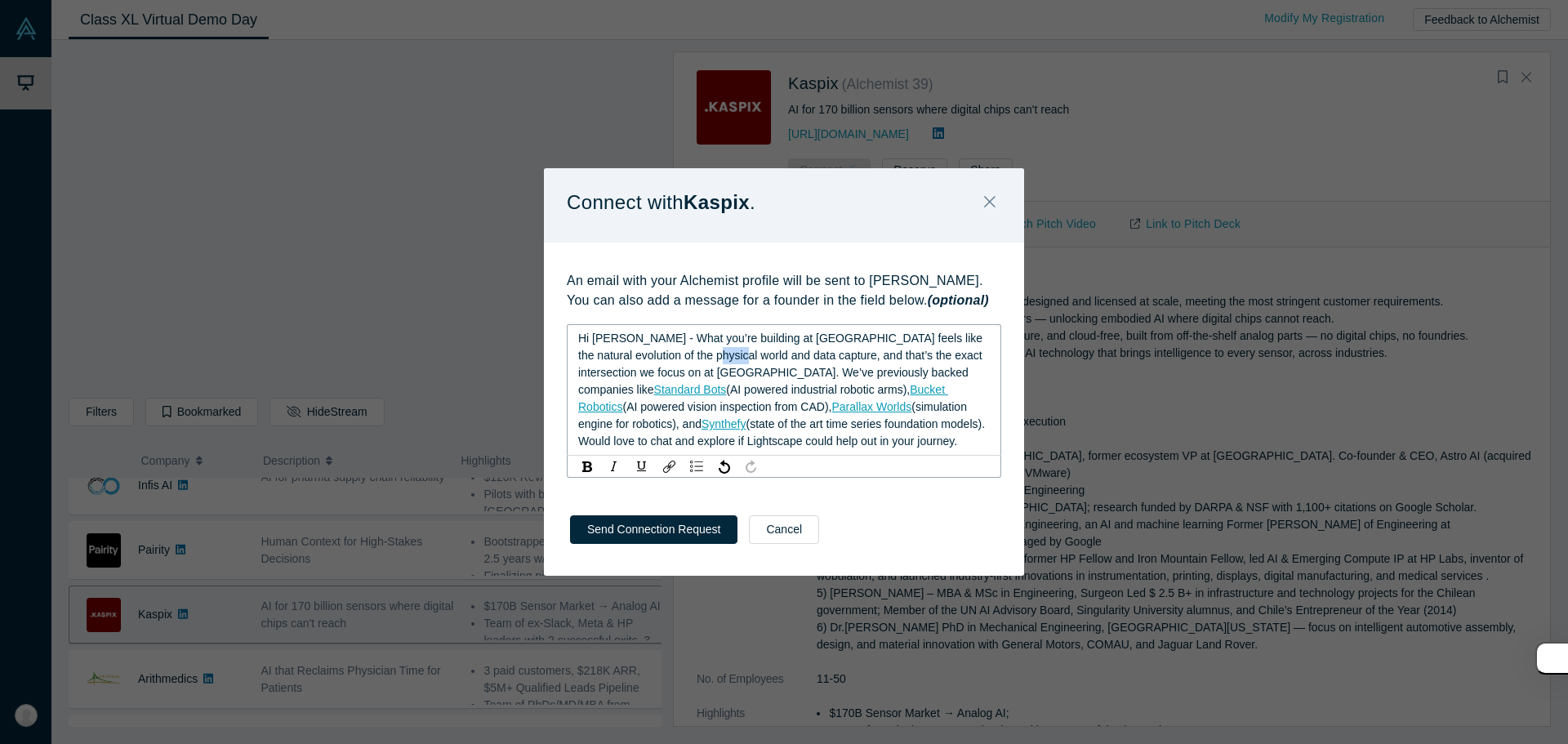
click at [663, 363] on span "Hi [PERSON_NAME] - What you’re building at [GEOGRAPHIC_DATA] feels like the nat…" at bounding box center [782, 364] width 408 height 64
click at [729, 357] on span "Hi [PERSON_NAME] - What you’re building at [GEOGRAPHIC_DATA] feels like the nat…" at bounding box center [782, 364] width 408 height 64
click at [735, 359] on span "Hi [PERSON_NAME] - What you’re building at [GEOGRAPHIC_DATA] feels like the nat…" at bounding box center [782, 364] width 408 height 64
click at [738, 357] on span "Hi [PERSON_NAME] - What you’re building at [GEOGRAPHIC_DATA] feels like the nat…" at bounding box center [782, 364] width 408 height 64
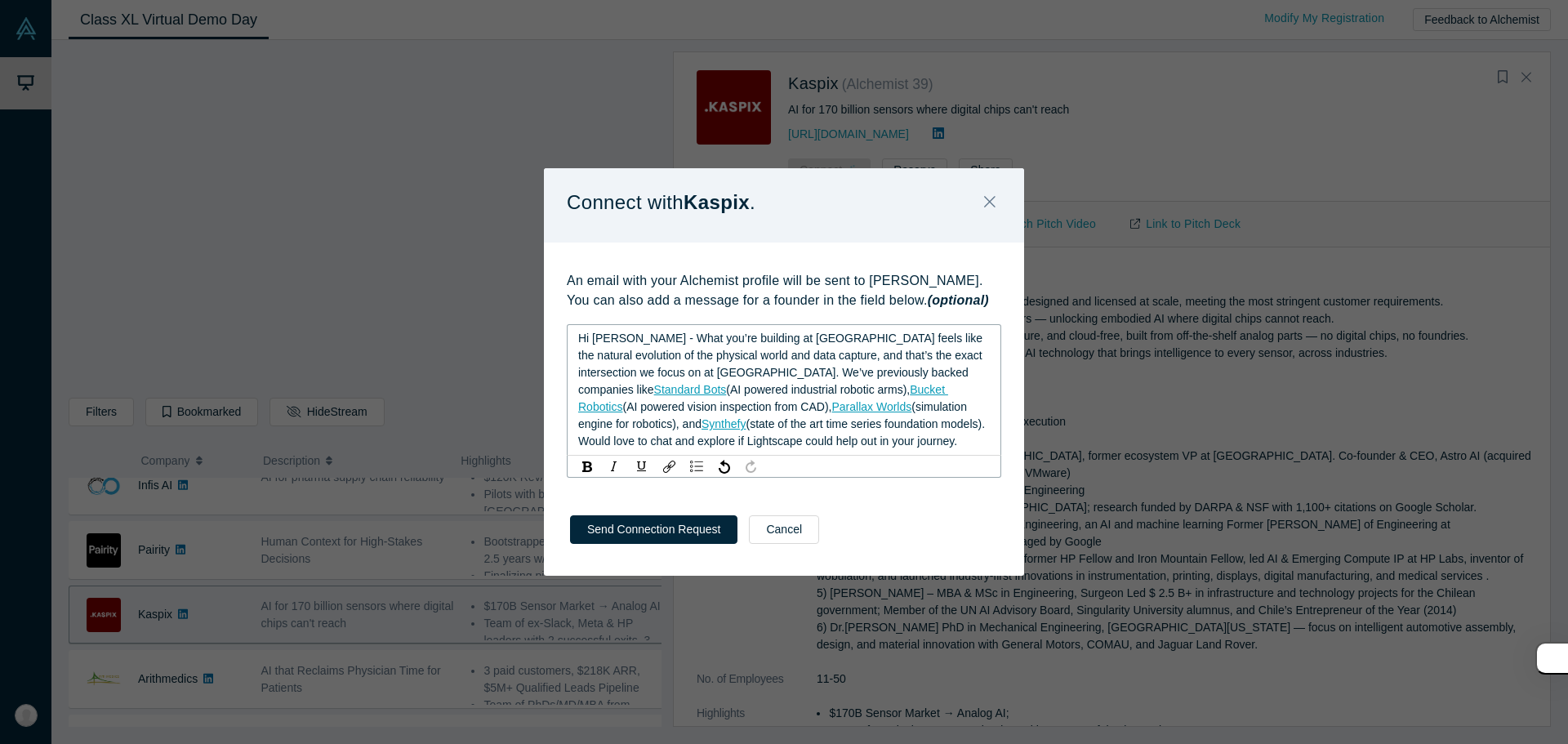
click at [706, 356] on span "Hi [PERSON_NAME] - What you’re building at [GEOGRAPHIC_DATA] feels like the nat…" at bounding box center [782, 364] width 408 height 64
click at [675, 354] on span "Hi [PERSON_NAME] - What you’re building at [GEOGRAPHIC_DATA] feels like the nat…" at bounding box center [782, 364] width 408 height 64
click at [814, 368] on span "Hi [PERSON_NAME] - What you’re building at [GEOGRAPHIC_DATA] feels like the nat…" at bounding box center [782, 364] width 408 height 64
click at [646, 528] on button "Send Connection Request" at bounding box center [653, 529] width 167 height 29
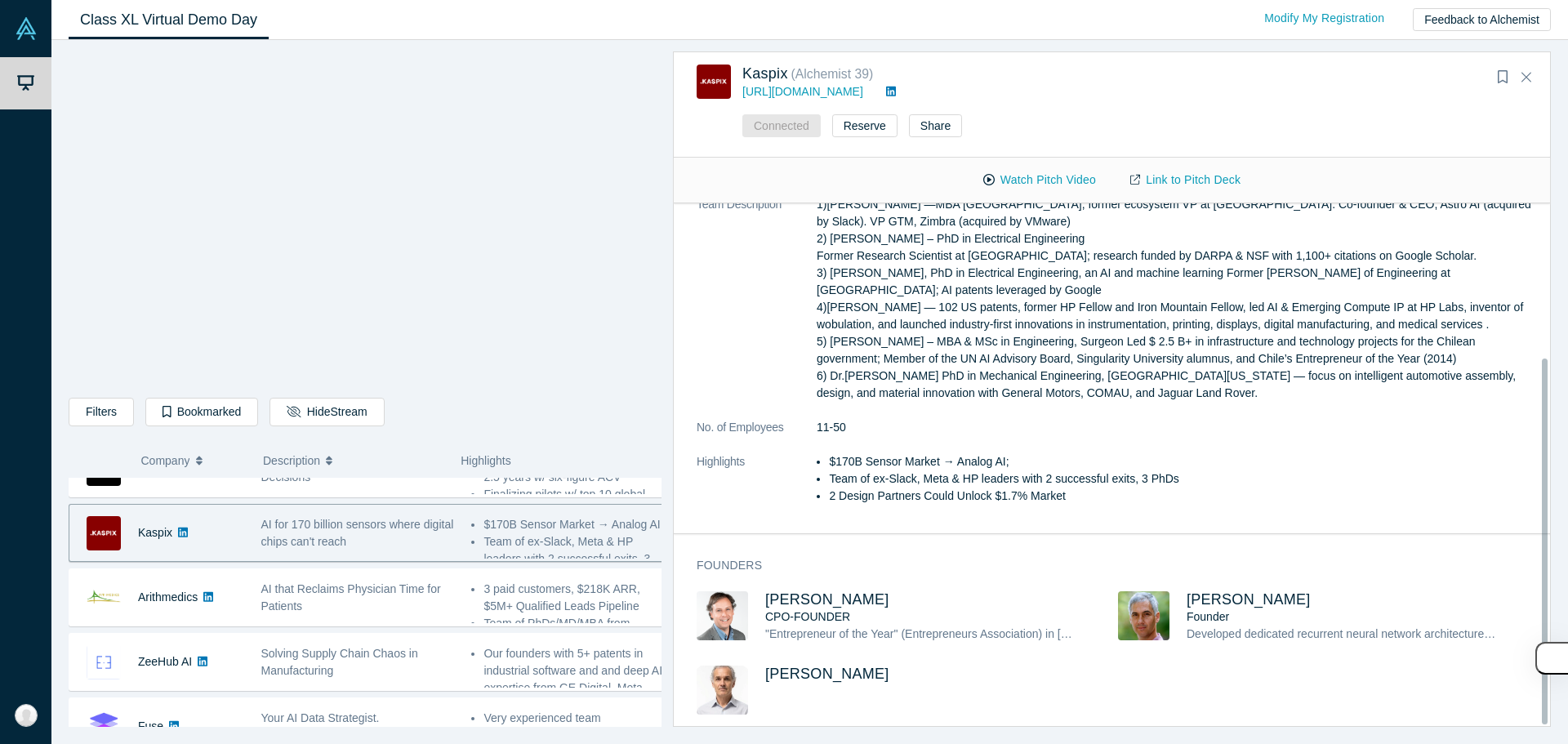
scroll to position [220, 0]
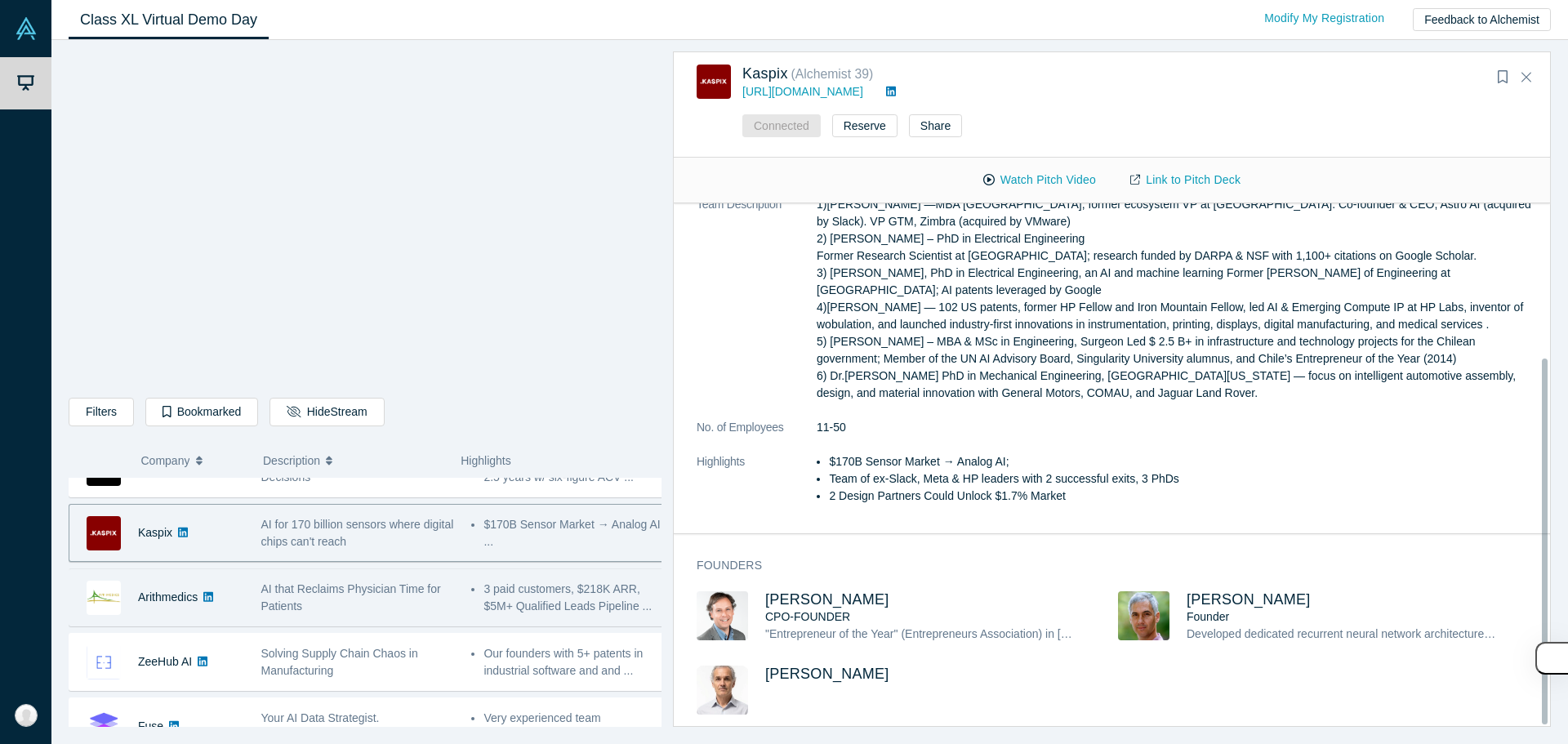
click at [389, 601] on div "AI that Reclaims Physician Time for Patients" at bounding box center [358, 597] width 193 height 34
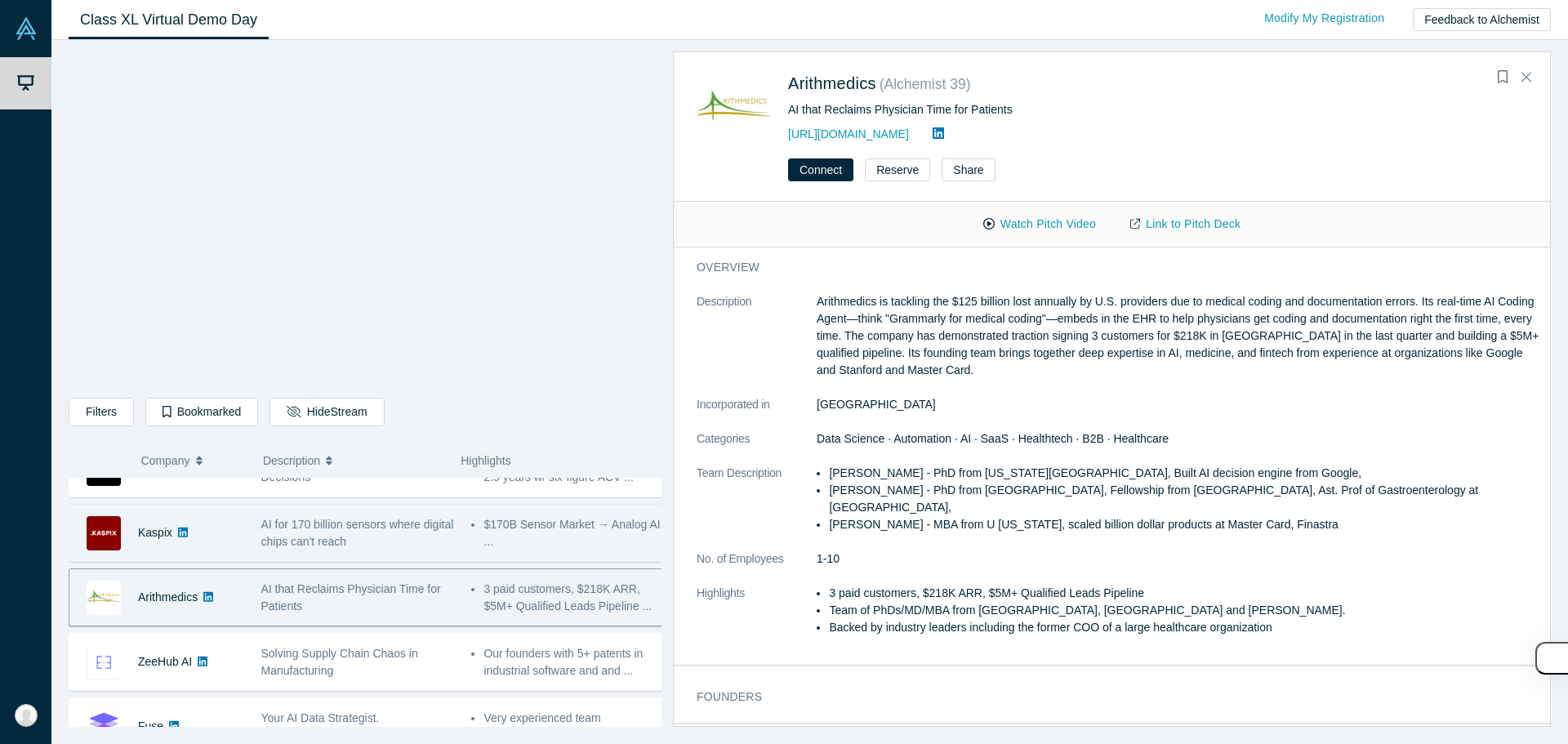
scroll to position [0, 0]
click at [985, 332] on p "Arithmedics is tackling the $125 billion lost annually by U.S. providers due to…" at bounding box center [1177, 336] width 722 height 86
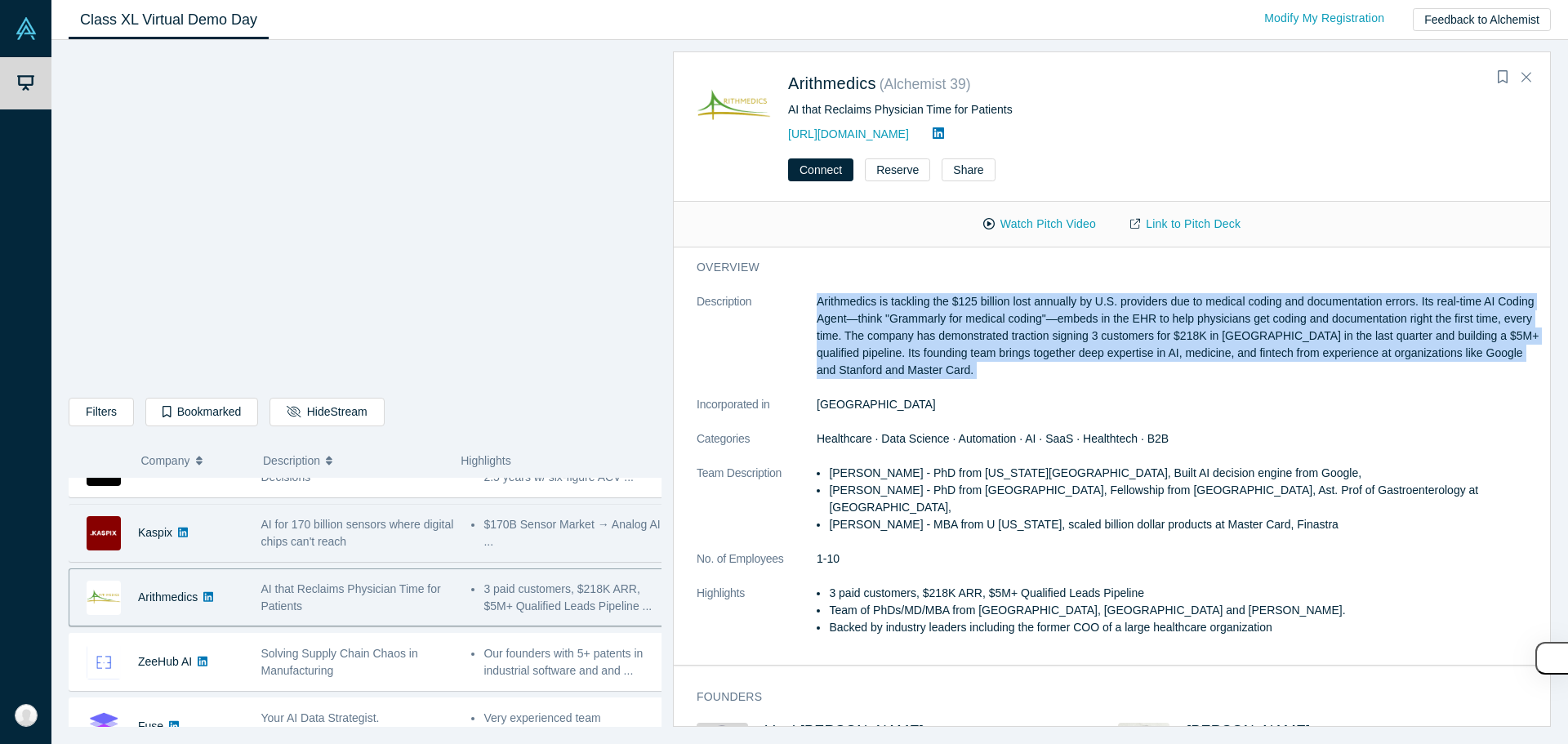
click at [985, 332] on p "Arithmedics is tackling the $125 billion lost annually by U.S. providers due to…" at bounding box center [1177, 336] width 722 height 86
click at [946, 349] on p "Arithmedics is tackling the $125 billion lost annually by U.S. providers due to…" at bounding box center [1177, 336] width 722 height 86
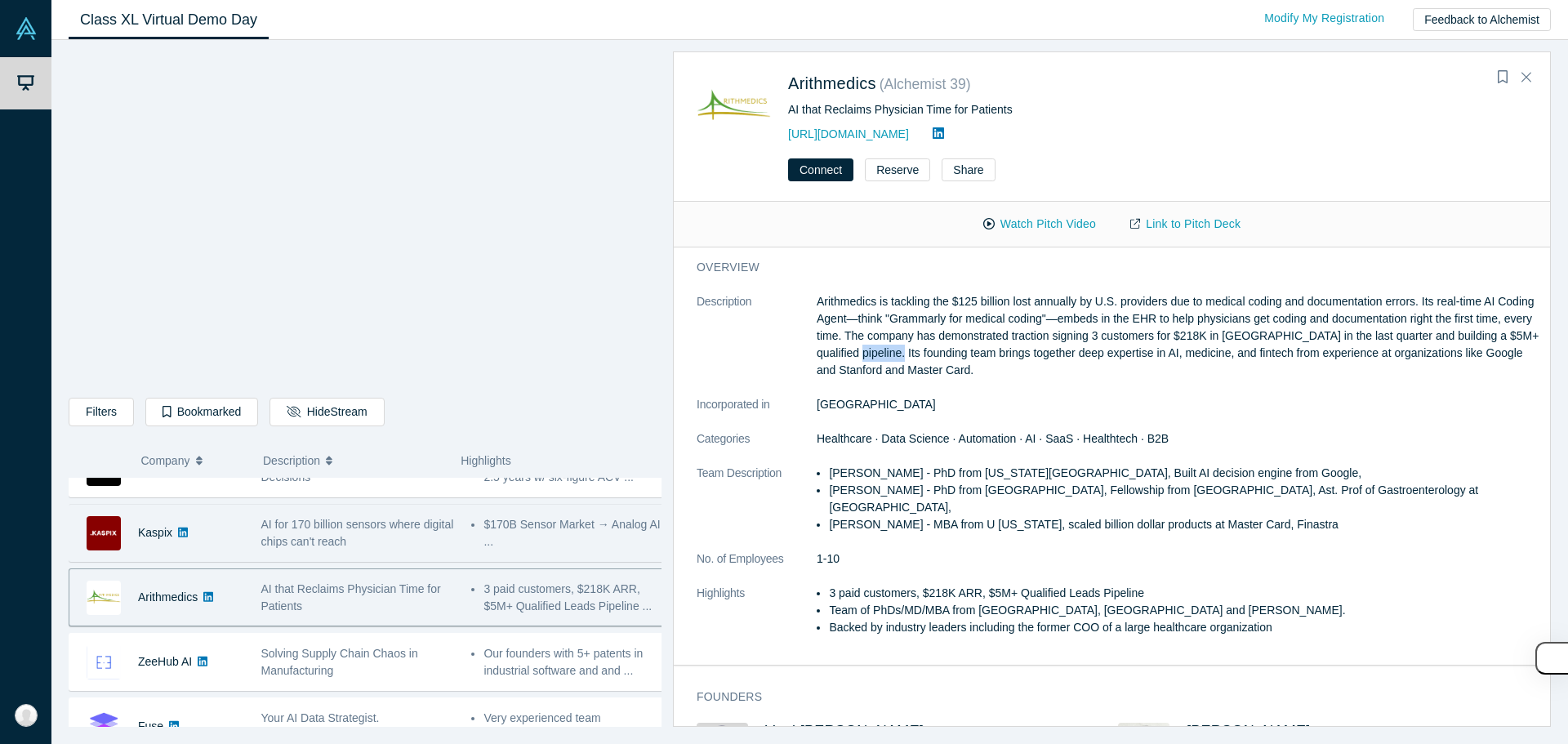
click at [946, 349] on p "Arithmedics is tackling the $125 billion lost annually by U.S. providers due to…" at bounding box center [1177, 336] width 722 height 86
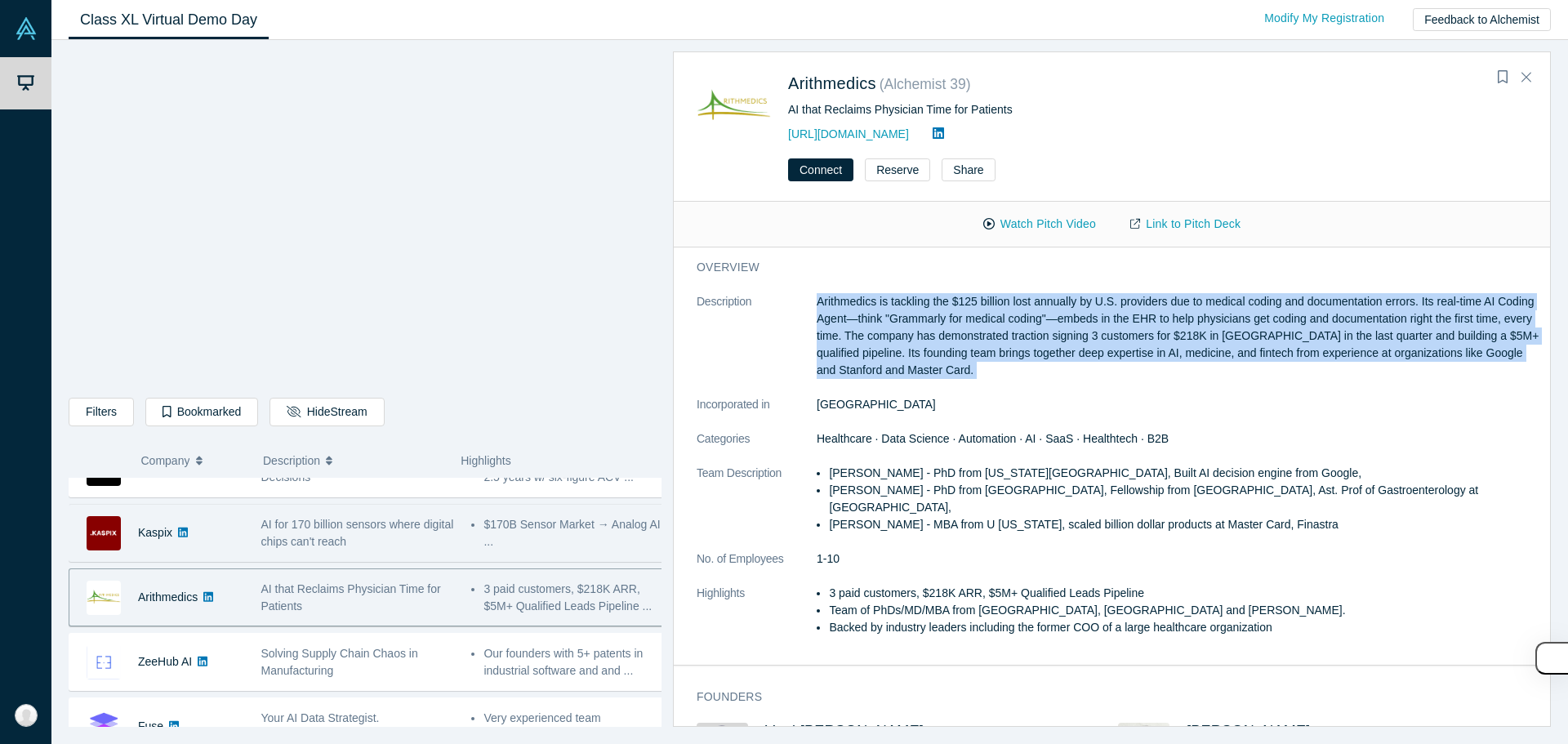
click at [946, 349] on p "Arithmedics is tackling the $125 billion lost annually by U.S. providers due to…" at bounding box center [1177, 336] width 722 height 86
click at [898, 321] on p "Arithmedics is tackling the $125 billion lost annually by U.S. providers due to…" at bounding box center [1177, 336] width 722 height 86
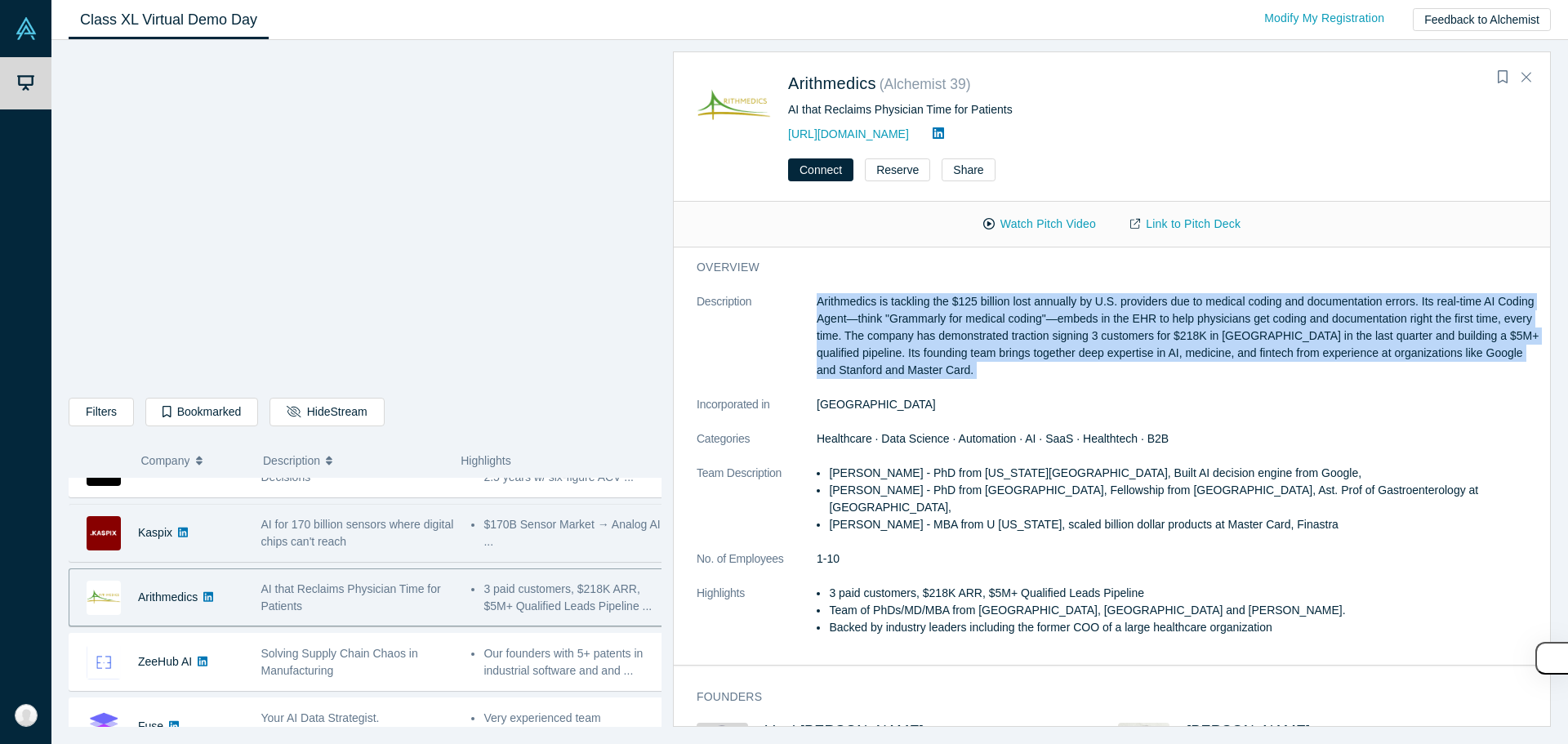
click at [968, 359] on p "Arithmedics is tackling the $125 billion lost annually by U.S. providers due to…" at bounding box center [1177, 336] width 722 height 86
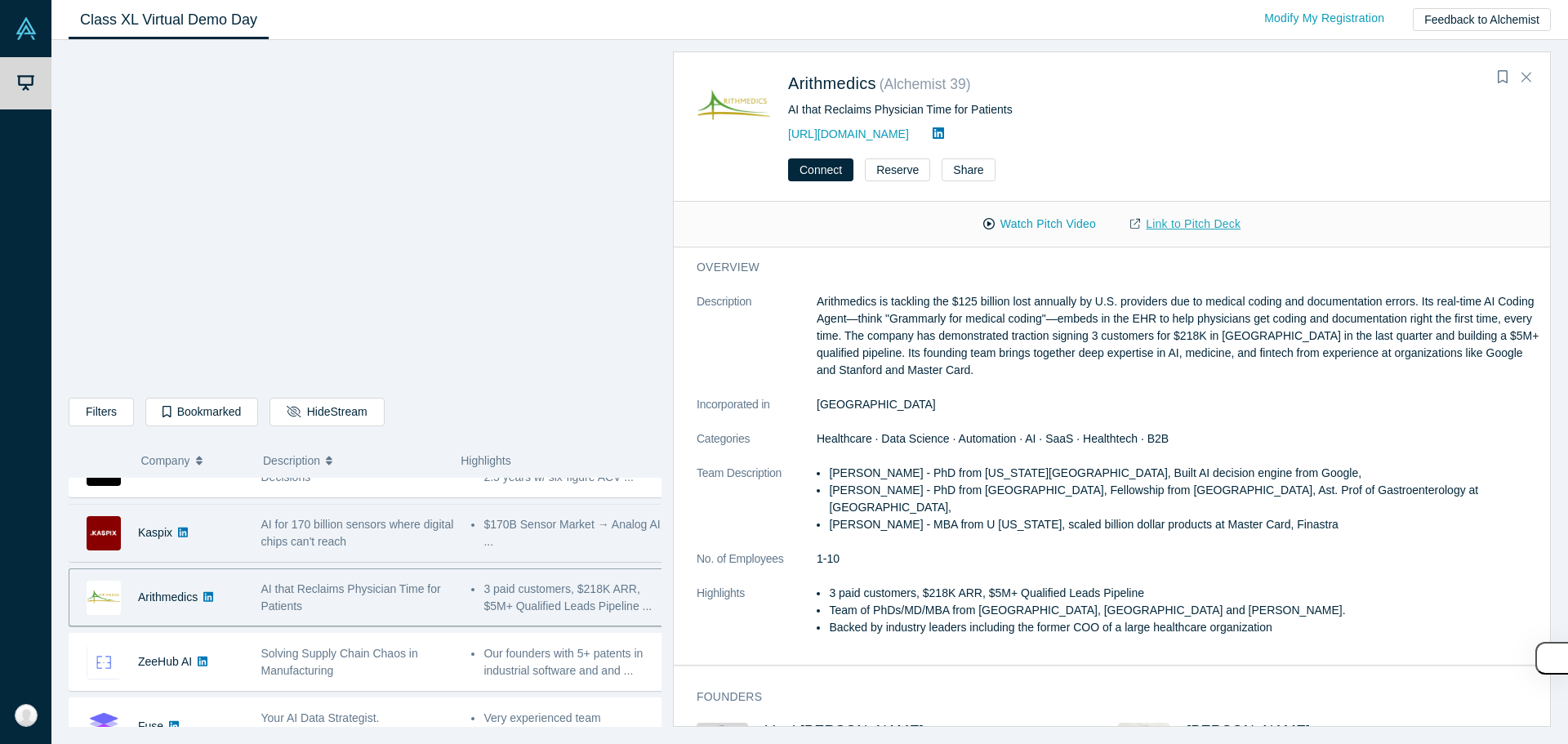
click at [1168, 228] on link "Link to Pitch Deck" at bounding box center [1185, 224] width 145 height 29
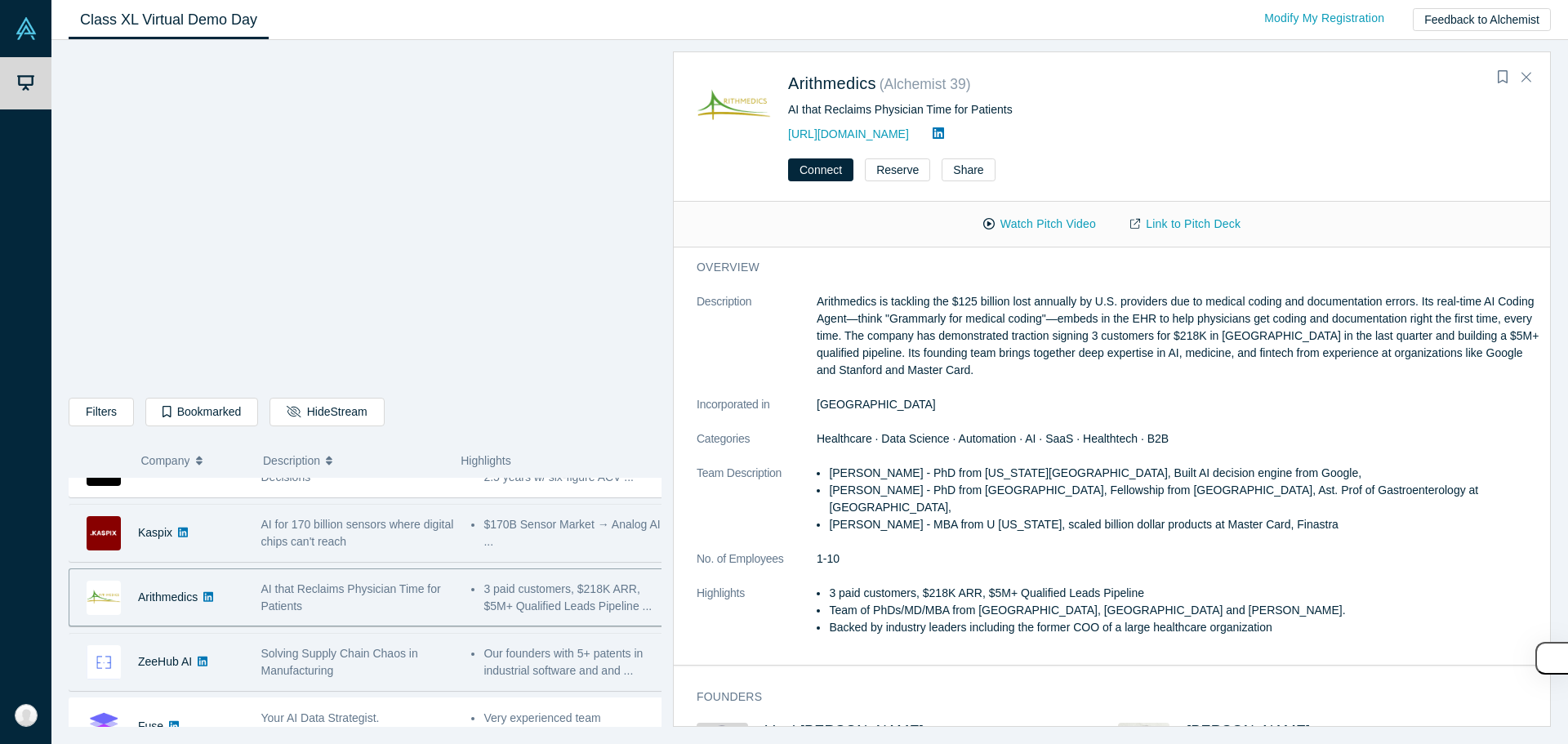
click at [249, 677] on div "ZeeHub AI" at bounding box center [161, 662] width 183 height 56
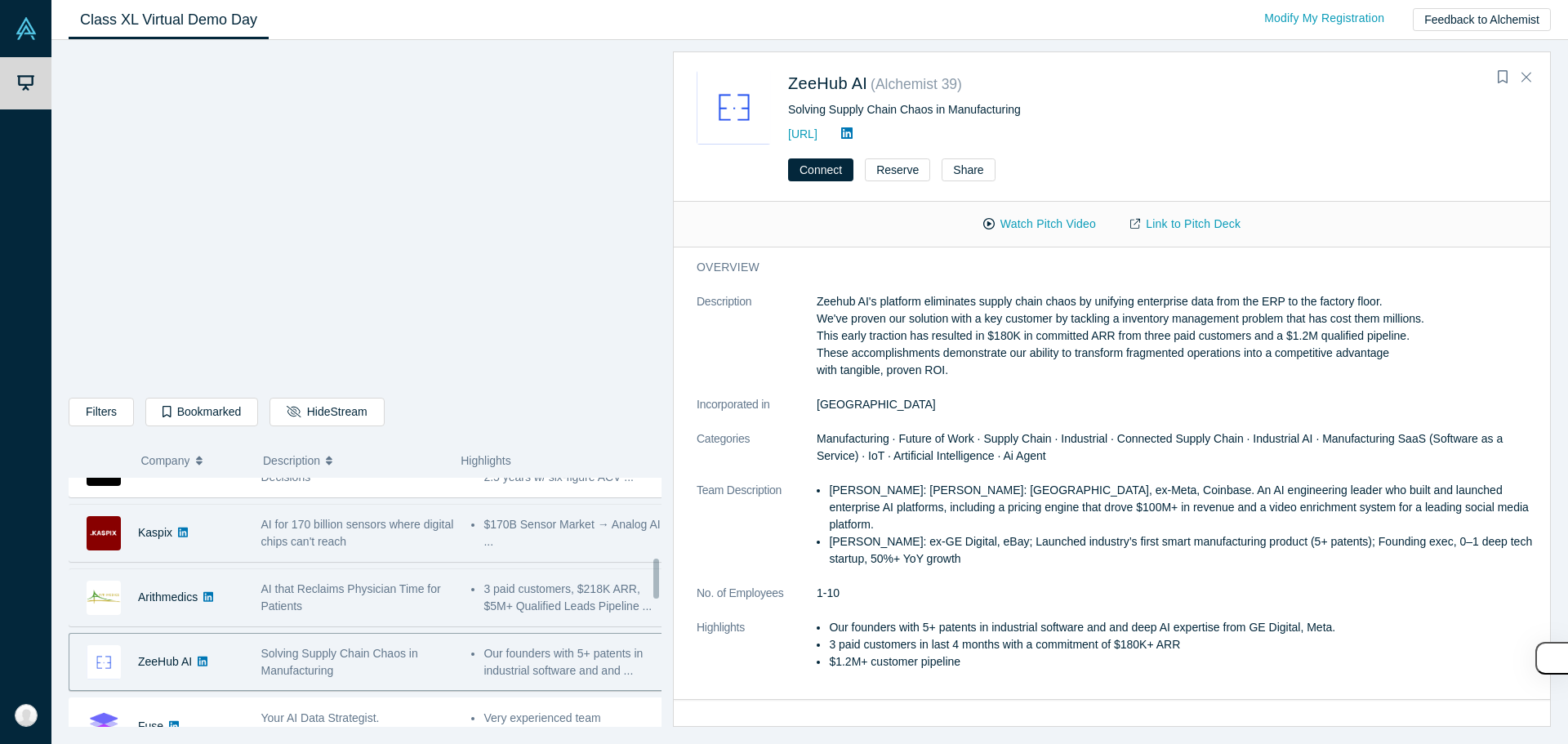
scroll to position [571, 0]
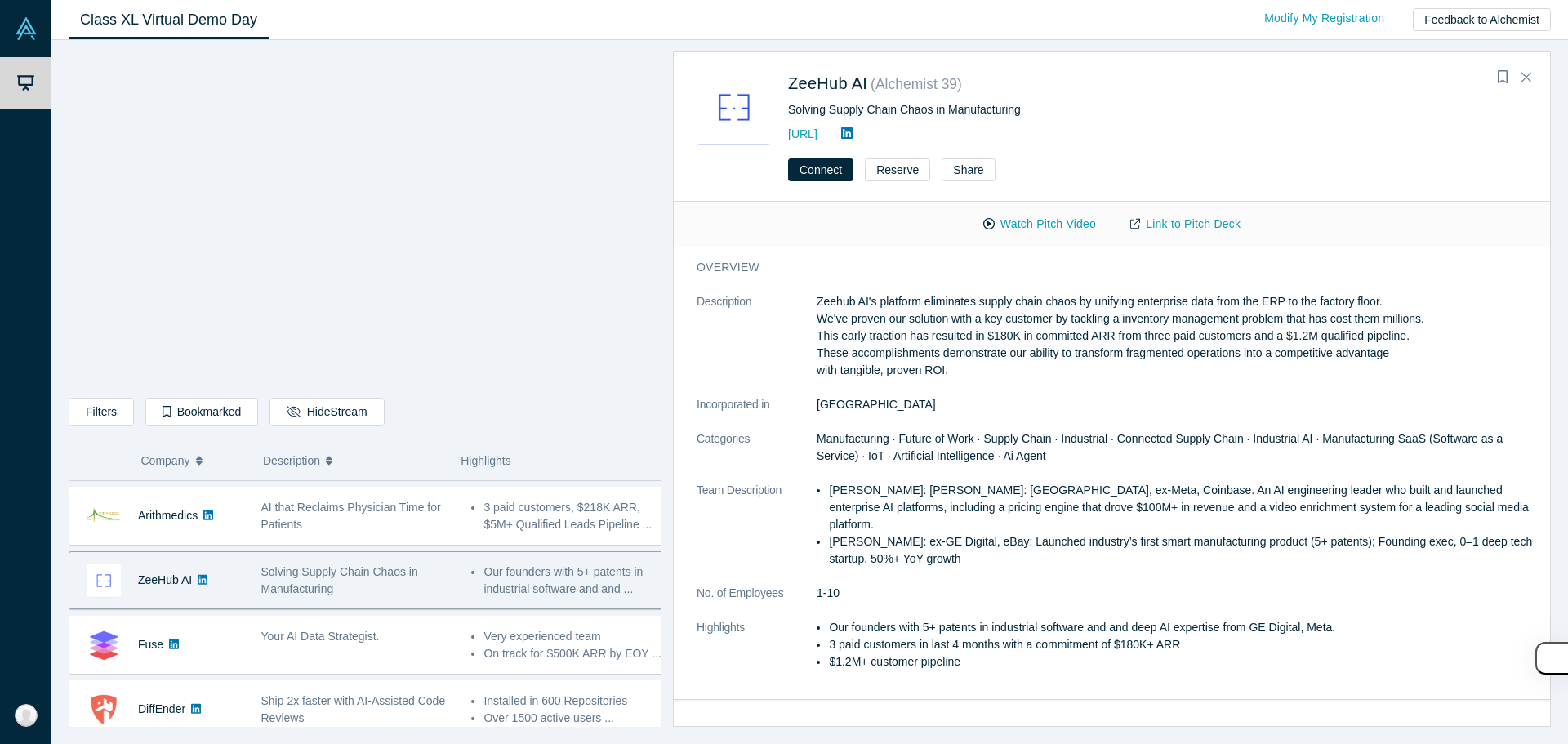
click at [1033, 318] on p "Zeehub AI's platform eliminates supply chain chaos by unifying enterprise data …" at bounding box center [1177, 336] width 722 height 86
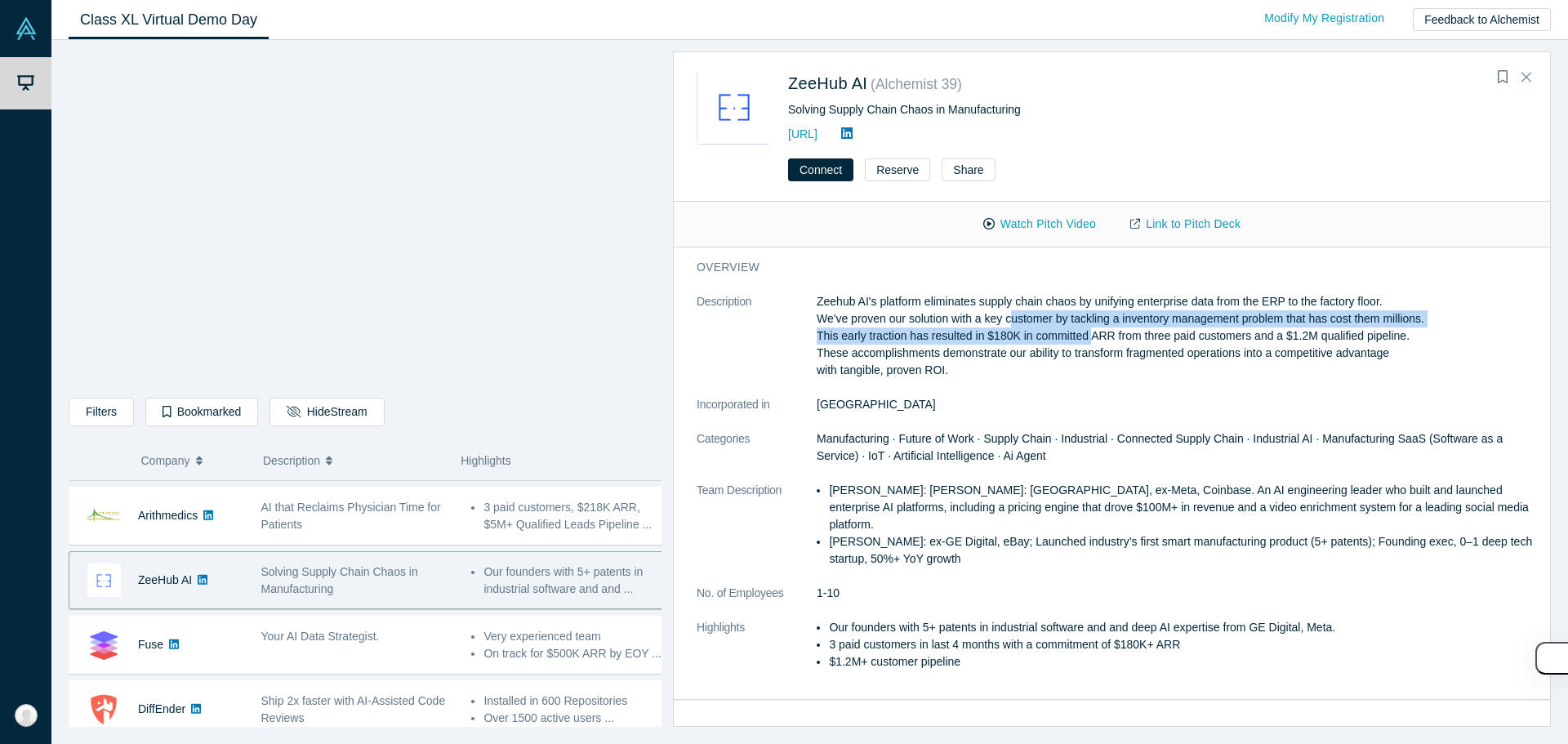
drag, startPoint x: 1033, startPoint y: 318, endPoint x: 1030, endPoint y: 334, distance: 16.3
click at [1031, 336] on p "Zeehub AI's platform eliminates supply chain chaos by unifying enterprise data …" at bounding box center [1177, 336] width 722 height 86
click at [1030, 334] on p "Zeehub AI's platform eliminates supply chain chaos by unifying enterprise data …" at bounding box center [1177, 336] width 722 height 86
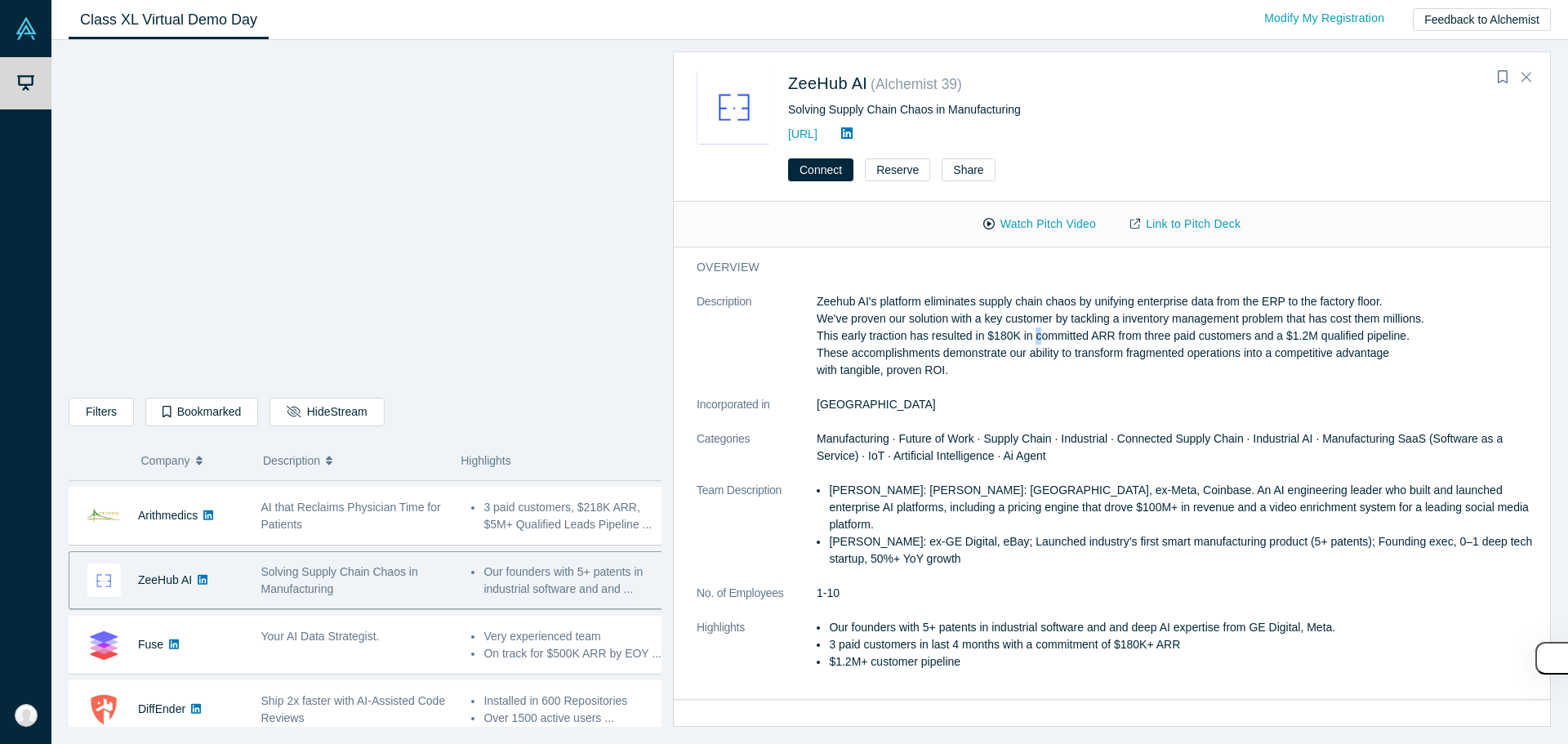
click at [1030, 334] on p "Zeehub AI's platform eliminates supply chain chaos by unifying enterprise data …" at bounding box center [1177, 336] width 722 height 86
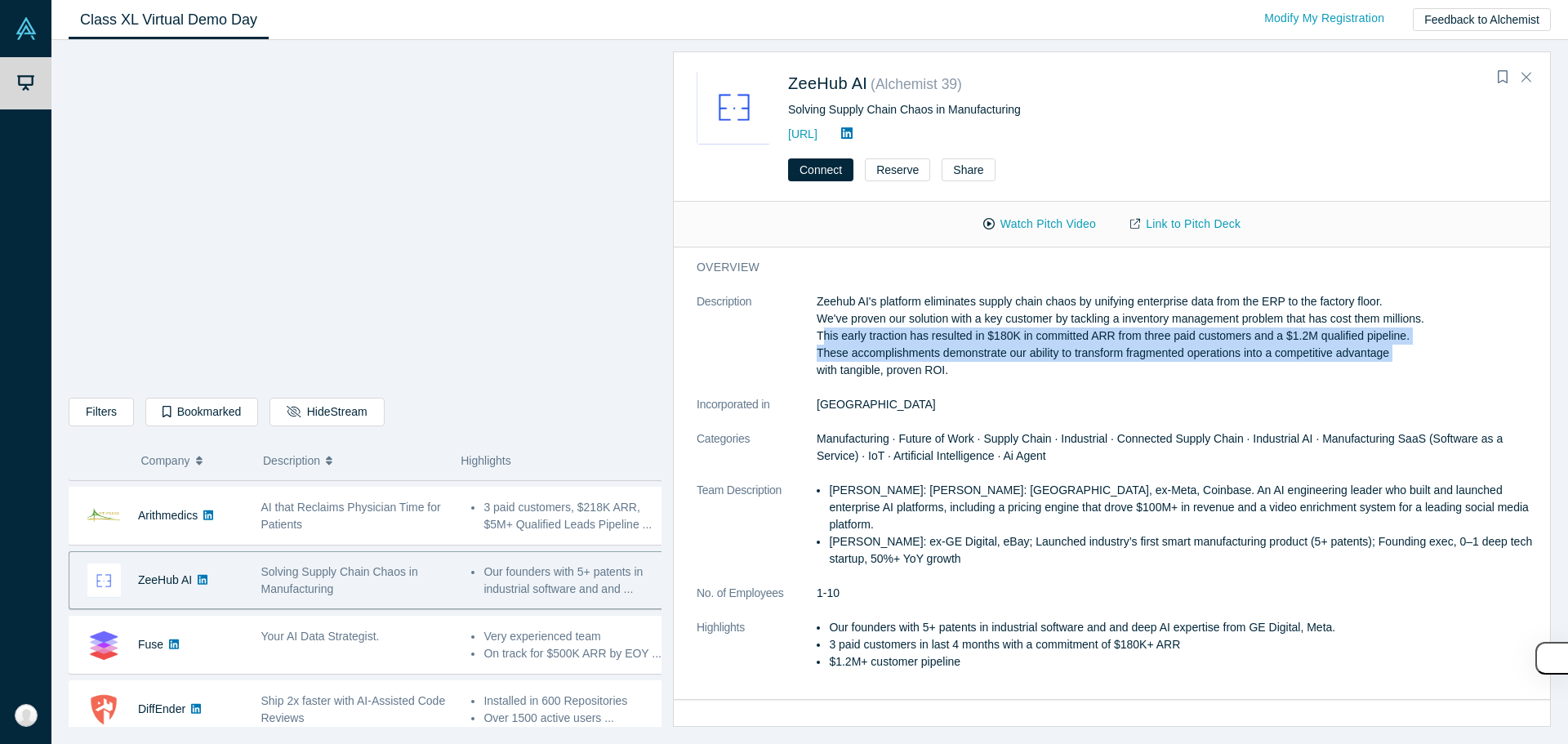
drag, startPoint x: 1030, startPoint y: 334, endPoint x: 1030, endPoint y: 353, distance: 19.0
click at [1030, 353] on p "Zeehub AI's platform eliminates supply chain chaos by unifying enterprise data …" at bounding box center [1177, 336] width 722 height 86
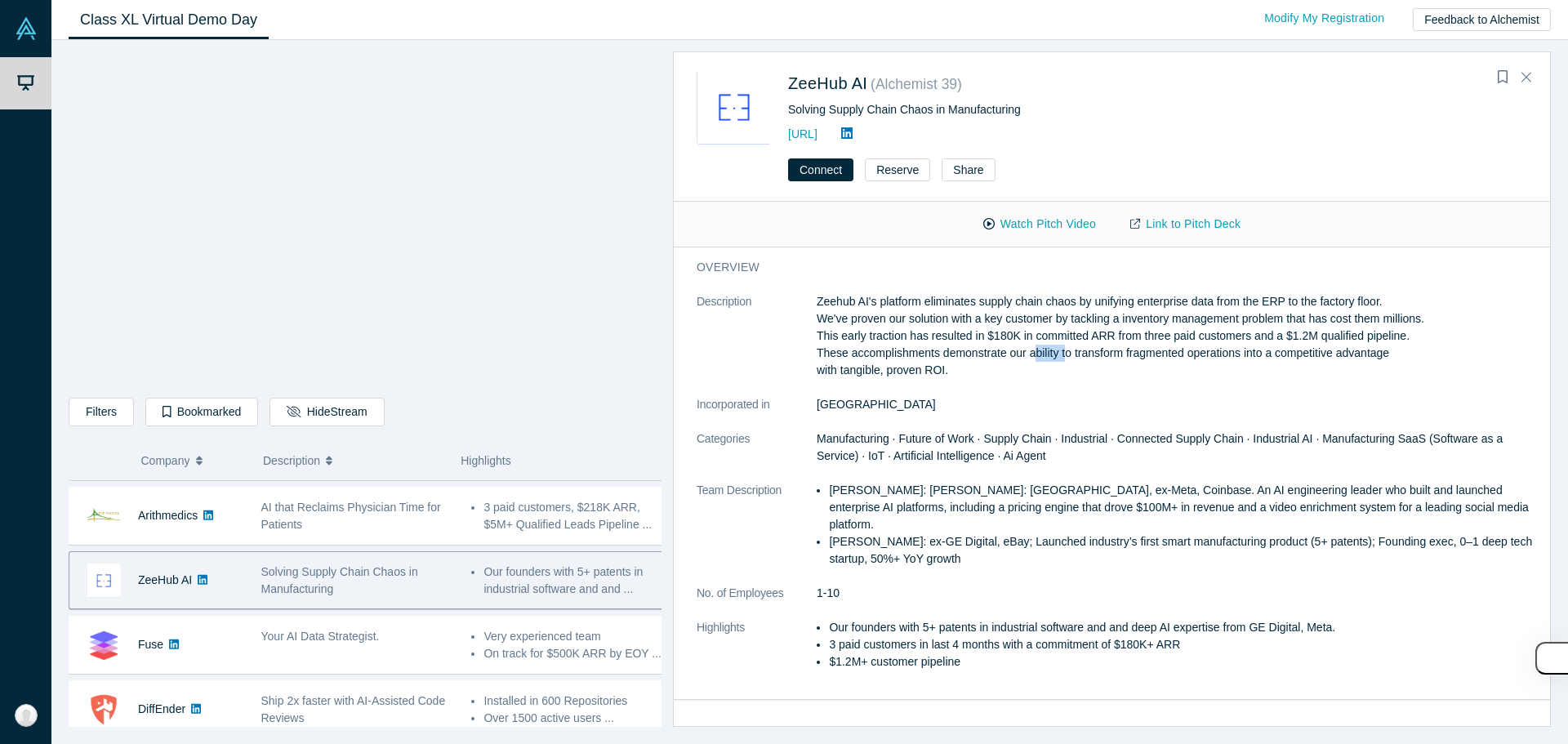
click at [1030, 353] on p "Zeehub AI's platform eliminates supply chain chaos by unifying enterprise data …" at bounding box center [1177, 336] width 722 height 86
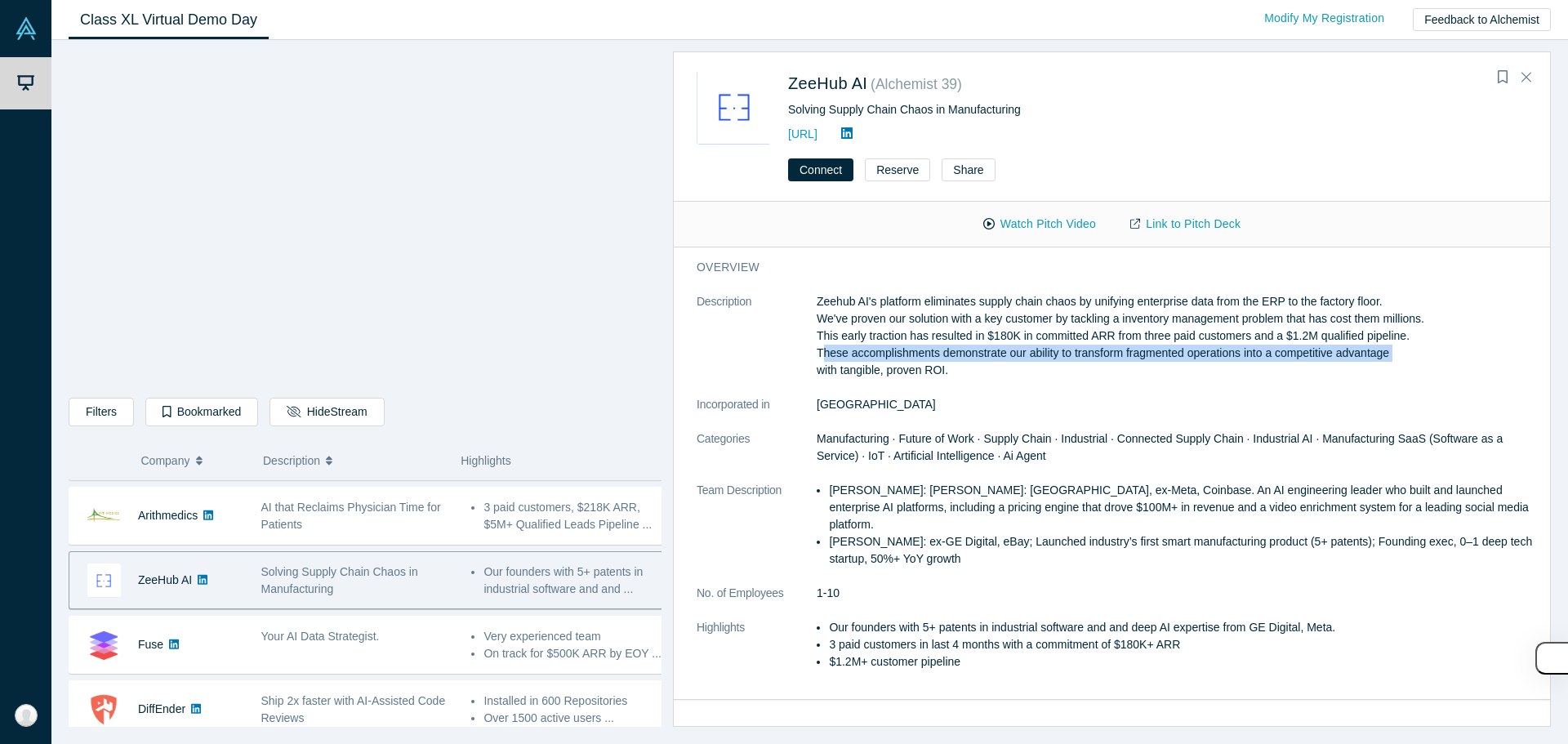
click at [1029, 359] on p "Zeehub AI's platform eliminates supply chain chaos by unifying enterprise data …" at bounding box center [1177, 336] width 722 height 86
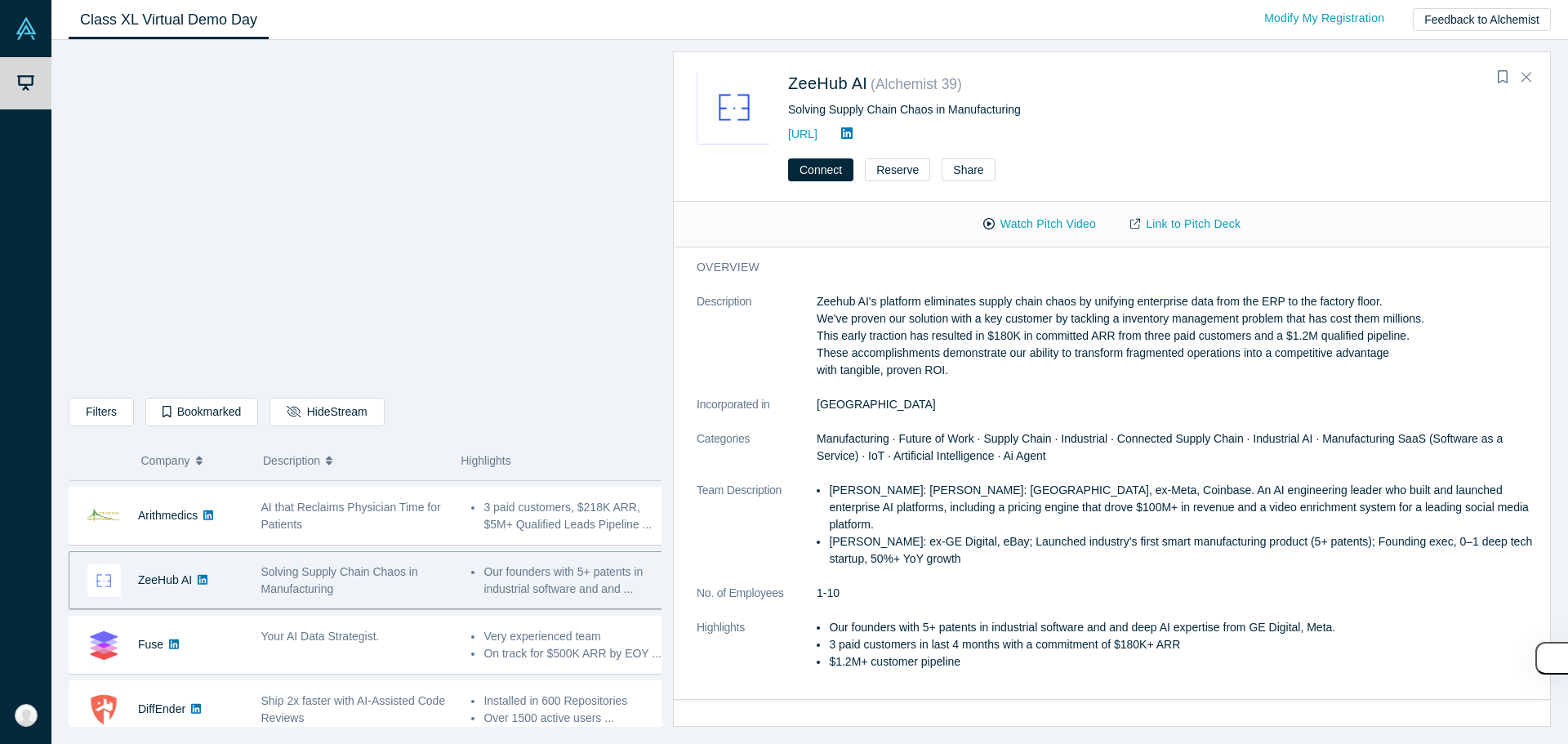
click at [983, 490] on p "[PERSON_NAME]: [PERSON_NAME]: [GEOGRAPHIC_DATA], ex-Meta, Coinbase. An AI engin…" at bounding box center [1184, 508] width 711 height 52
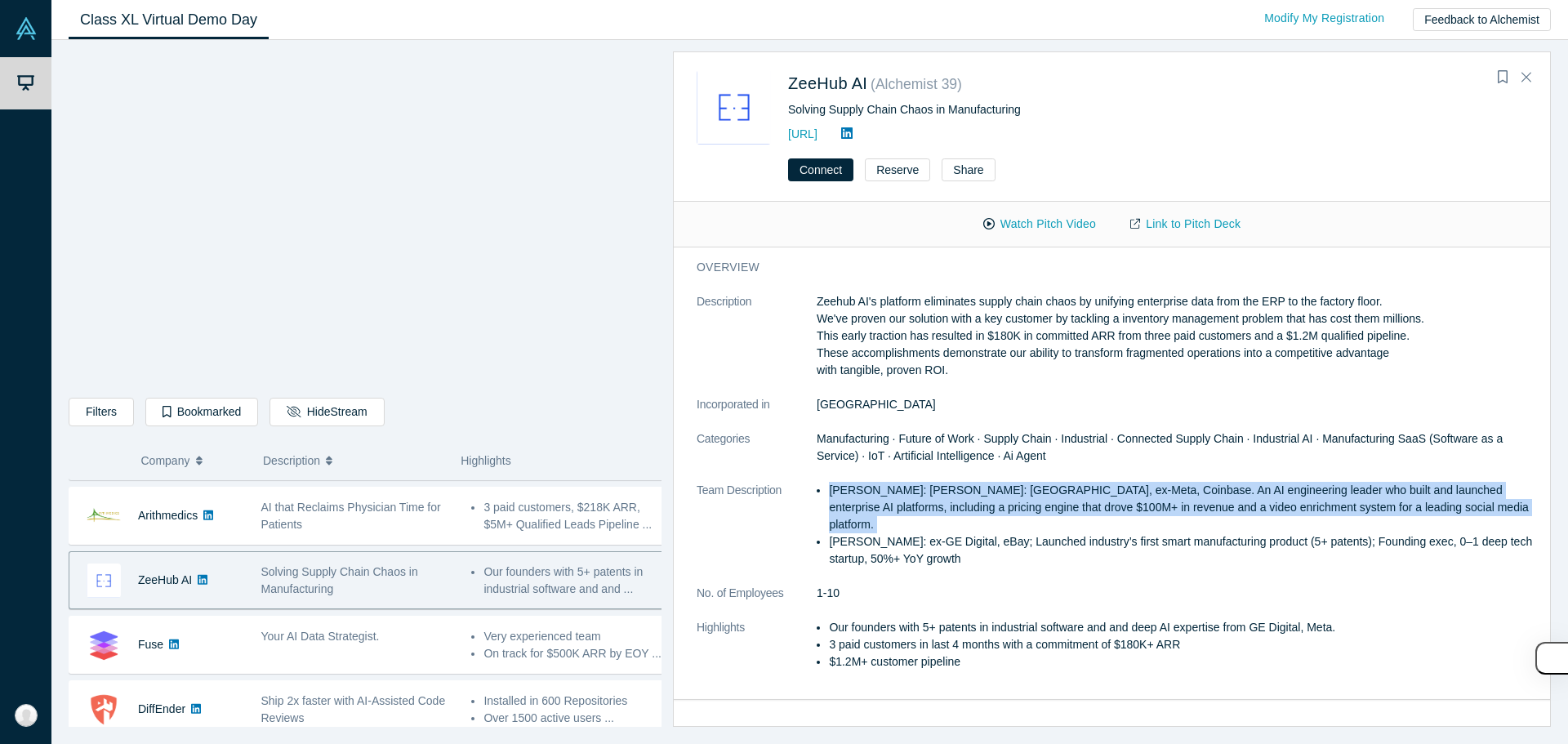
drag, startPoint x: 983, startPoint y: 490, endPoint x: 981, endPoint y: 502, distance: 12.2
click at [983, 491] on p "[PERSON_NAME]: [PERSON_NAME]: [GEOGRAPHIC_DATA], ex-Meta, Coinbase. An AI engin…" at bounding box center [1184, 508] width 711 height 52
click at [980, 503] on p "[PERSON_NAME]: [PERSON_NAME]: [GEOGRAPHIC_DATA], ex-Meta, Coinbase. An AI engin…" at bounding box center [1184, 508] width 711 height 52
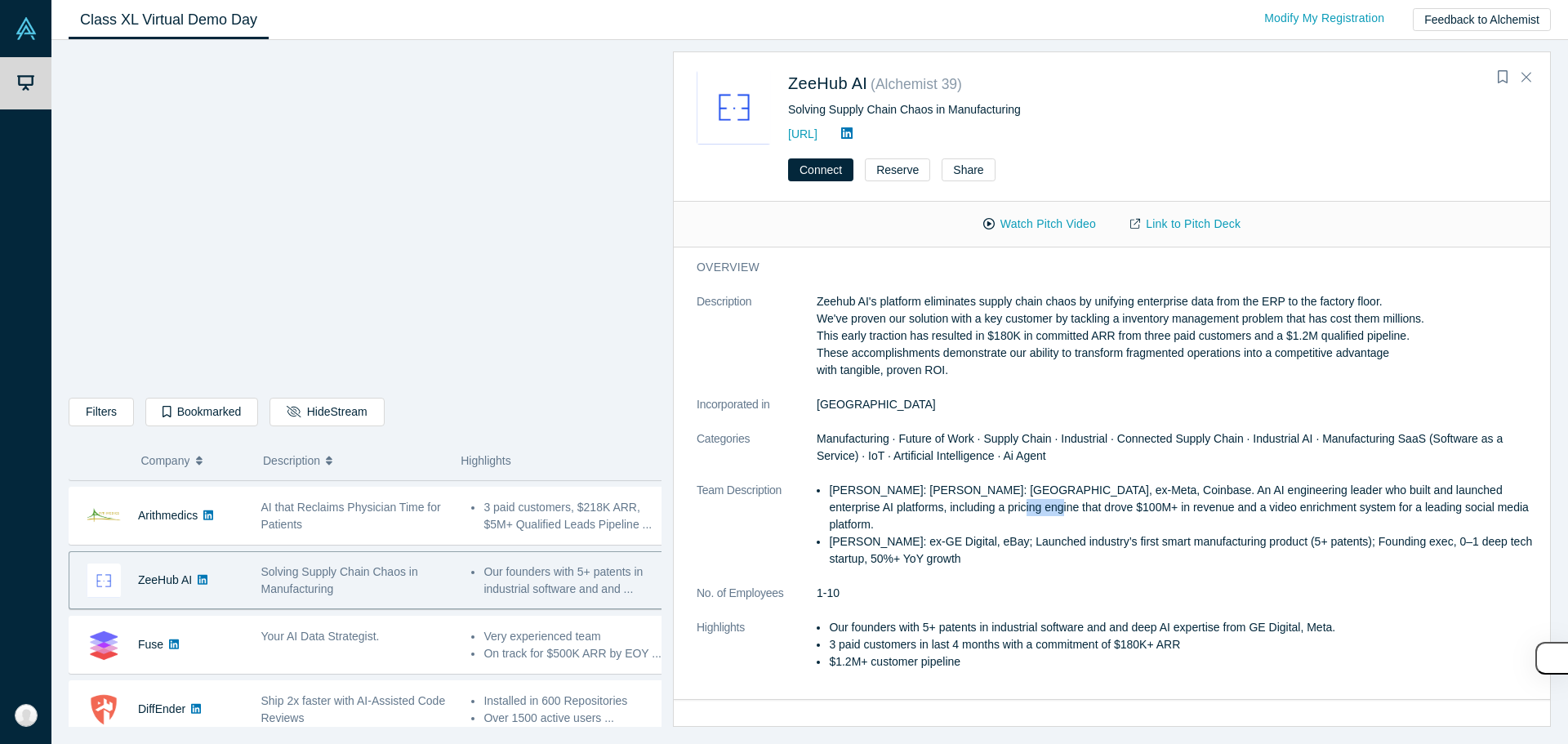
click at [980, 503] on p "[PERSON_NAME]: [PERSON_NAME]: [GEOGRAPHIC_DATA], ex-Meta, Coinbase. An AI engin…" at bounding box center [1184, 508] width 711 height 52
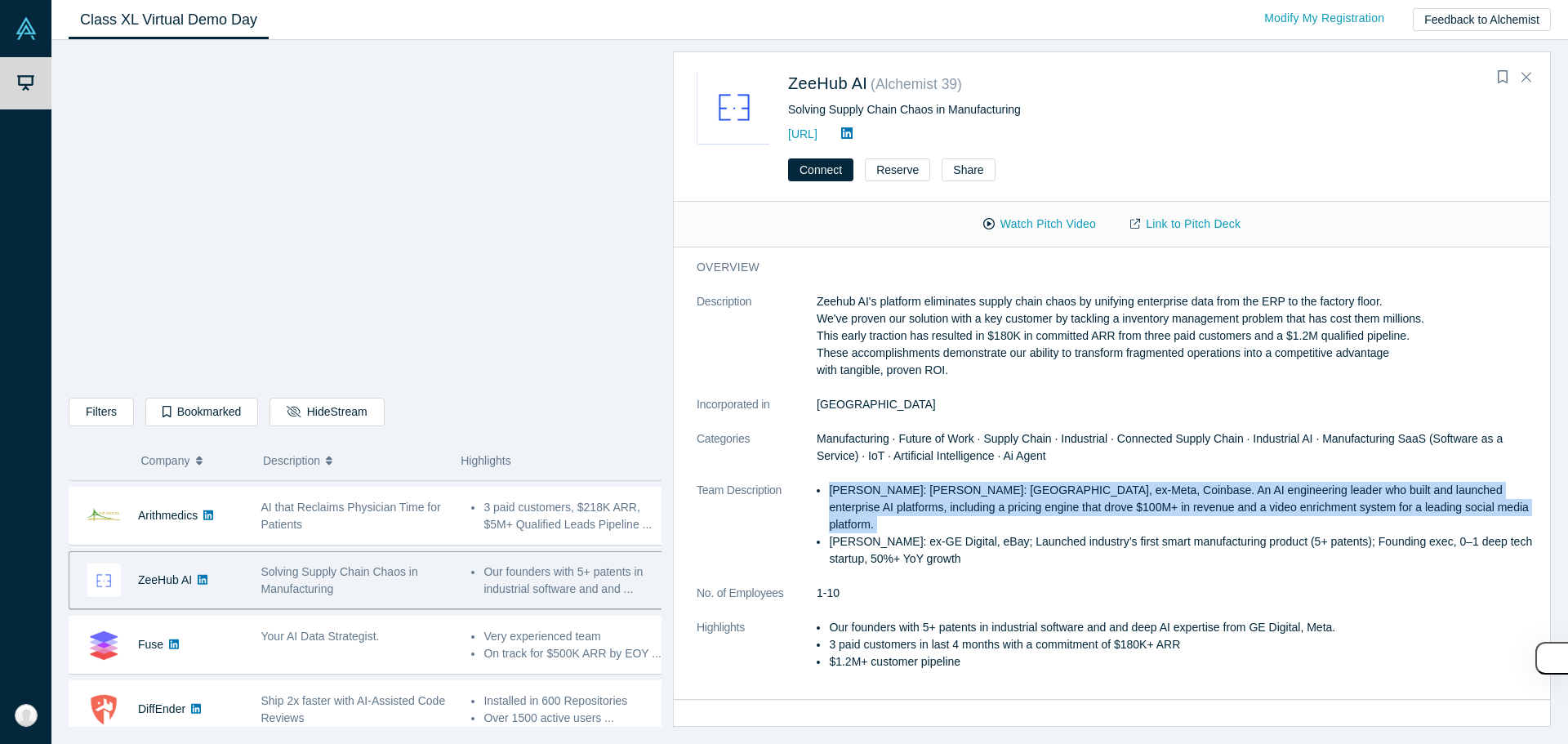
click at [980, 503] on p "[PERSON_NAME]: [PERSON_NAME]: [GEOGRAPHIC_DATA], ex-Meta, Coinbase. An AI engin…" at bounding box center [1184, 508] width 711 height 52
click at [1033, 494] on p "[PERSON_NAME]: [PERSON_NAME]: [GEOGRAPHIC_DATA], ex-Meta, Coinbase. An AI engin…" at bounding box center [1184, 508] width 711 height 52
click at [1033, 495] on p "[PERSON_NAME]: [PERSON_NAME]: [GEOGRAPHIC_DATA], ex-Meta, Coinbase. An AI engin…" at bounding box center [1184, 508] width 711 height 52
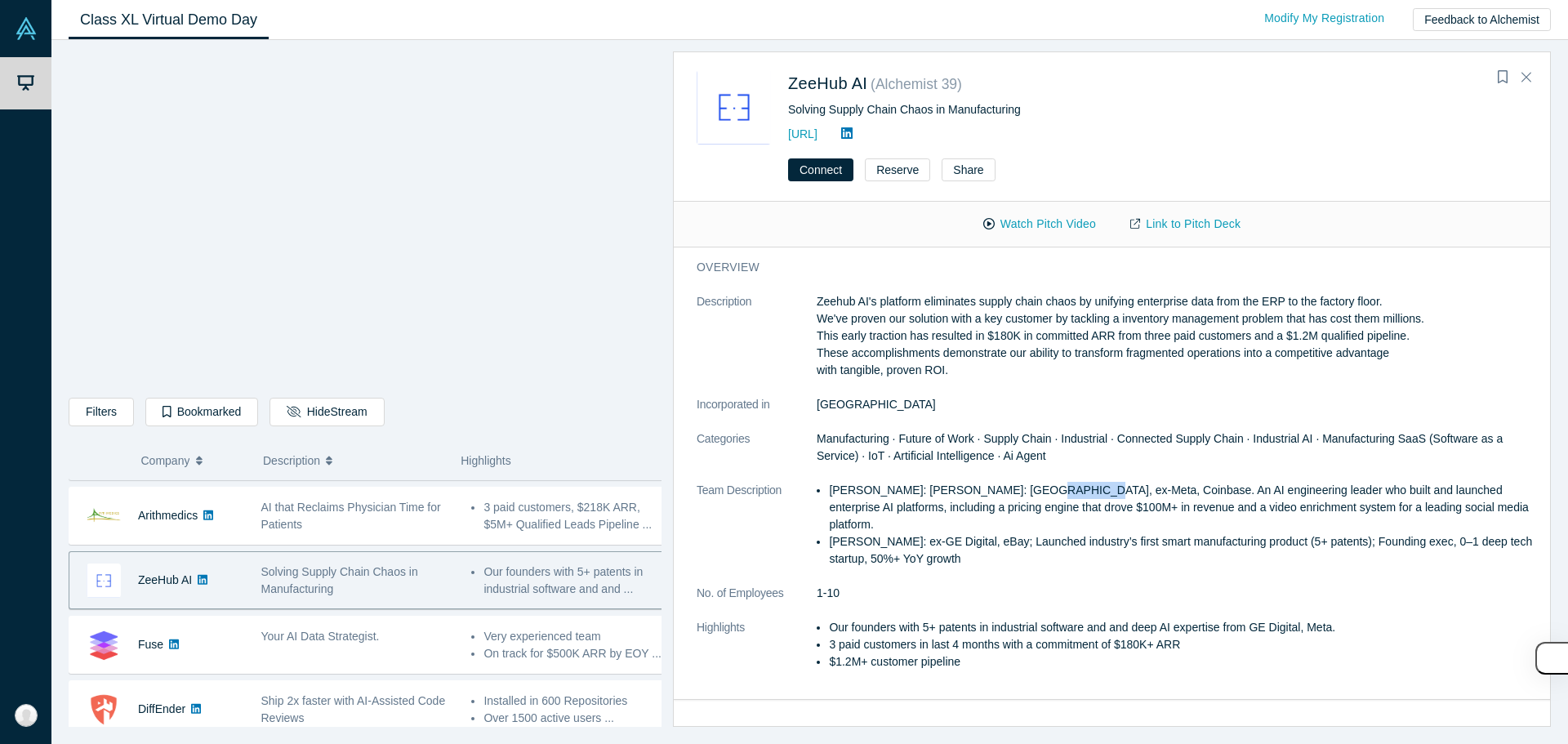
click at [1032, 502] on p "[PERSON_NAME]: [PERSON_NAME]: [GEOGRAPHIC_DATA], ex-Meta, Coinbase. An AI engin…" at bounding box center [1184, 508] width 711 height 52
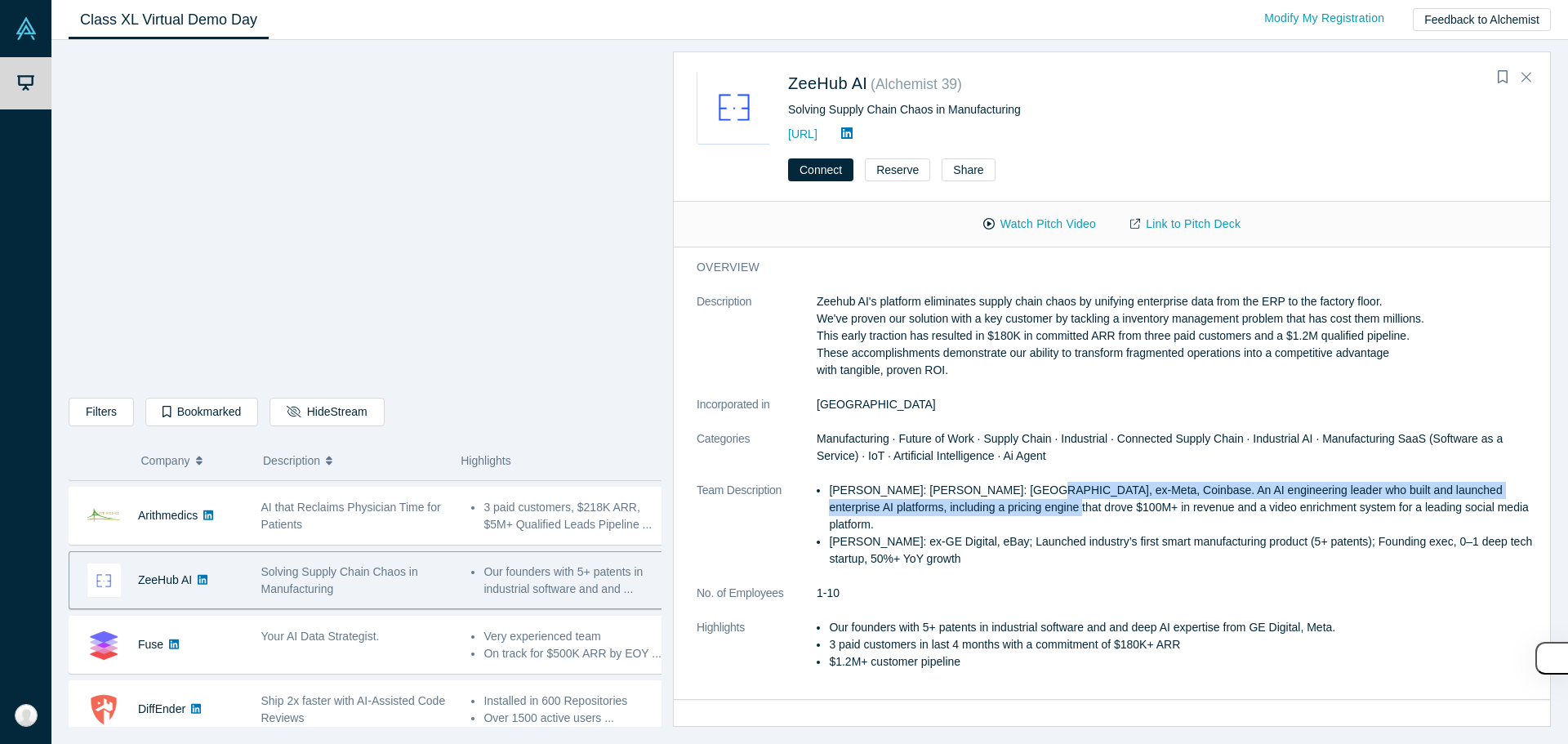
click at [1012, 514] on p "[PERSON_NAME]: [PERSON_NAME]: [GEOGRAPHIC_DATA], ex-Meta, Coinbase. An AI engin…" at bounding box center [1184, 508] width 711 height 52
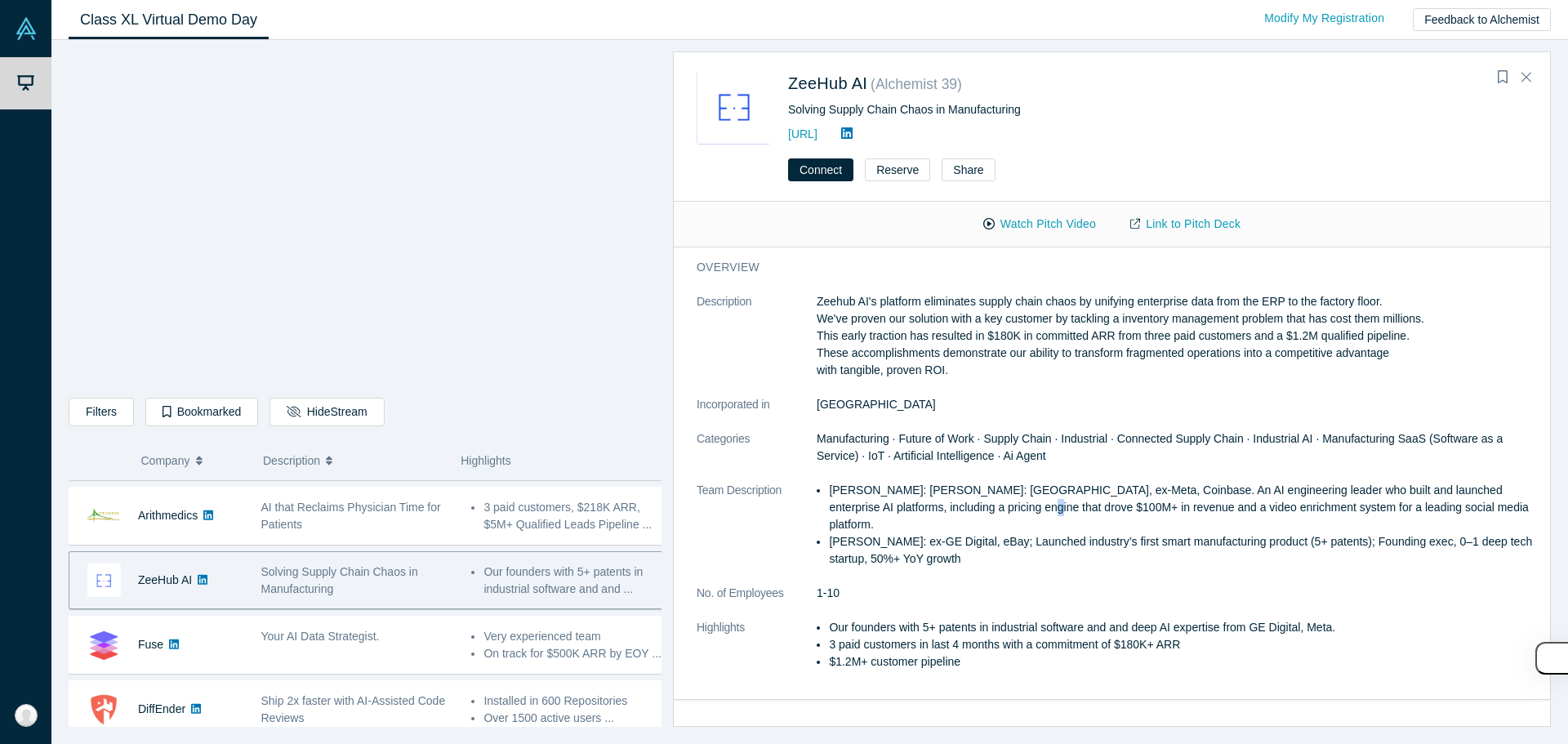
click at [1012, 514] on p "[PERSON_NAME]: [PERSON_NAME]: [GEOGRAPHIC_DATA], ex-Meta, Coinbase. An AI engin…" at bounding box center [1184, 508] width 711 height 52
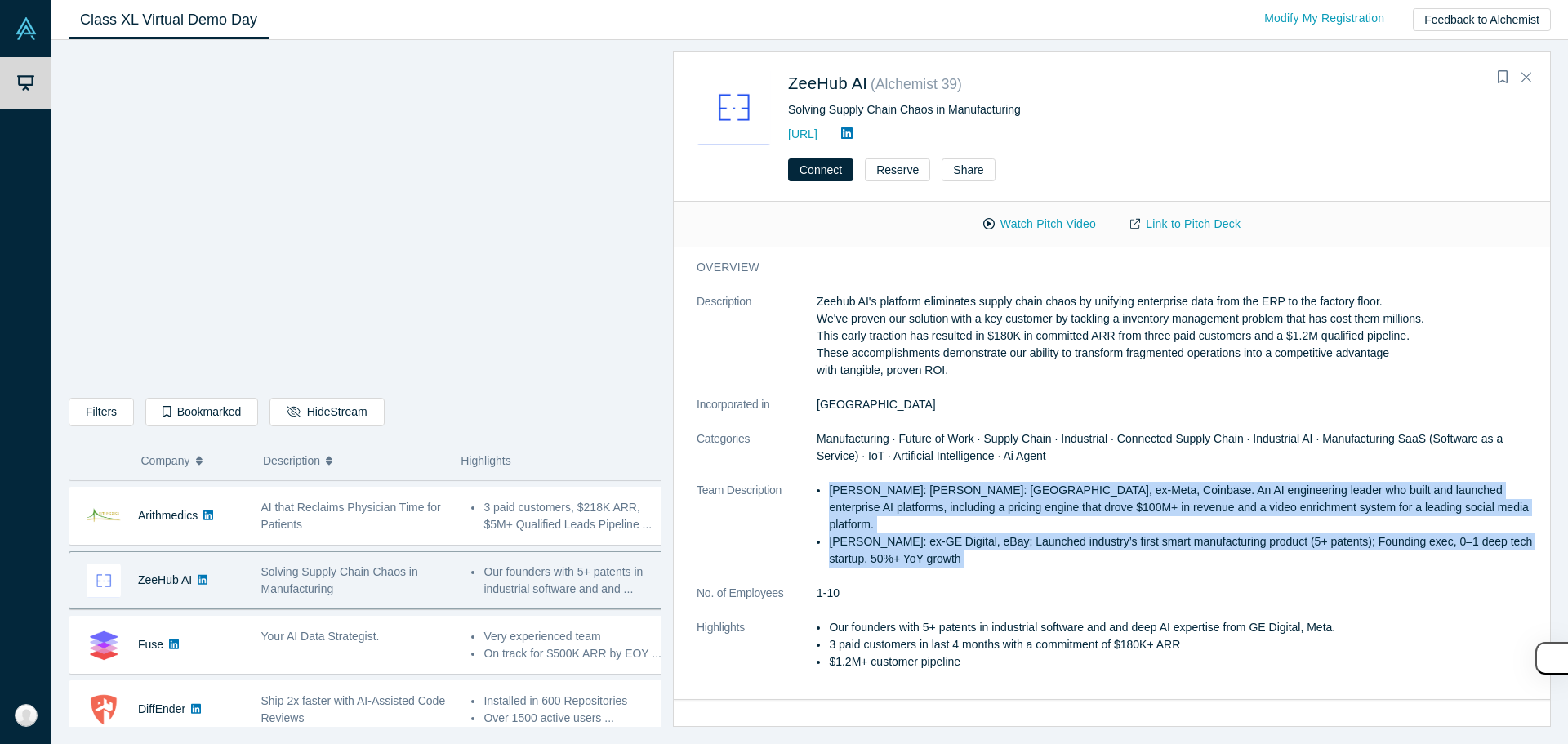
drag, startPoint x: 1012, startPoint y: 514, endPoint x: 1007, endPoint y: 529, distance: 15.8
click at [1007, 529] on ul "[PERSON_NAME]: [PERSON_NAME]: [GEOGRAPHIC_DATA], ex-Meta, Coinbase. An AI engin…" at bounding box center [1177, 525] width 722 height 86
click at [1006, 533] on p "[PERSON_NAME]: ex‑GE Digital, eBay; Launched industry’s first smart manufacturi…" at bounding box center [1184, 550] width 711 height 34
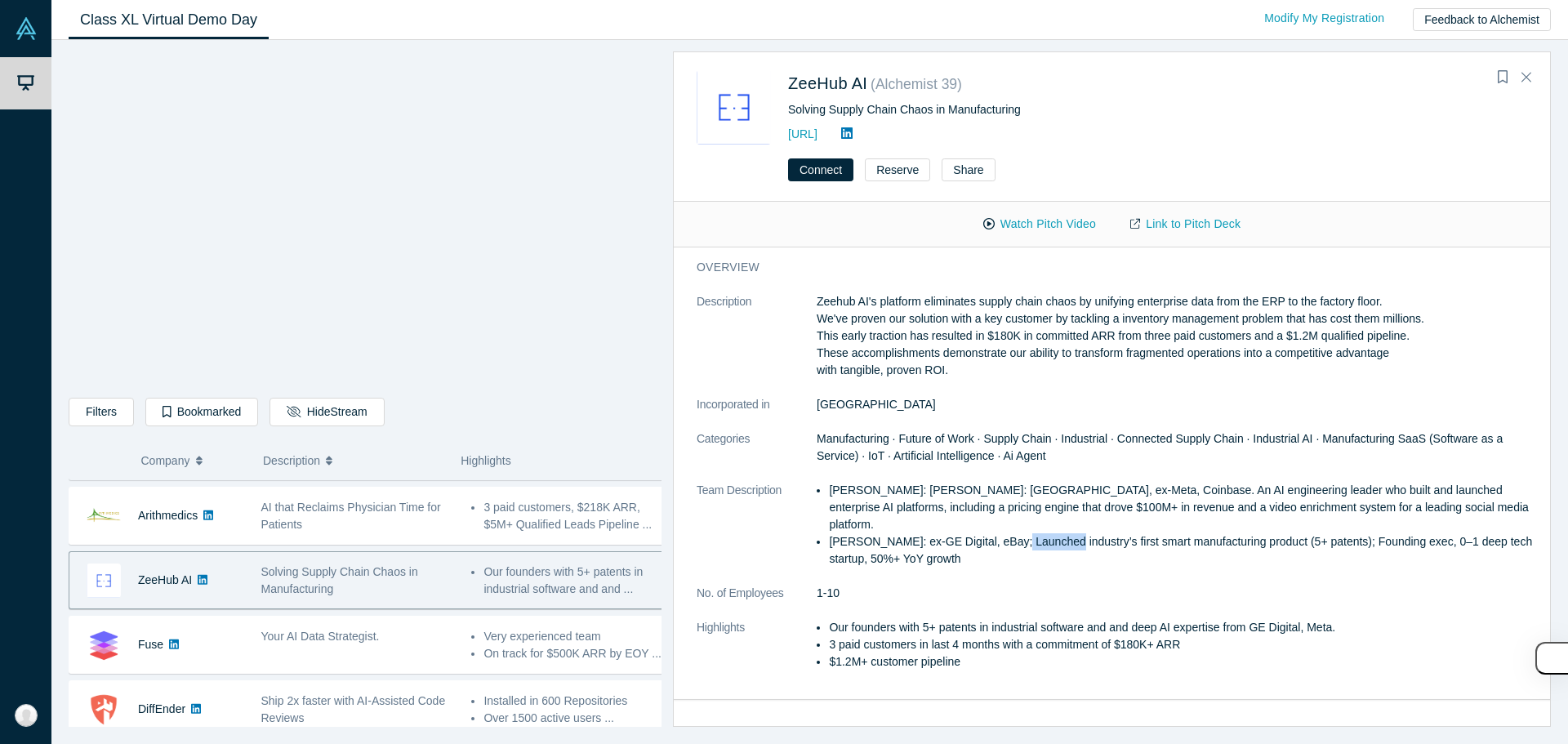
click at [1006, 533] on p "[PERSON_NAME]: ex‑GE Digital, eBay; Launched industry’s first smart manufacturi…" at bounding box center [1184, 550] width 711 height 34
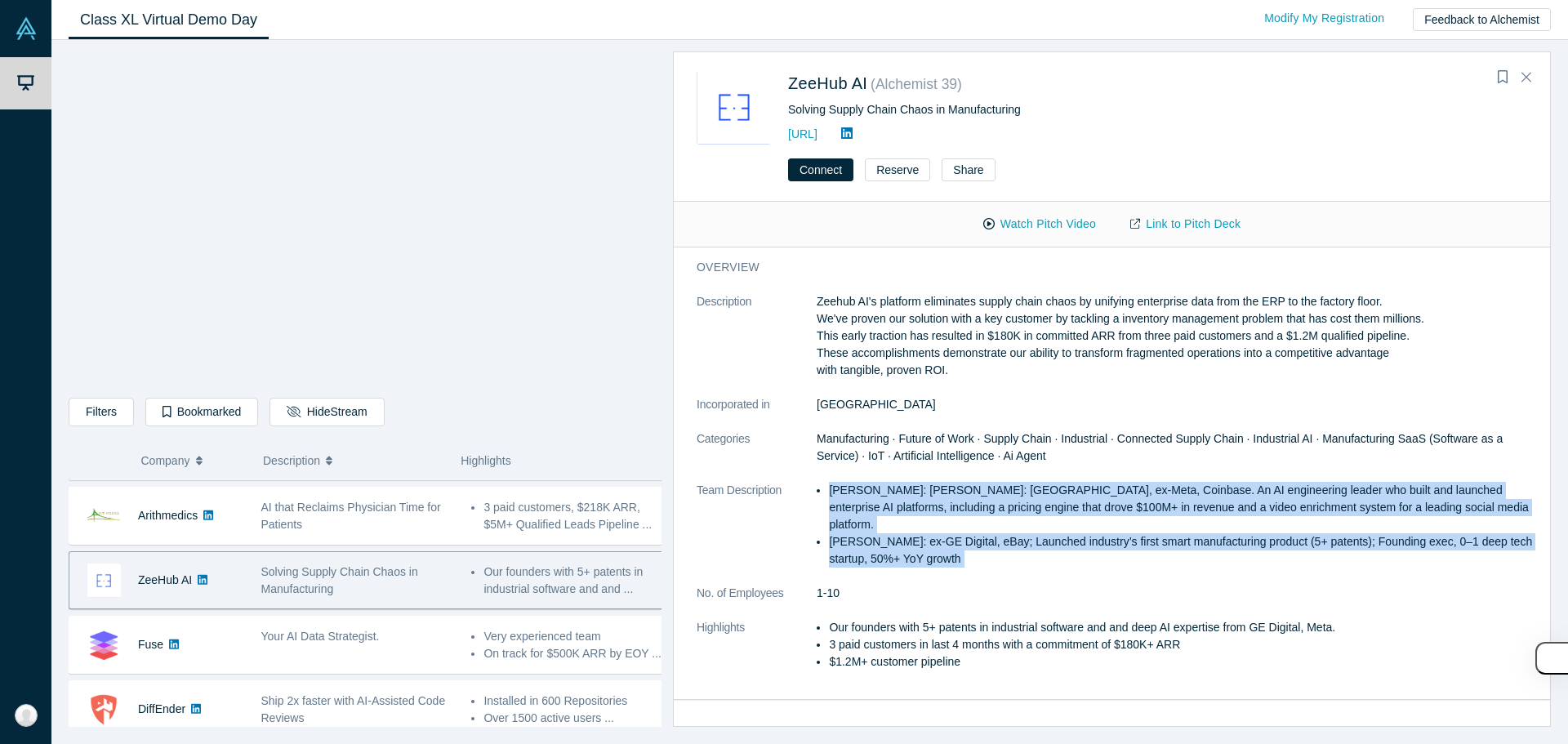
drag, startPoint x: 1006, startPoint y: 529, endPoint x: 1007, endPoint y: 507, distance: 22.0
click at [1007, 507] on ul "[PERSON_NAME]: [PERSON_NAME]: [GEOGRAPHIC_DATA], ex-Meta, Coinbase. An AI engin…" at bounding box center [1177, 525] width 722 height 86
click at [1007, 507] on p "[PERSON_NAME]: [PERSON_NAME]: [GEOGRAPHIC_DATA], ex-Meta, Coinbase. An AI engin…" at bounding box center [1184, 508] width 711 height 52
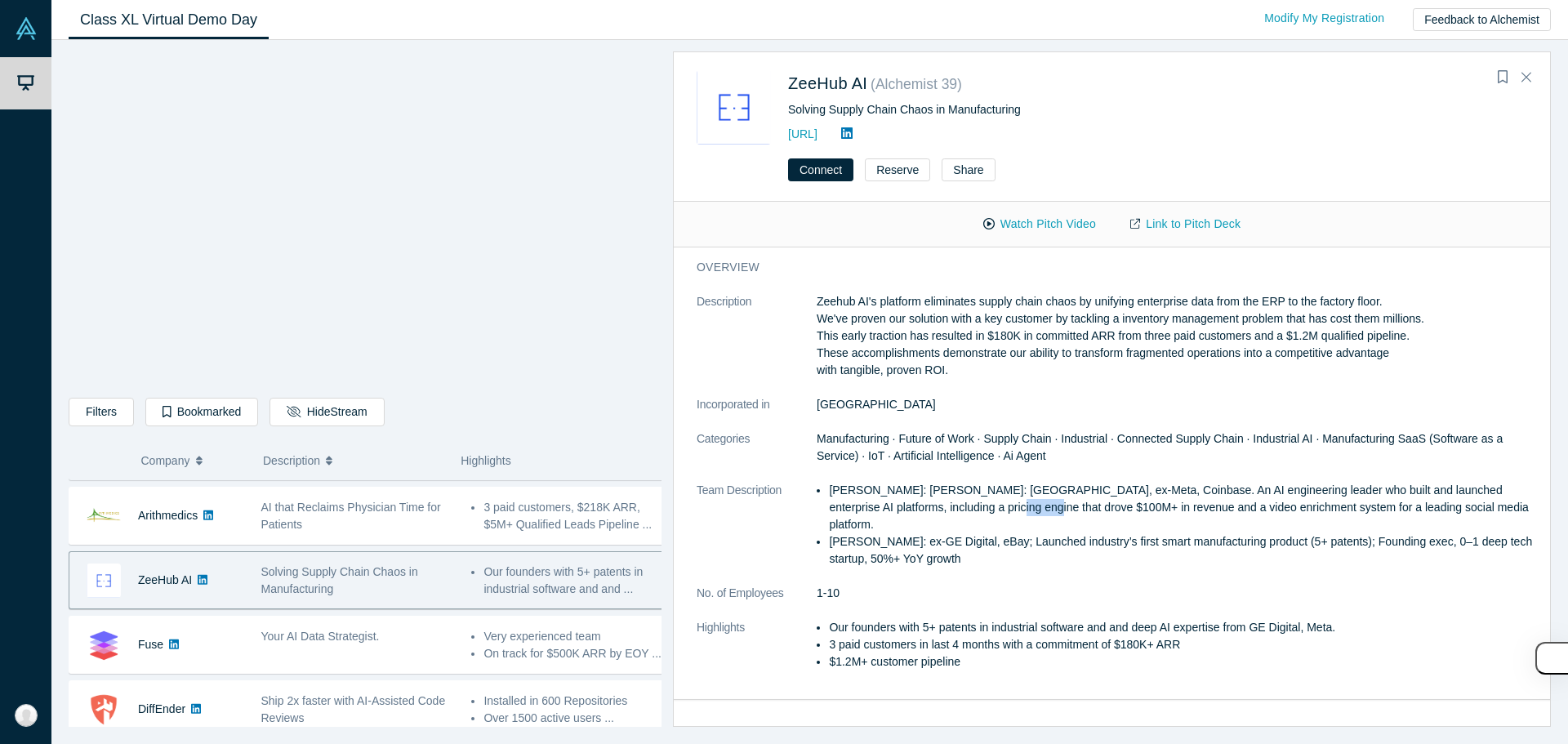
click at [1007, 507] on p "[PERSON_NAME]: [PERSON_NAME]: [GEOGRAPHIC_DATA], ex-Meta, Coinbase. An AI engin…" at bounding box center [1184, 508] width 711 height 52
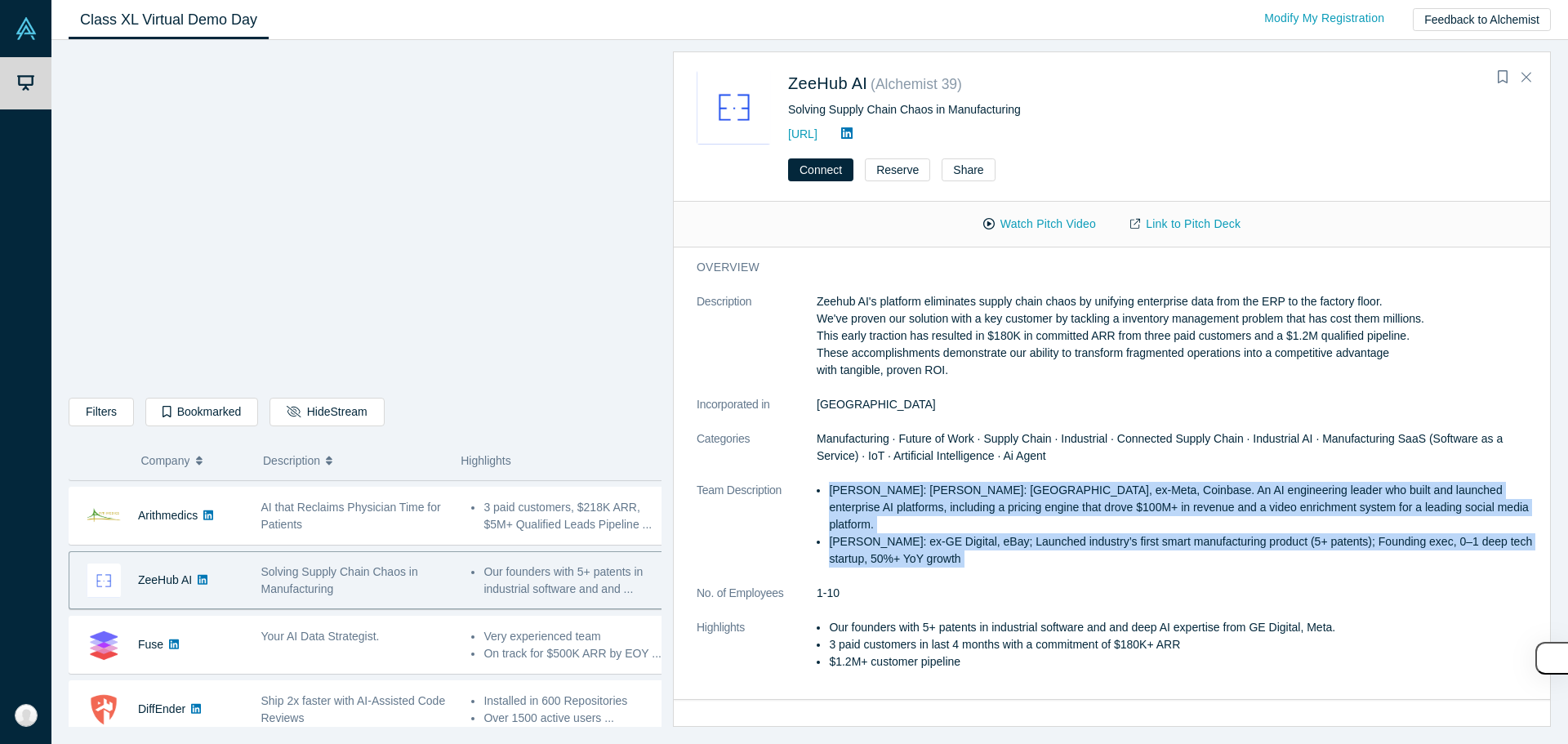
drag, startPoint x: 1007, startPoint y: 507, endPoint x: 1004, endPoint y: 531, distance: 24.2
click at [1004, 531] on ul "[PERSON_NAME]: [PERSON_NAME]: [GEOGRAPHIC_DATA], ex-Meta, Coinbase. An AI engin…" at bounding box center [1177, 525] width 722 height 86
click at [1004, 533] on p "[PERSON_NAME]: ex‑GE Digital, eBay; Launched industry’s first smart manufacturi…" at bounding box center [1184, 550] width 711 height 34
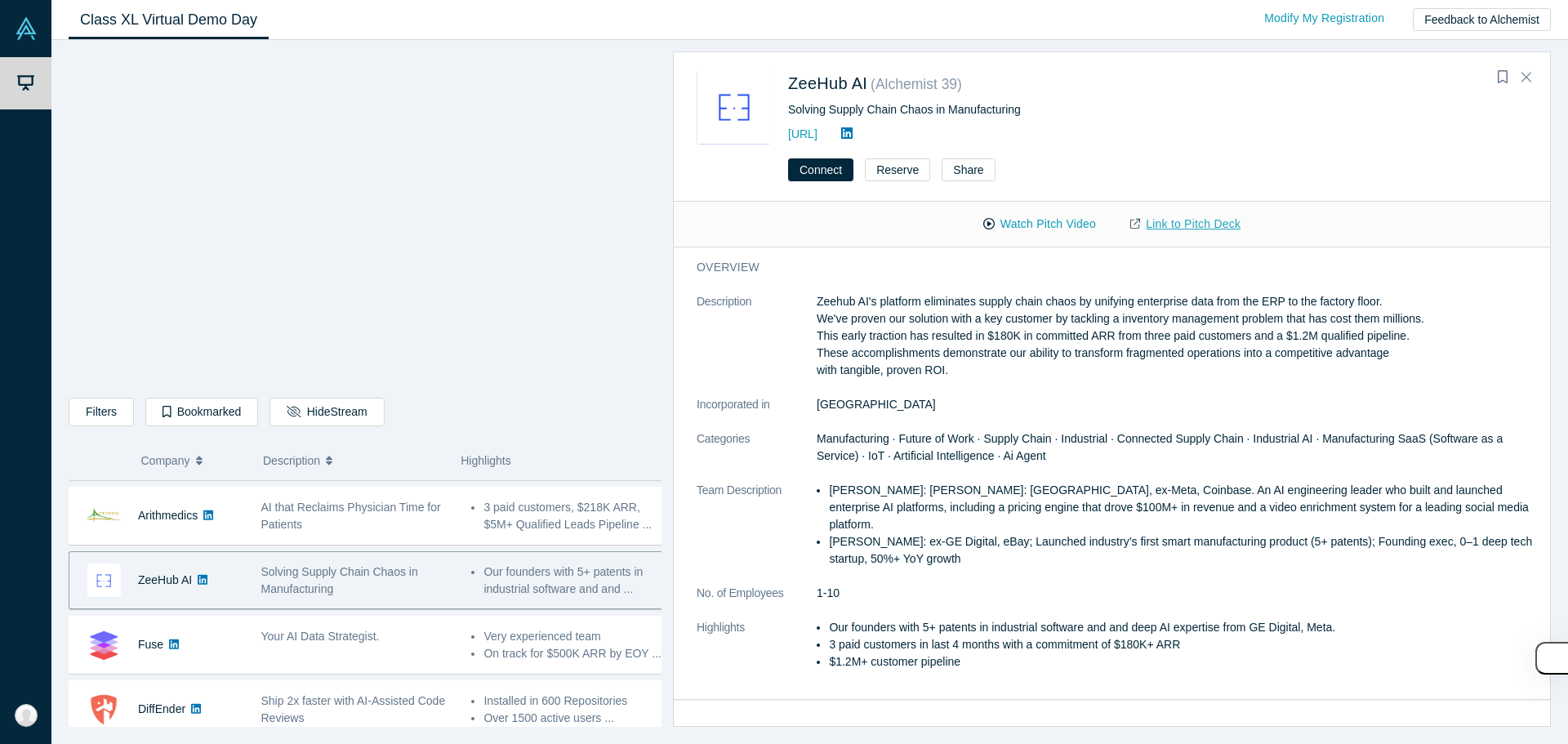
click at [1209, 211] on link "Link to Pitch Deck" at bounding box center [1185, 224] width 145 height 29
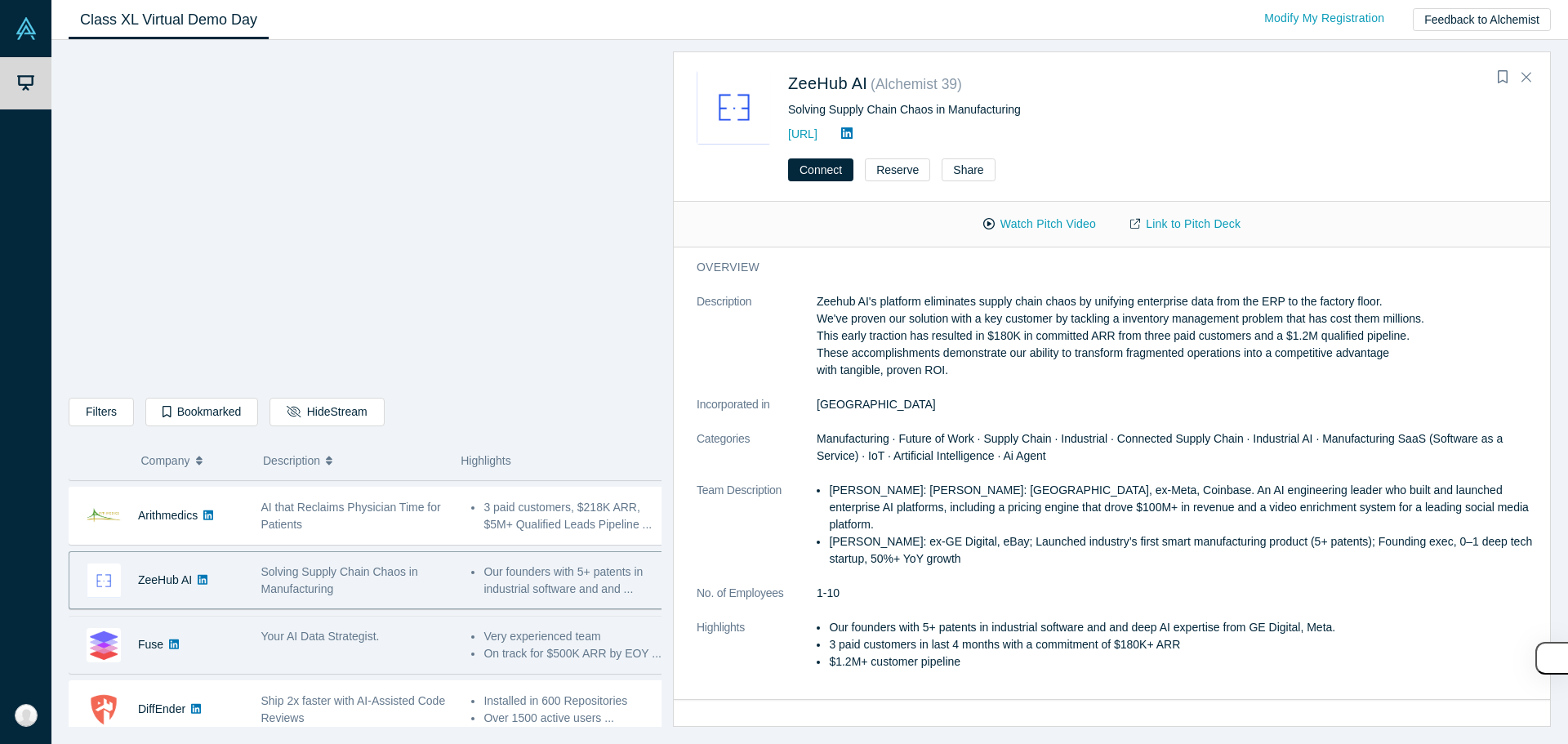
click at [379, 638] on div "Your AI Data Strategist." at bounding box center [358, 636] width 193 height 17
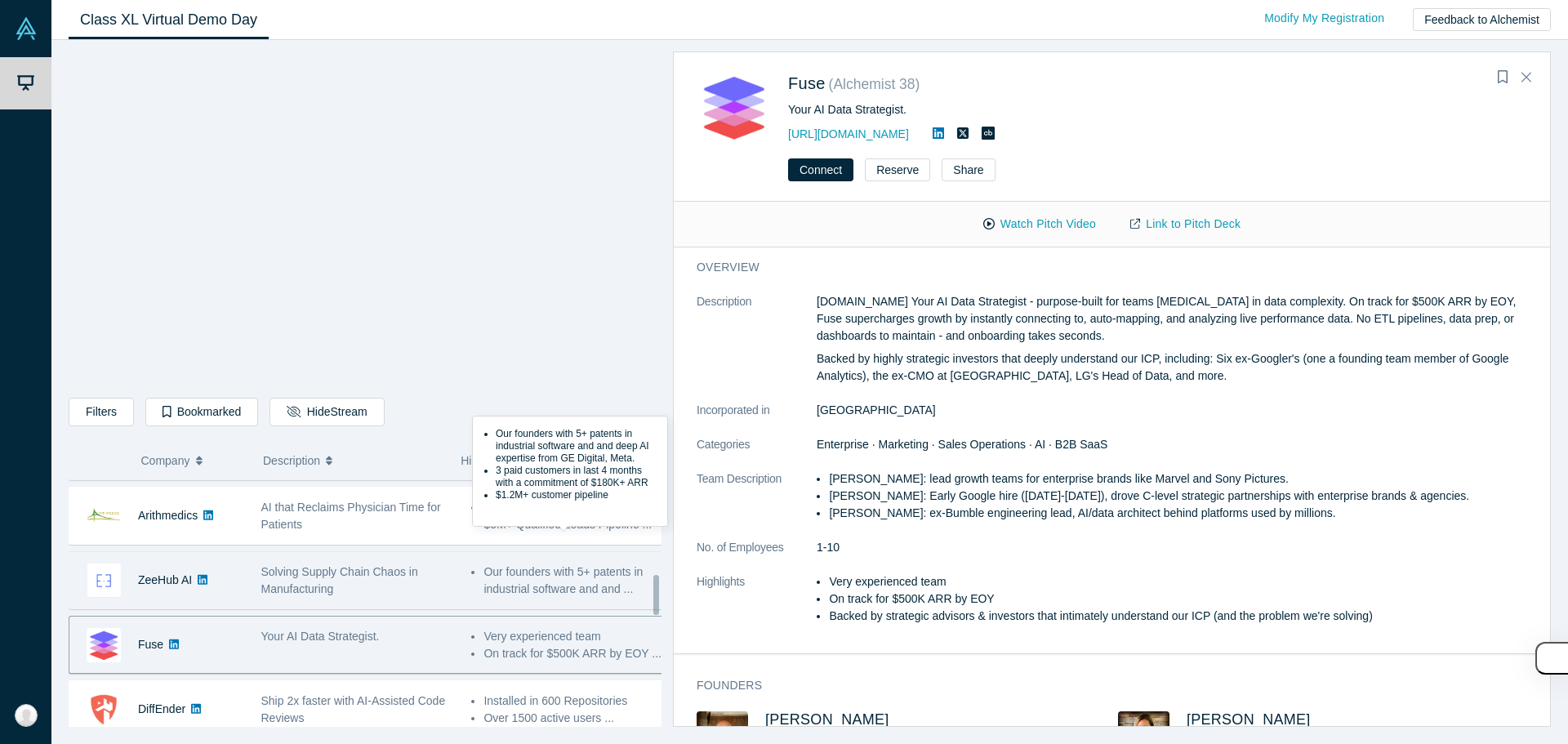
scroll to position [654, 0]
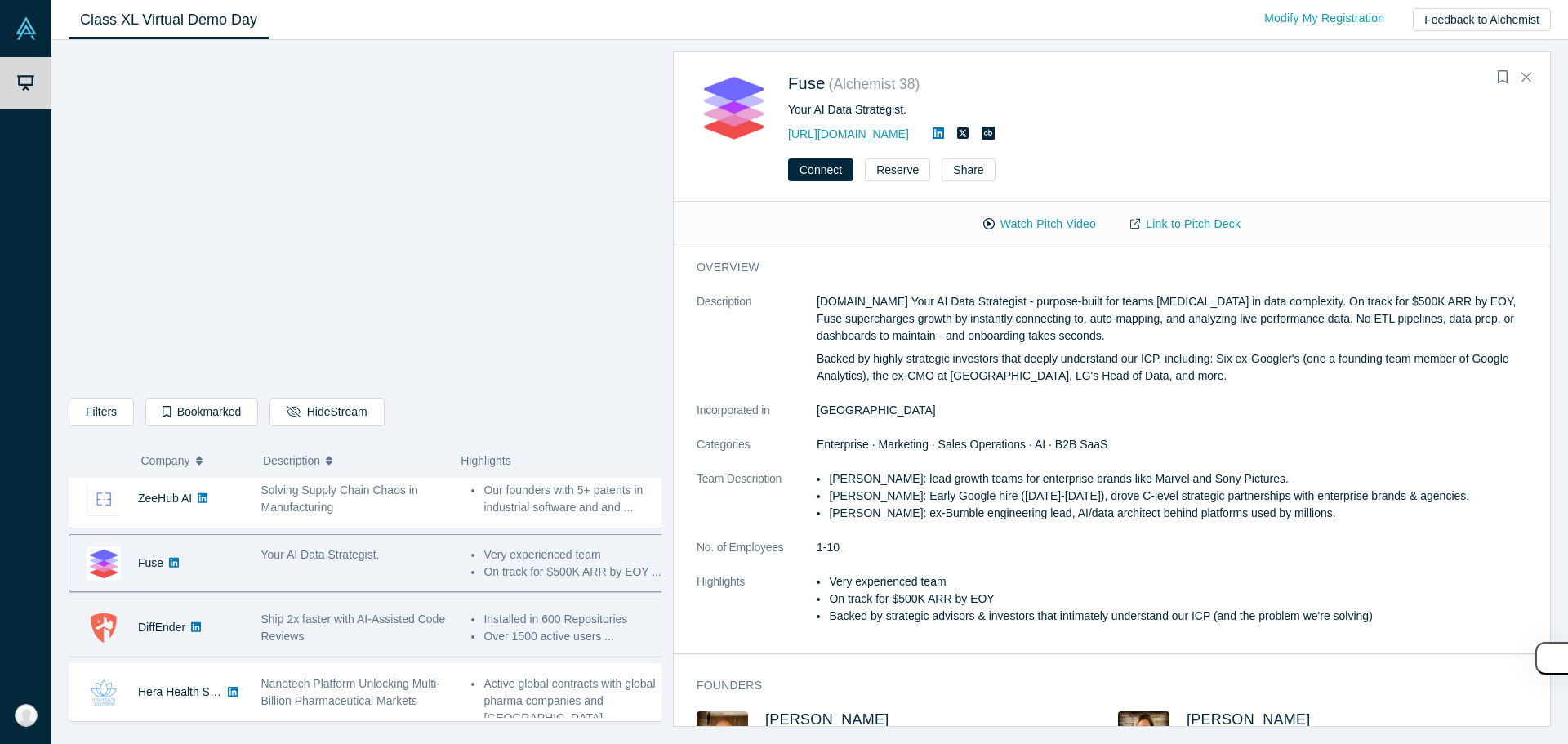
click at [367, 626] on span "Ship 2x faster with AI-Assisted Code Reviews" at bounding box center [353, 628] width 184 height 30
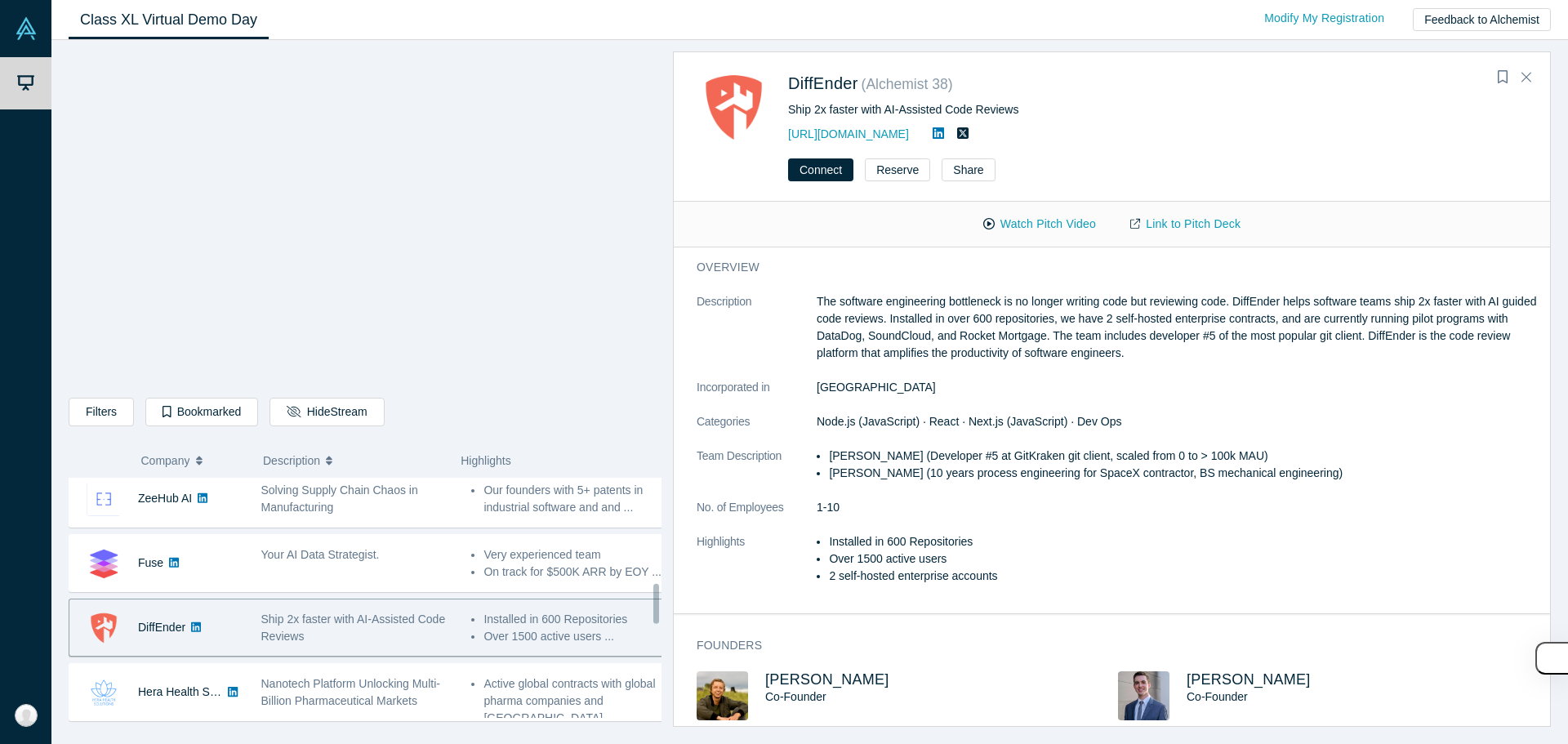
scroll to position [735, 0]
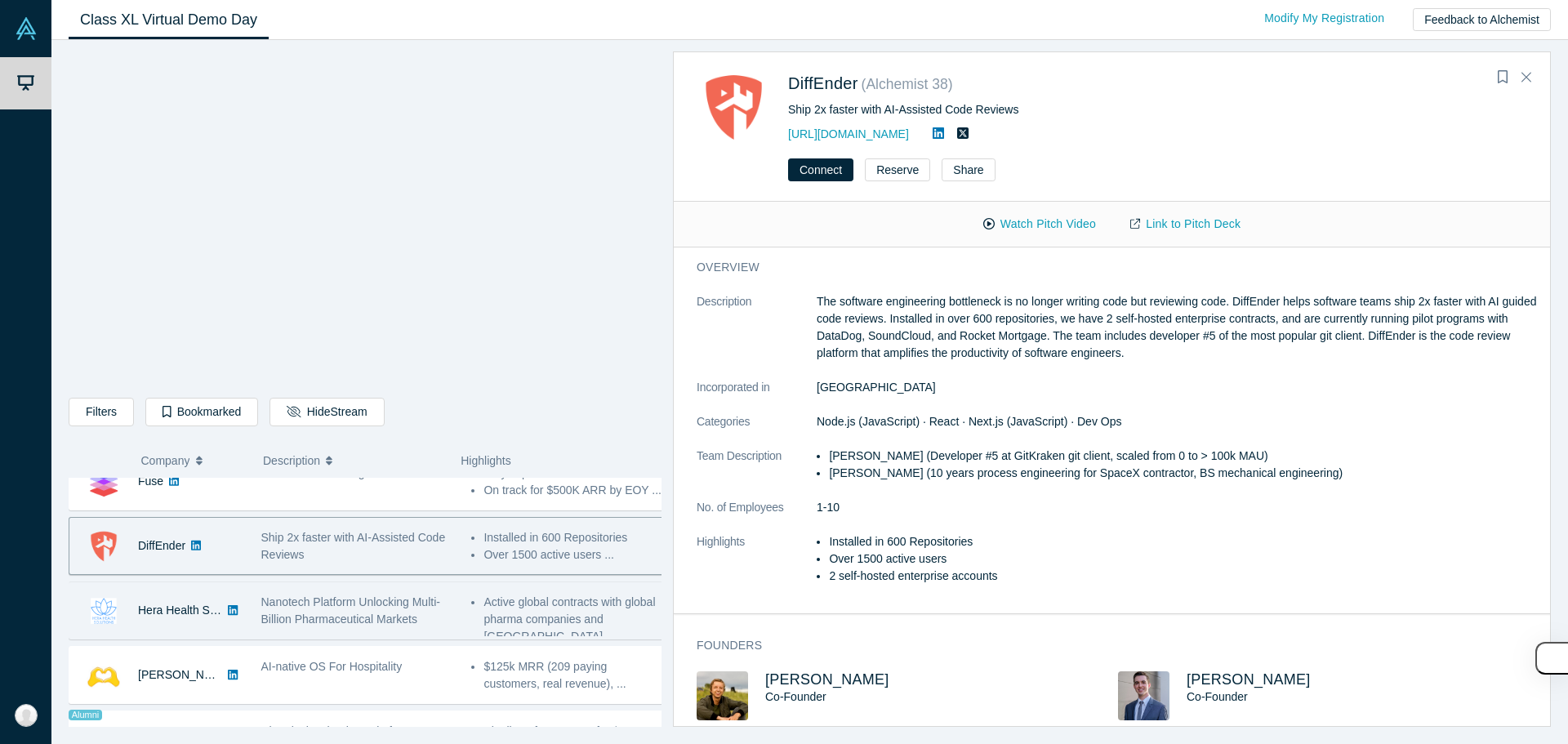
click at [372, 621] on span "Nanotech Platform Unlocking Multi-Billion Pharmaceutical Markets" at bounding box center [350, 611] width 179 height 30
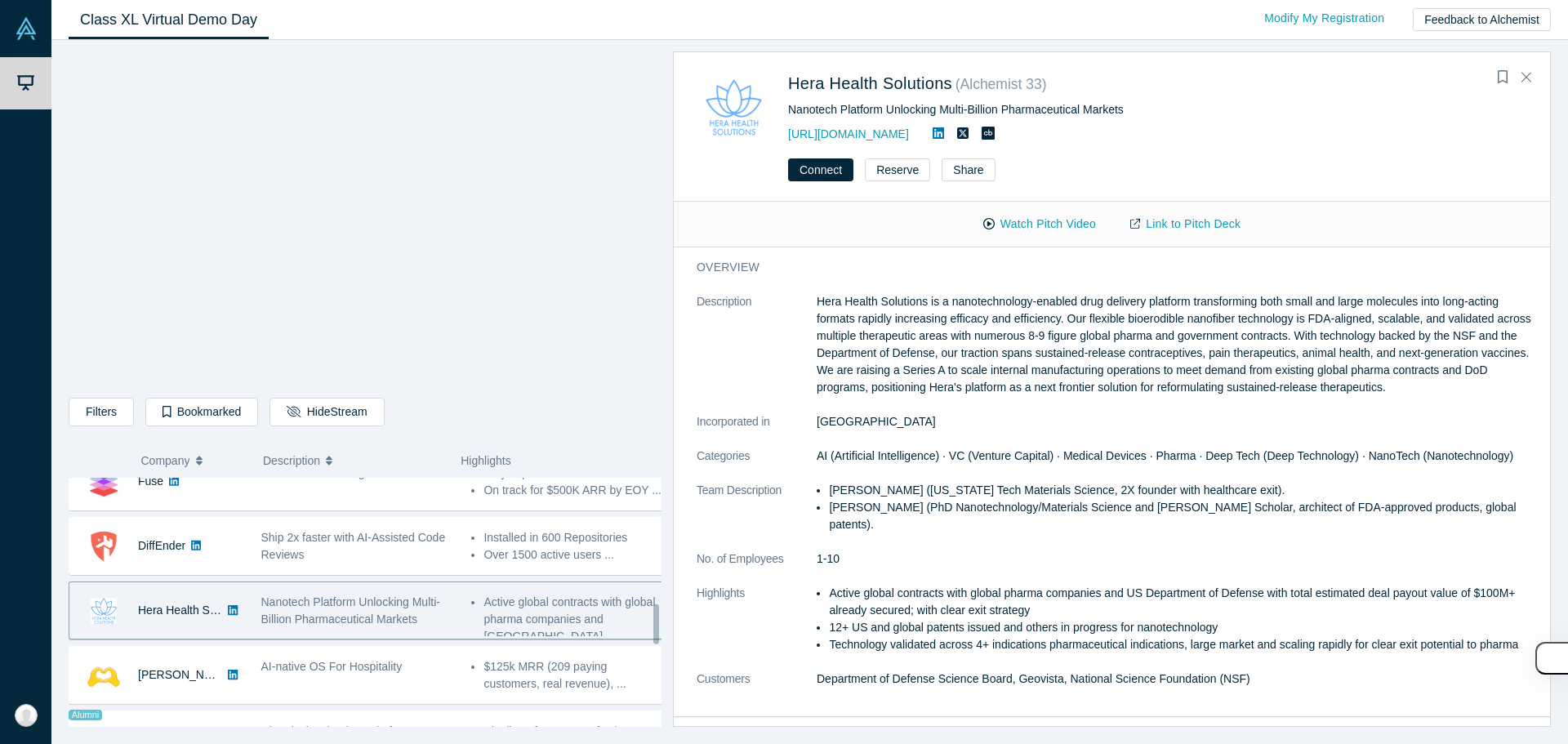
scroll to position [816, 0]
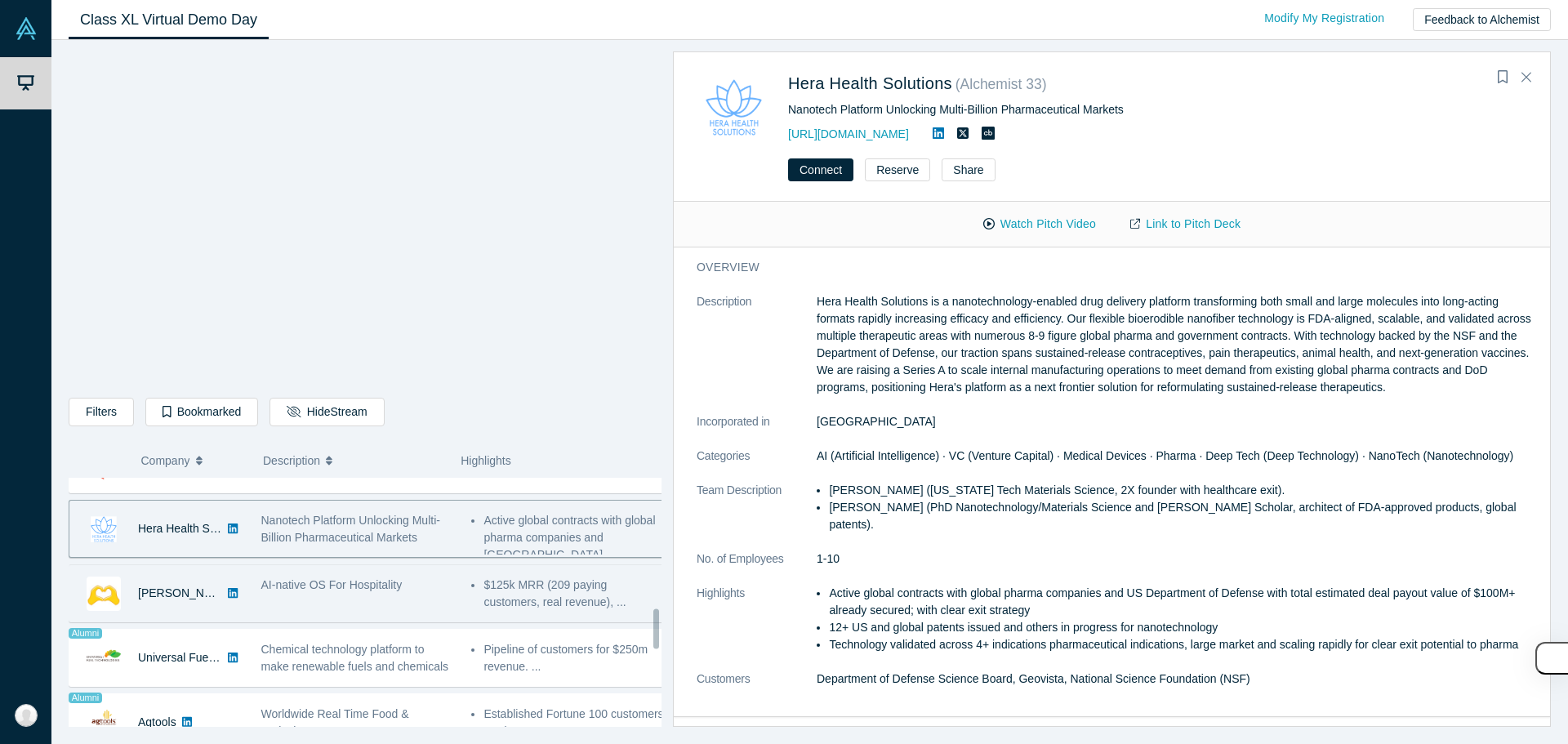
click at [350, 607] on div "AI-native OS For Hospitality" at bounding box center [358, 594] width 211 height 52
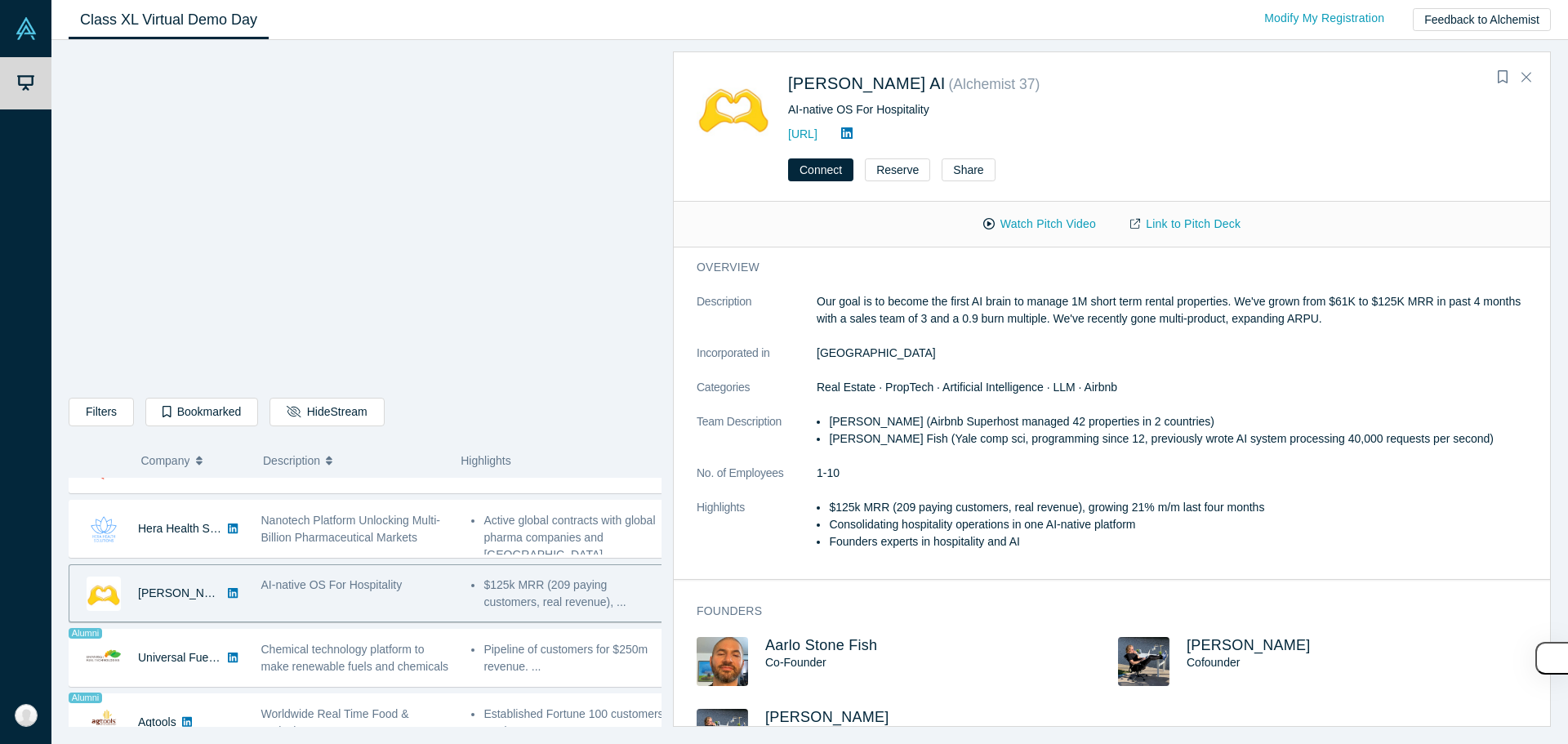
click at [859, 136] on link at bounding box center [847, 134] width 24 height 14
click at [976, 383] on span "Real Estate · PropTech · Artificial Intelligence · LLM · Airbnb" at bounding box center [966, 387] width 300 height 13
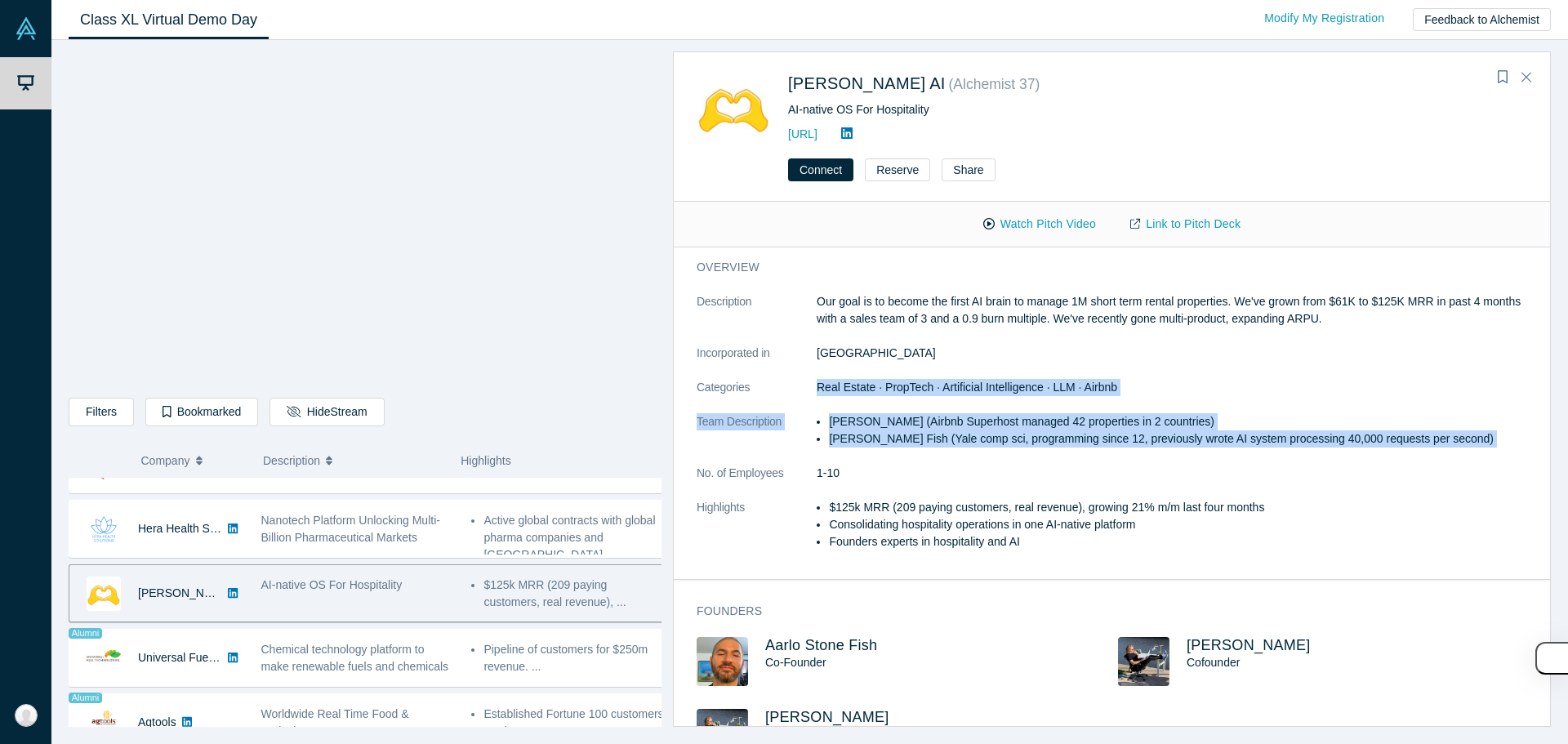
drag, startPoint x: 976, startPoint y: 383, endPoint x: 965, endPoint y: 432, distance: 50.2
click at [965, 432] on dl "Description Our goal is to become the first AI brain to manage 1M short term re…" at bounding box center [1117, 430] width 843 height 275
click at [965, 432] on li "[PERSON_NAME] Fish (Yale comp sci, programming since 12, previously wrote AI sy…" at bounding box center [1184, 438] width 711 height 17
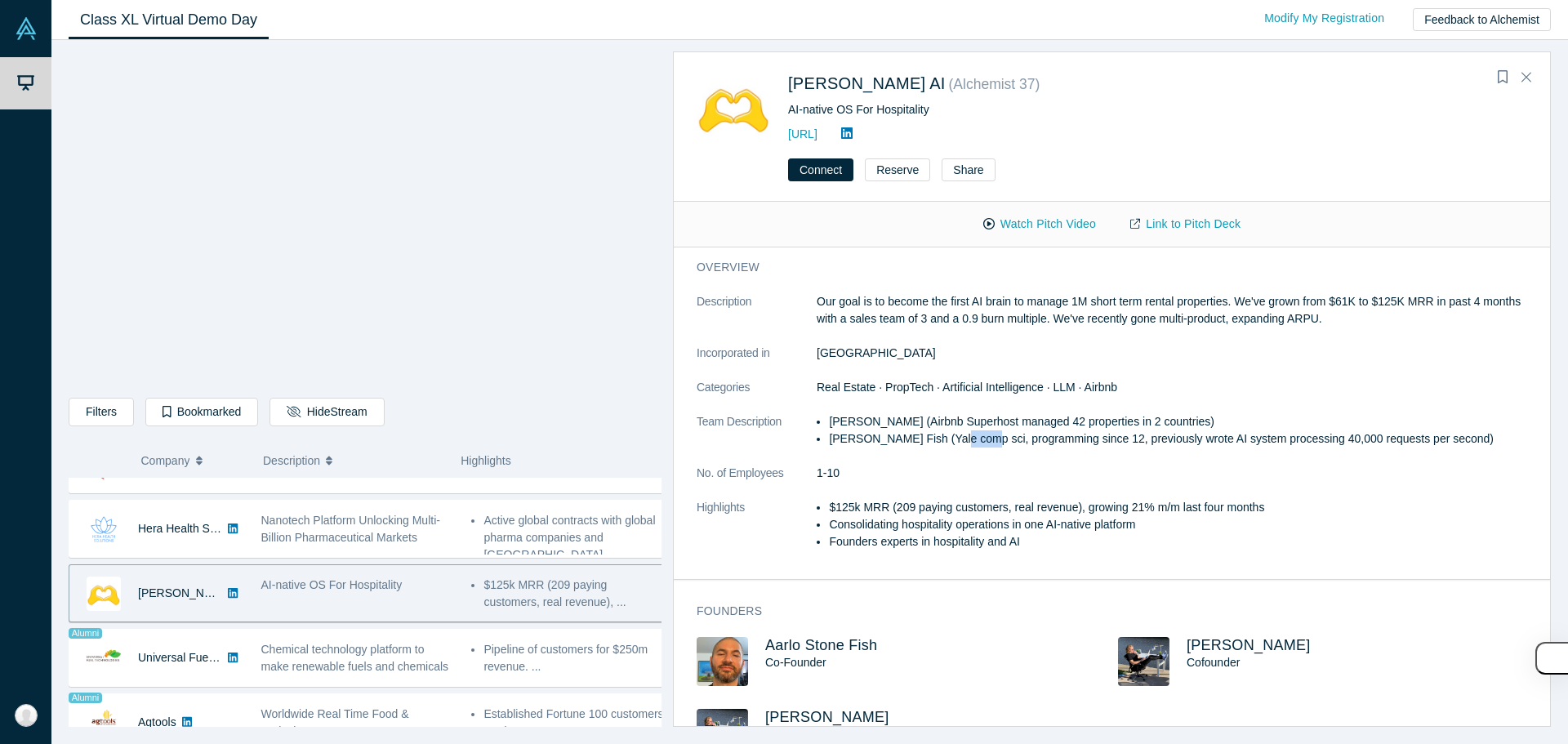
click at [965, 432] on li "[PERSON_NAME] Fish (Yale comp sci, programming since 12, previously wrote AI sy…" at bounding box center [1184, 438] width 711 height 17
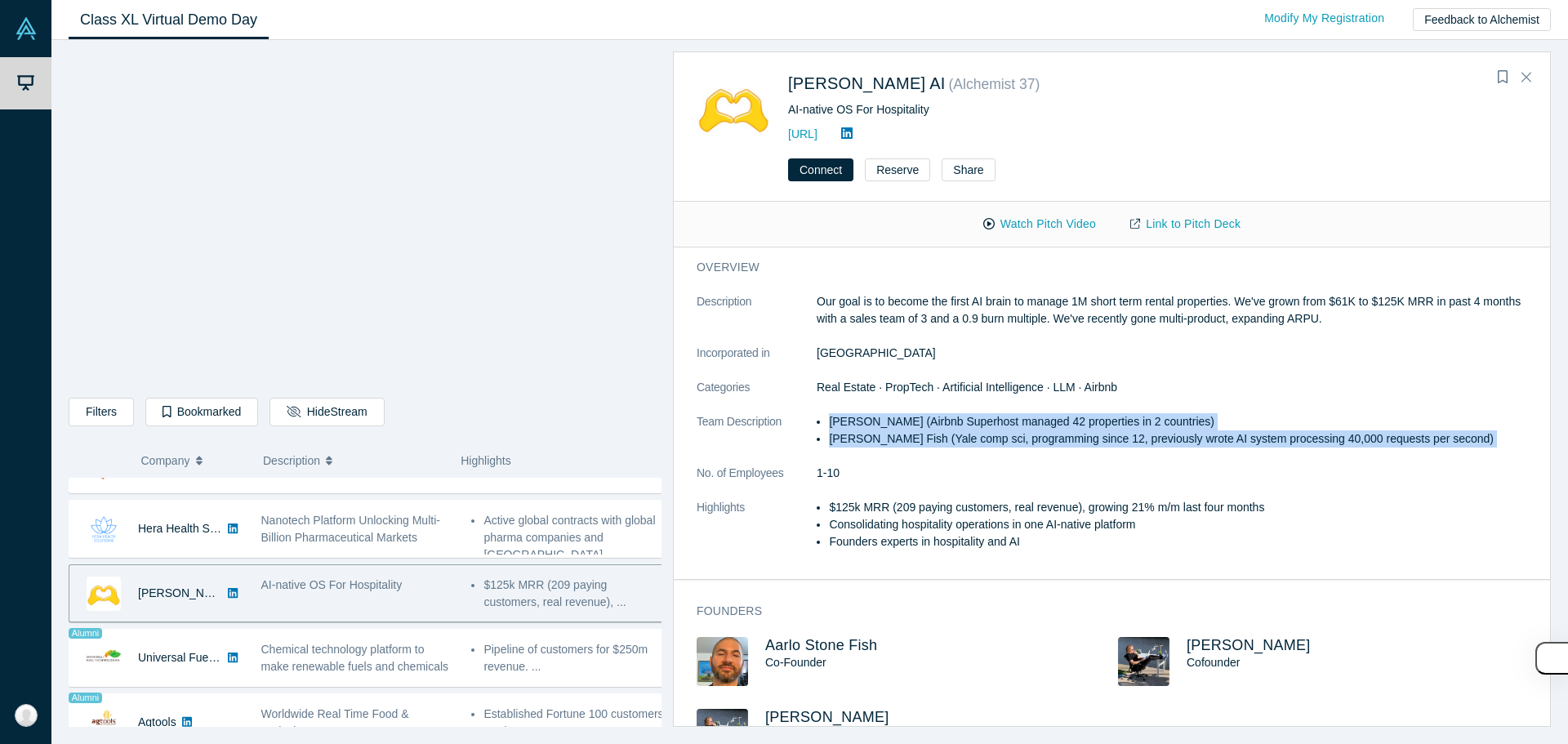
drag, startPoint x: 965, startPoint y: 432, endPoint x: 963, endPoint y: 419, distance: 13.2
click at [963, 419] on ul "[PERSON_NAME] (Airbnb Superhost managed 42 properties in 2 countries) Aarlo Sto…" at bounding box center [1177, 430] width 722 height 34
click at [963, 419] on li "[PERSON_NAME] (Airbnb Superhost managed 42 properties in 2 countries)" at bounding box center [1184, 421] width 711 height 17
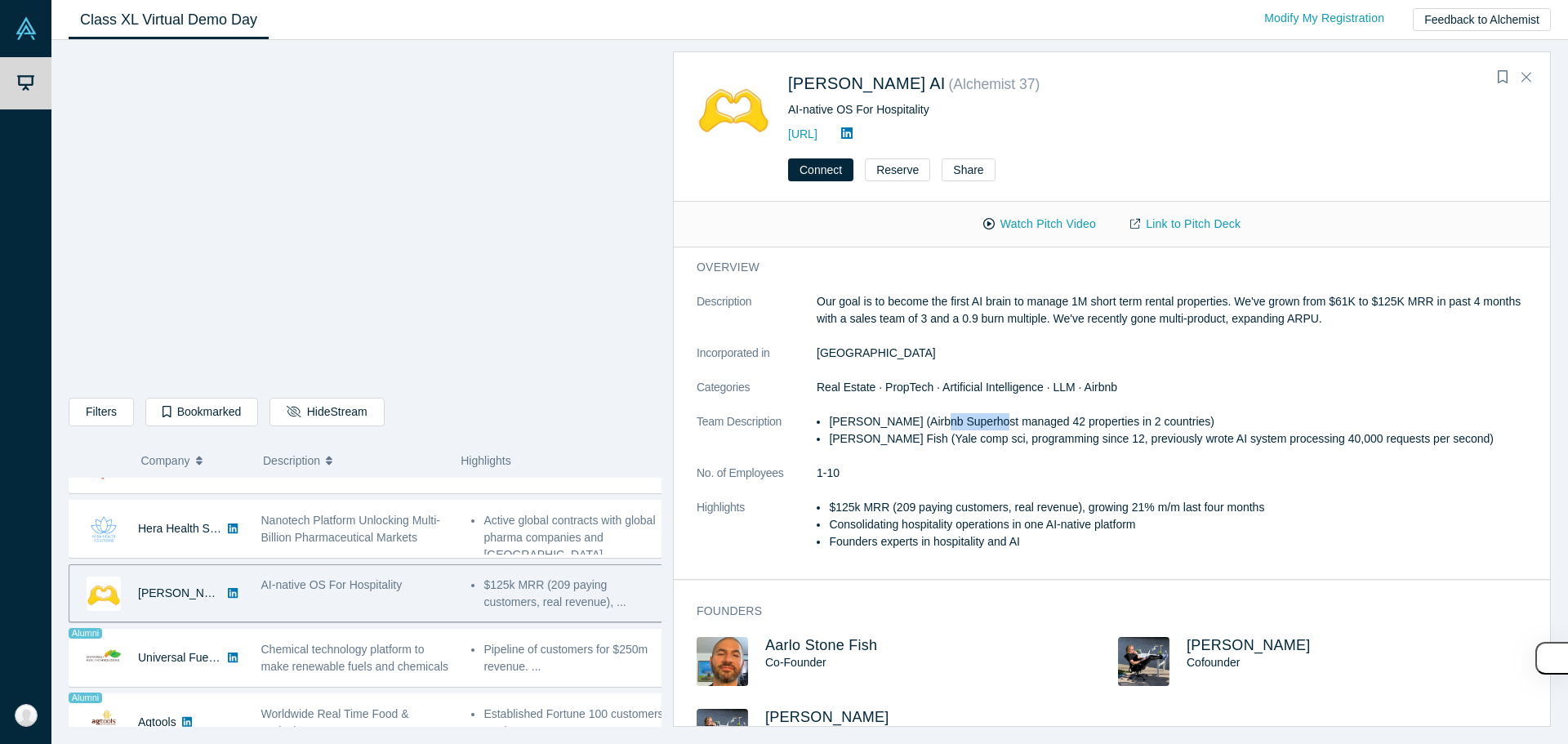
click at [963, 419] on li "[PERSON_NAME] (Airbnb Superhost managed 42 properties in 2 countries)" at bounding box center [1184, 421] width 711 height 17
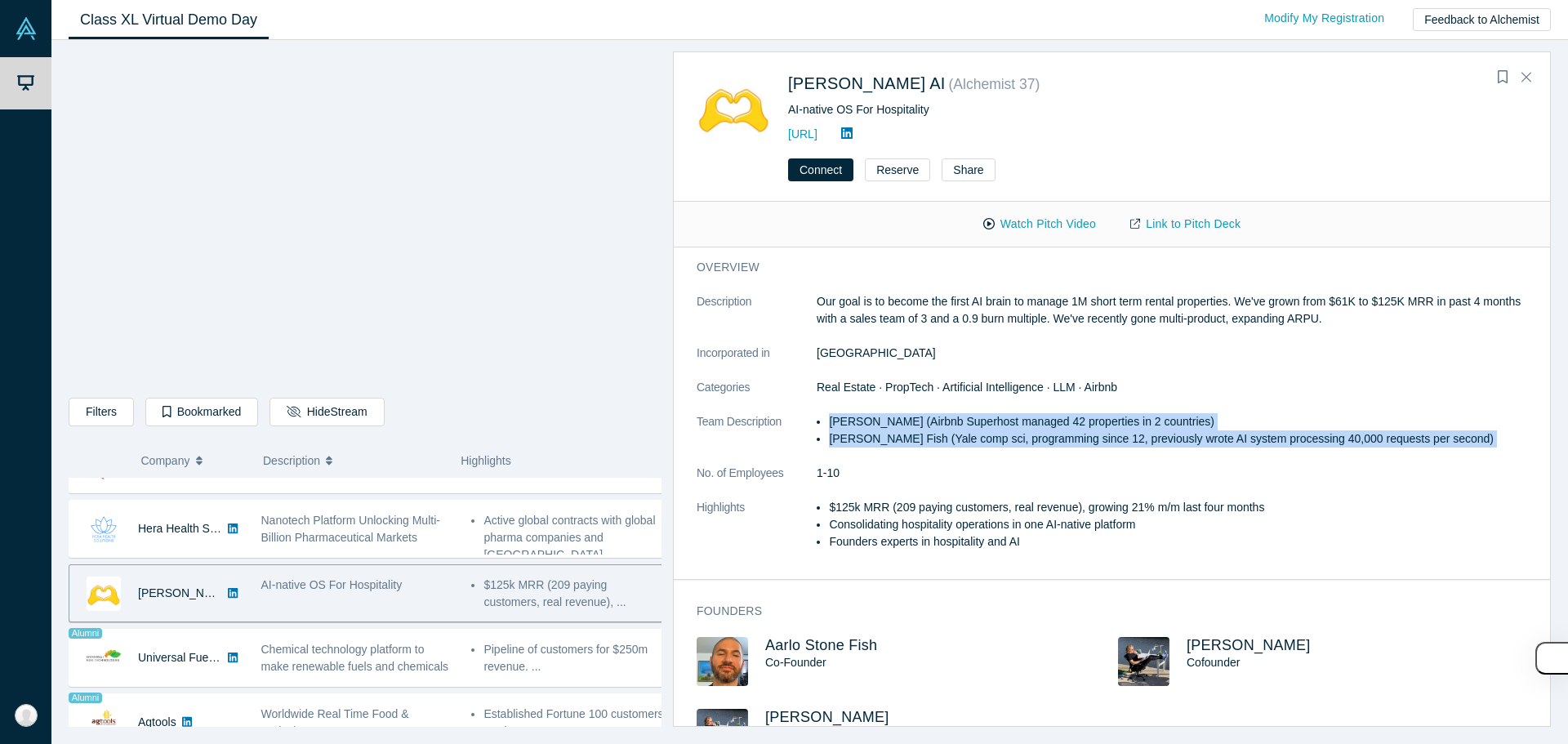
drag, startPoint x: 963, startPoint y: 419, endPoint x: 960, endPoint y: 437, distance: 18.2
click at [960, 437] on ul "[PERSON_NAME] (Airbnb Superhost managed 42 properties in 2 countries) Aarlo Sto…" at bounding box center [1177, 430] width 722 height 34
click at [960, 437] on li "[PERSON_NAME] Fish (Yale comp sci, programming since 12, previously wrote AI sy…" at bounding box center [1184, 438] width 711 height 17
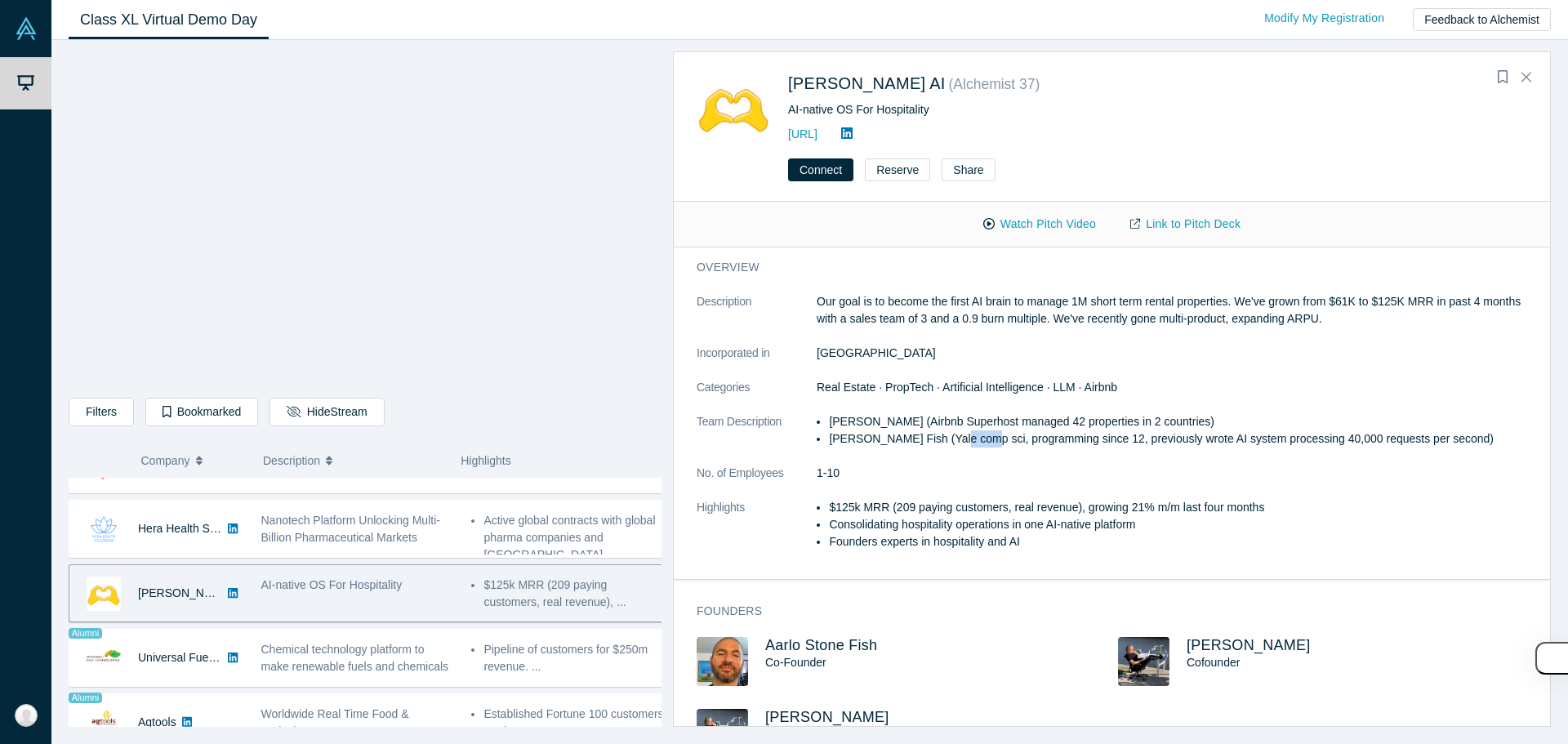
click at [960, 437] on li "[PERSON_NAME] Fish (Yale comp sci, programming since 12, previously wrote AI sy…" at bounding box center [1184, 438] width 711 height 17
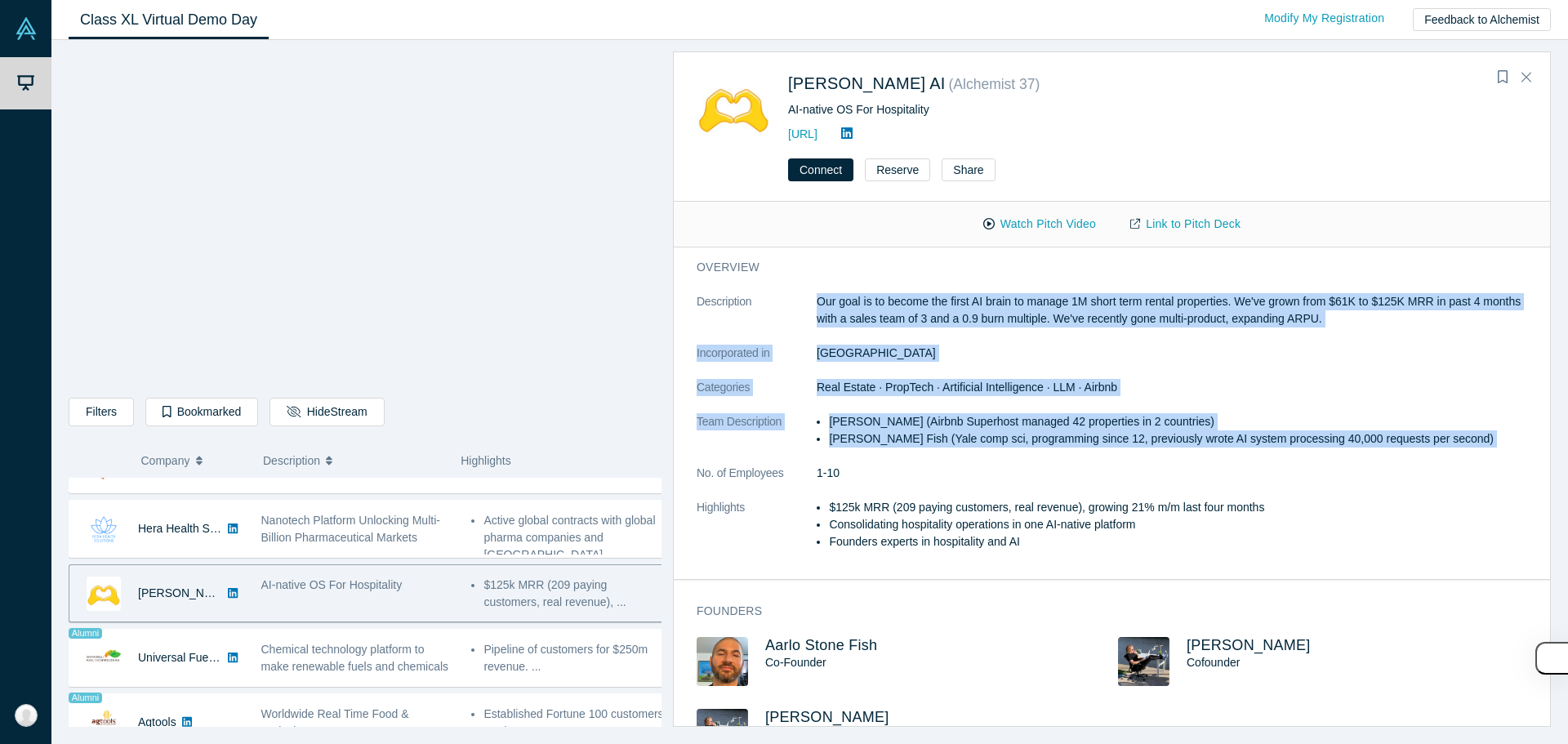
drag, startPoint x: 960, startPoint y: 437, endPoint x: 939, endPoint y: 315, distance: 123.8
click at [939, 315] on dl "Description Our goal is to become the first AI brain to manage 1M short term re…" at bounding box center [1117, 430] width 843 height 275
click at [939, 315] on p "Our goal is to become the first AI brain to manage 1M short term rental propert…" at bounding box center [1177, 310] width 722 height 34
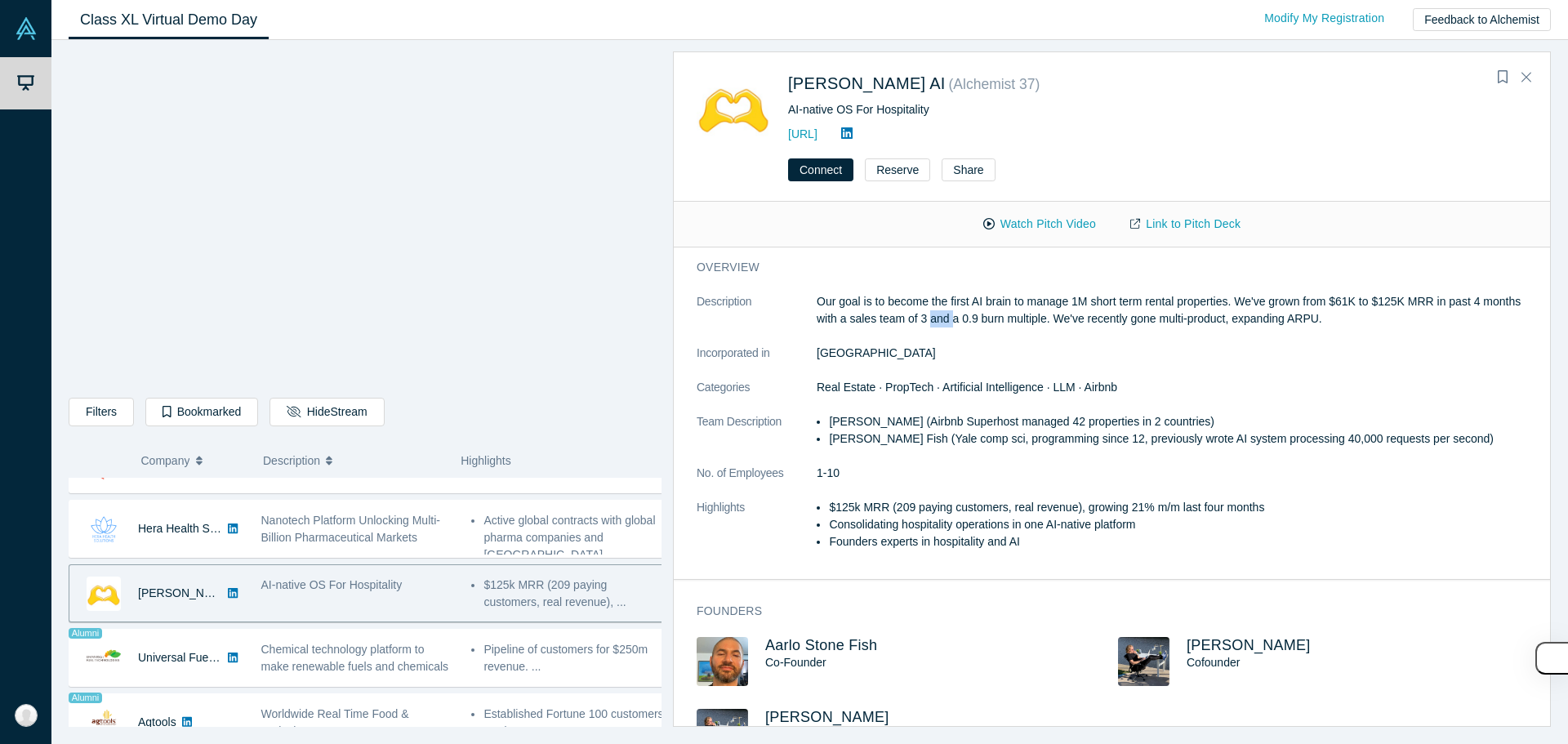
click at [939, 315] on p "Our goal is to become the first AI brain to manage 1M short term rental propert…" at bounding box center [1177, 310] width 722 height 34
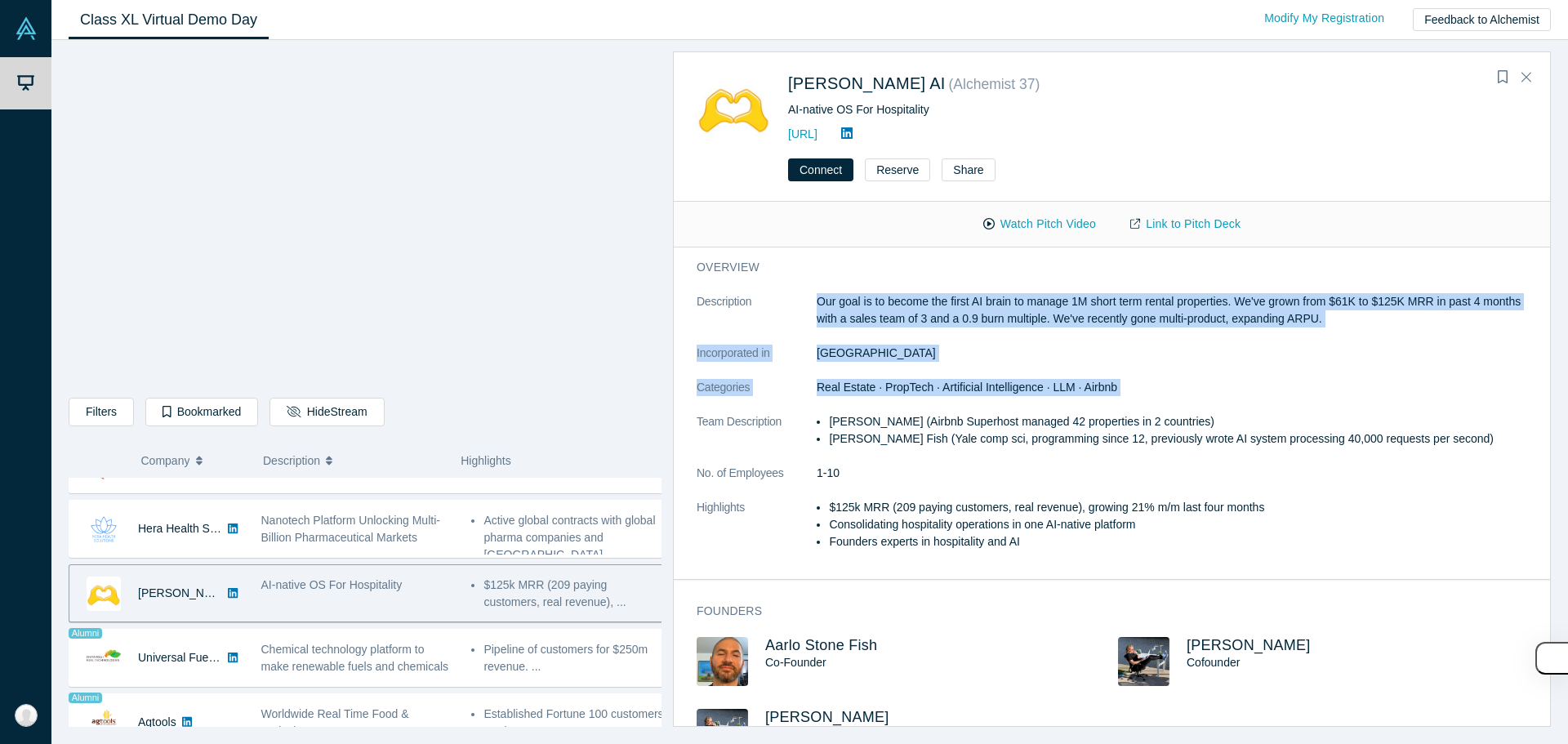
drag, startPoint x: 939, startPoint y: 315, endPoint x: 925, endPoint y: 390, distance: 76.3
click at [925, 390] on dl "Description Our goal is to become the first AI brain to manage 1M short term re…" at bounding box center [1117, 430] width 843 height 275
click at [925, 389] on span "Real Estate · PropTech · Artificial Intelligence · LLM · Airbnb" at bounding box center [966, 387] width 300 height 13
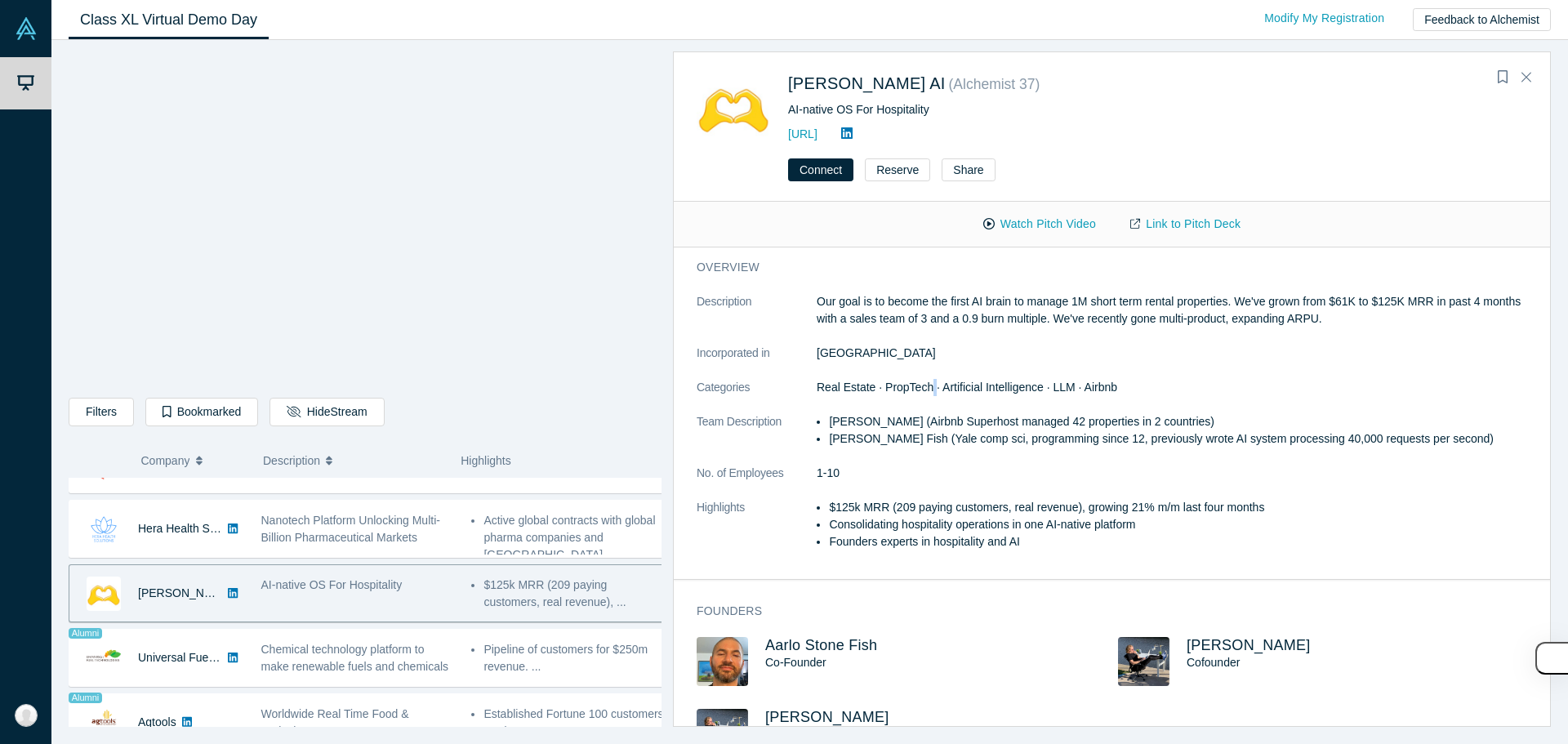
click at [925, 389] on span "Real Estate · PropTech · Artificial Intelligence · LLM · Airbnb" at bounding box center [966, 387] width 300 height 13
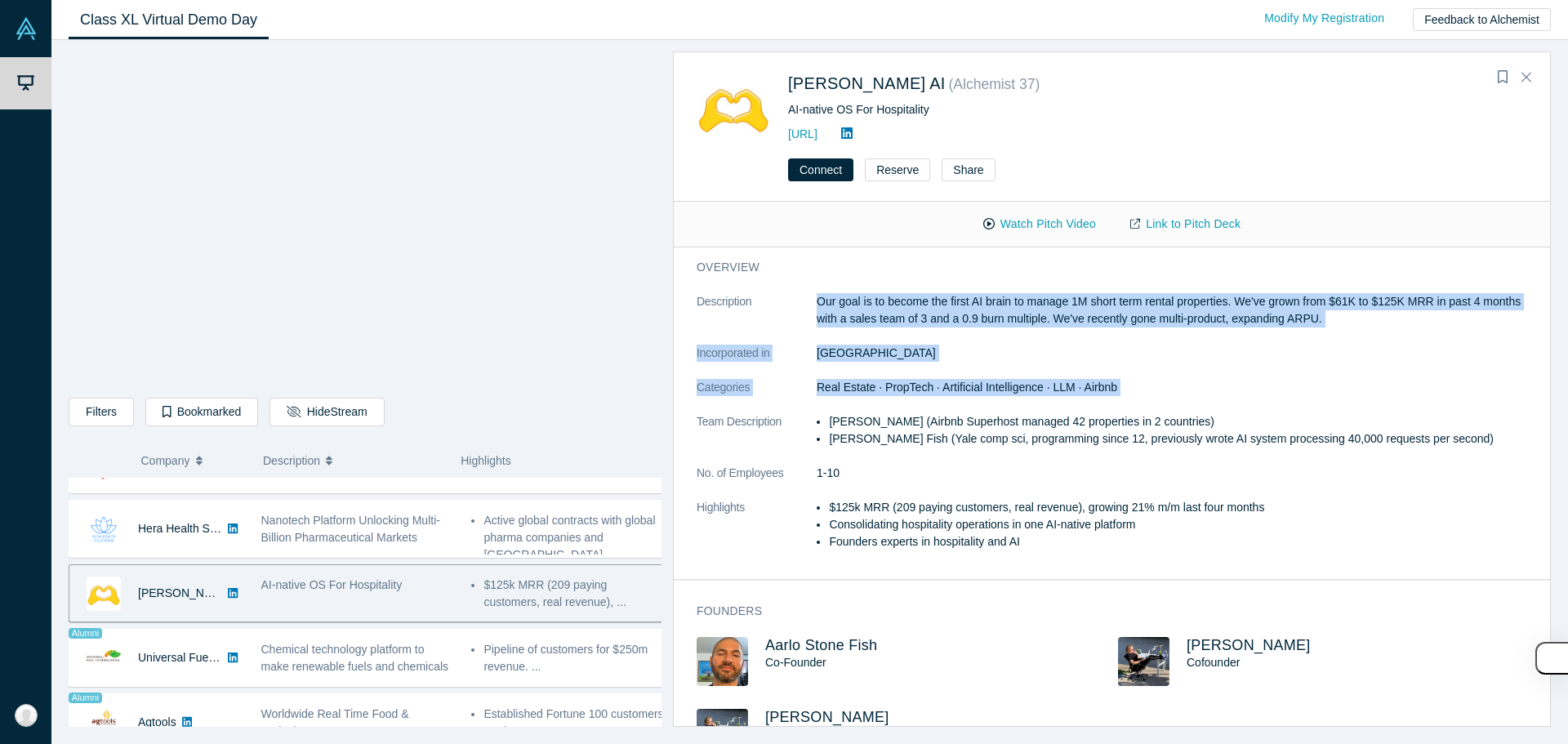
drag, startPoint x: 925, startPoint y: 389, endPoint x: 920, endPoint y: 309, distance: 80.2
click at [920, 309] on dl "Description Our goal is to become the first AI brain to manage 1M short term re…" at bounding box center [1117, 430] width 843 height 275
click at [920, 309] on p "Our goal is to become the first AI brain to manage 1M short term rental propert…" at bounding box center [1177, 310] width 722 height 34
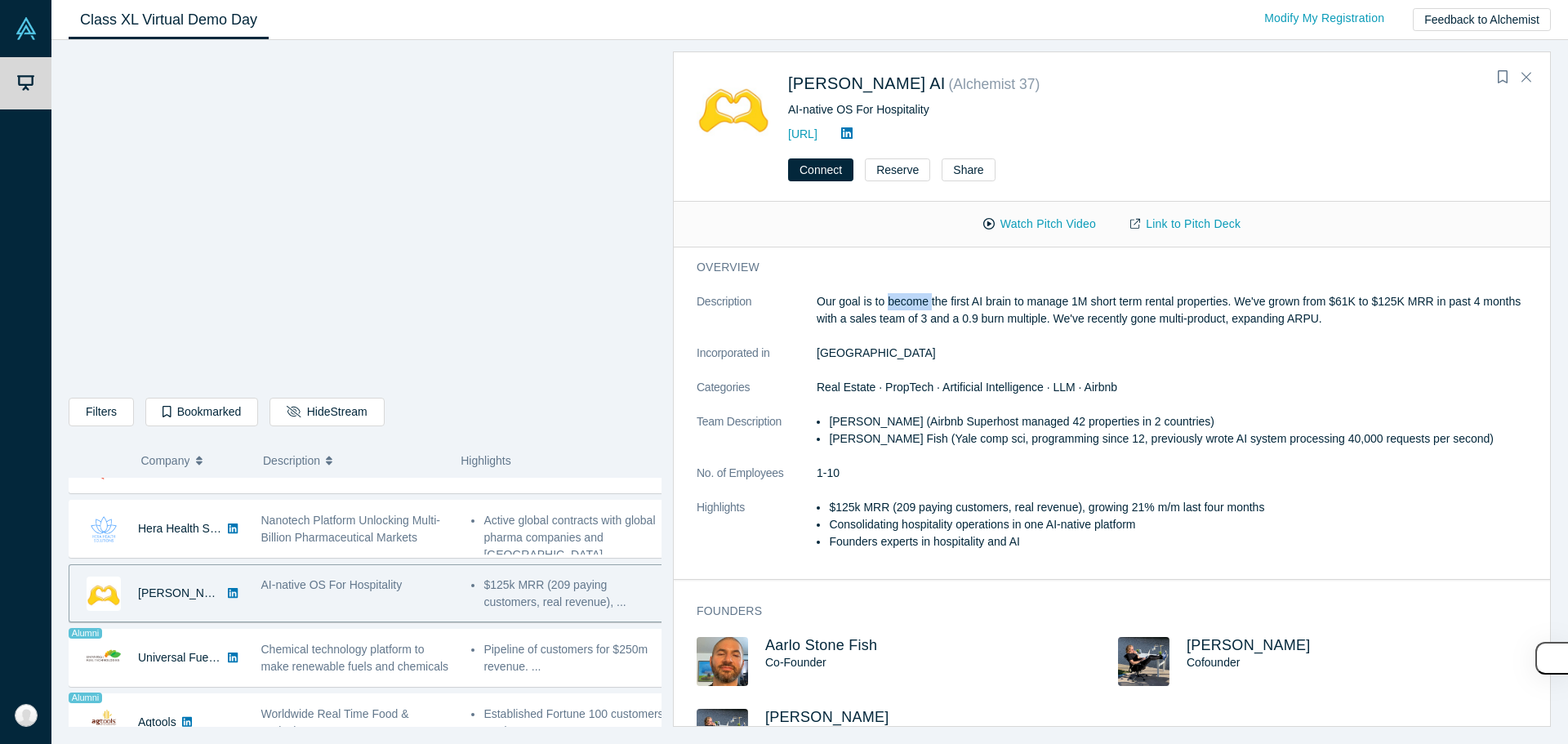
click at [920, 309] on p "Our goal is to become the first AI brain to manage 1M short term rental propert…" at bounding box center [1177, 310] width 722 height 34
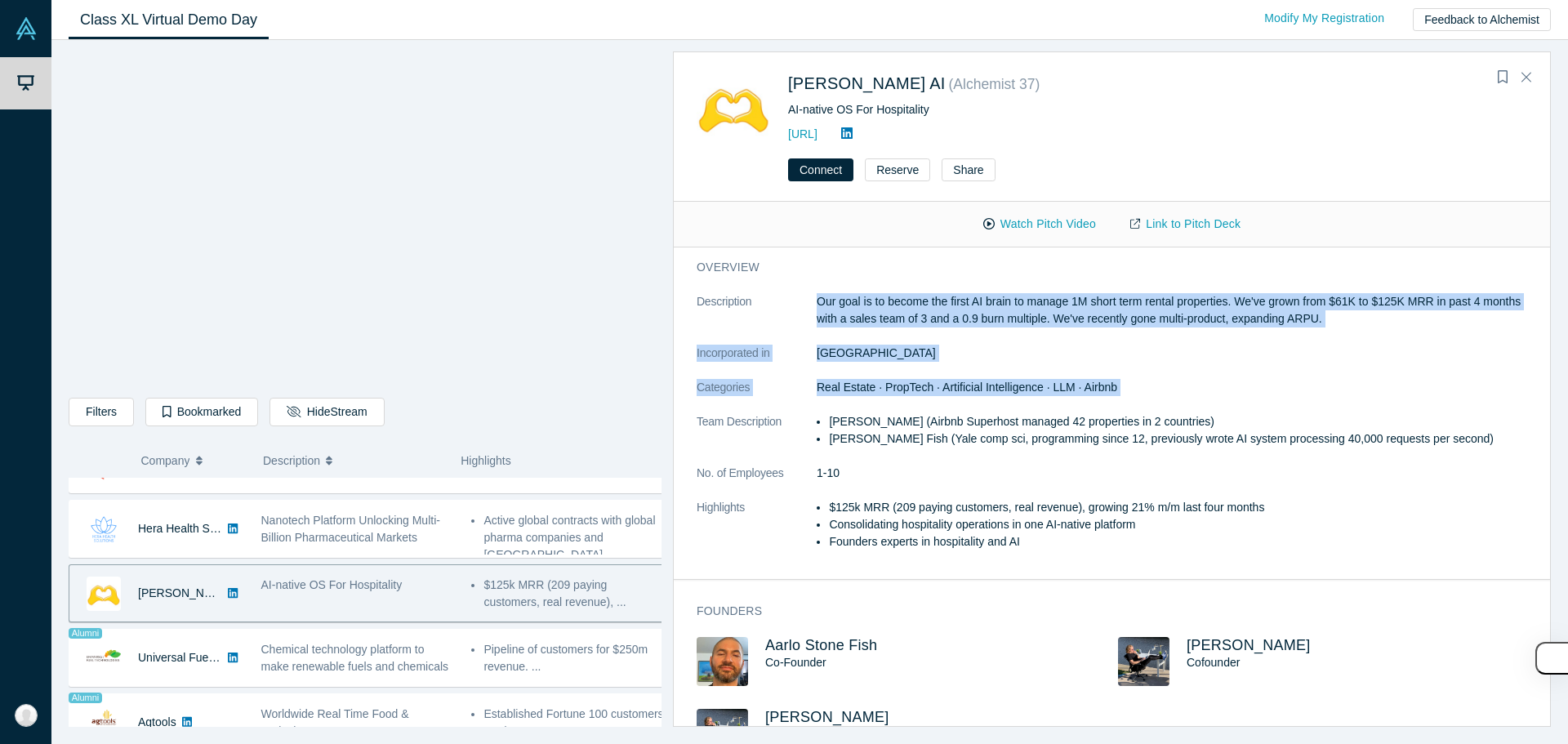
drag, startPoint x: 920, startPoint y: 309, endPoint x: 907, endPoint y: 382, distance: 74.1
click at [907, 382] on dl "Description Our goal is to become the first AI brain to manage 1M short term re…" at bounding box center [1117, 430] width 843 height 275
click at [907, 382] on span "Real Estate · PropTech · Artificial Intelligence · LLM · Airbnb" at bounding box center [966, 387] width 300 height 13
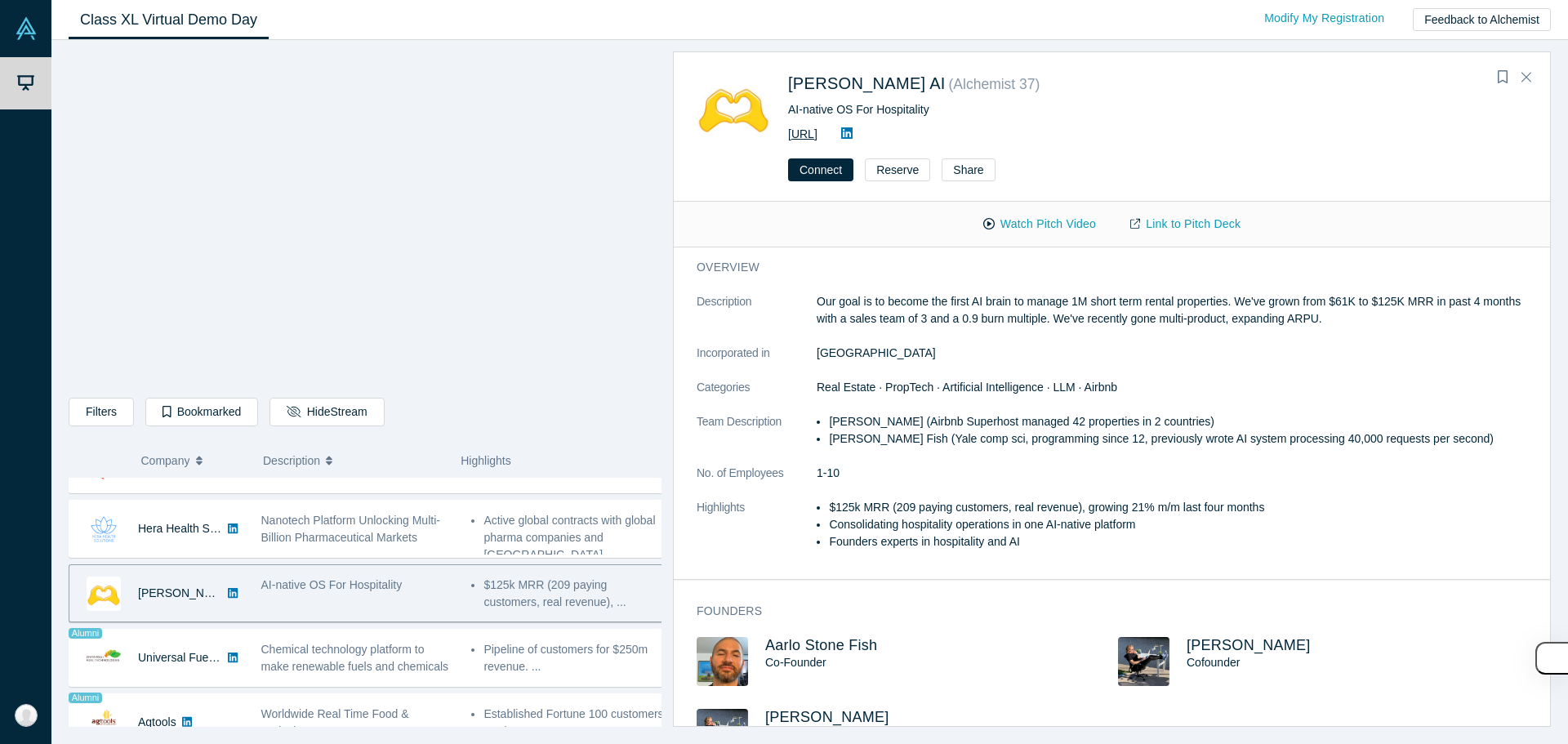
click at [817, 133] on link "[URL]" at bounding box center [802, 133] width 30 height 13
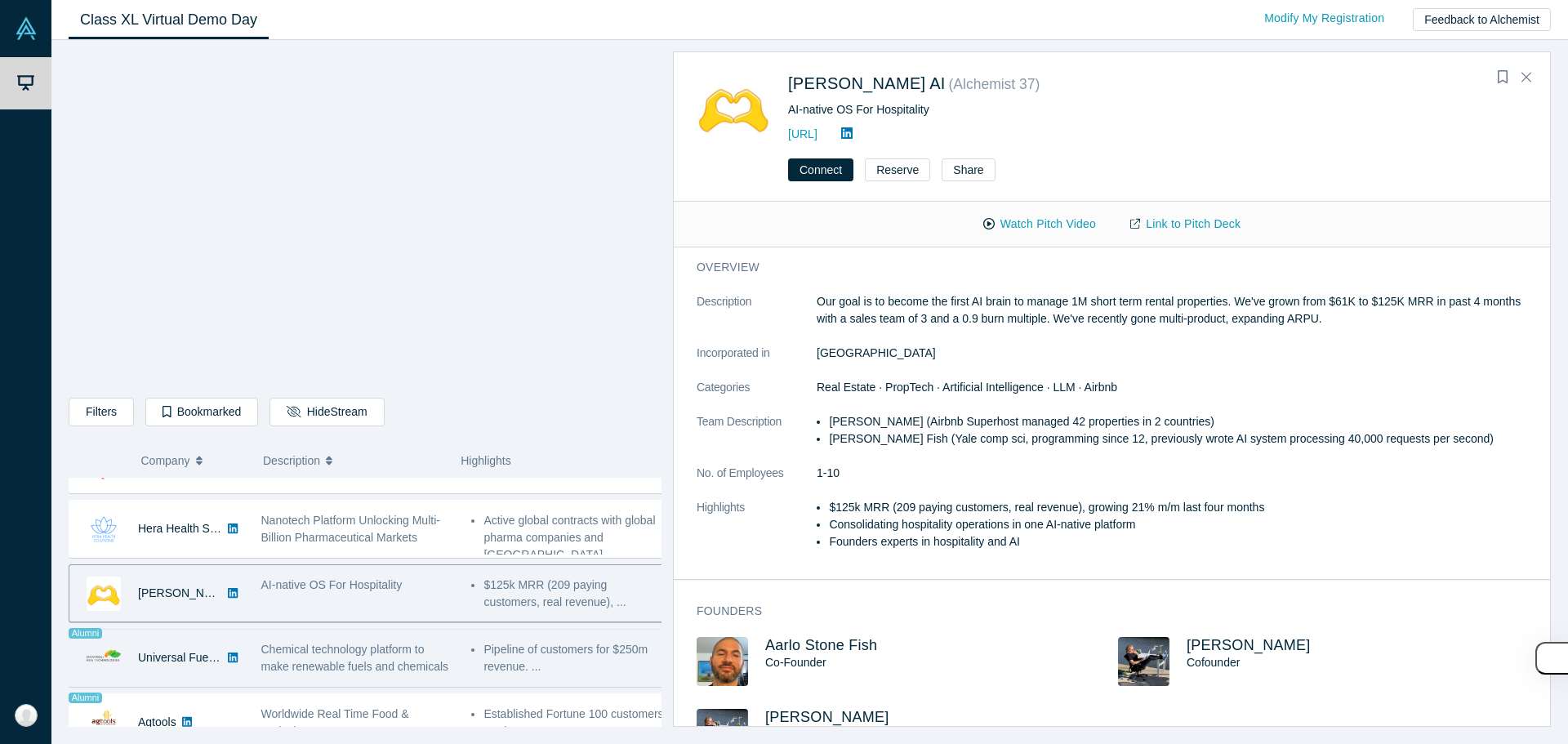
click at [385, 662] on span "Chemical technology platform to make renewable fuels and chemicals" at bounding box center [355, 658] width 188 height 30
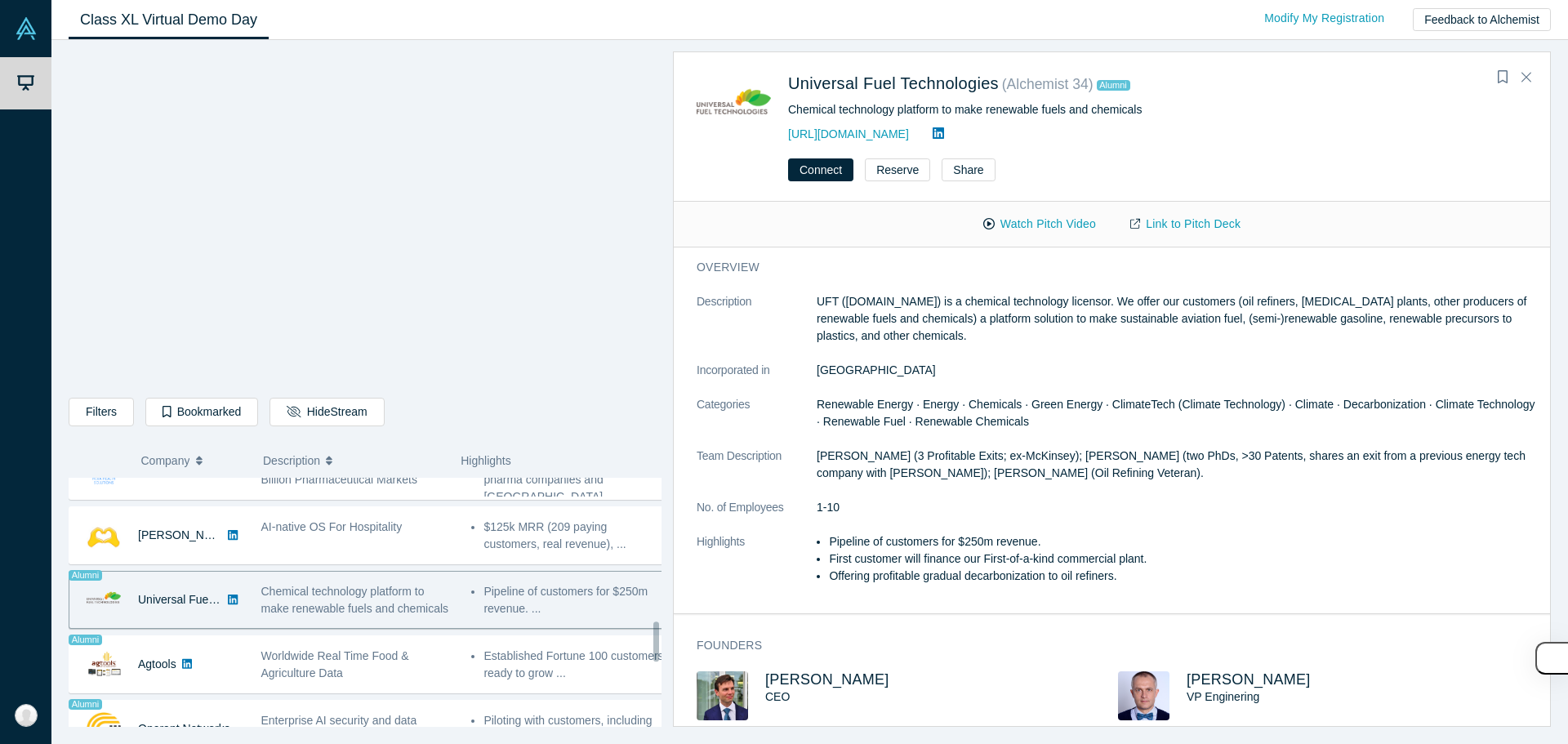
scroll to position [899, 0]
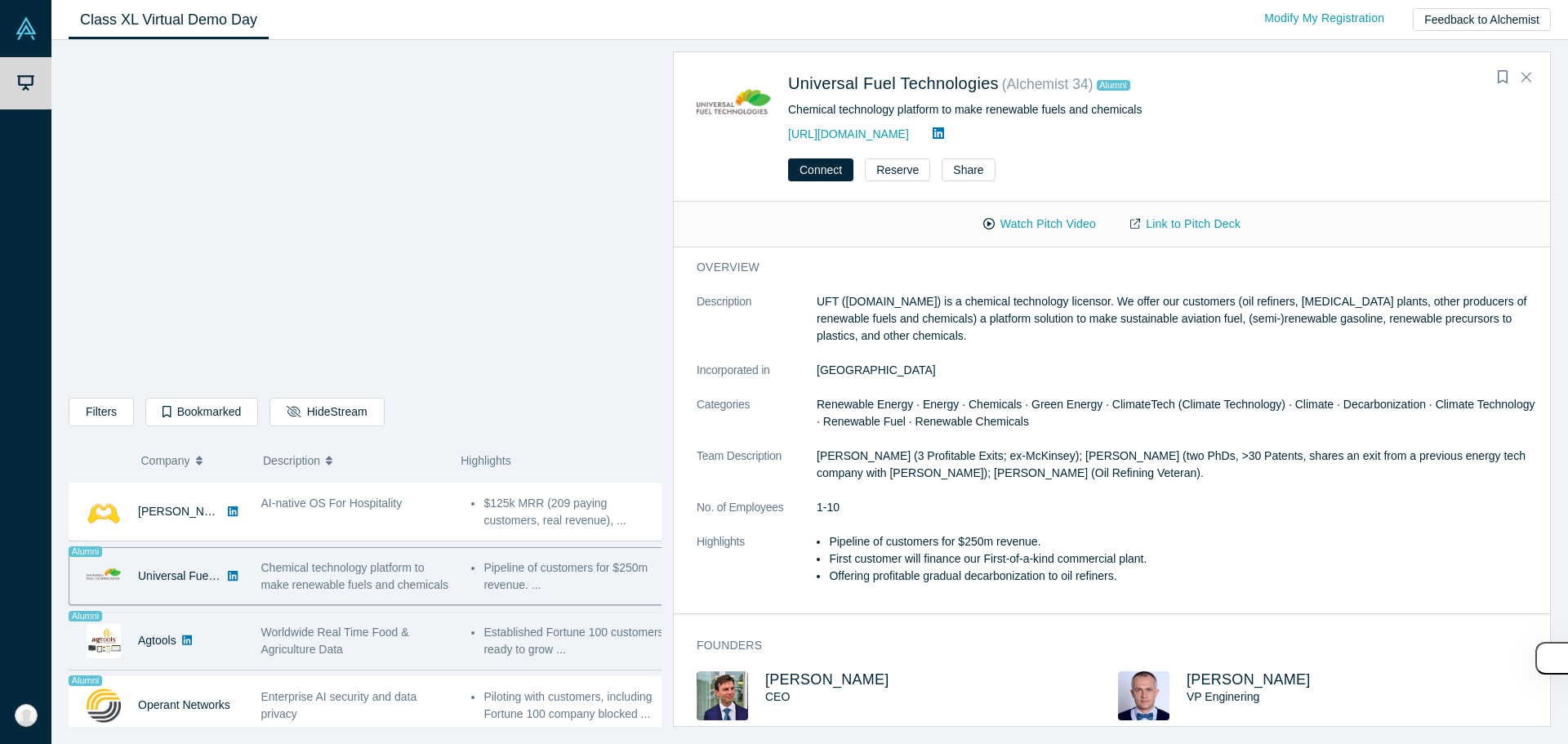
click at [420, 654] on div "Worldwide Real Time Food & Agriculture Data" at bounding box center [358, 641] width 193 height 34
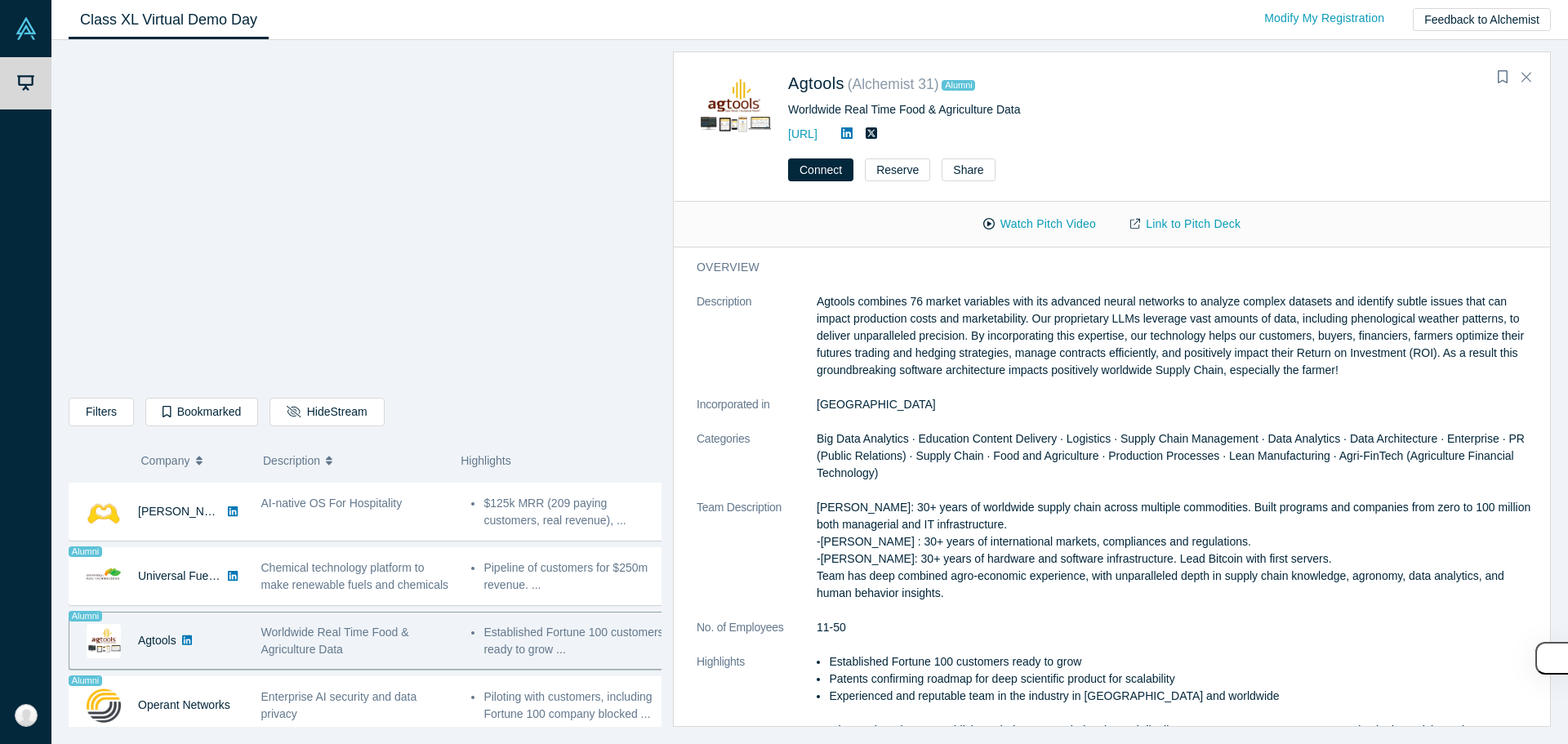
click at [952, 342] on p "Agtools combines 76 market variables with its advanced neural networks to analy…" at bounding box center [1177, 336] width 722 height 86
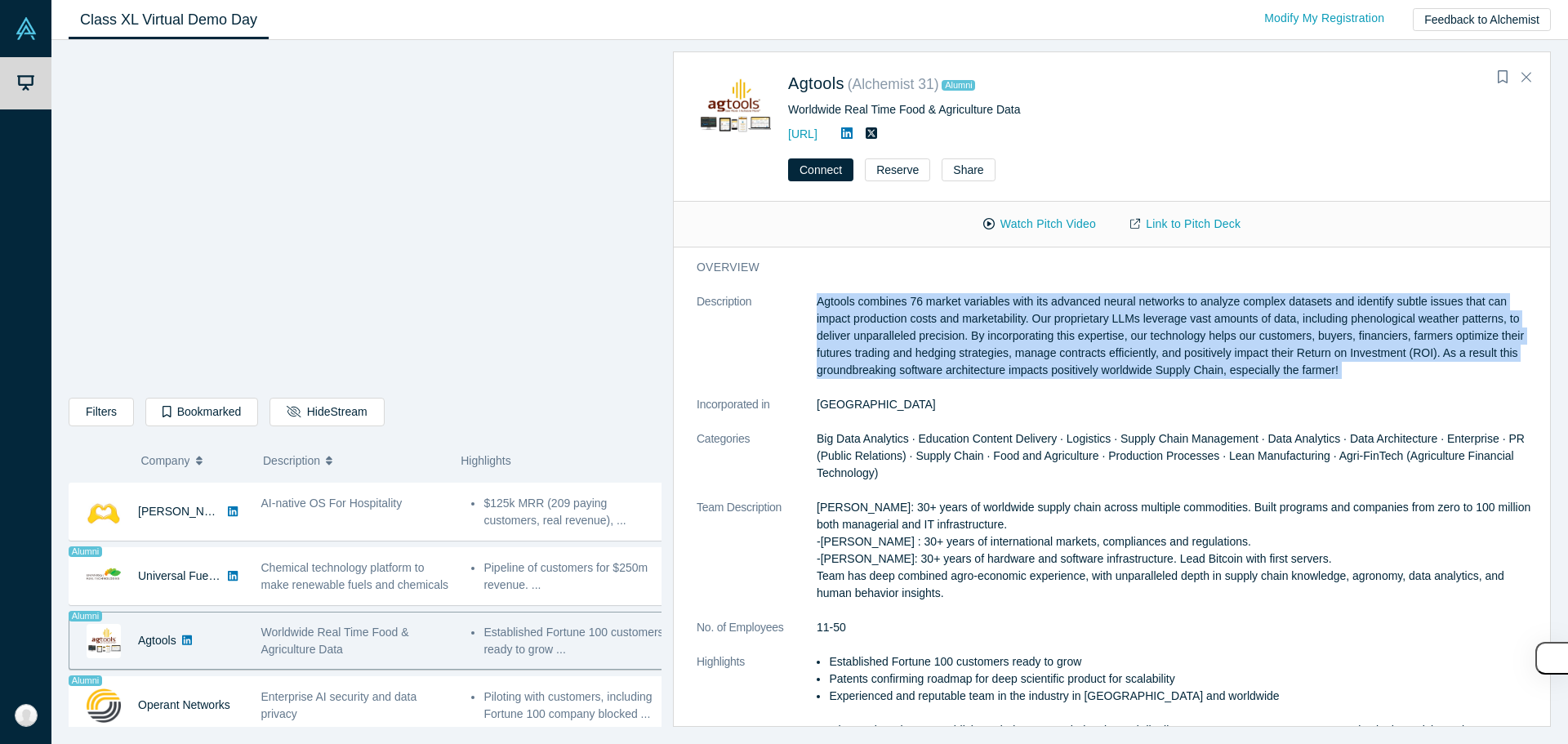
click at [952, 342] on p "Agtools combines 76 market variables with its advanced neural networks to analy…" at bounding box center [1177, 336] width 722 height 86
click at [948, 385] on dl "Description Agtools combines 76 market variables with its advanced neural netwo…" at bounding box center [1117, 550] width 843 height 514
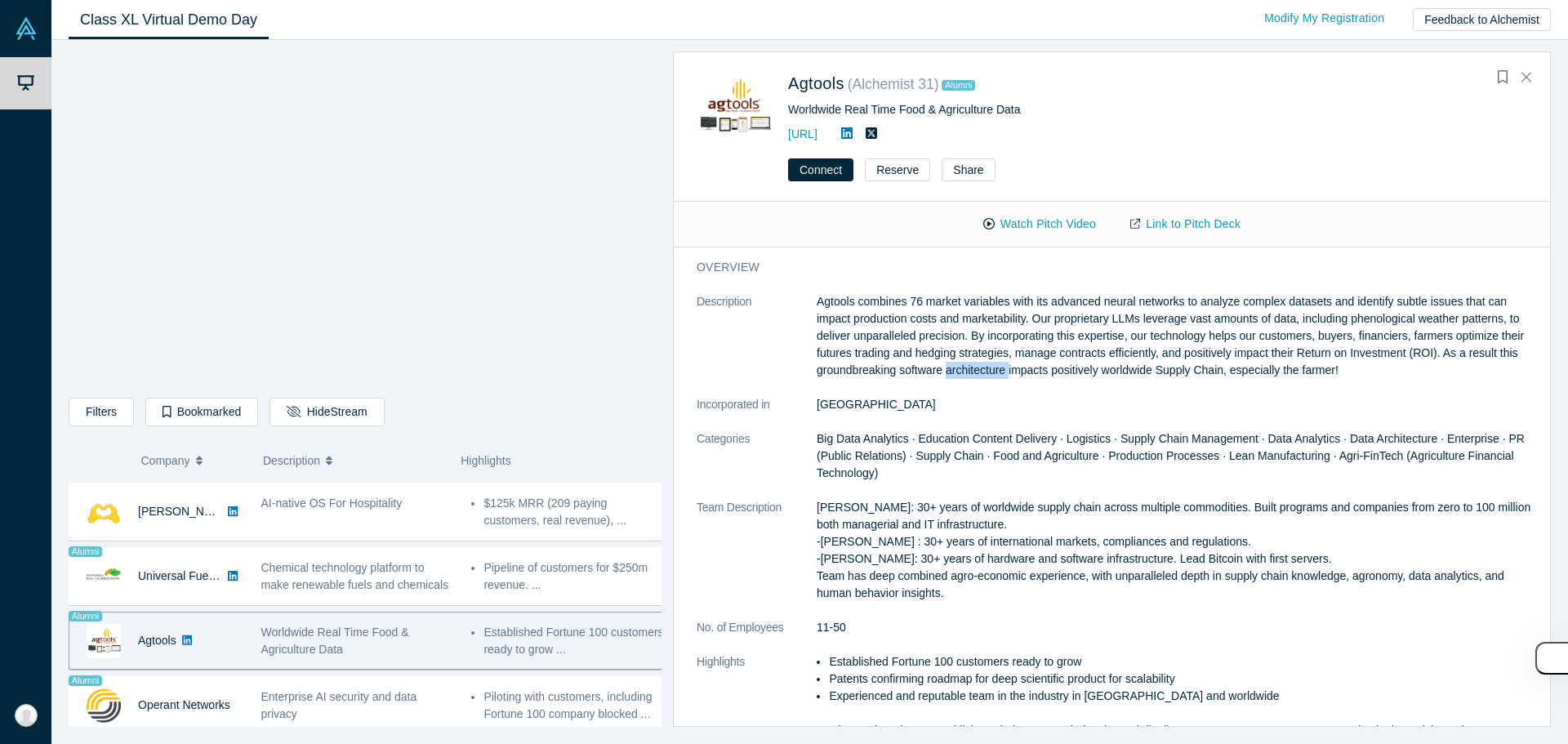
click at [948, 385] on dl "Description Agtools combines 76 market variables with its advanced neural netwo…" at bounding box center [1117, 550] width 843 height 514
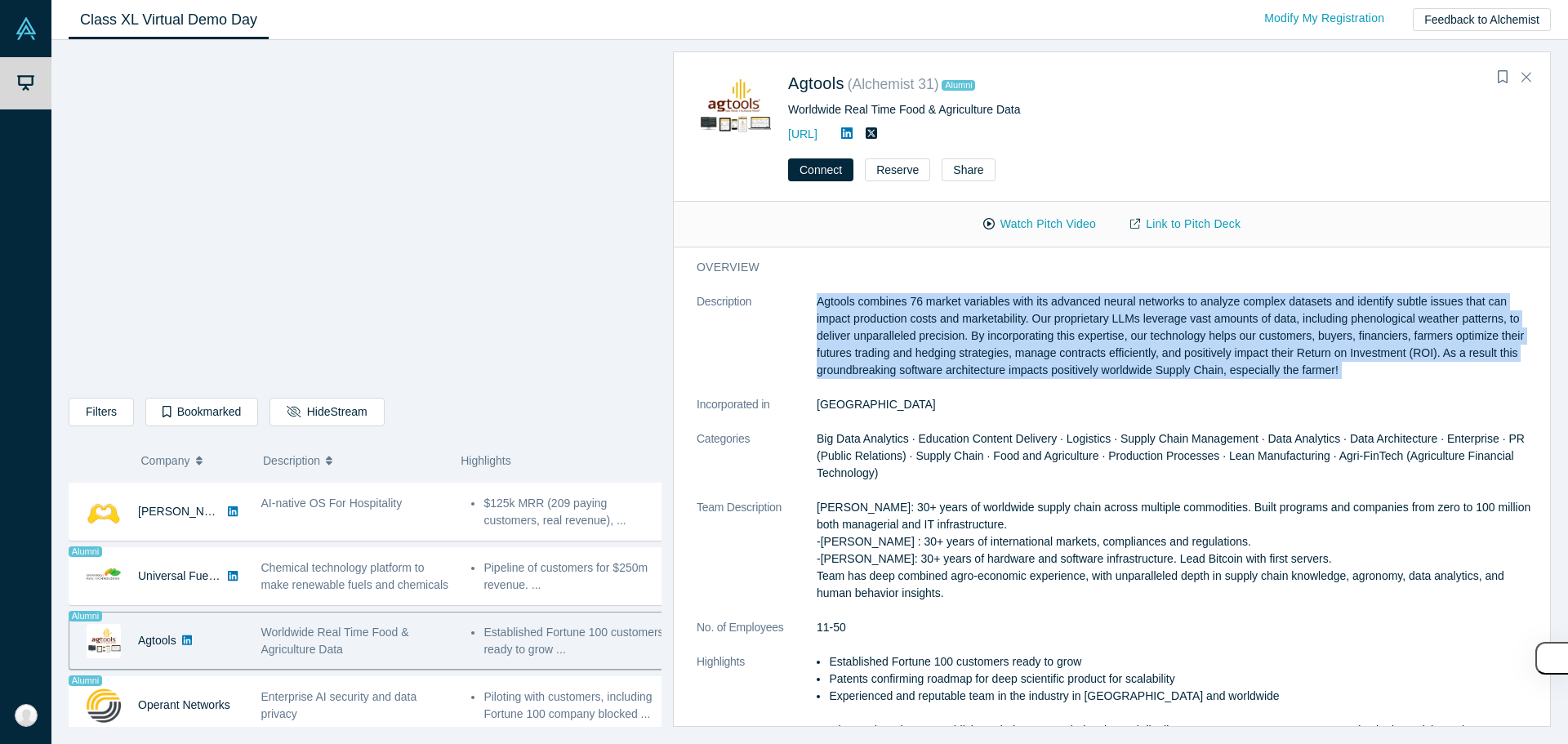
drag, startPoint x: 948, startPoint y: 385, endPoint x: 948, endPoint y: 361, distance: 24.0
click at [948, 361] on dl "Description Agtools combines 76 market variables with its advanced neural netwo…" at bounding box center [1117, 550] width 843 height 514
click at [948, 361] on p "Agtools combines 76 market variables with its advanced neural networks to analy…" at bounding box center [1177, 336] width 722 height 86
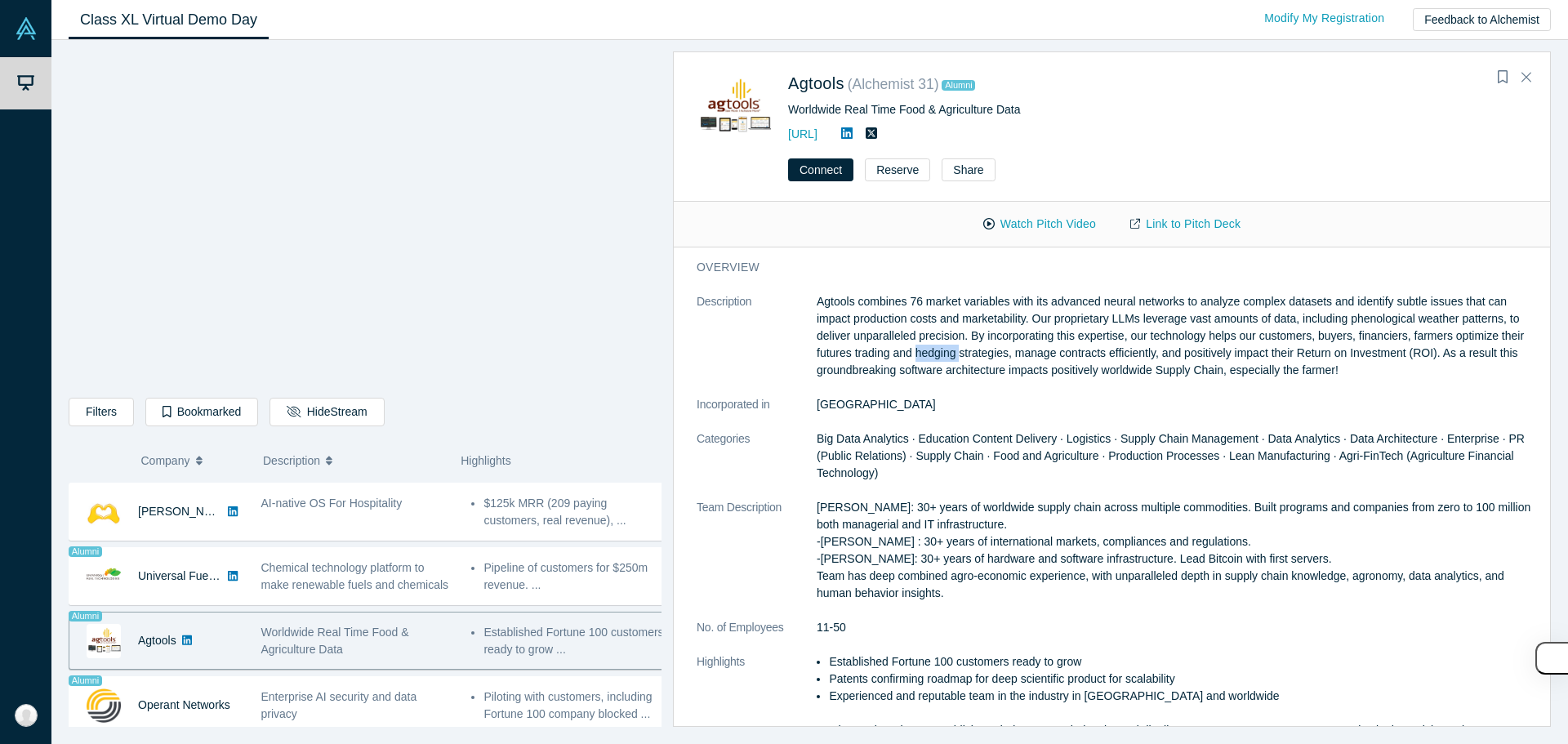
click at [948, 361] on p "Agtools combines 76 market variables with its advanced neural networks to analy…" at bounding box center [1177, 336] width 722 height 86
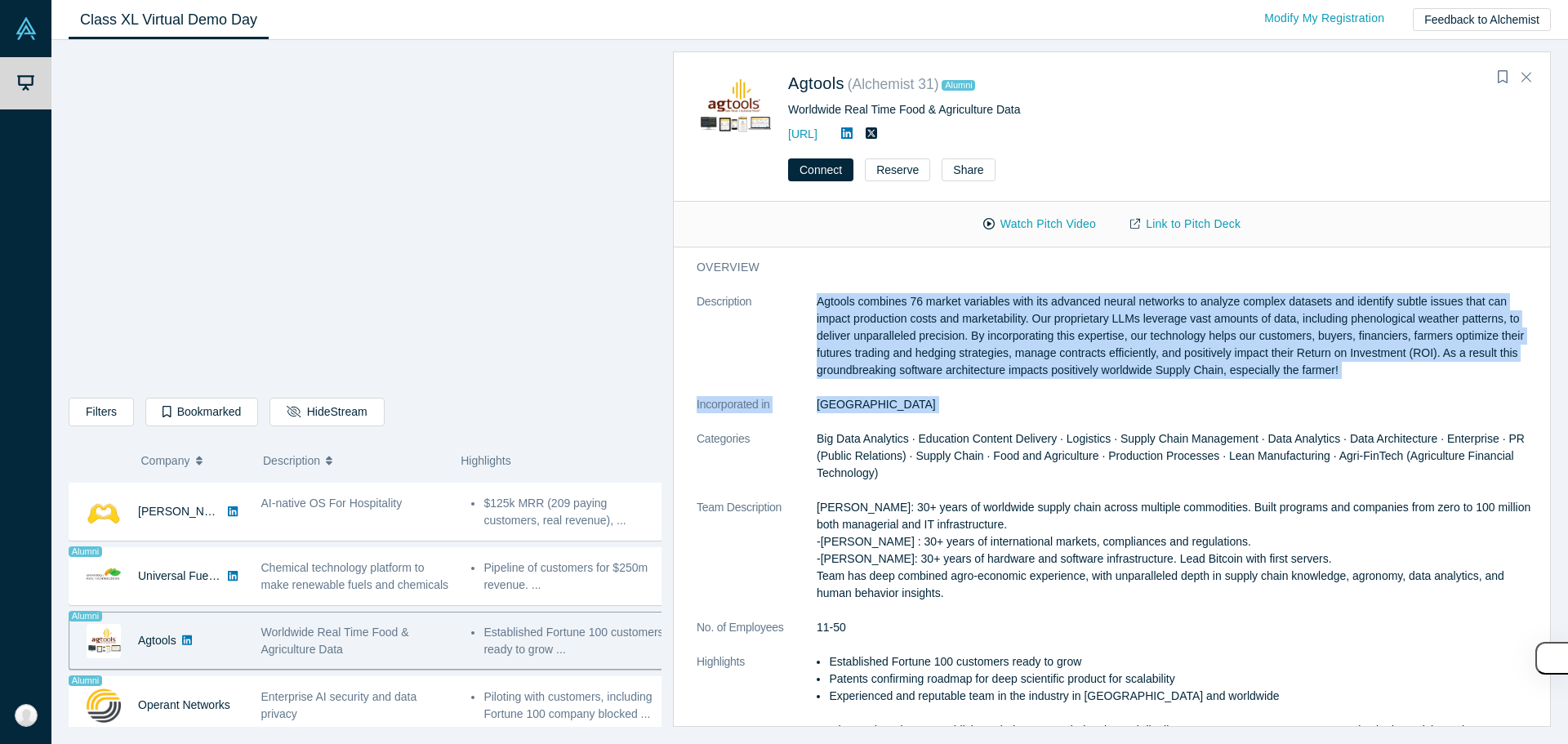
drag, startPoint x: 948, startPoint y: 361, endPoint x: 937, endPoint y: 406, distance: 46.3
click at [937, 406] on dl "Description Agtools combines 76 market variables with its advanced neural netwo…" at bounding box center [1117, 550] width 843 height 514
click at [937, 406] on dd "[GEOGRAPHIC_DATA]" at bounding box center [1177, 404] width 722 height 17
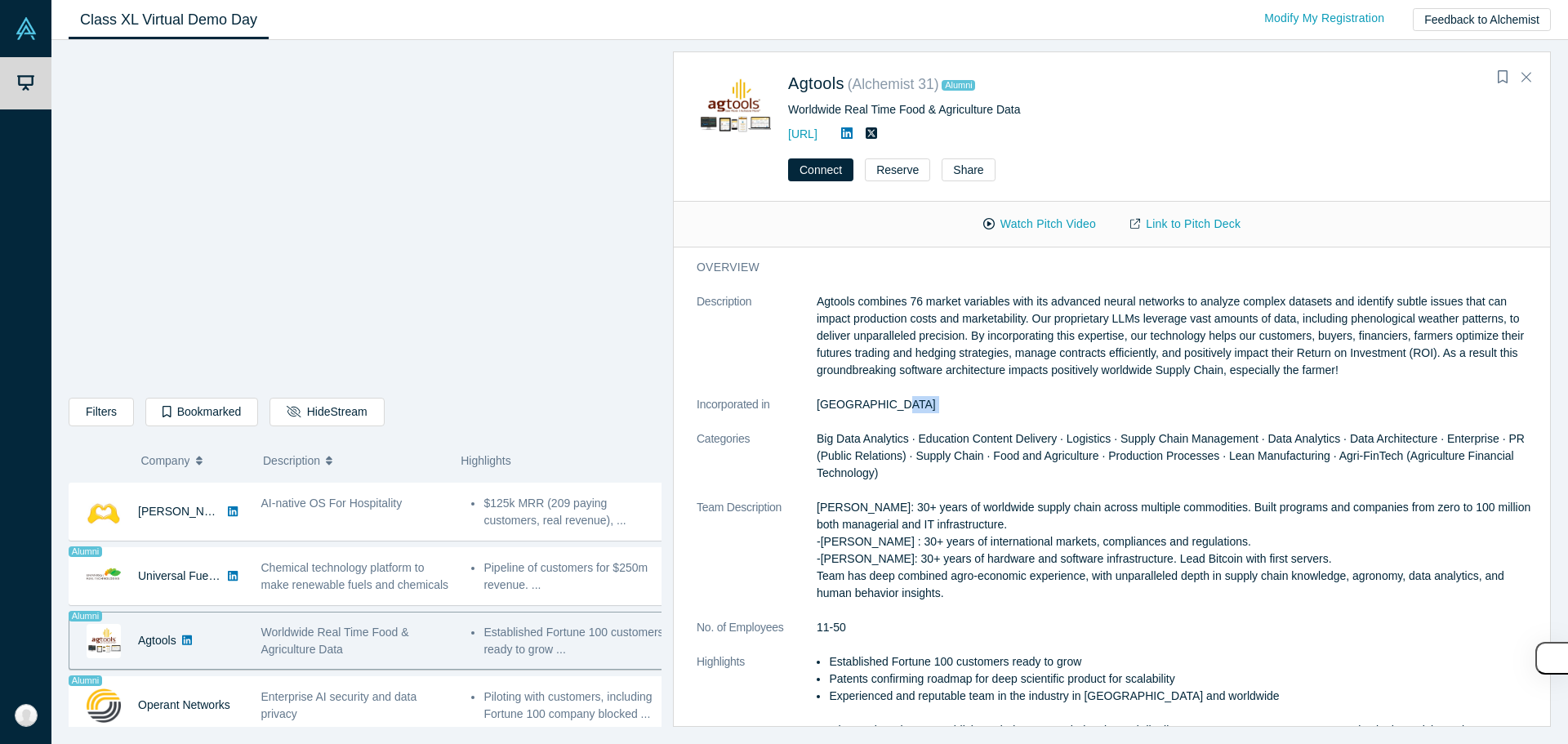
click at [937, 406] on dd "[GEOGRAPHIC_DATA]" at bounding box center [1177, 404] width 722 height 17
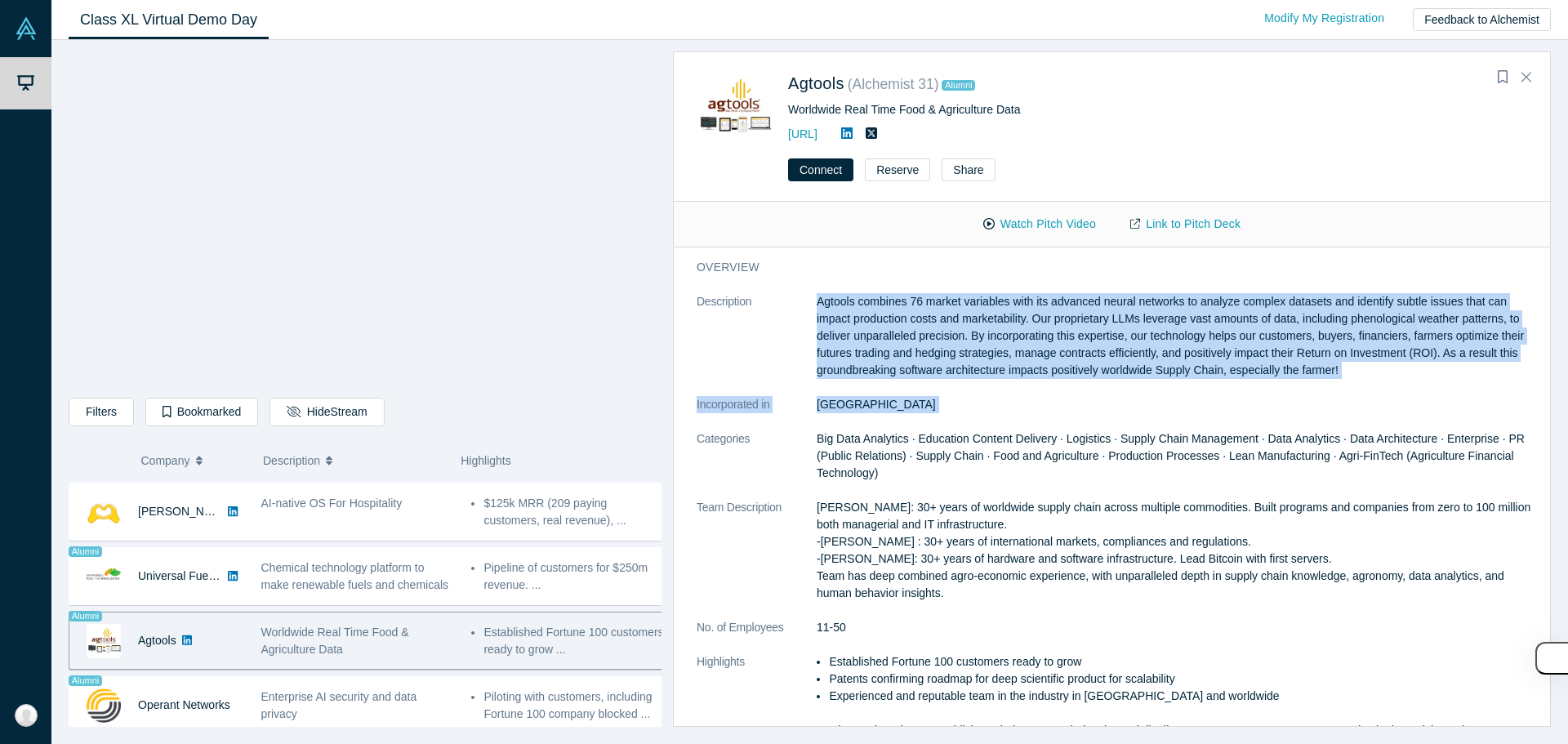
drag, startPoint x: 937, startPoint y: 406, endPoint x: 931, endPoint y: 356, distance: 50.4
click at [931, 356] on dl "Description Agtools combines 76 market variables with its advanced neural netwo…" at bounding box center [1117, 550] width 843 height 514
click at [931, 356] on p "Agtools combines 76 market variables with its advanced neural networks to analy…" at bounding box center [1177, 336] width 722 height 86
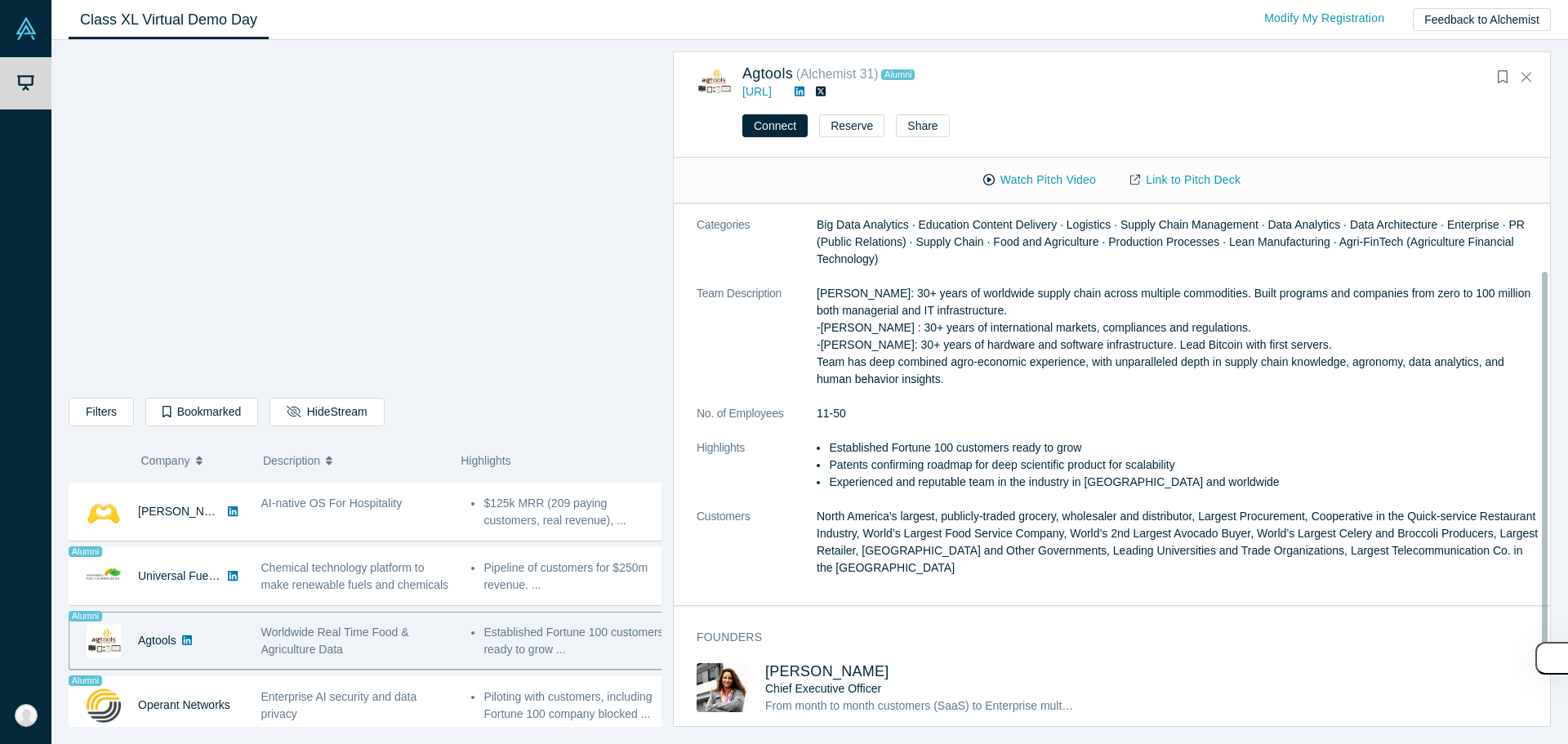
scroll to position [0, 0]
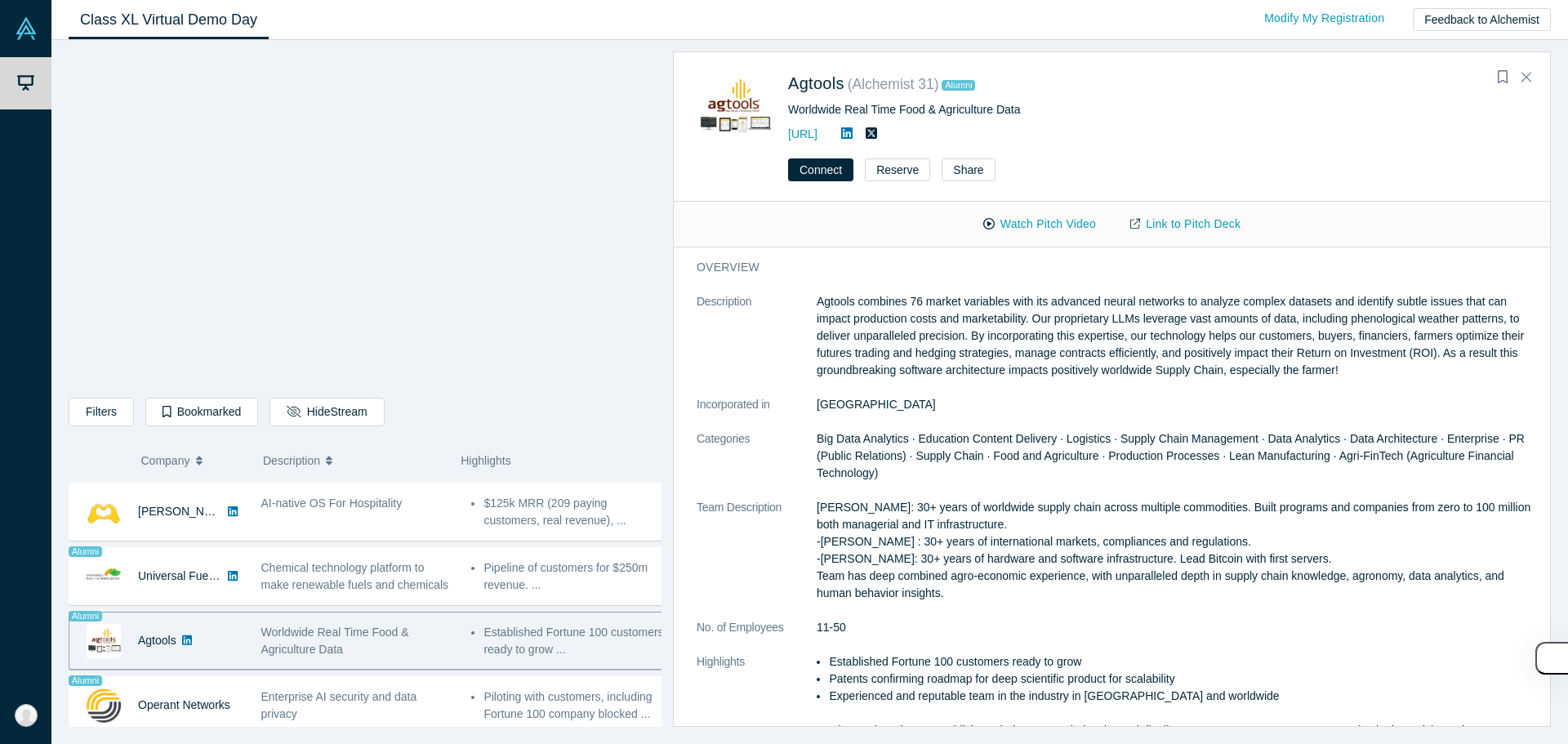
click at [853, 134] on icon at bounding box center [847, 132] width 12 height 12
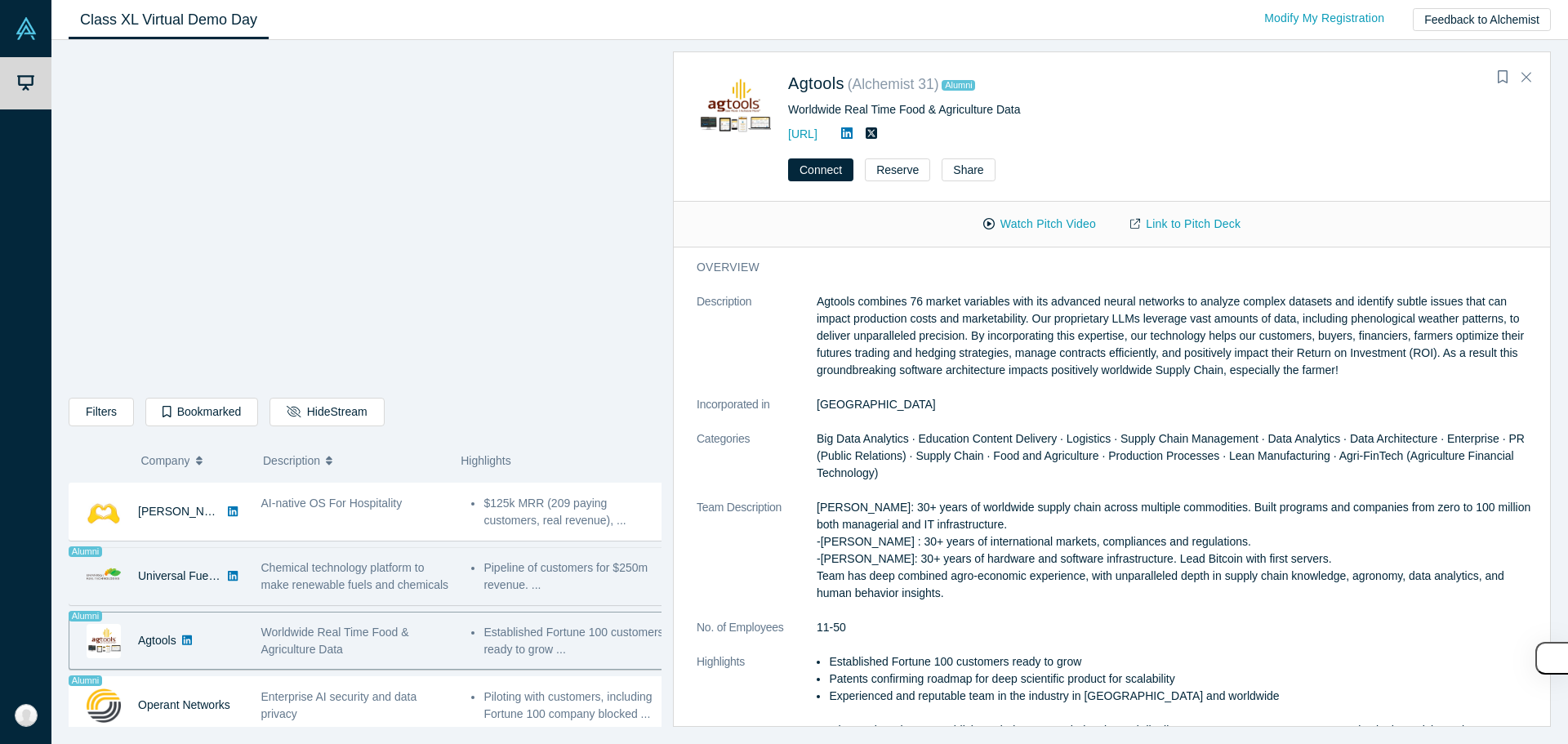
scroll to position [980, 0]
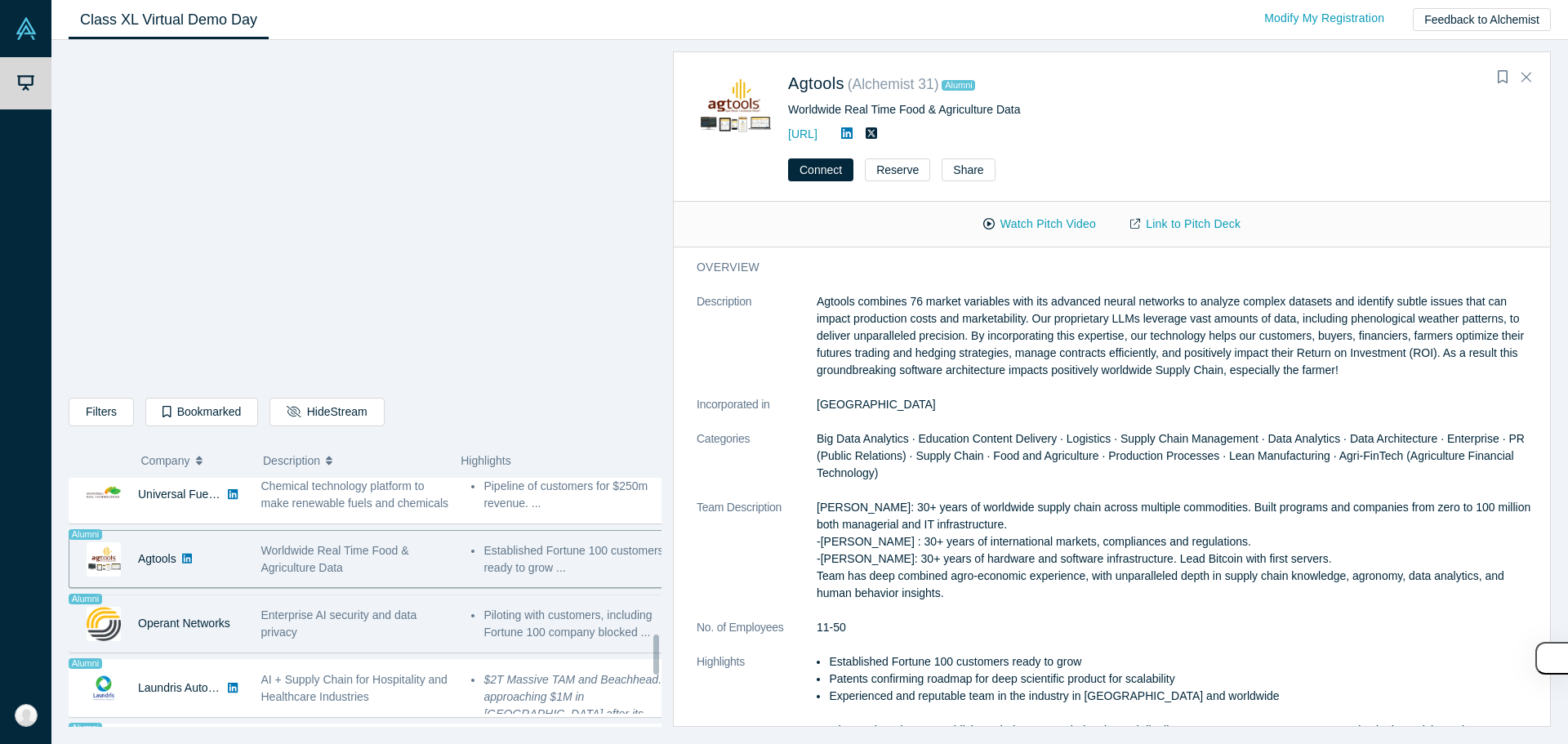
click at [369, 637] on div "Enterprise AI security and data privacy" at bounding box center [358, 624] width 193 height 34
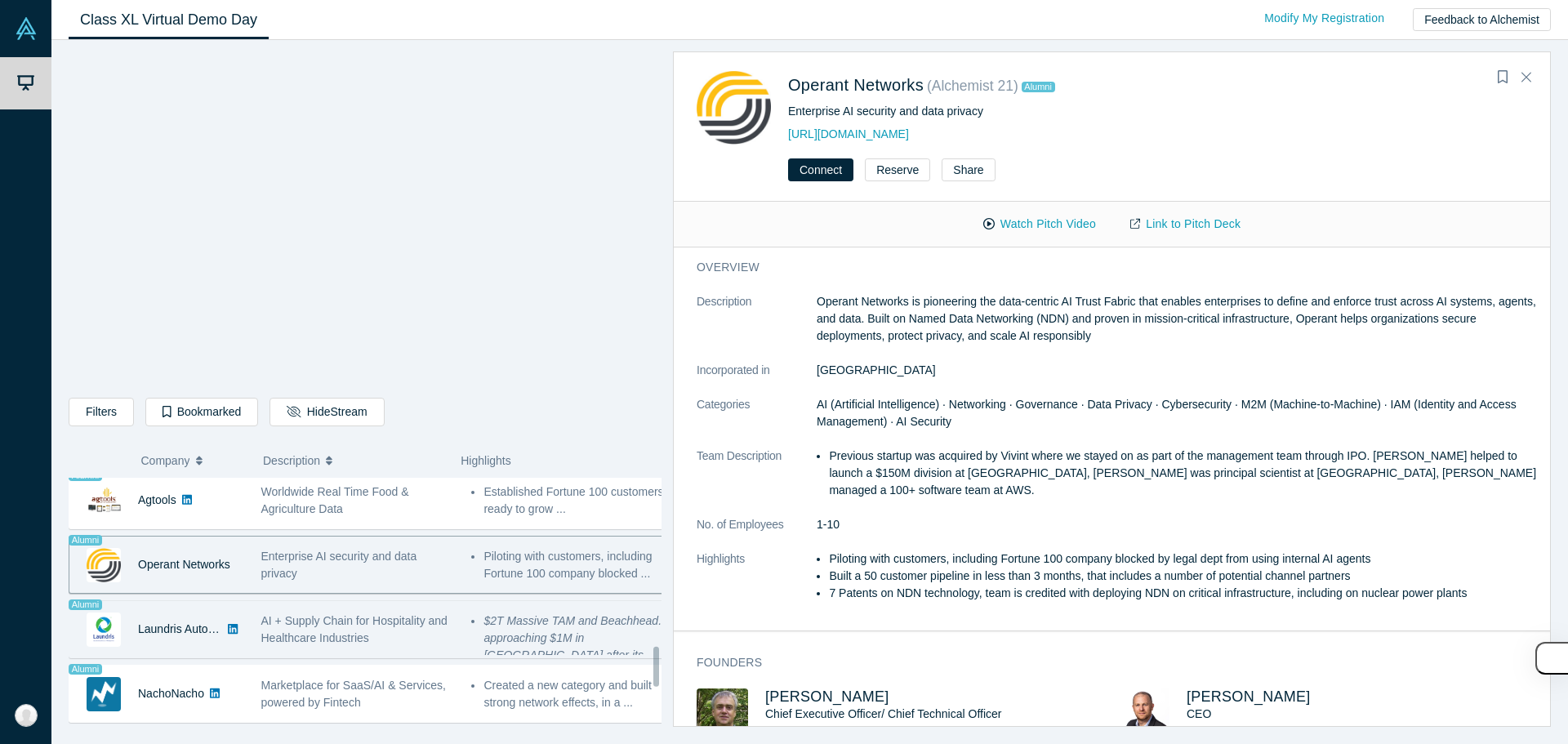
scroll to position [1061, 0]
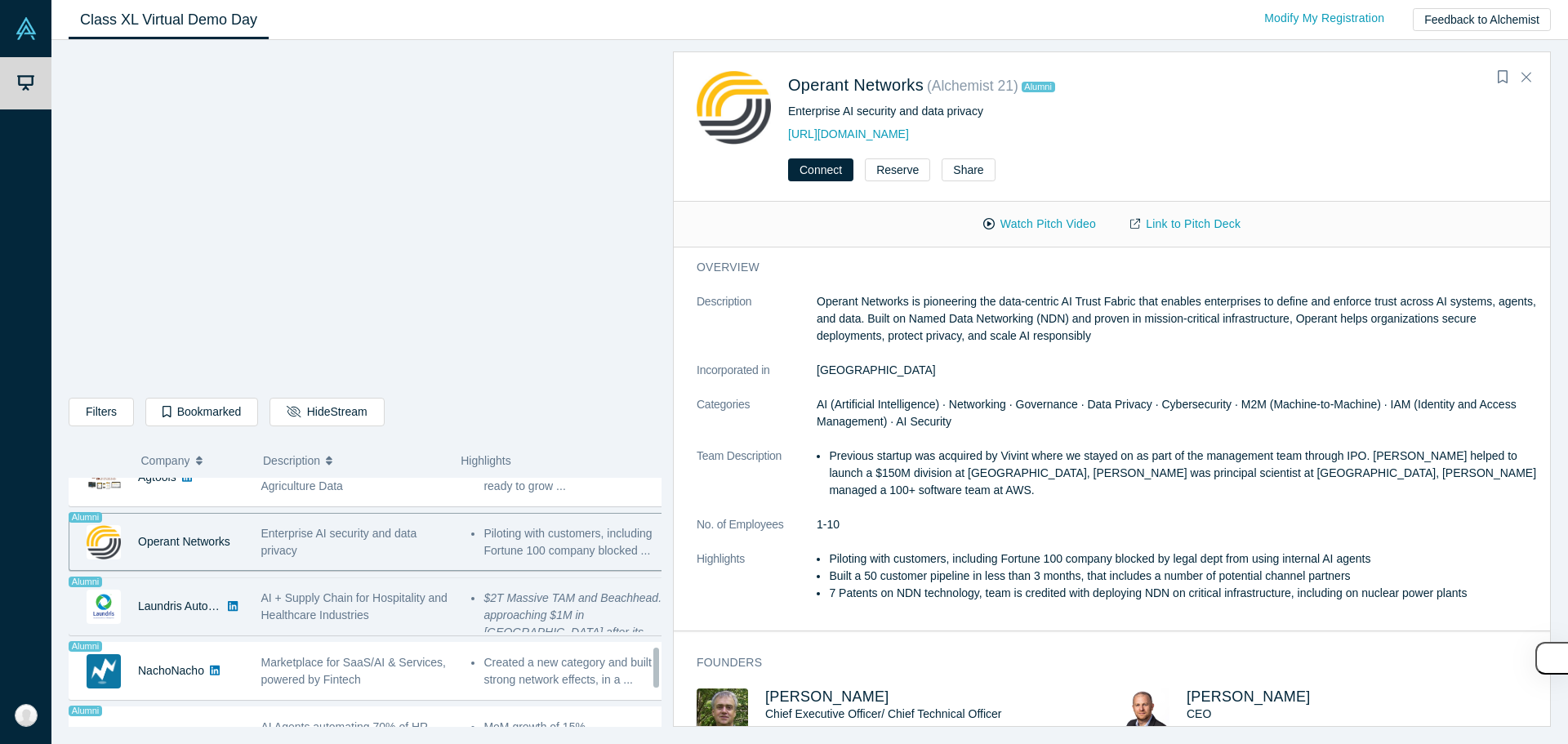
click at [346, 619] on span "AI + Supply Chain for Hospitality and Healthcare Industries" at bounding box center [354, 606] width 186 height 30
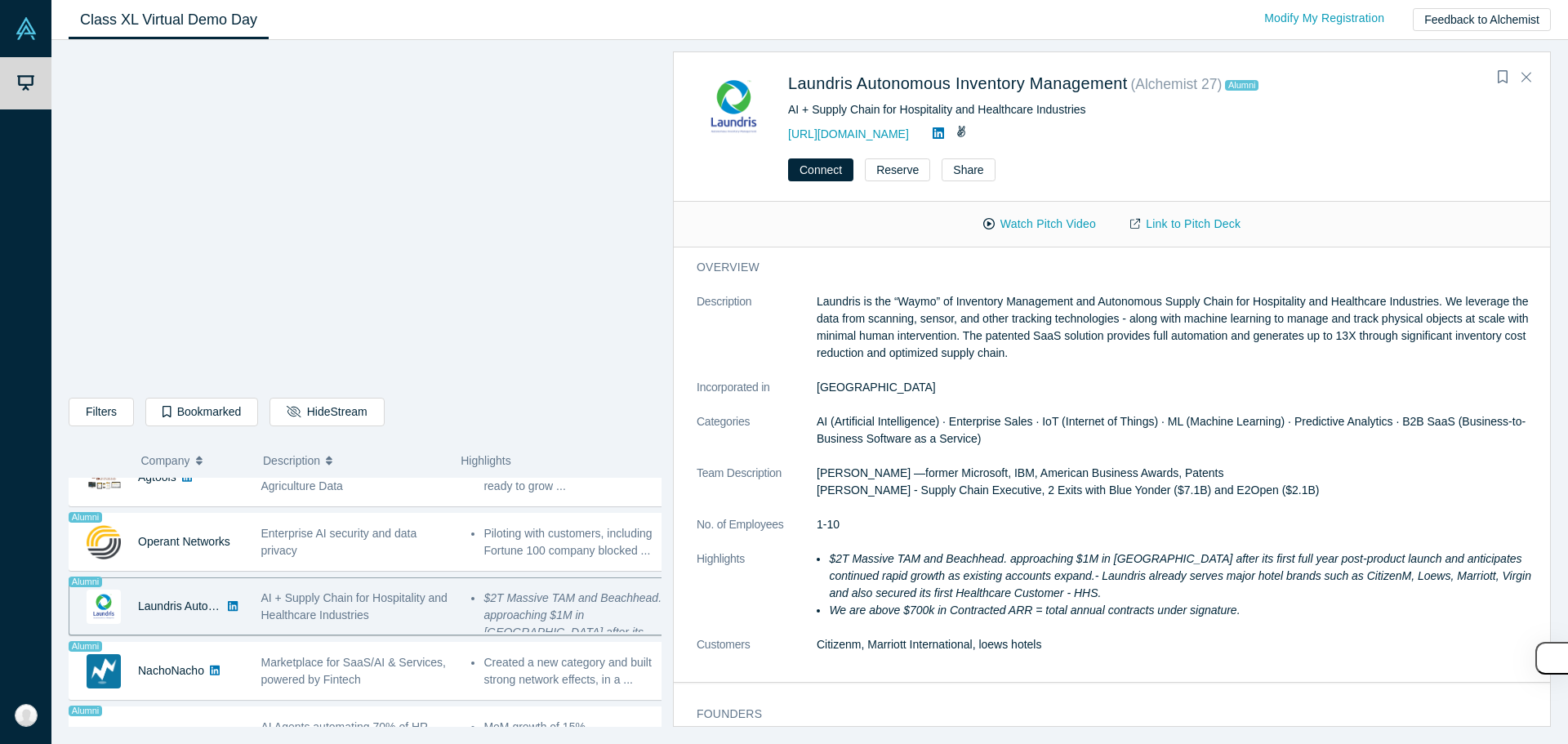
click at [940, 137] on icon at bounding box center [938, 133] width 12 height 13
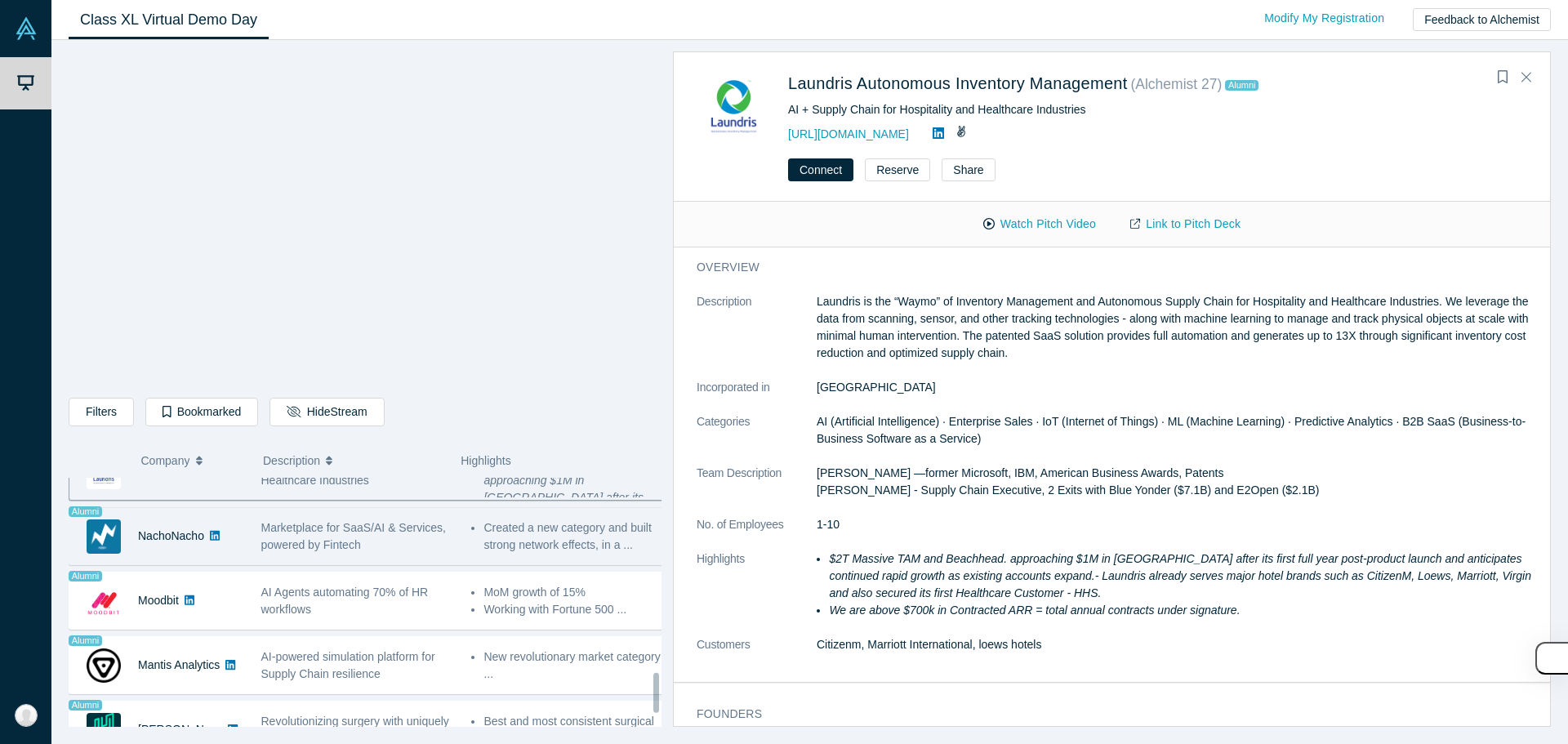
scroll to position [1225, 0]
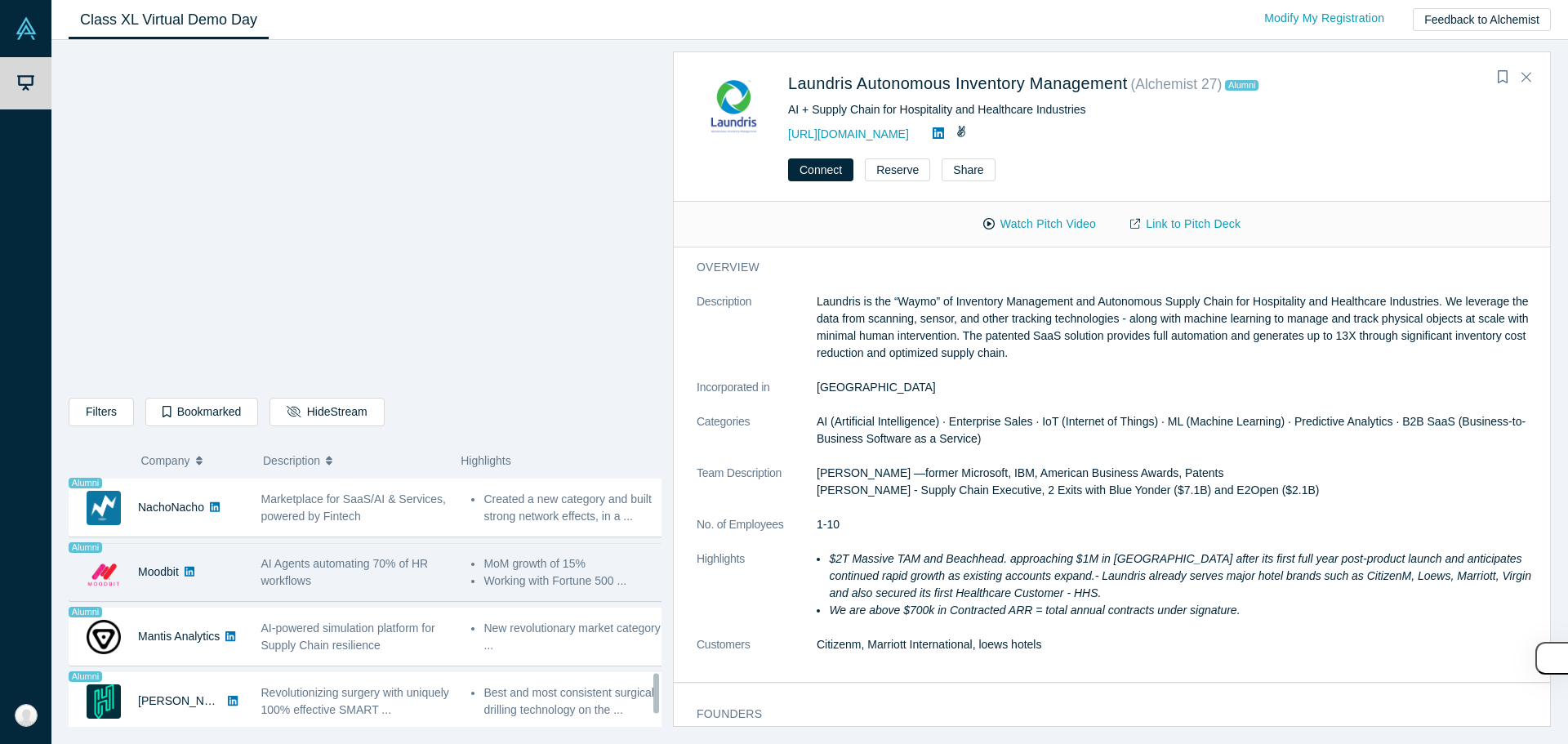
click at [378, 577] on div "AI Agents automating 70% of HR workflows" at bounding box center [358, 572] width 193 height 34
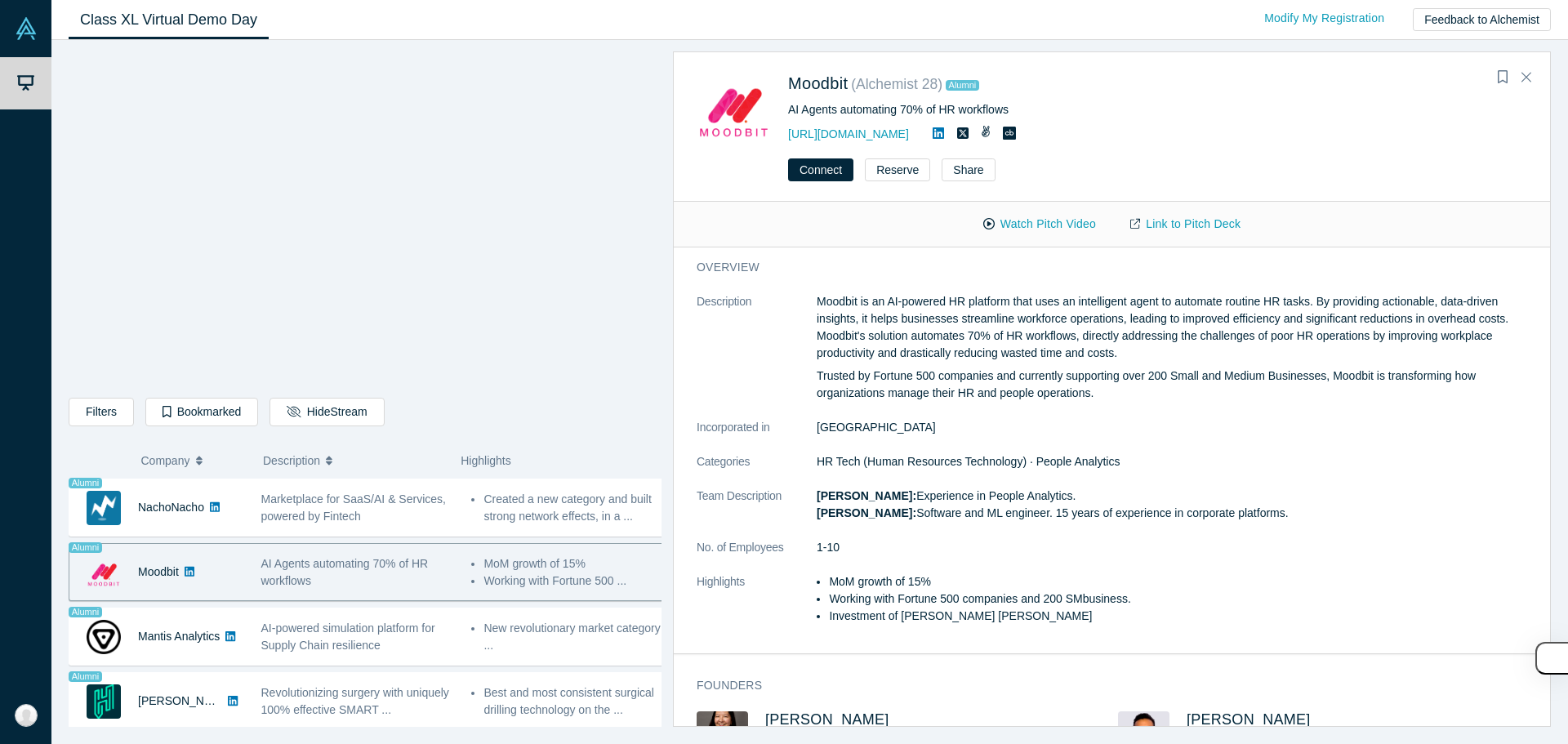
click at [939, 137] on icon at bounding box center [938, 132] width 12 height 12
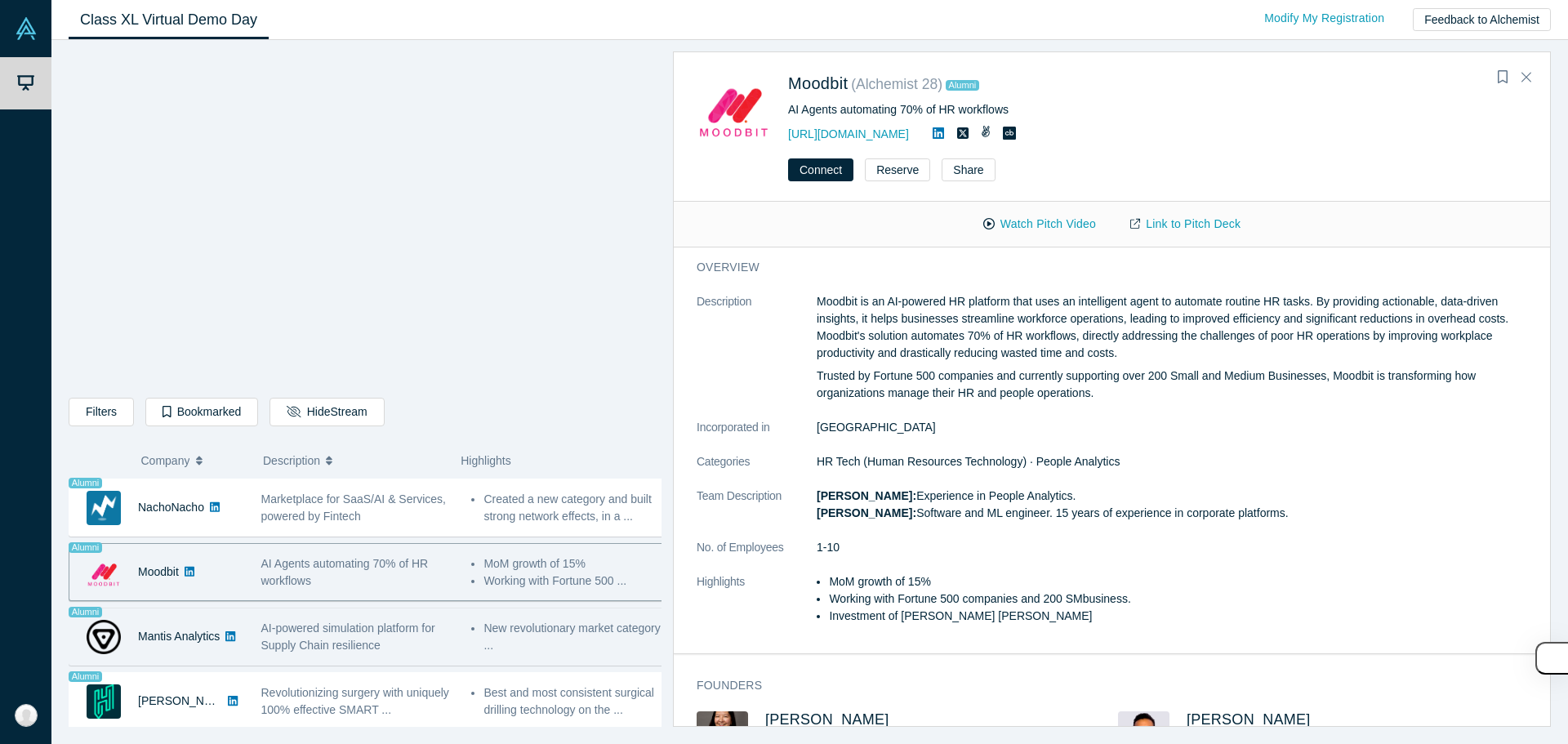
click at [325, 652] on span "AI-powered simulation platform for Supply Chain resilience" at bounding box center [348, 637] width 174 height 30
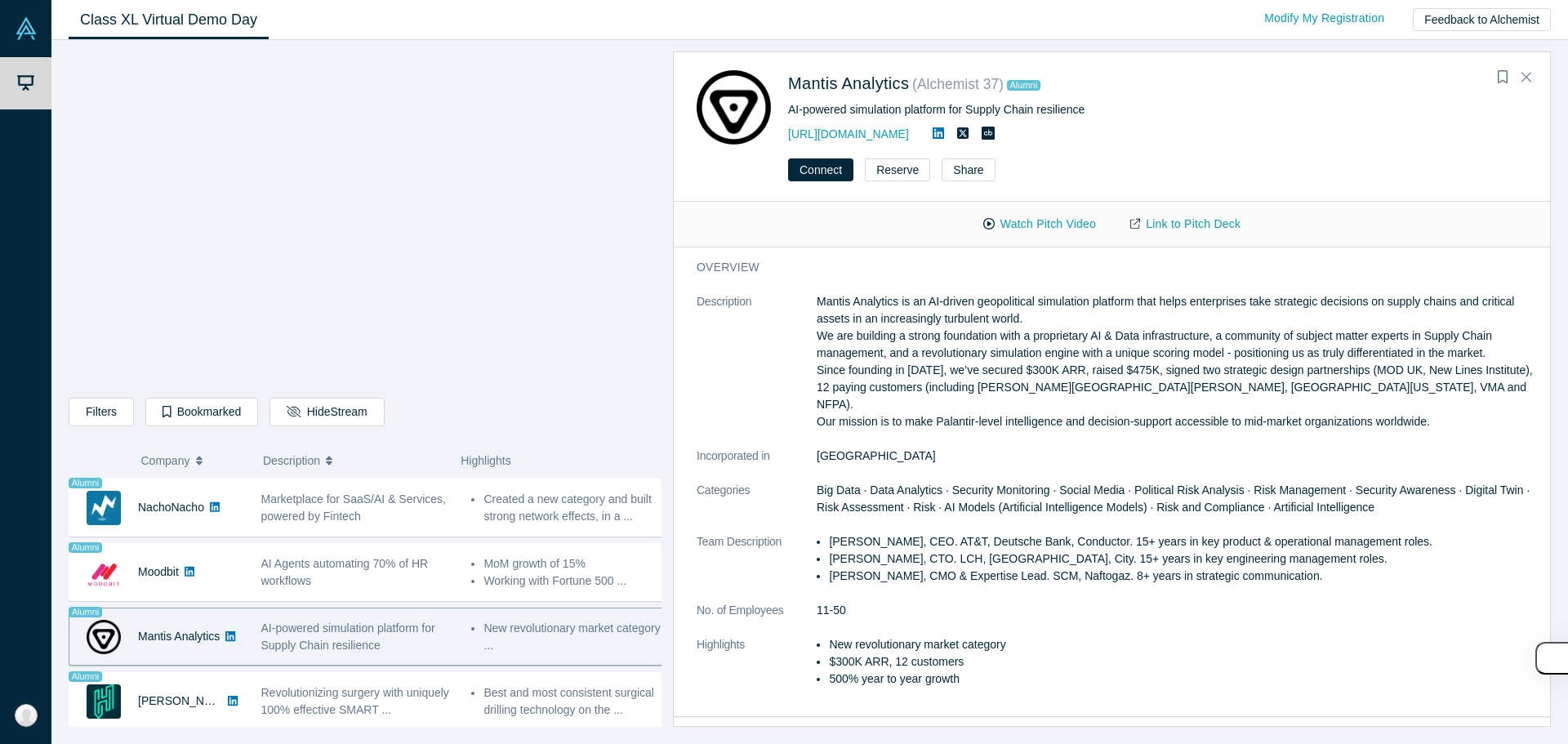
click at [944, 135] on icon at bounding box center [938, 132] width 12 height 12
click at [1184, 224] on link "Link to Pitch Deck" at bounding box center [1185, 224] width 145 height 29
click at [892, 137] on link "[URL][DOMAIN_NAME]" at bounding box center [847, 133] width 121 height 13
click at [944, 130] on icon at bounding box center [938, 132] width 12 height 12
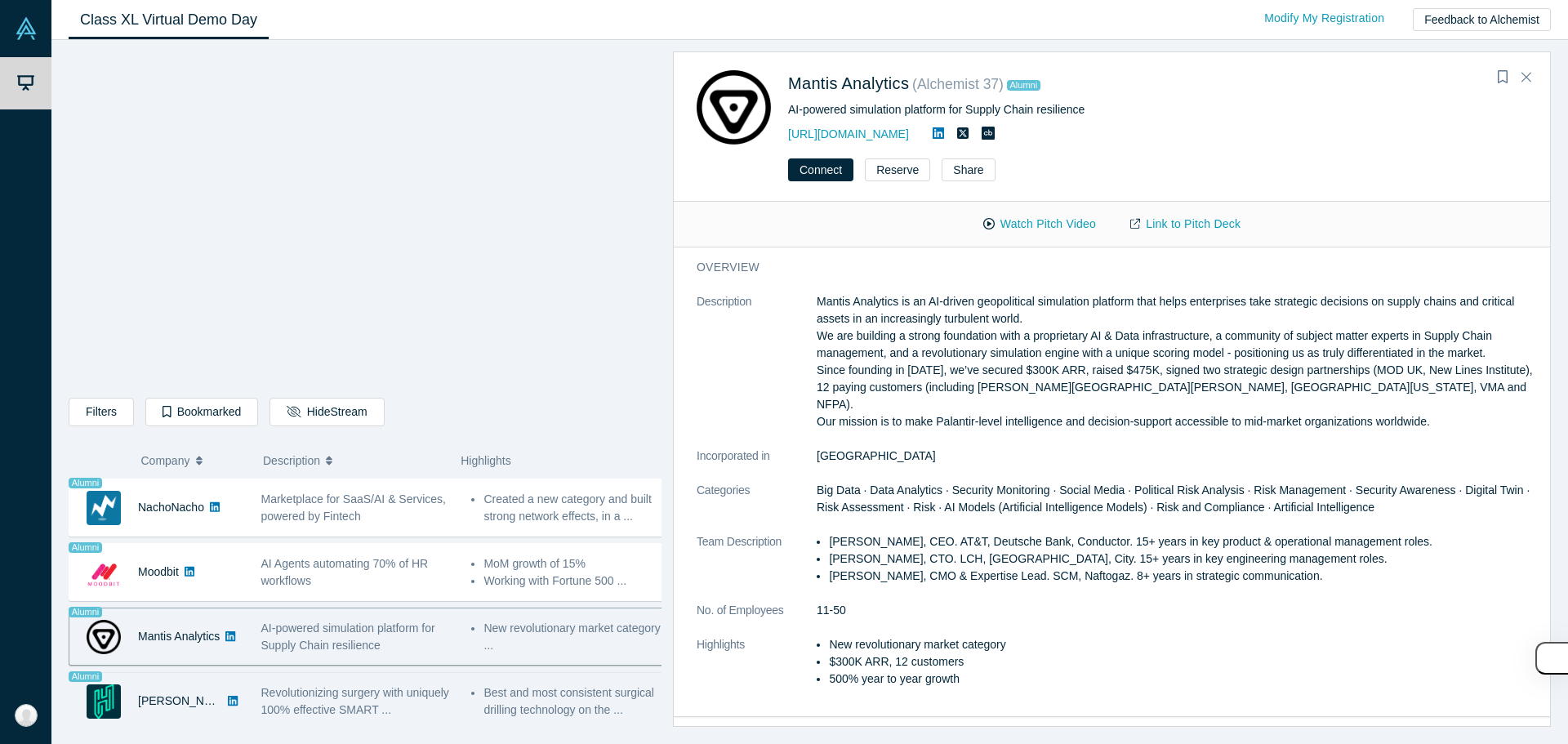
click at [400, 691] on span "Revolutionizing surgery with uniquely 100% effective SMART ..." at bounding box center [355, 701] width 188 height 30
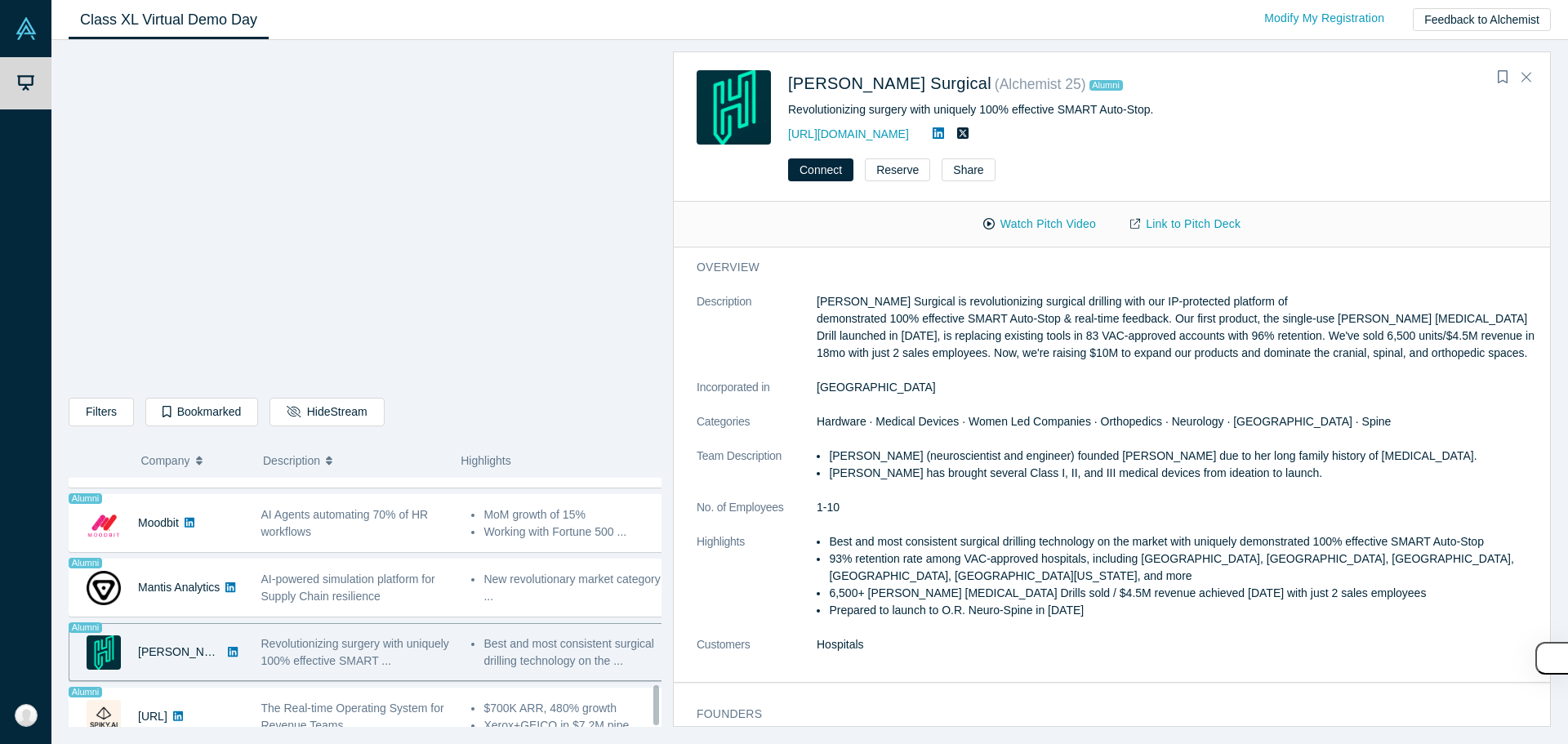
scroll to position [1299, 0]
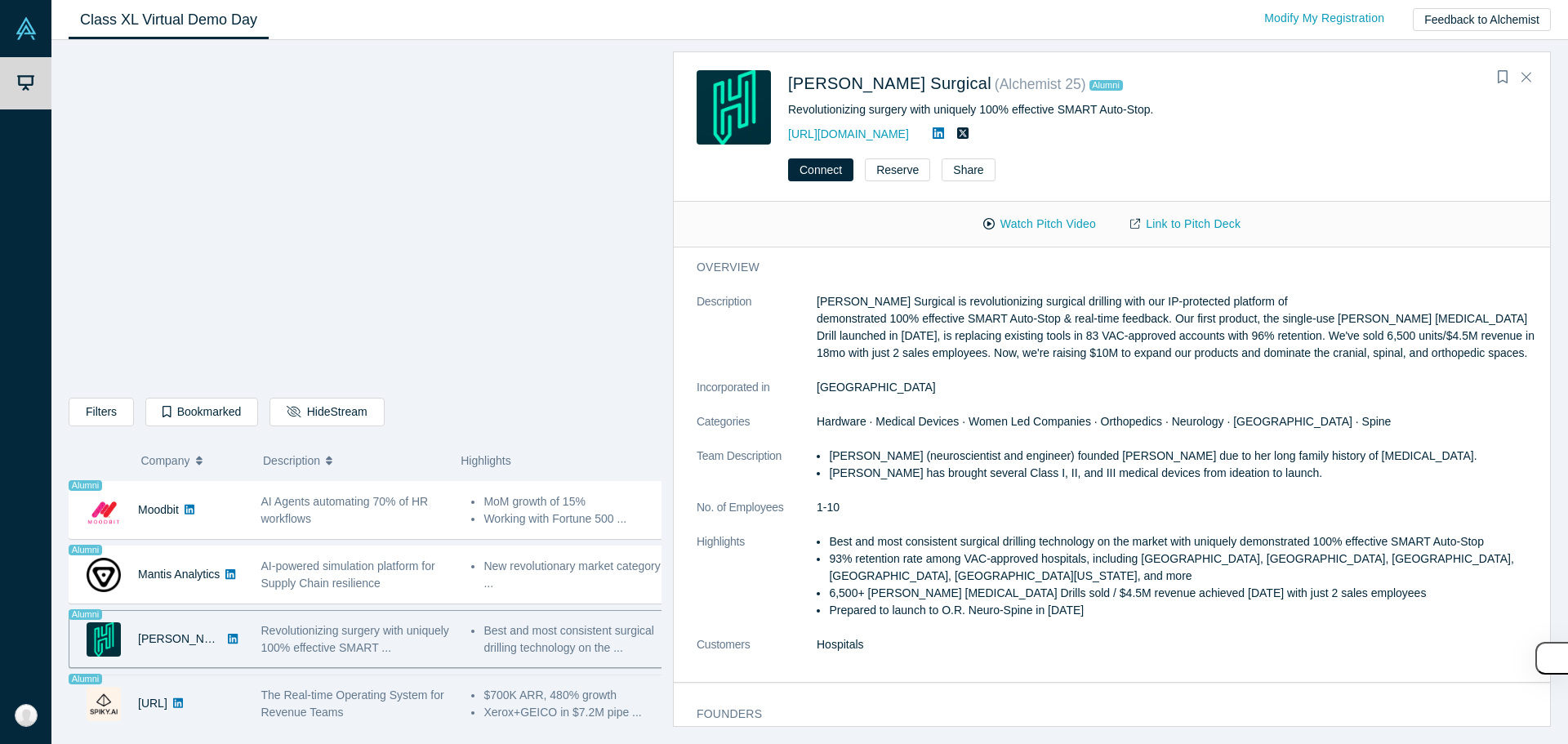
click at [325, 703] on span "The Real-time Operating System for Revenue Teams" at bounding box center [352, 704] width 183 height 30
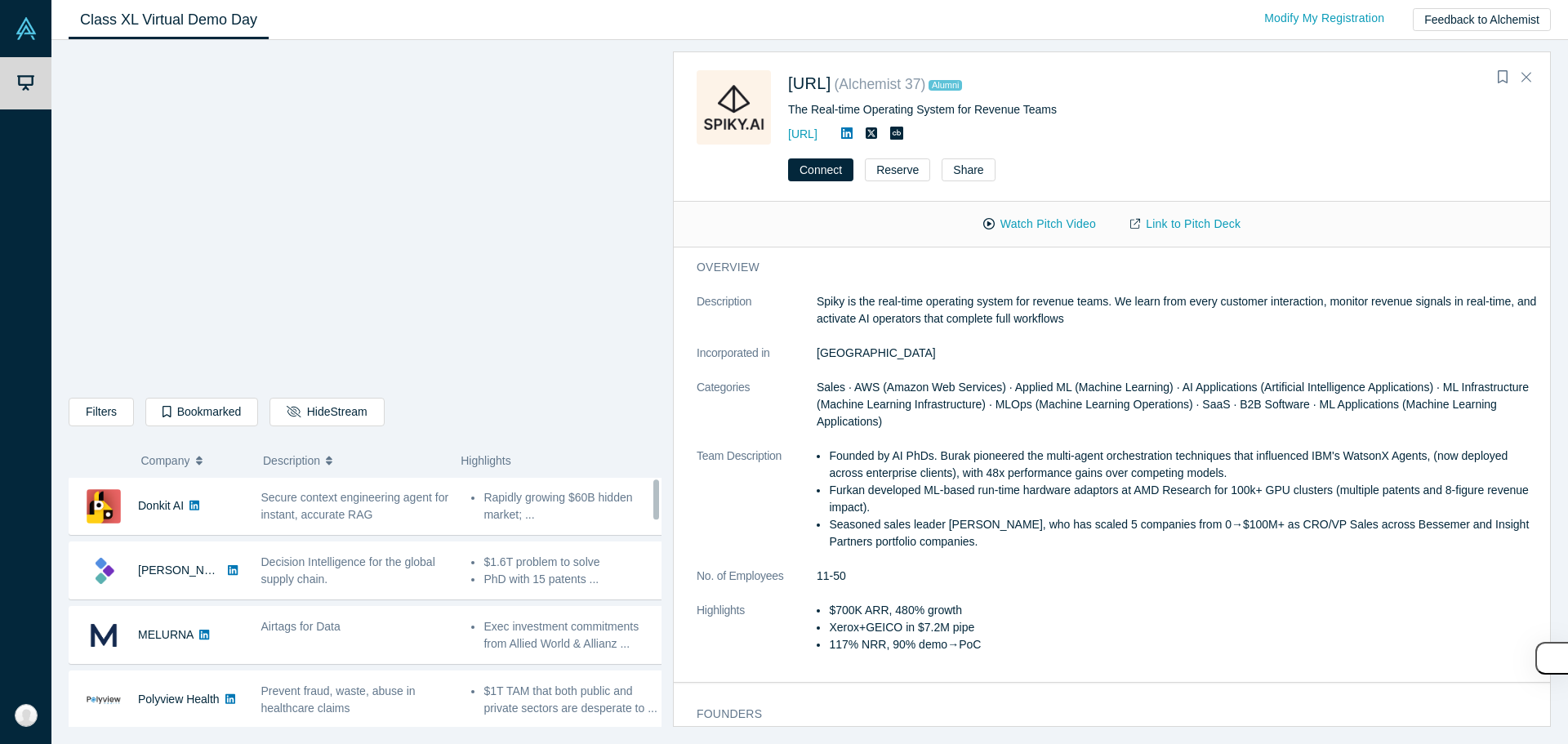
scroll to position [0, 0]
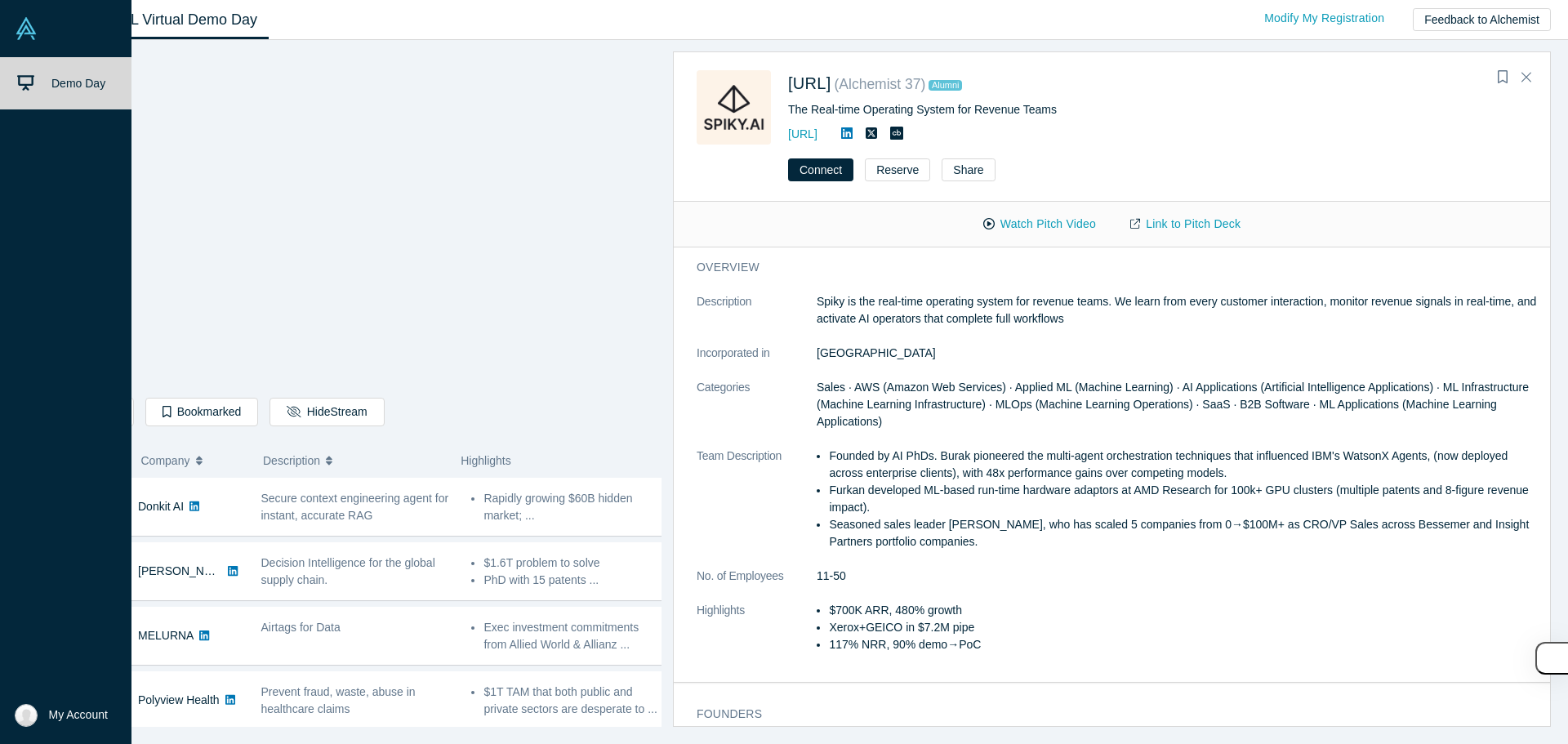
click at [41, 30] on link at bounding box center [65, 29] width 131 height 57
